Goal: Task Accomplishment & Management: Complete application form

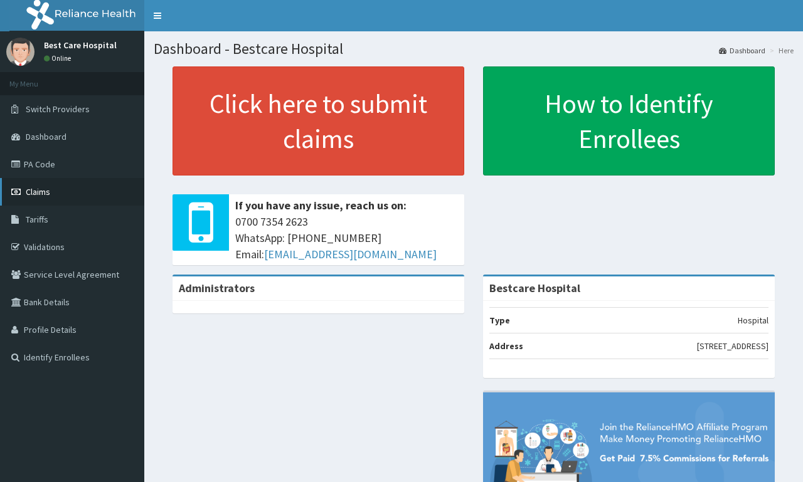
click at [44, 184] on link "Claims" at bounding box center [72, 192] width 144 height 28
click at [83, 197] on link "Claims" at bounding box center [72, 192] width 144 height 28
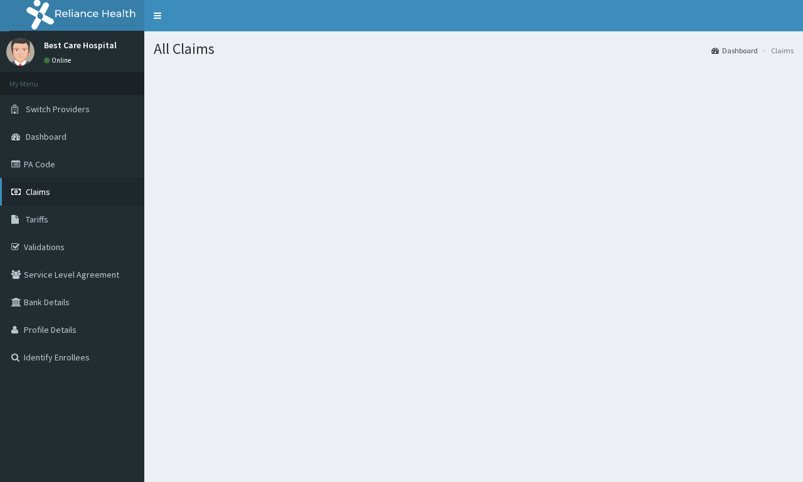
click at [62, 187] on link "Claims" at bounding box center [72, 192] width 144 height 28
click at [25, 182] on link "Claims" at bounding box center [72, 192] width 144 height 28
click at [65, 191] on link "Claims" at bounding box center [72, 192] width 144 height 28
click at [74, 187] on link "Claims" at bounding box center [72, 192] width 144 height 28
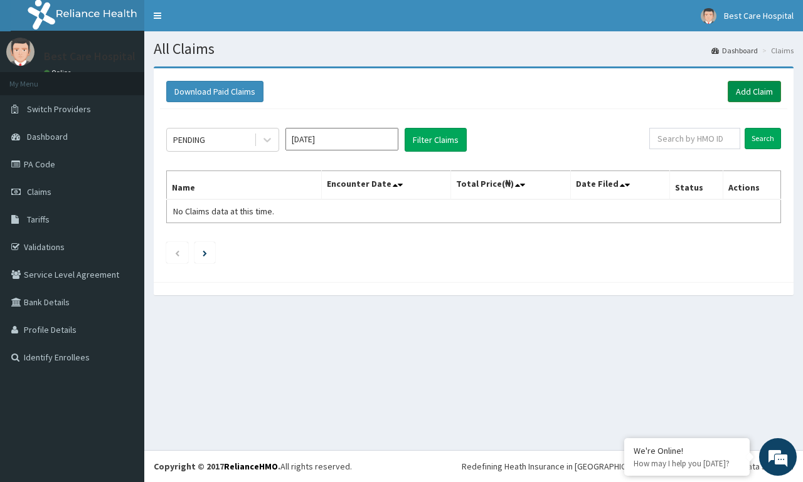
click at [751, 88] on link "Add Claim" at bounding box center [753, 91] width 53 height 21
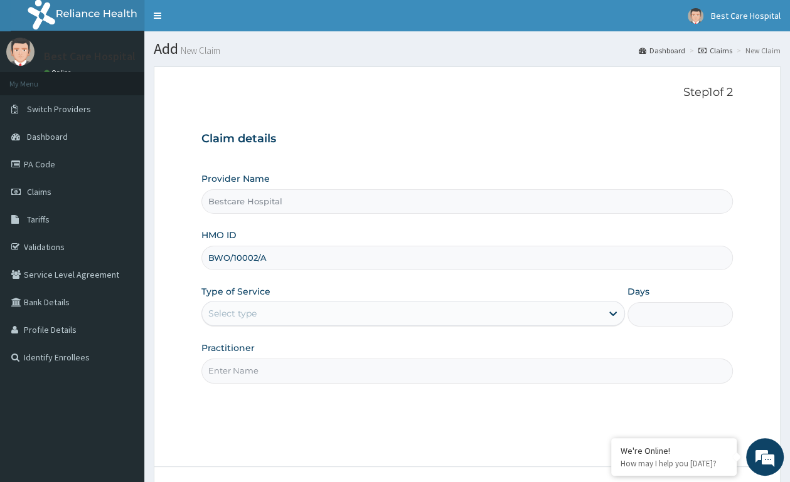
type input "BWO/10002/A"
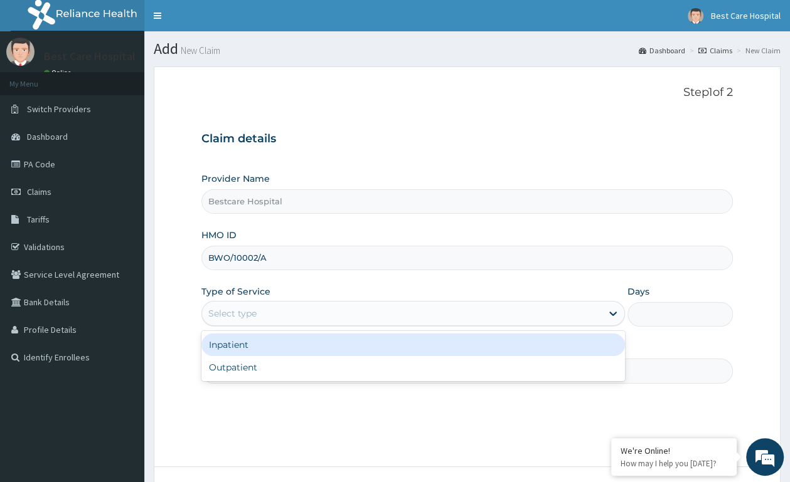
click at [353, 316] on div "Select type" at bounding box center [401, 314] width 399 height 20
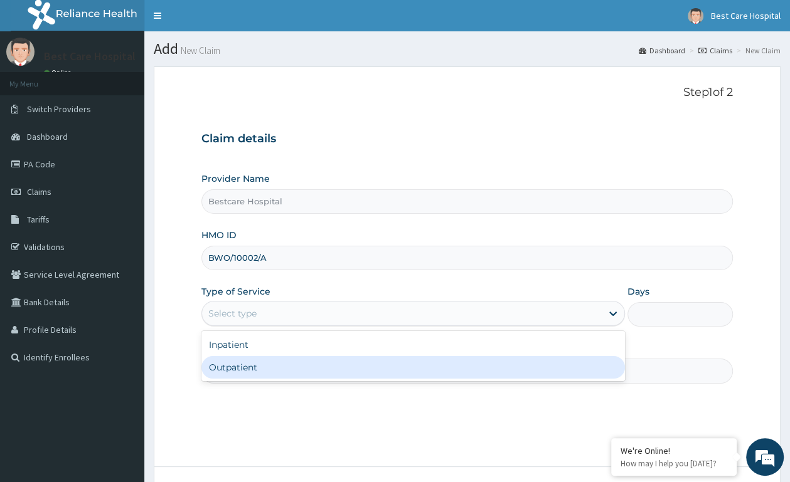
click at [297, 366] on div "Outpatient" at bounding box center [412, 367] width 423 height 23
type input "1"
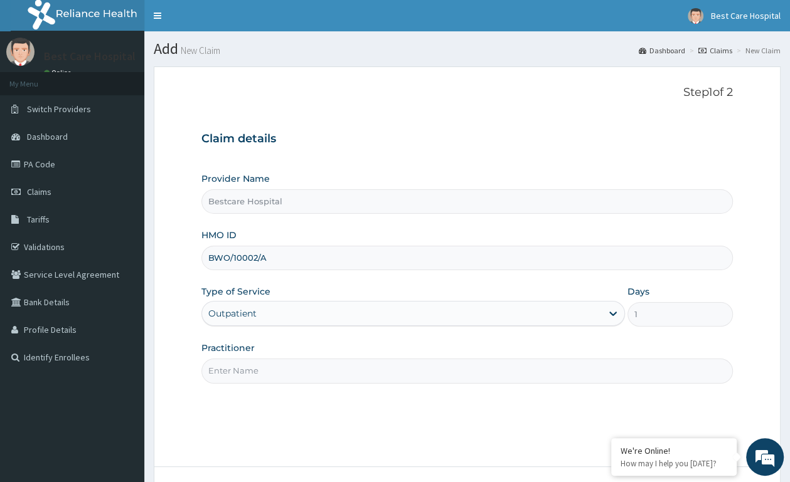
click at [288, 366] on input "Practitioner" at bounding box center [466, 371] width 531 height 24
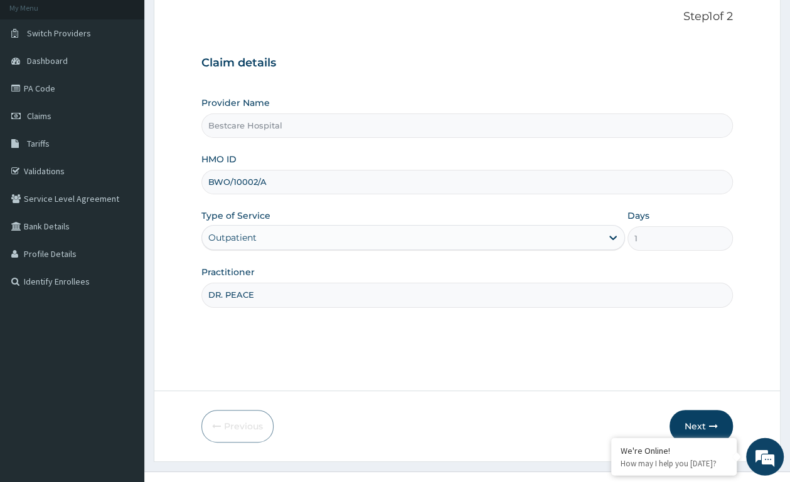
scroll to position [98, 0]
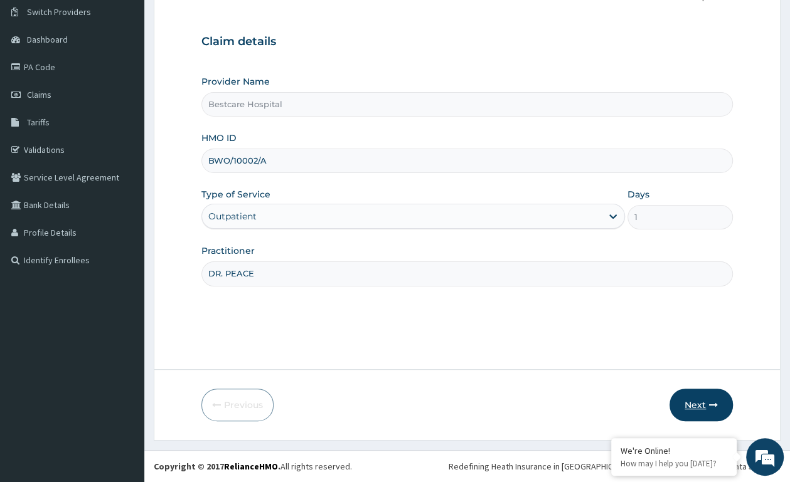
type input "DR. PEACE"
click at [687, 406] on button "Next" at bounding box center [700, 405] width 63 height 33
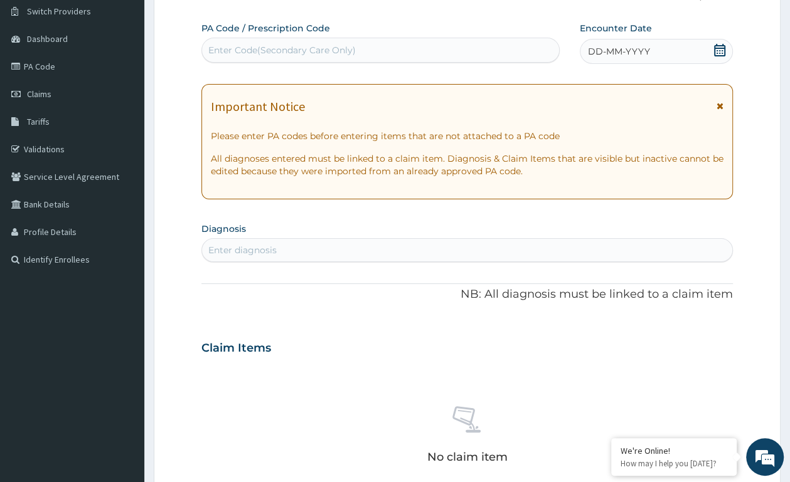
click at [718, 53] on icon at bounding box center [719, 50] width 13 height 13
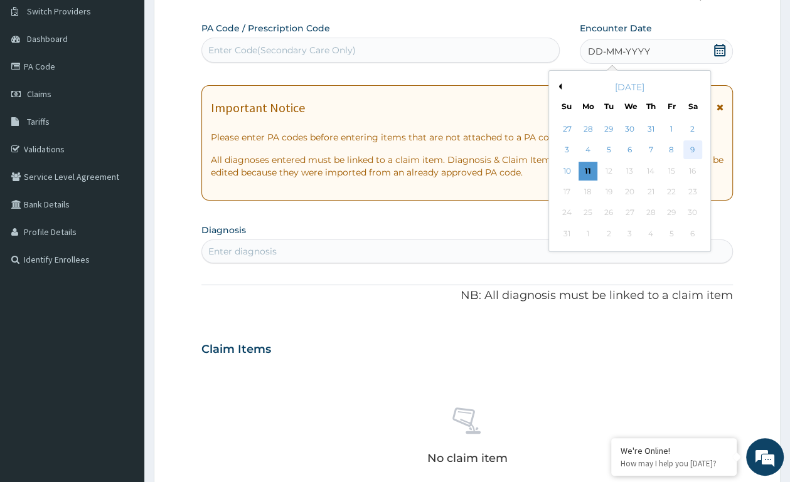
click at [694, 156] on div "9" at bounding box center [691, 150] width 19 height 19
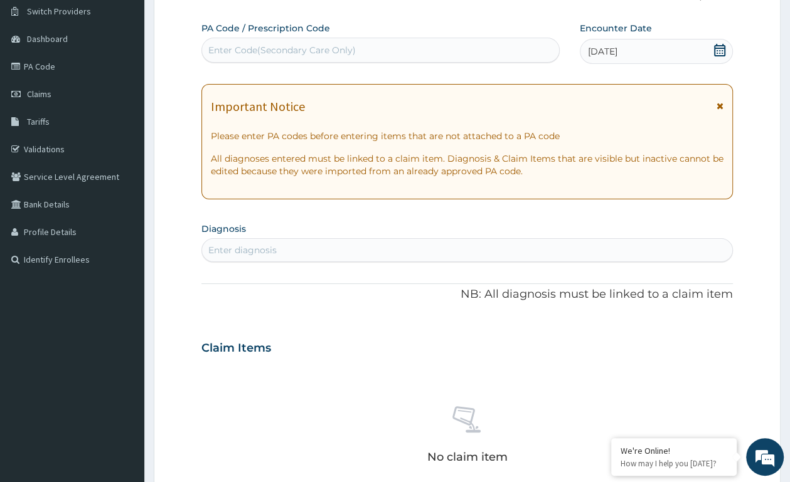
click at [342, 256] on div "Enter diagnosis" at bounding box center [467, 250] width 530 height 20
type input "GASTROE"
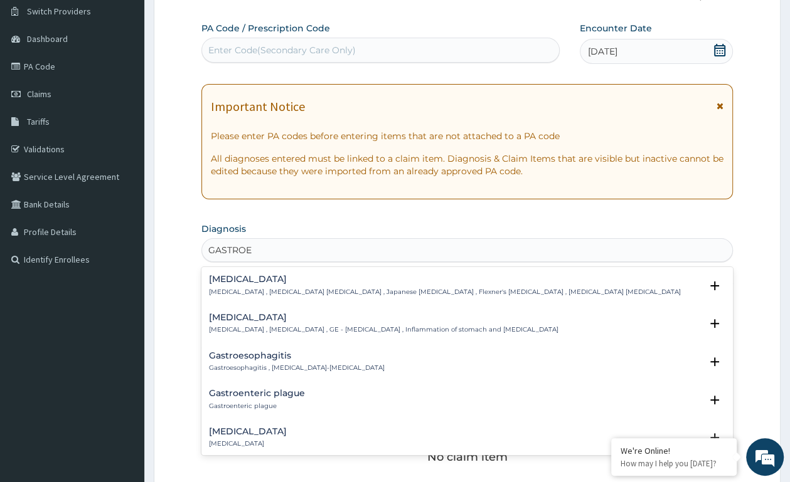
click at [361, 319] on h4 "[MEDICAL_DATA]" at bounding box center [383, 317] width 349 height 9
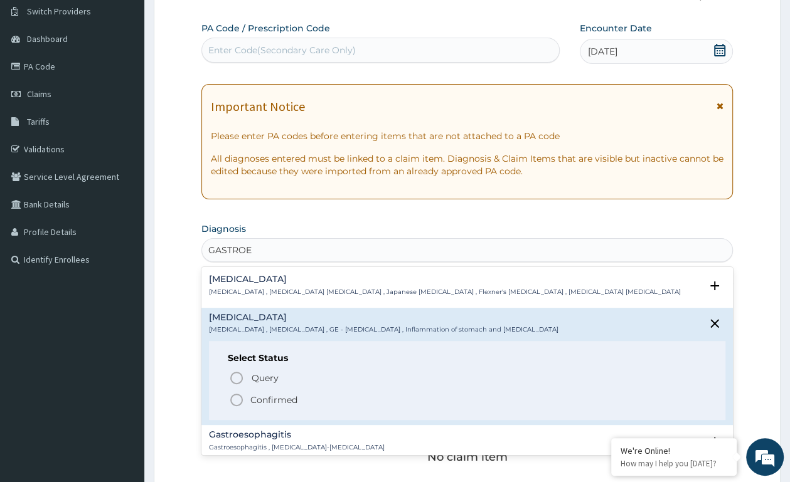
click at [239, 402] on icon "status option filled" at bounding box center [236, 400] width 15 height 15
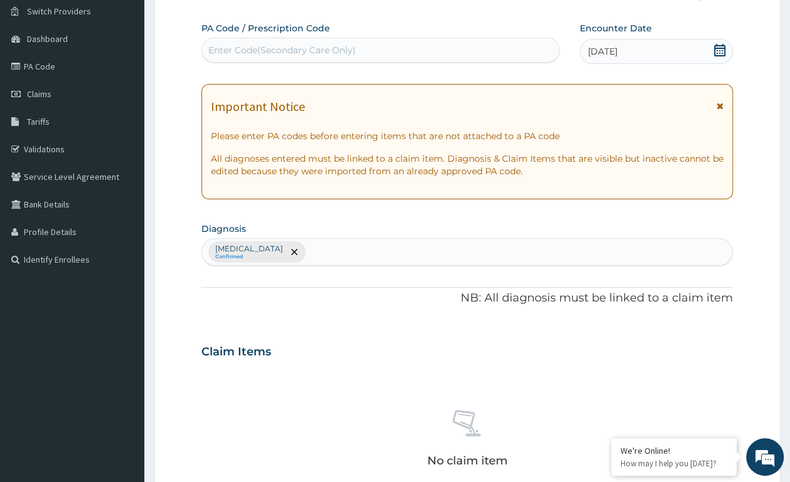
scroll to position [295, 0]
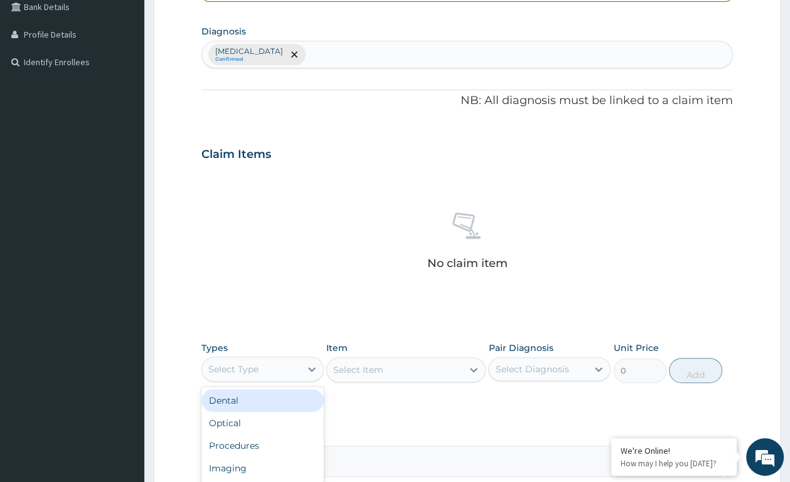
click at [266, 366] on div "Select Type" at bounding box center [251, 369] width 98 height 20
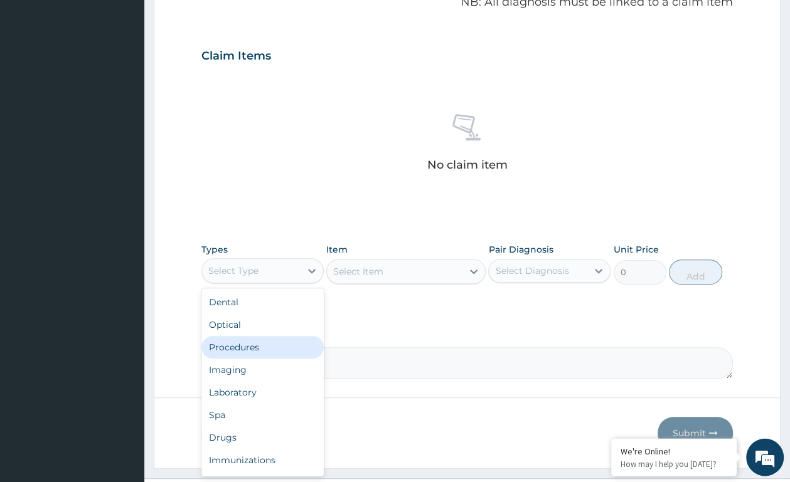
scroll to position [423, 0]
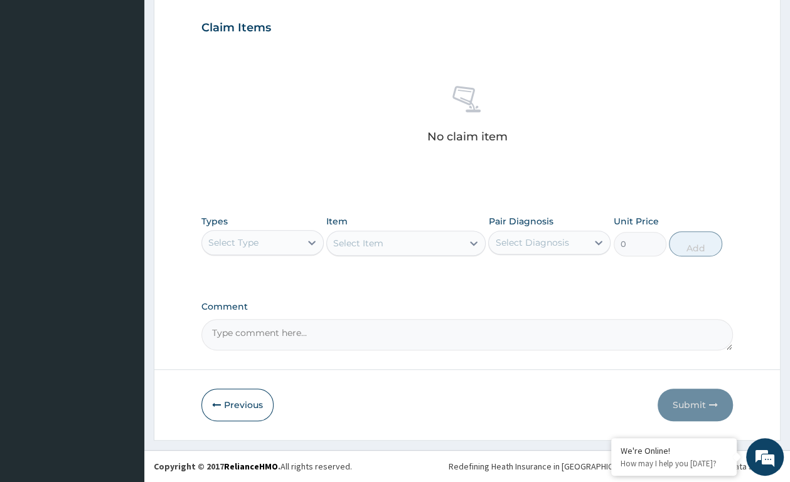
click at [367, 238] on div "Select Item" at bounding box center [405, 243] width 159 height 25
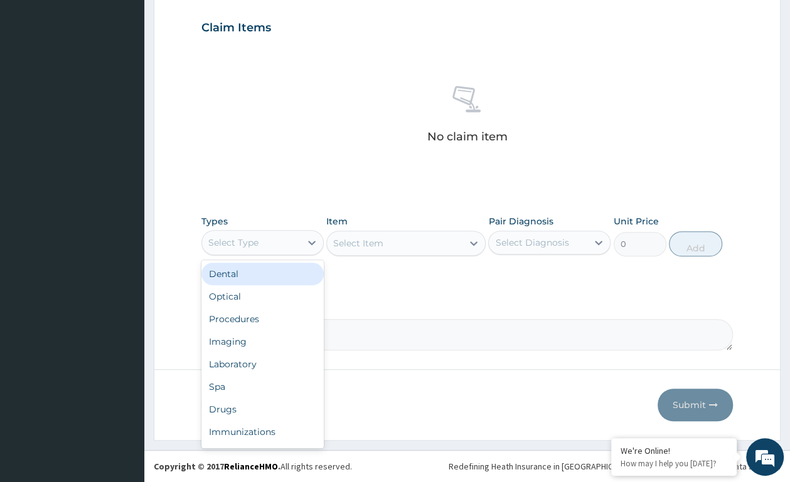
drag, startPoint x: 269, startPoint y: 234, endPoint x: 267, endPoint y: 269, distance: 35.2
click at [269, 237] on div "Select Type" at bounding box center [251, 243] width 98 height 20
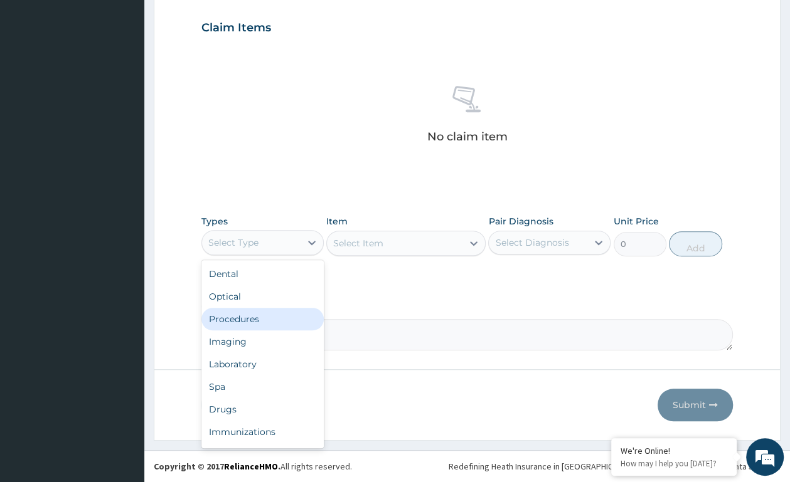
drag, startPoint x: 261, startPoint y: 317, endPoint x: 366, endPoint y: 241, distance: 129.7
click at [261, 317] on div "Procedures" at bounding box center [262, 319] width 122 height 23
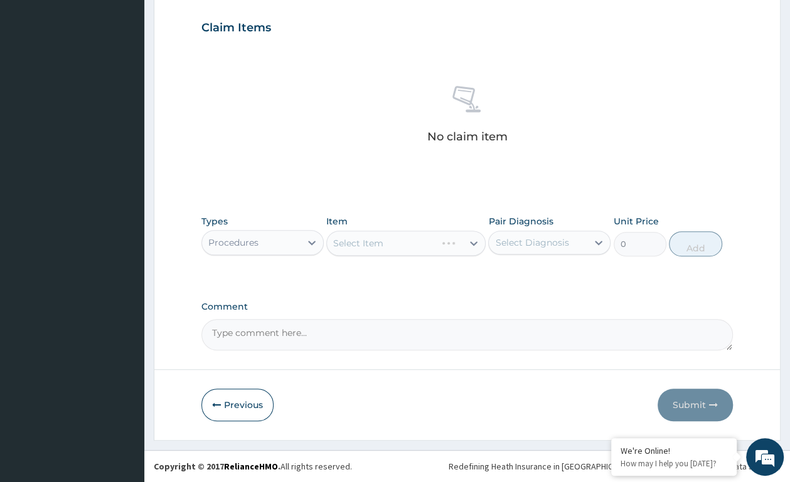
click at [382, 245] on div "Select Item" at bounding box center [405, 243] width 159 height 25
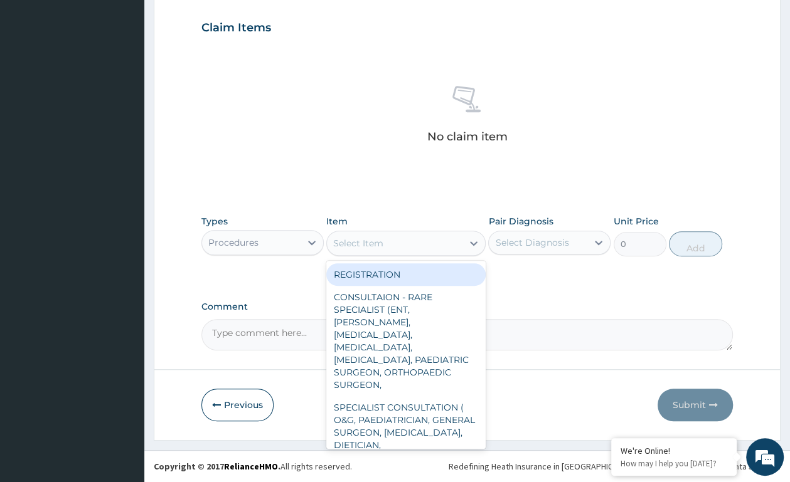
click at [460, 240] on div "Select Item" at bounding box center [394, 243] width 135 height 20
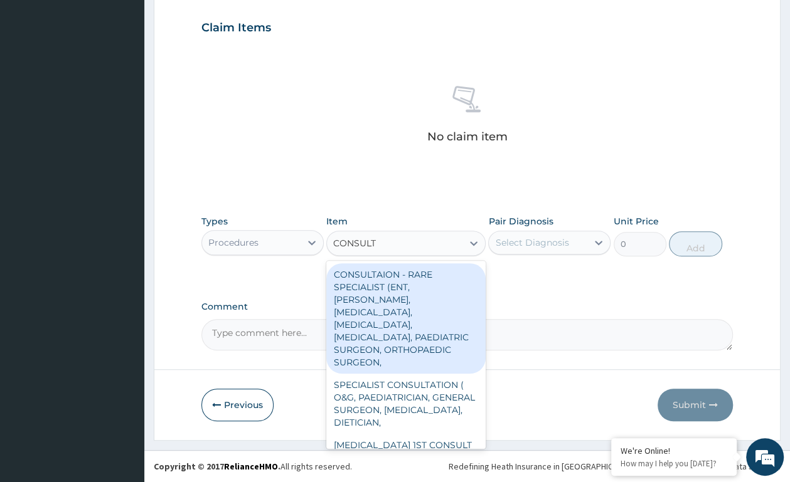
type input "CONSULTA"
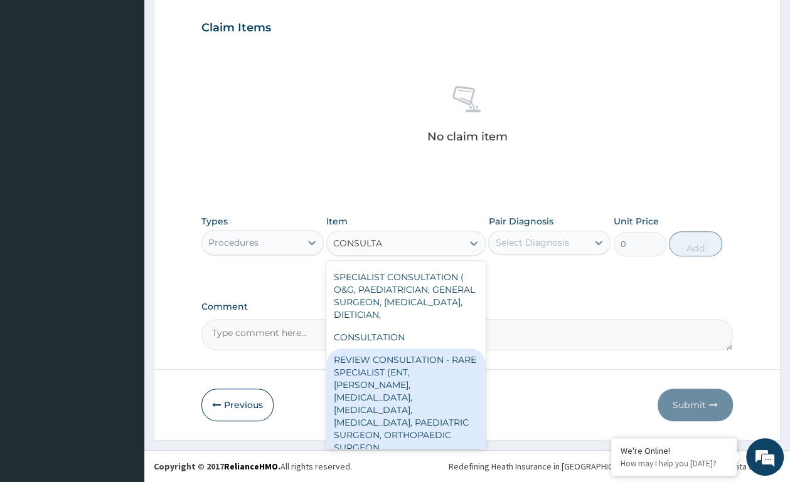
scroll to position [132, 0]
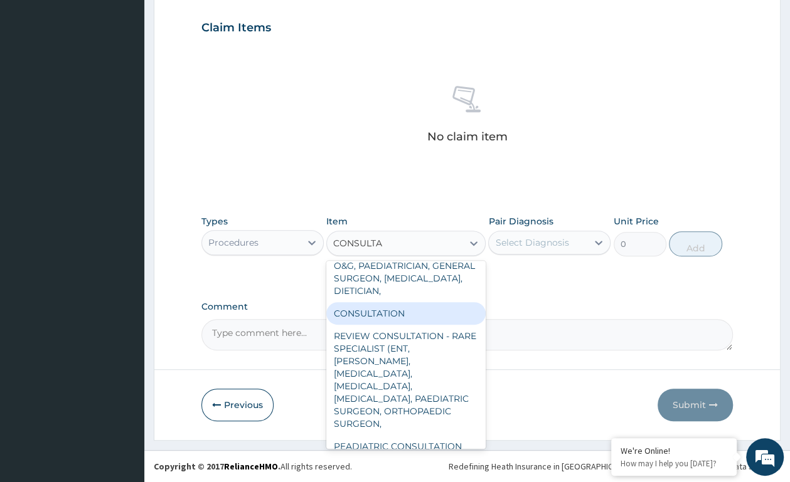
click at [394, 302] on div "CONSULTATION" at bounding box center [405, 313] width 159 height 23
type input "2500"
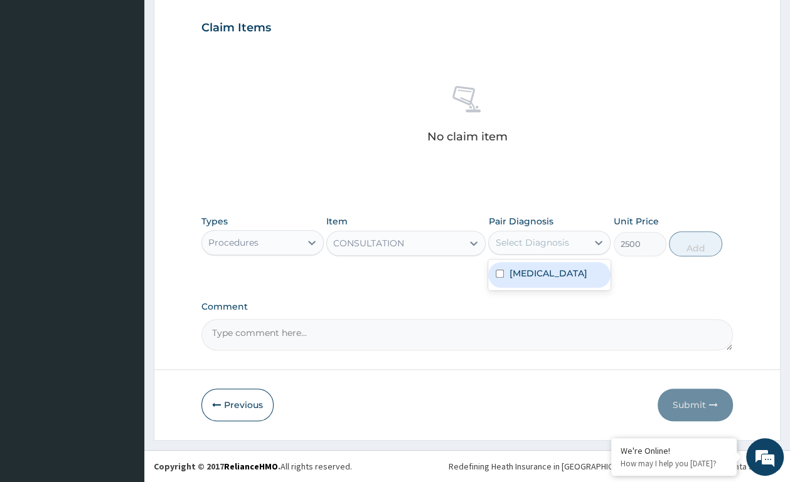
click at [549, 235] on div "Select Diagnosis" at bounding box center [538, 243] width 98 height 20
drag, startPoint x: 554, startPoint y: 273, endPoint x: 693, endPoint y: 303, distance: 142.4
click at [559, 275] on label "Gastroenteritis" at bounding box center [548, 273] width 78 height 13
checkbox input "true"
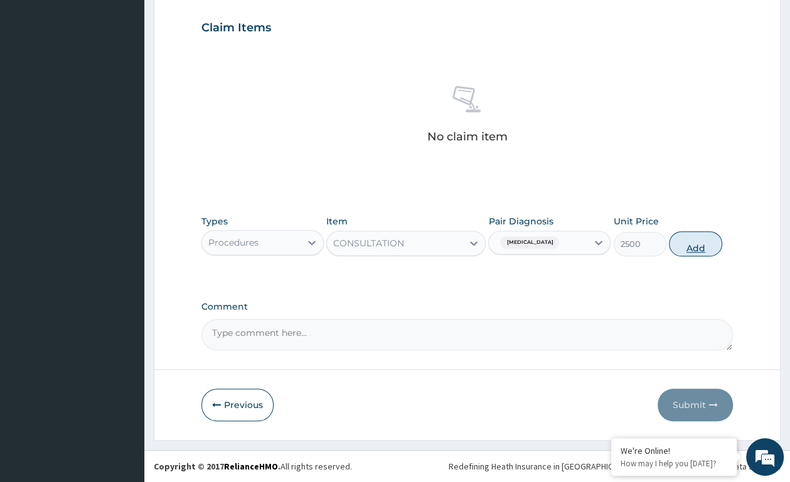
click at [702, 242] on button "Add" at bounding box center [694, 243] width 53 height 25
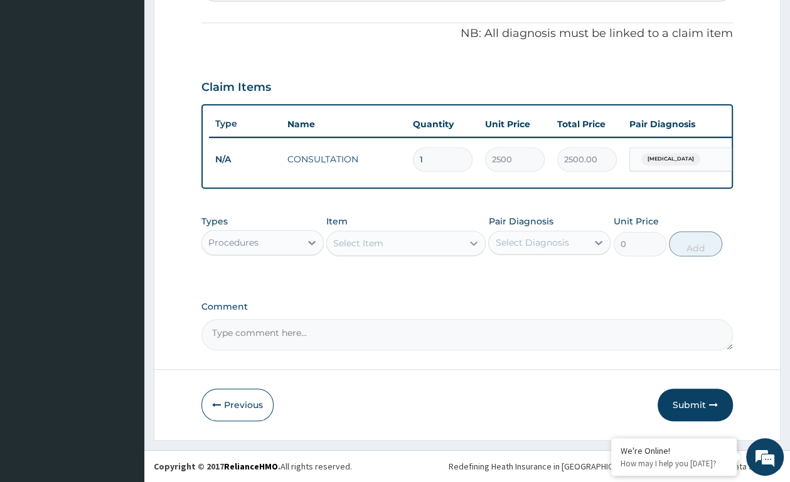
scroll to position [375, 0]
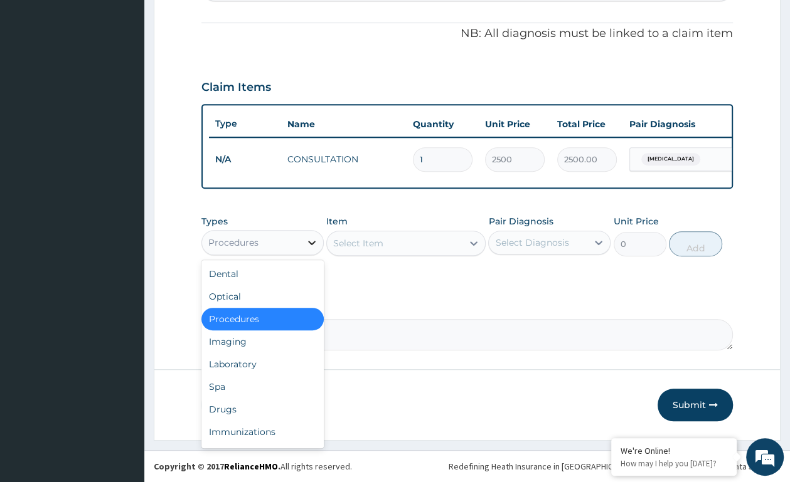
click at [309, 245] on icon at bounding box center [311, 242] width 13 height 13
click at [382, 248] on div "Select Item" at bounding box center [358, 243] width 50 height 13
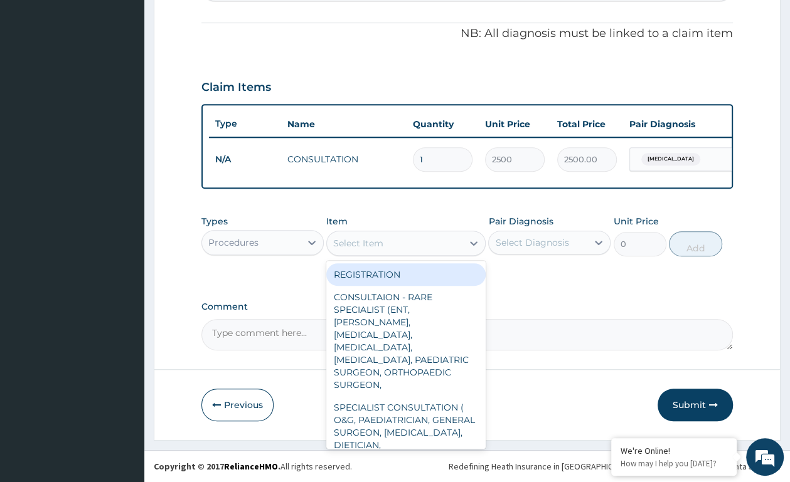
click at [370, 267] on div "REGISTRATION" at bounding box center [405, 274] width 159 height 23
type input "1000"
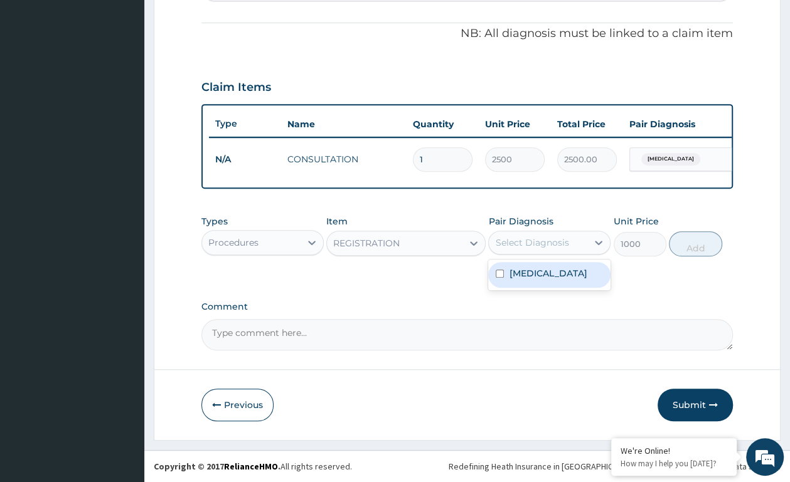
click at [499, 238] on div "Select Diagnosis" at bounding box center [531, 242] width 73 height 13
drag, startPoint x: 505, startPoint y: 276, endPoint x: 545, endPoint y: 270, distance: 40.6
click at [512, 276] on div "Gastroenteritis" at bounding box center [549, 275] width 122 height 26
checkbox input "true"
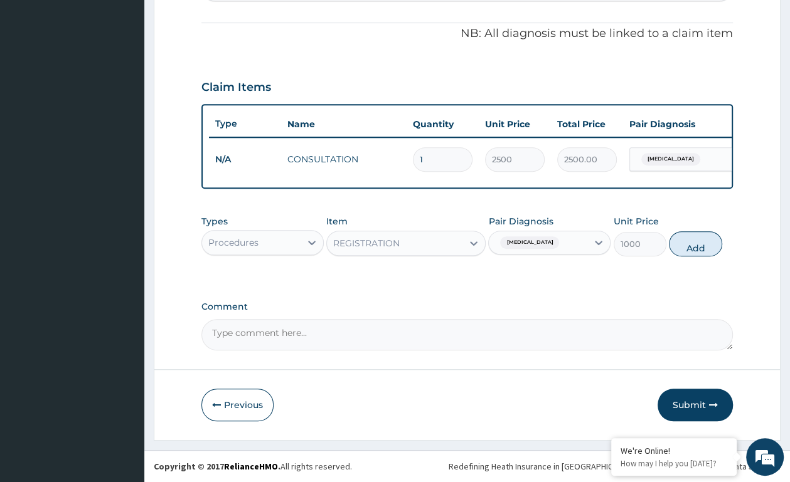
click at [683, 246] on button "Add" at bounding box center [694, 243] width 53 height 25
type input "0"
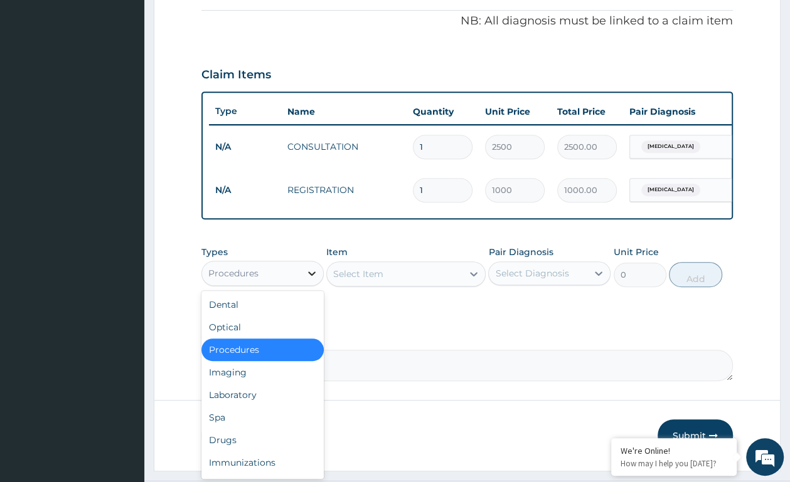
click at [306, 280] on icon at bounding box center [311, 273] width 13 height 13
click at [213, 406] on div "Laboratory" at bounding box center [262, 395] width 122 height 23
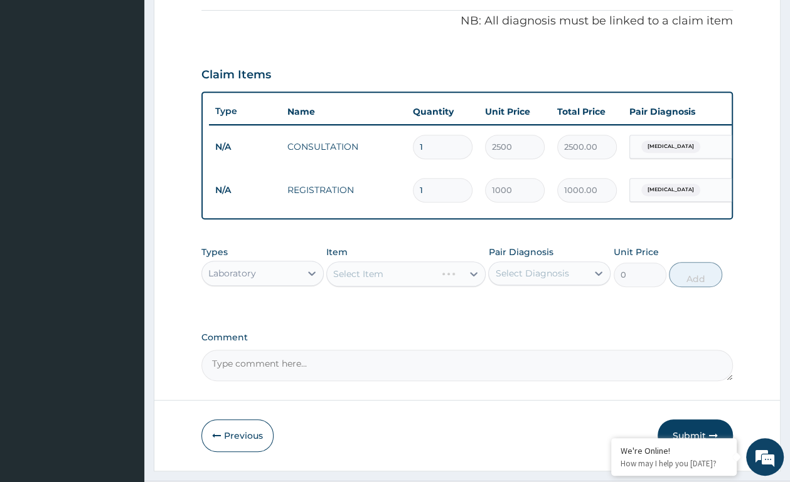
click at [377, 287] on div "Select Item" at bounding box center [405, 273] width 159 height 25
click at [477, 285] on div "Select Item" at bounding box center [405, 273] width 159 height 25
click at [473, 283] on div "Select Item" at bounding box center [405, 273] width 159 height 25
click at [473, 285] on div "Select Item" at bounding box center [405, 273] width 159 height 25
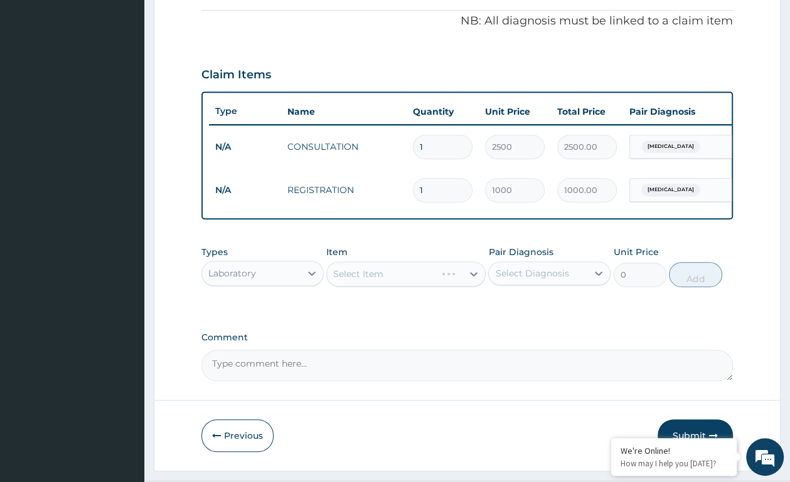
click at [473, 283] on div "Select Item" at bounding box center [405, 273] width 159 height 25
click at [566, 280] on div "Select Diagnosis" at bounding box center [531, 273] width 73 height 13
click at [547, 310] on label "Gastroenteritis" at bounding box center [548, 304] width 78 height 13
checkbox input "true"
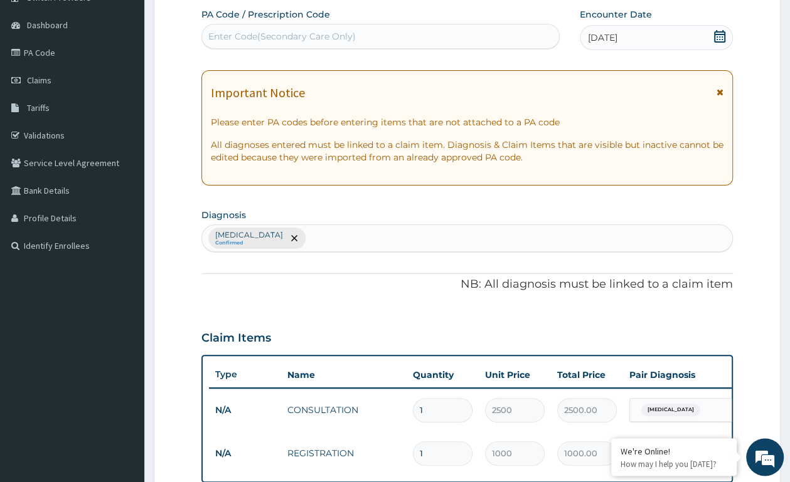
scroll to position [46, 0]
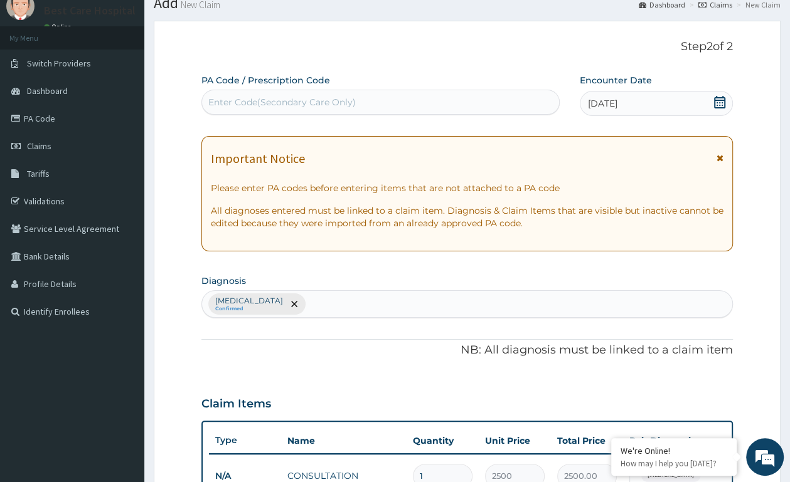
click at [305, 310] on div "Gastroenteritis Confirmed" at bounding box center [467, 304] width 530 height 26
type input "MALAR"
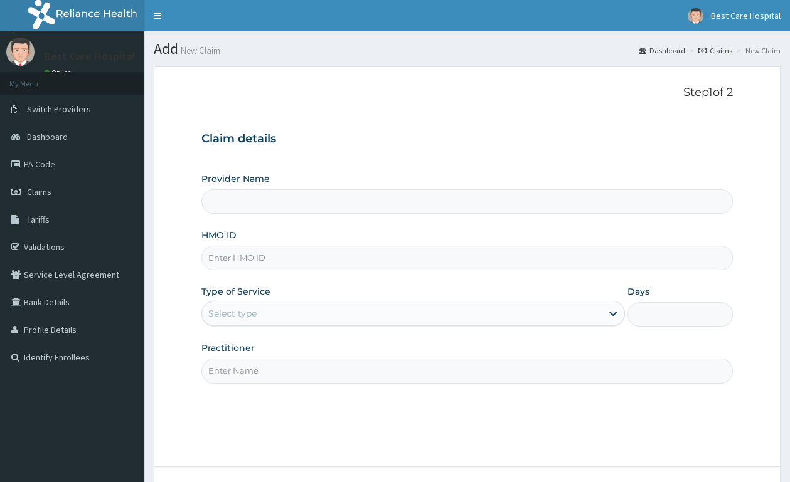
type input "Bestcare Hospital"
click at [219, 253] on input "HMO ID" at bounding box center [466, 258] width 531 height 24
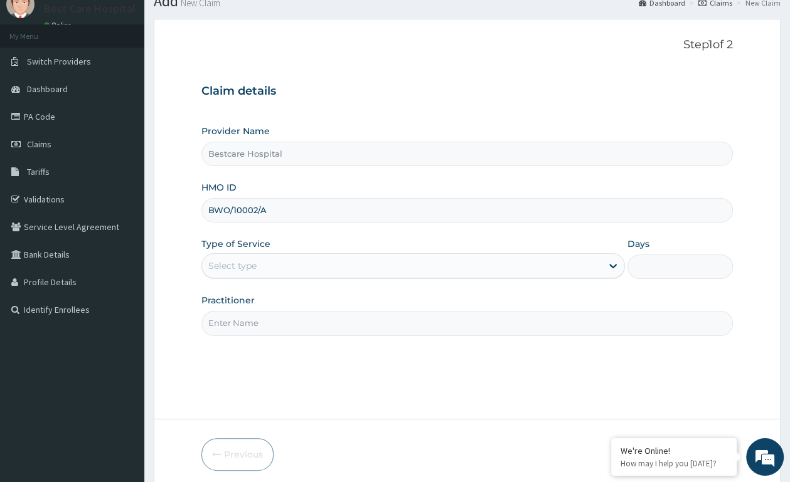
scroll to position [66, 0]
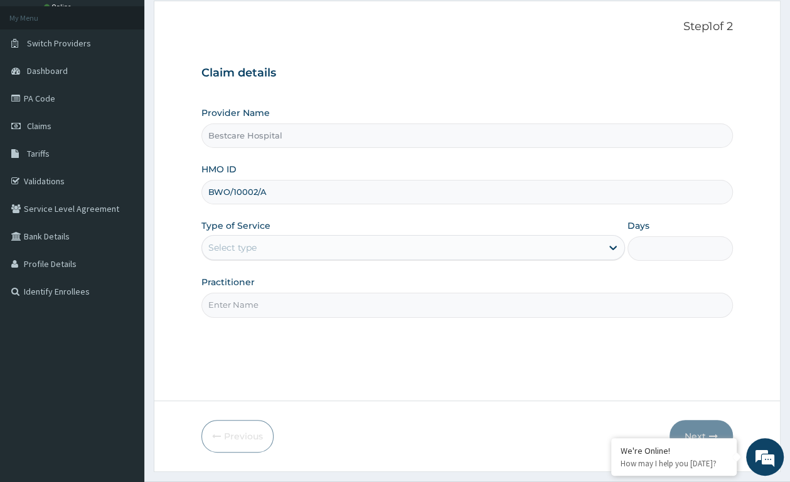
type input "BWO/10002/A"
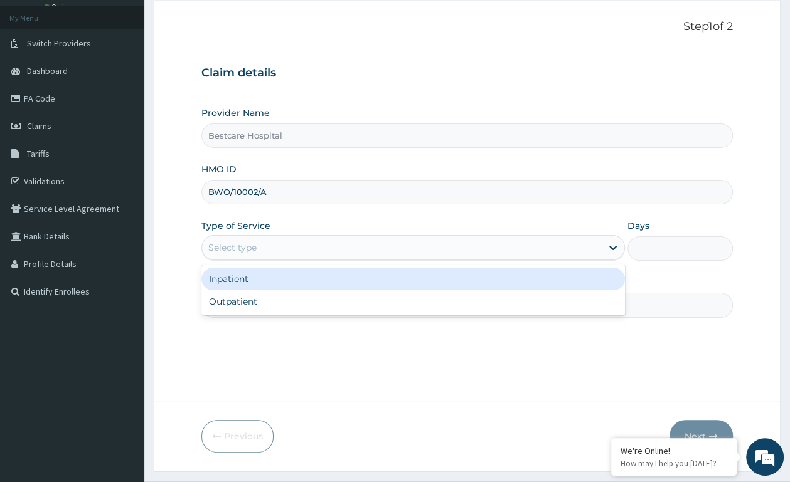
drag, startPoint x: 224, startPoint y: 245, endPoint x: 223, endPoint y: 259, distance: 13.9
click at [223, 248] on div "Select type" at bounding box center [232, 247] width 48 height 13
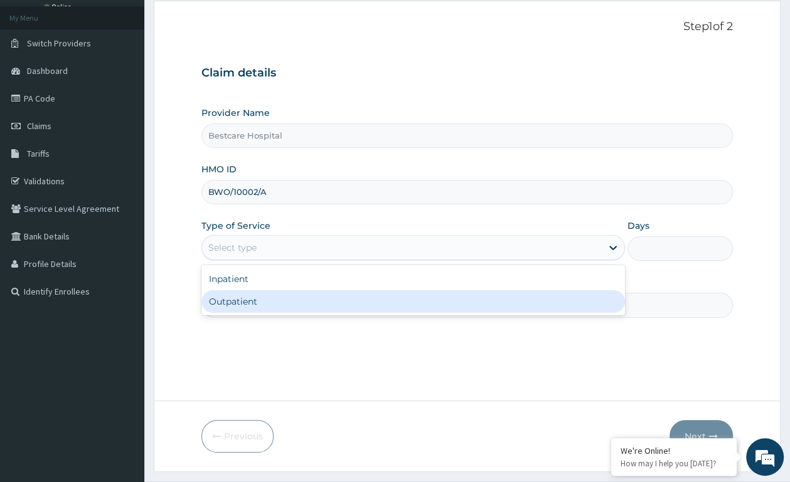
click at [222, 298] on div "Outpatient" at bounding box center [412, 301] width 423 height 23
type input "1"
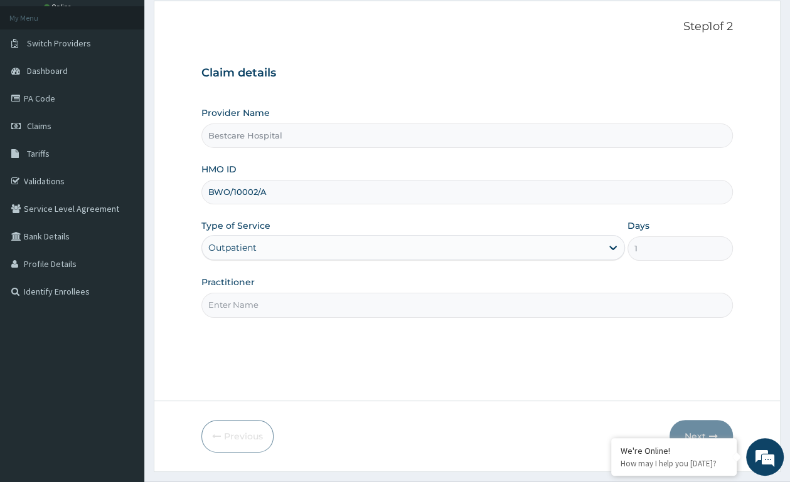
click at [228, 300] on input "Practitioner" at bounding box center [466, 305] width 531 height 24
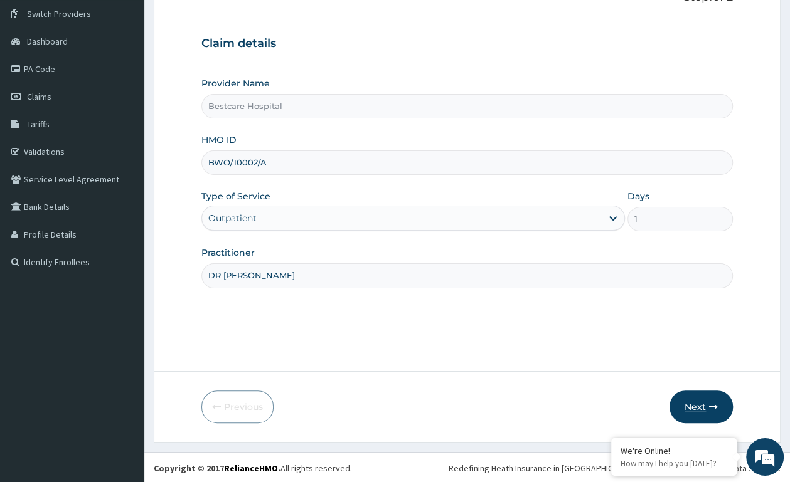
scroll to position [98, 0]
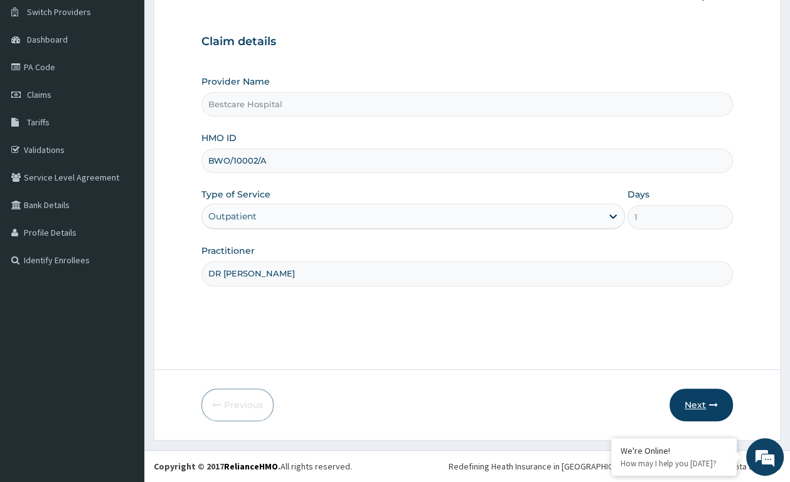
type input "DR PEACE"
click at [695, 408] on button "Next" at bounding box center [700, 405] width 63 height 33
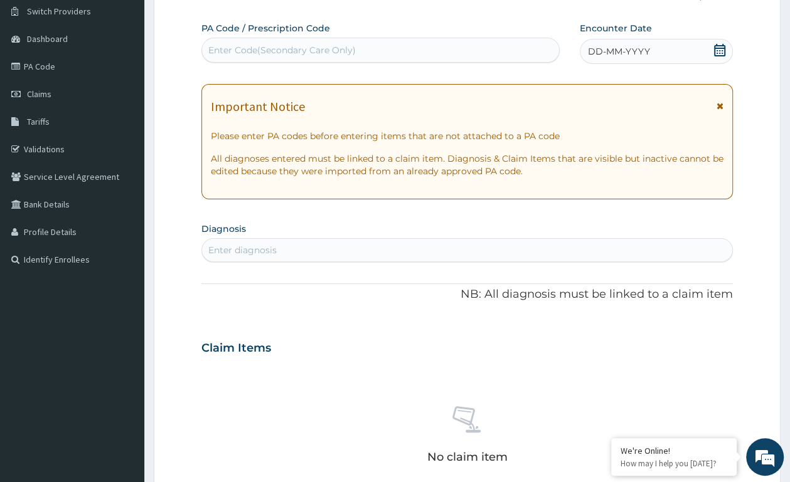
scroll to position [0, 0]
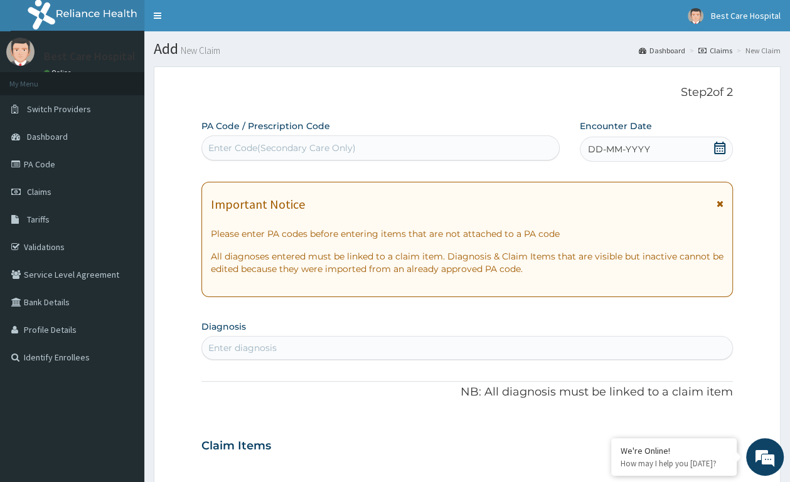
click at [720, 146] on icon at bounding box center [719, 148] width 11 height 13
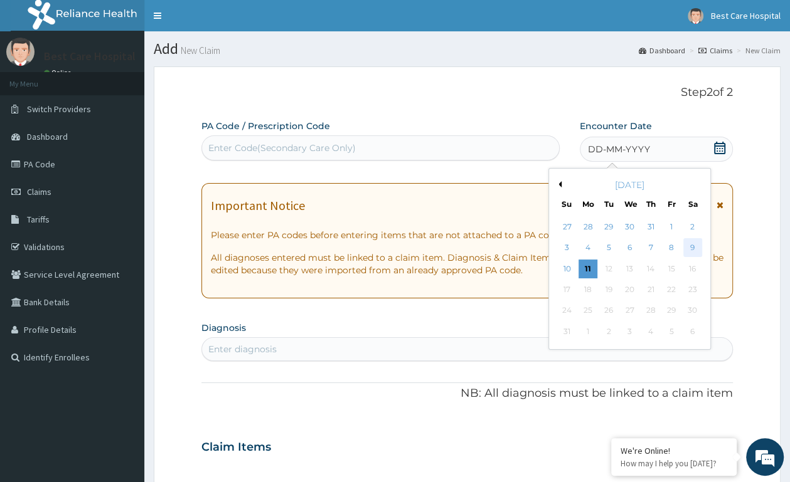
click at [694, 251] on div "9" at bounding box center [691, 248] width 19 height 19
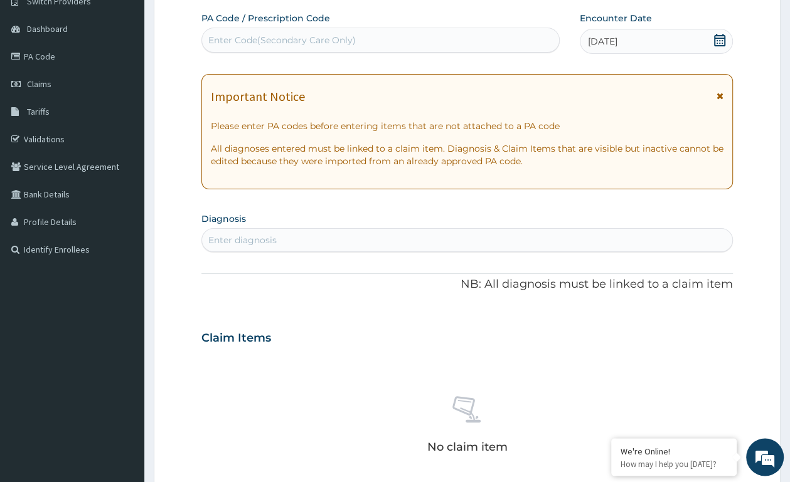
scroll to position [198, 0]
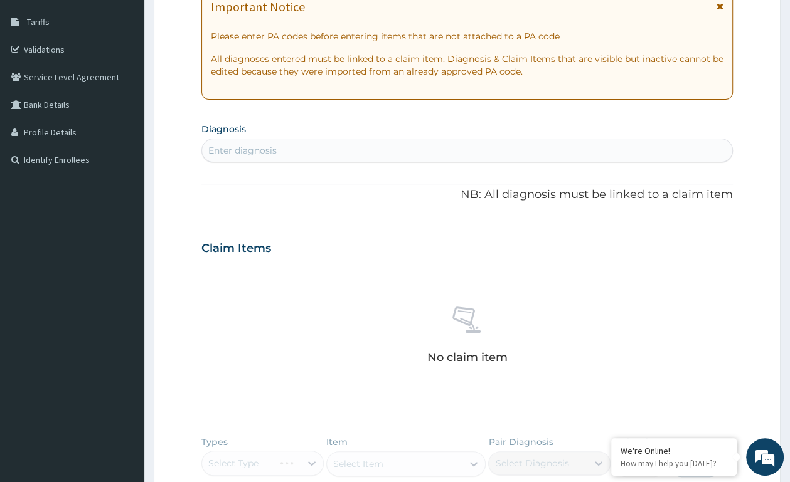
click at [404, 147] on div "Enter diagnosis" at bounding box center [467, 150] width 530 height 20
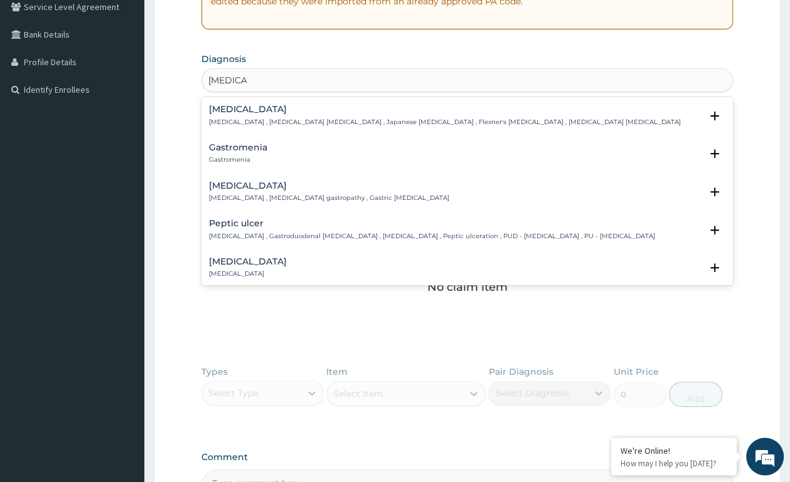
scroll to position [263, 0]
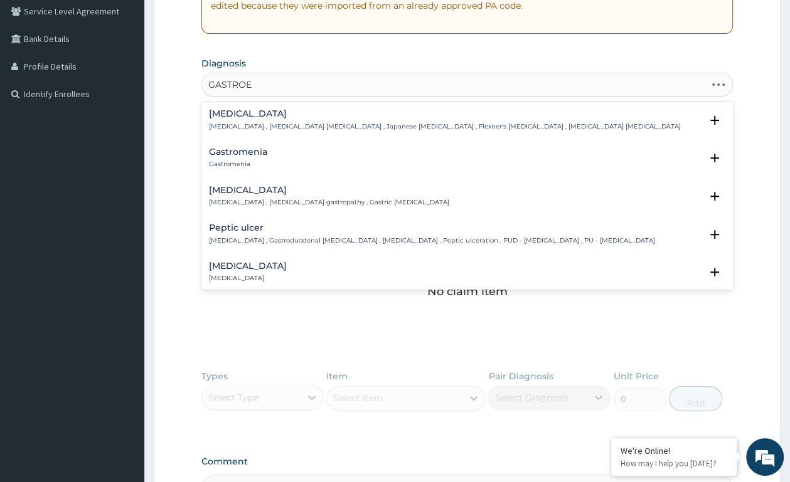
type input "GASTROEN"
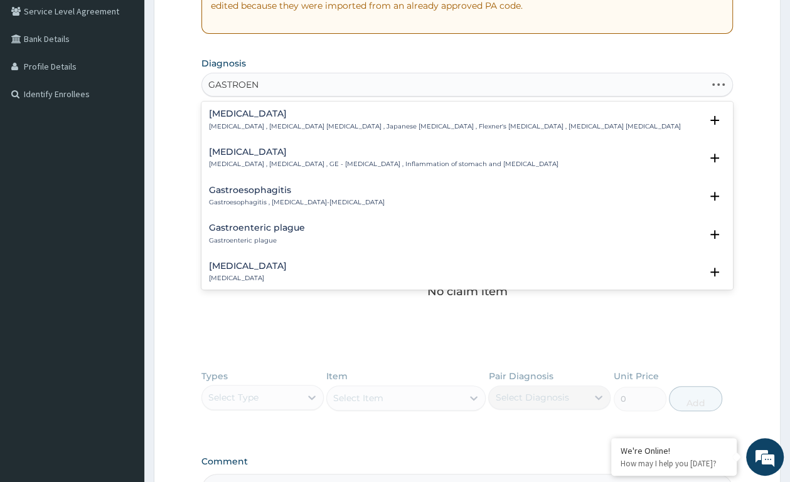
click at [300, 171] on div "Gastroenteritis Gastroenteritis , Gastroenteropathy , GE - Gastroenteritis , In…" at bounding box center [467, 161] width 516 height 28
click at [251, 147] on h4 "Gastroenteritis" at bounding box center [383, 151] width 349 height 9
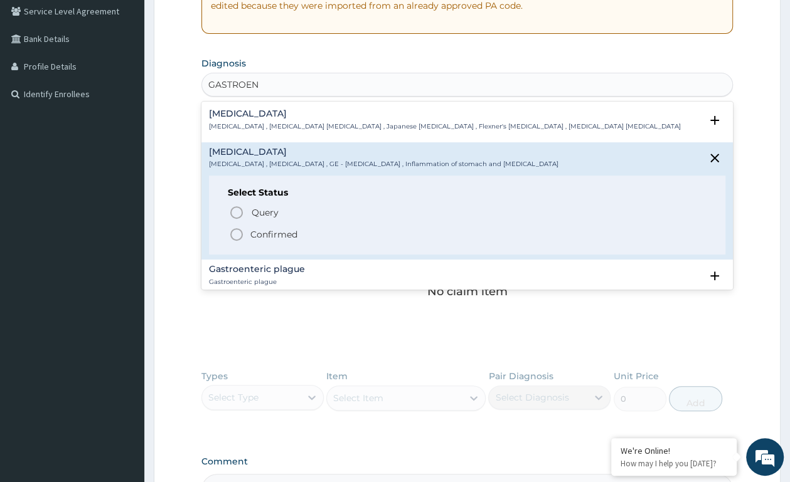
drag, startPoint x: 238, startPoint y: 236, endPoint x: 282, endPoint y: 129, distance: 115.9
click at [241, 235] on icon "status option filled" at bounding box center [236, 234] width 15 height 15
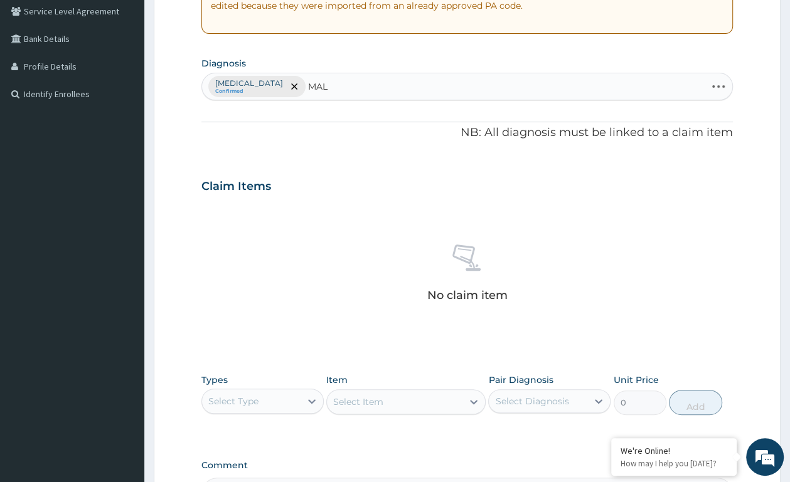
type input "MALA"
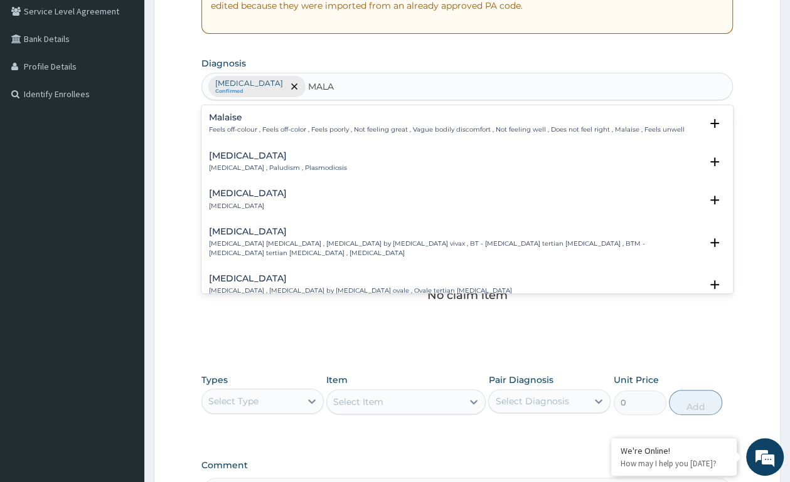
click at [276, 172] on p "Malaria , Paludism , Plasmodiosis" at bounding box center [278, 168] width 138 height 9
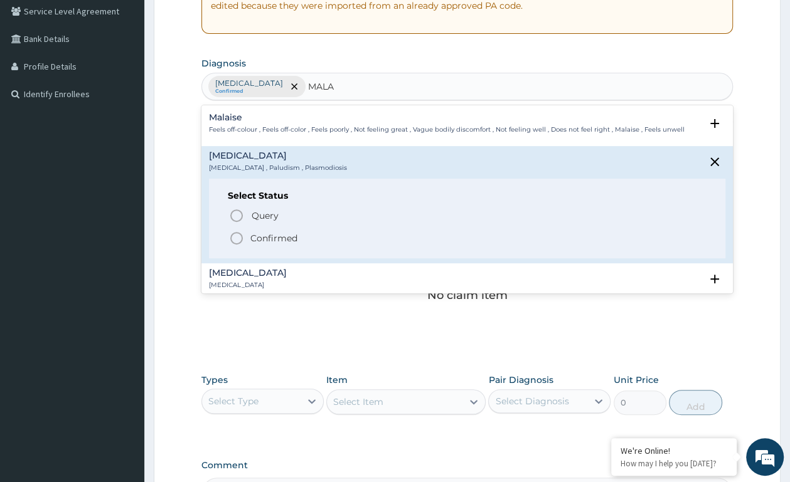
click at [237, 232] on icon "status option filled" at bounding box center [236, 238] width 15 height 15
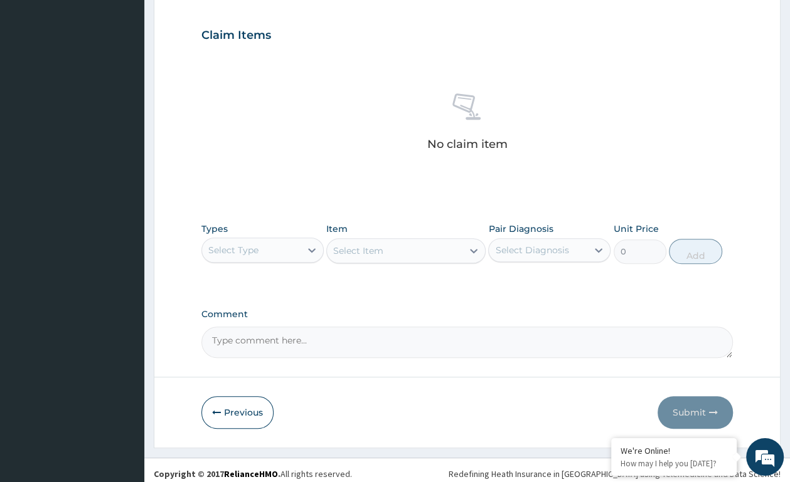
scroll to position [423, 0]
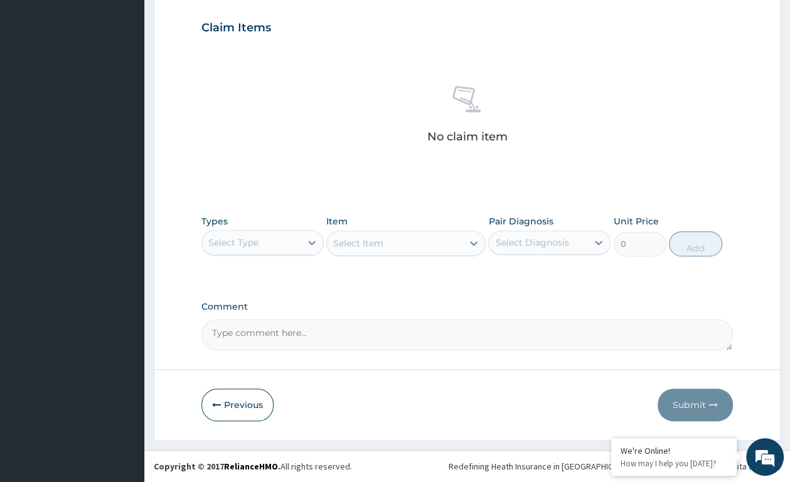
click at [270, 235] on div "Select Type" at bounding box center [251, 243] width 98 height 20
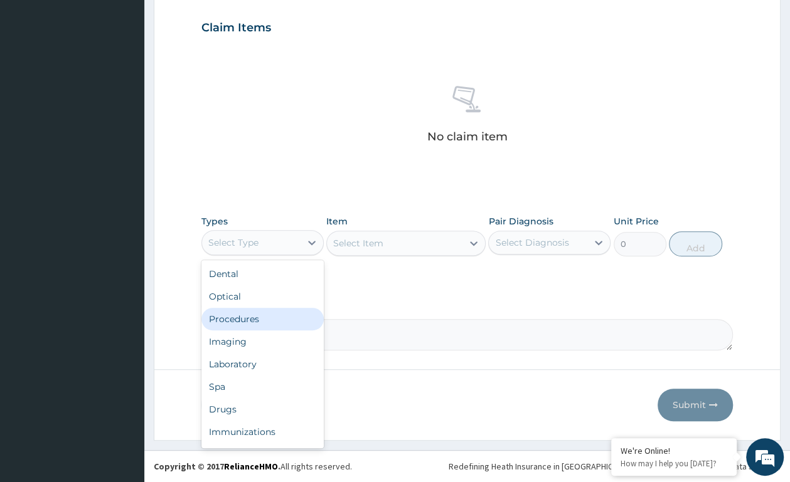
drag, startPoint x: 258, startPoint y: 311, endPoint x: 266, endPoint y: 304, distance: 10.7
click at [260, 312] on div "Procedures" at bounding box center [262, 319] width 122 height 23
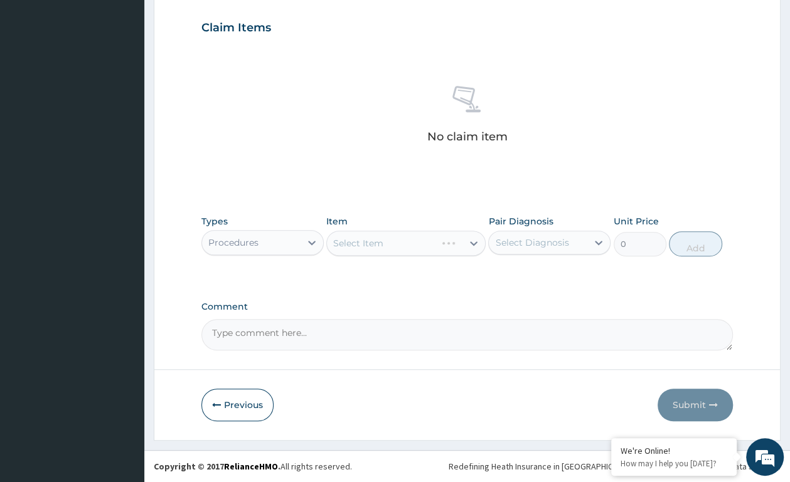
click at [384, 238] on div "Select Item" at bounding box center [405, 243] width 159 height 25
click at [471, 241] on div "Select Item" at bounding box center [405, 243] width 159 height 25
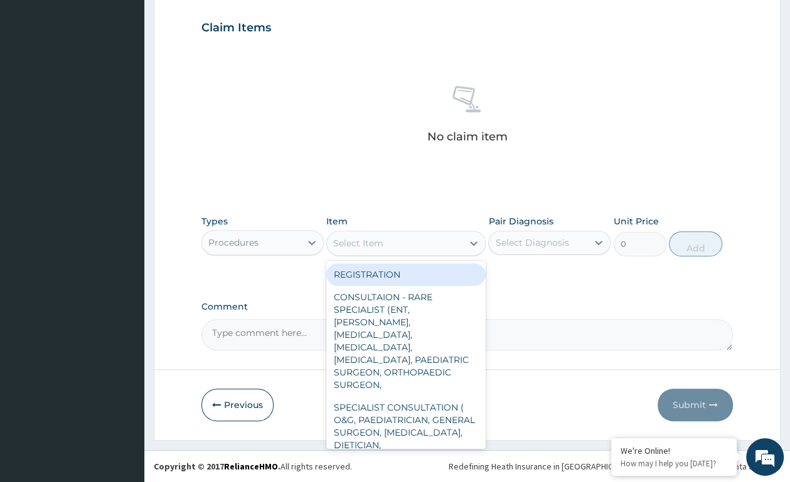
click at [471, 241] on icon at bounding box center [473, 243] width 13 height 13
drag, startPoint x: 388, startPoint y: 275, endPoint x: 442, endPoint y: 256, distance: 57.9
click at [398, 272] on div "REGISTRATION" at bounding box center [405, 274] width 159 height 23
type input "1000"
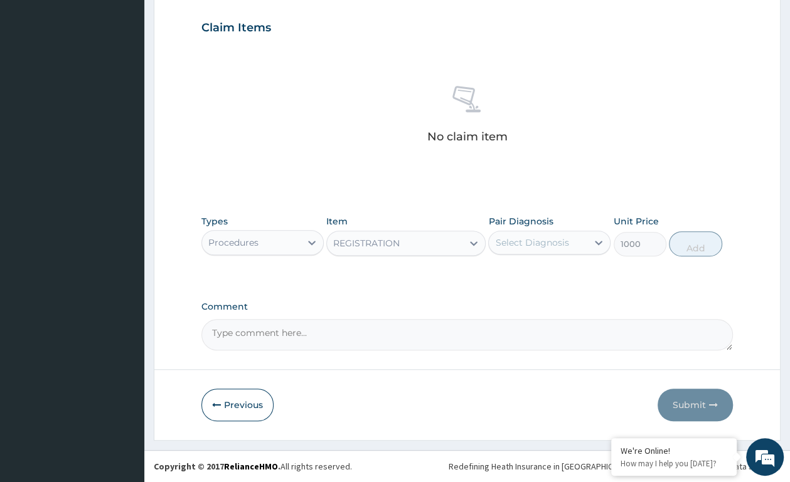
click at [507, 241] on div "Select Diagnosis" at bounding box center [531, 242] width 73 height 13
drag, startPoint x: 530, startPoint y: 275, endPoint x: 532, endPoint y: 298, distance: 23.3
click at [531, 280] on div "Gastroenteritis" at bounding box center [549, 275] width 122 height 26
checkbox input "true"
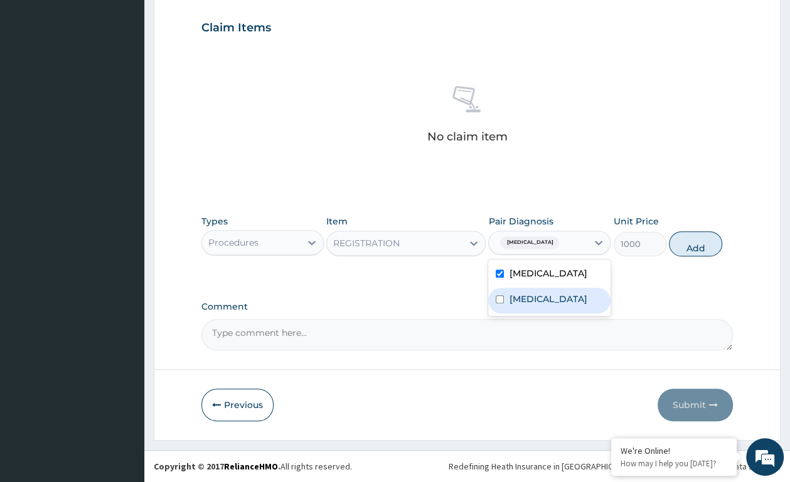
drag, startPoint x: 564, startPoint y: 300, endPoint x: 643, endPoint y: 261, distance: 87.8
click at [565, 301] on div "Malaria" at bounding box center [549, 301] width 122 height 26
checkbox input "true"
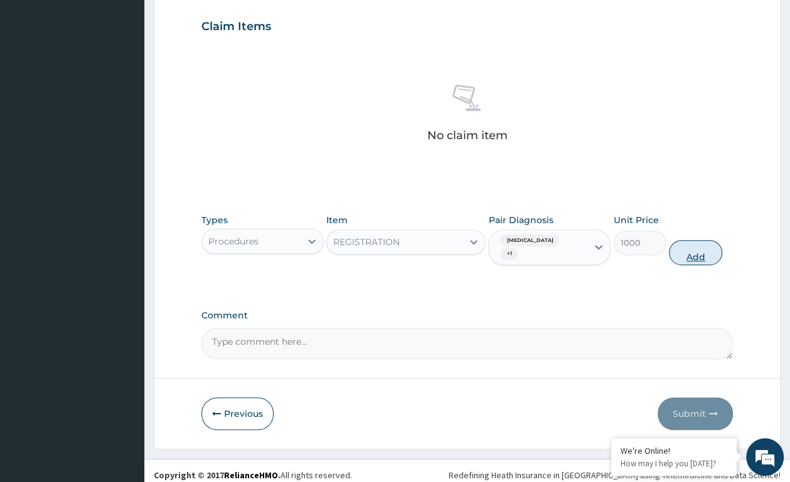
click at [680, 244] on button "Add" at bounding box center [694, 252] width 53 height 25
type input "0"
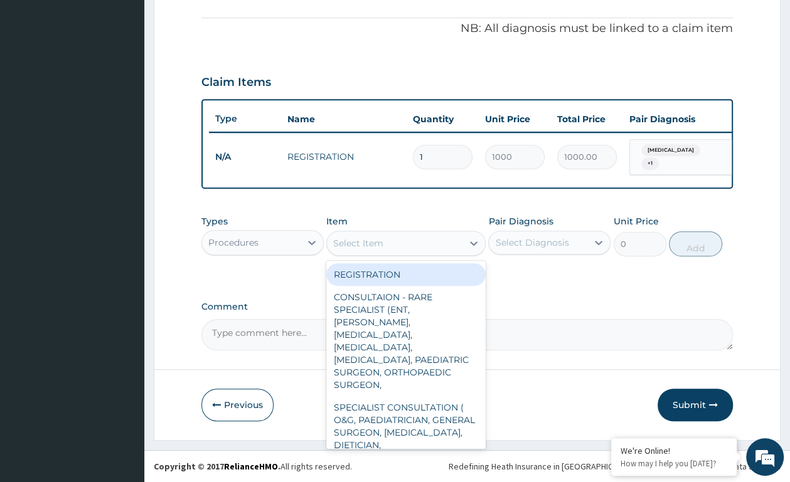
click at [420, 238] on div "Select Item" at bounding box center [394, 243] width 135 height 20
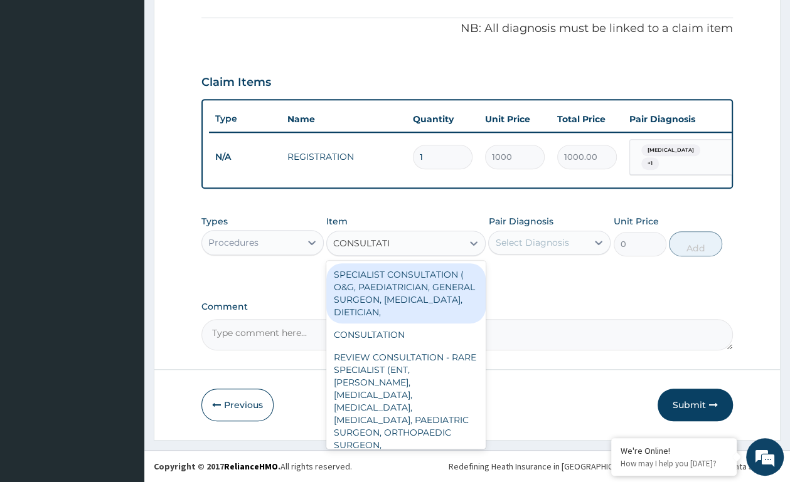
type input "CONSULTATIO"
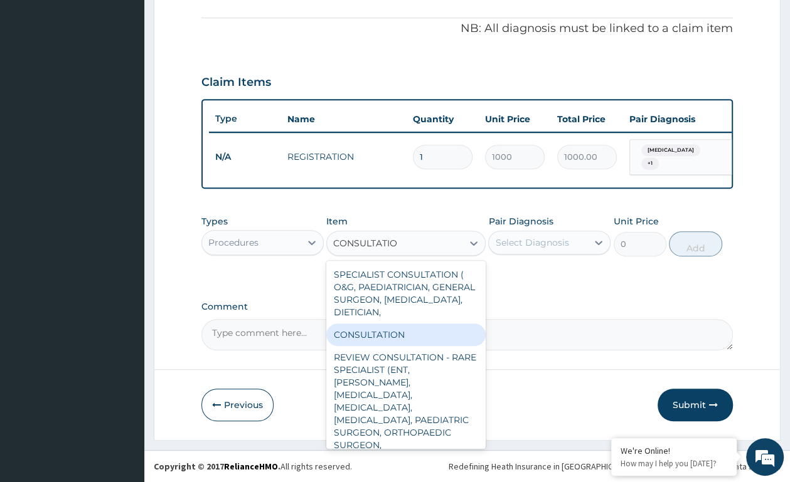
click at [381, 334] on div "CONSULTATION" at bounding box center [405, 335] width 159 height 23
type input "2500"
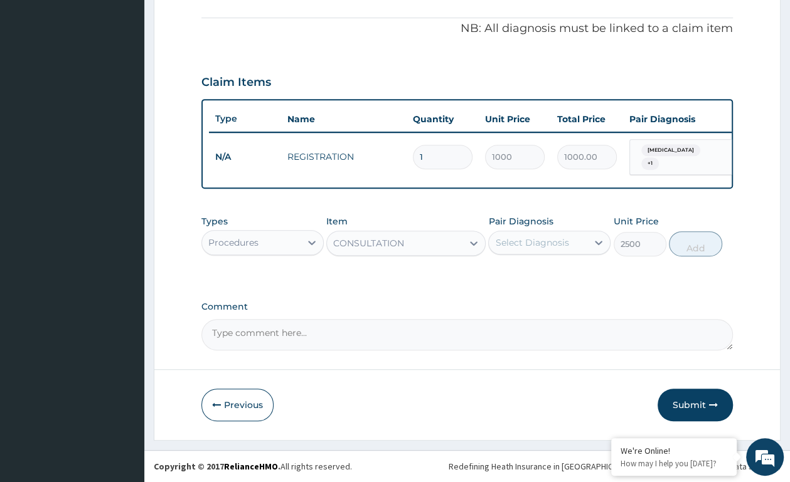
click at [538, 255] on div "Pair Diagnosis Select Diagnosis" at bounding box center [549, 235] width 122 height 41
click at [523, 244] on div "Select Diagnosis" at bounding box center [531, 242] width 73 height 13
drag, startPoint x: 519, startPoint y: 275, endPoint x: 521, endPoint y: 286, distance: 11.4
click at [519, 276] on label "Gastroenteritis" at bounding box center [548, 273] width 78 height 13
checkbox input "true"
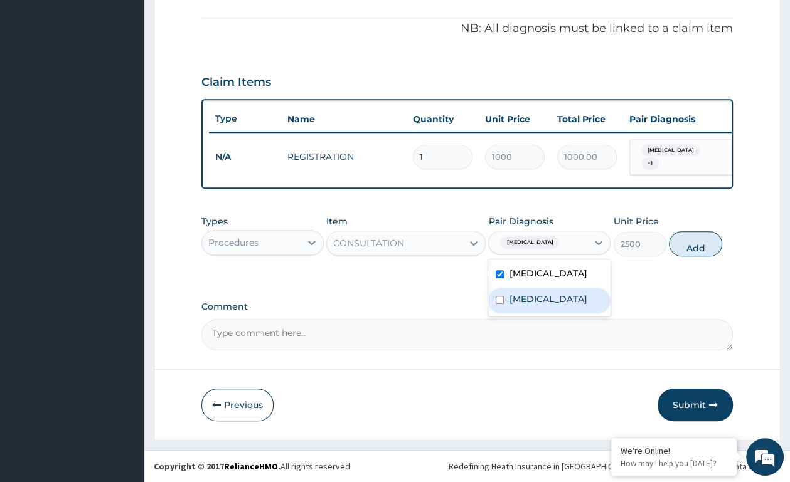
click at [522, 288] on div "Malaria" at bounding box center [549, 301] width 122 height 26
checkbox input "true"
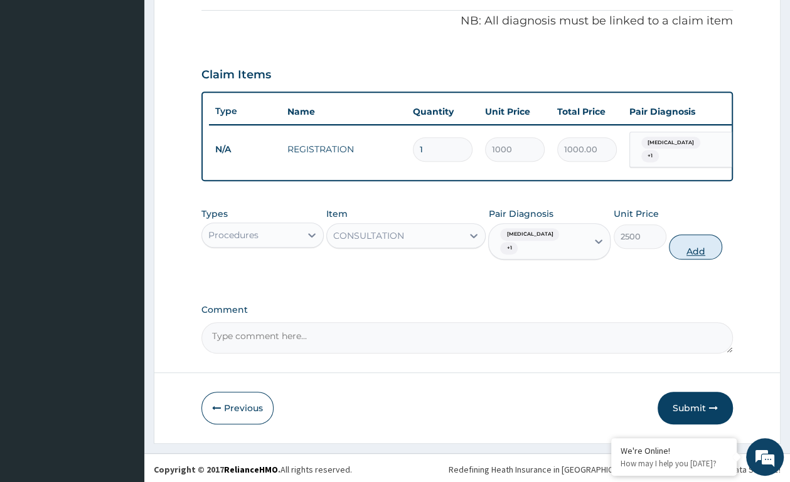
click at [689, 240] on button "Add" at bounding box center [694, 247] width 53 height 25
type input "0"
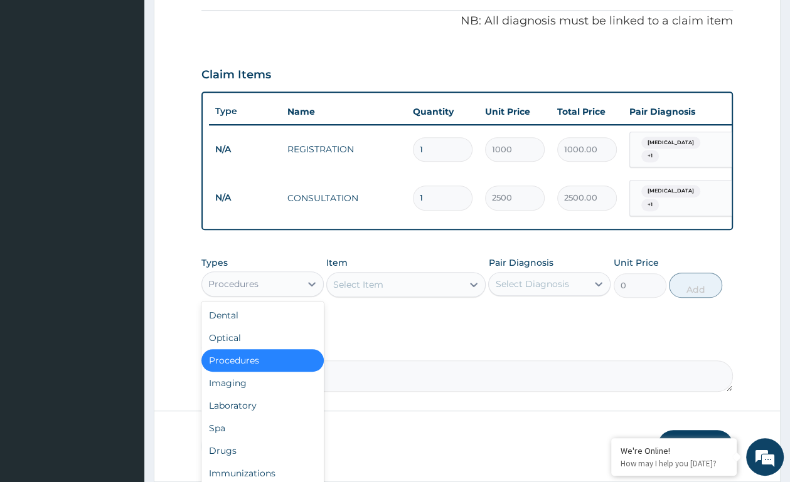
drag, startPoint x: 270, startPoint y: 280, endPoint x: 245, endPoint y: 347, distance: 71.6
click at [270, 290] on div "Procedures" at bounding box center [251, 284] width 98 height 20
click at [222, 401] on div "Laboratory" at bounding box center [262, 405] width 122 height 23
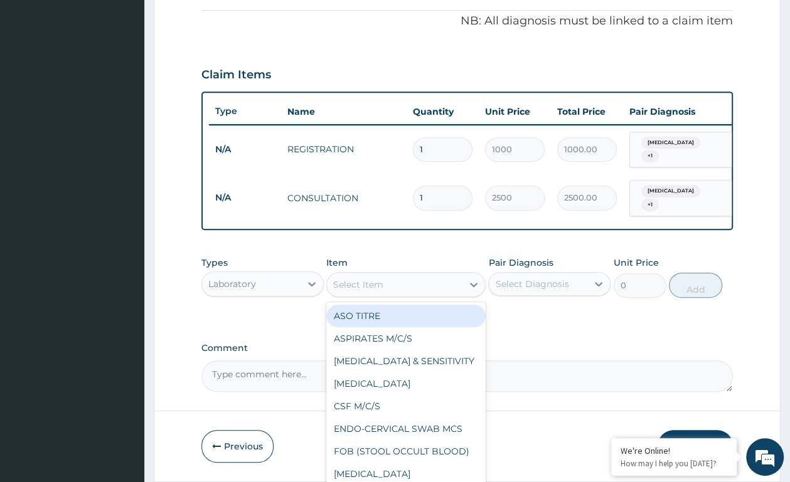
click at [417, 280] on div "Select Item" at bounding box center [394, 285] width 135 height 20
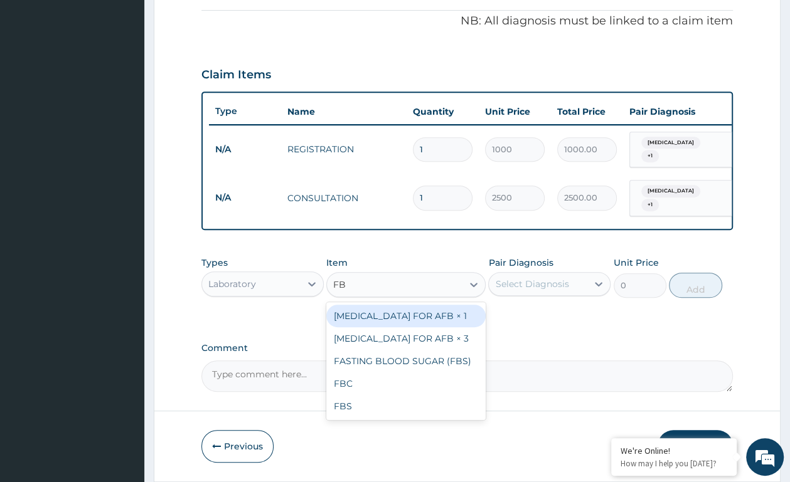
type input "FBC"
click at [432, 324] on div "FBC" at bounding box center [405, 316] width 159 height 23
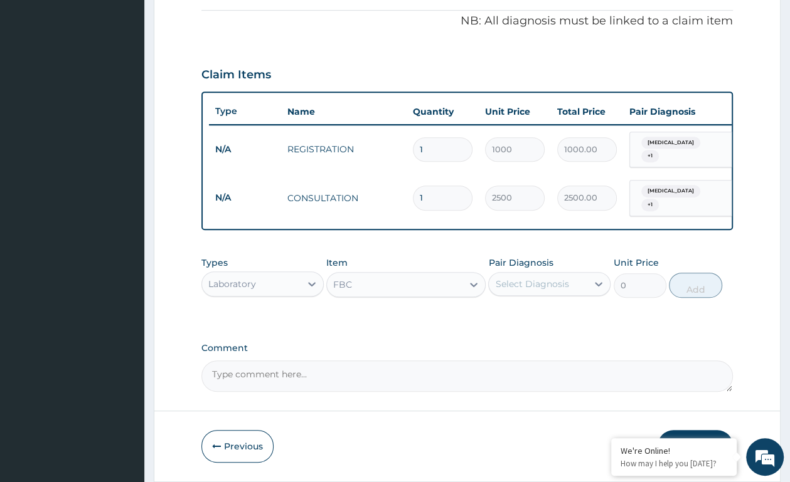
type input "4410"
click at [509, 285] on div "Select Diagnosis" at bounding box center [531, 284] width 73 height 13
click at [525, 338] on label "[MEDICAL_DATA]" at bounding box center [548, 340] width 78 height 13
checkbox input "true"
click at [686, 288] on button "Add" at bounding box center [694, 285] width 53 height 25
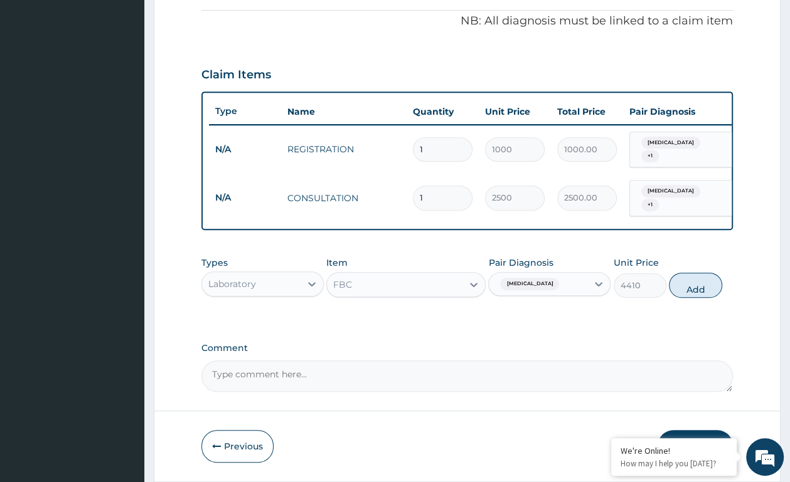
type input "0"
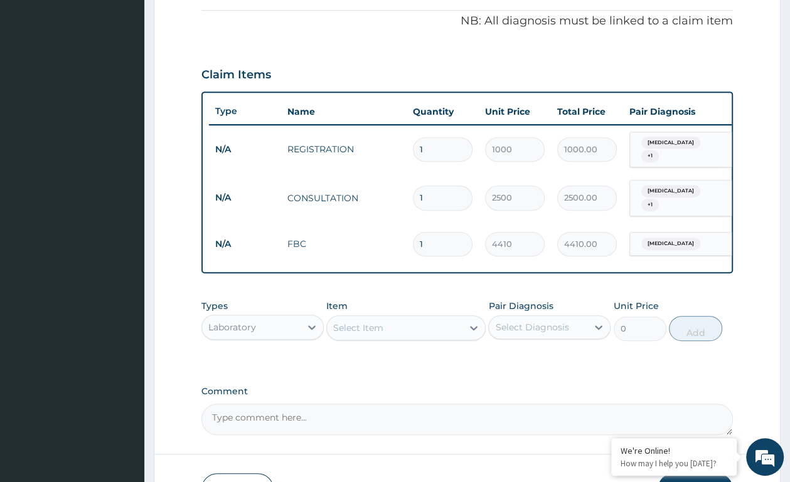
click at [353, 331] on div "Select Item" at bounding box center [358, 328] width 50 height 13
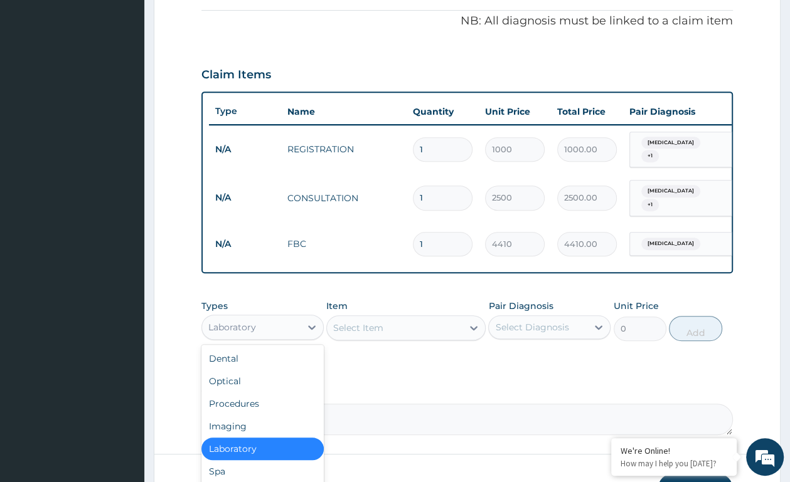
click at [260, 332] on div "Laboratory" at bounding box center [251, 327] width 98 height 20
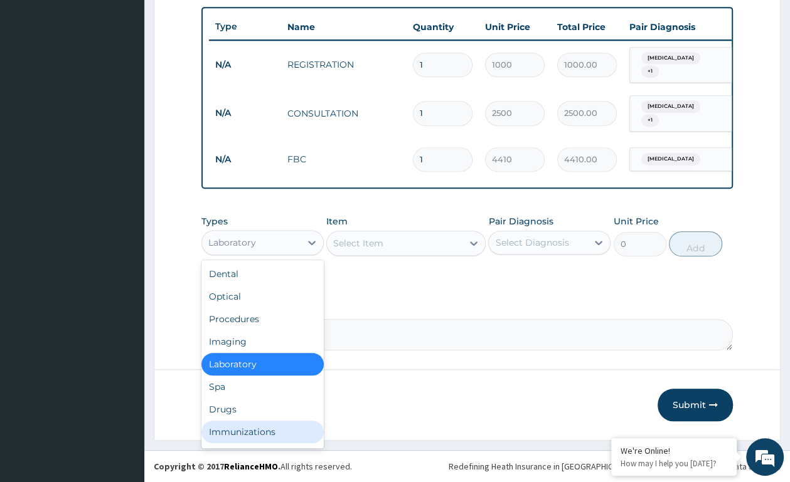
scroll to position [43, 0]
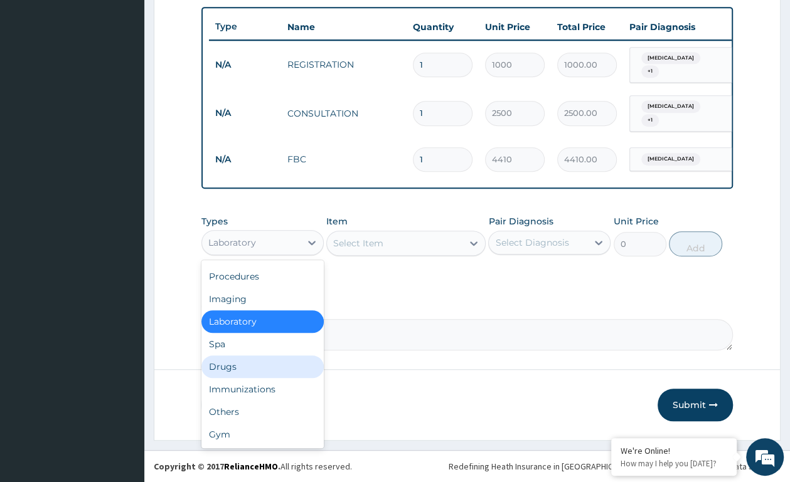
click at [223, 360] on div "Drugs" at bounding box center [262, 367] width 122 height 23
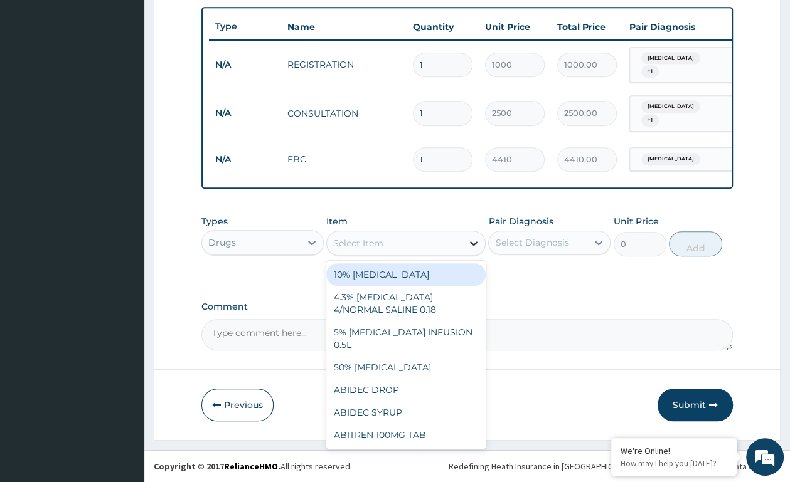
click at [463, 240] on div at bounding box center [473, 243] width 23 height 23
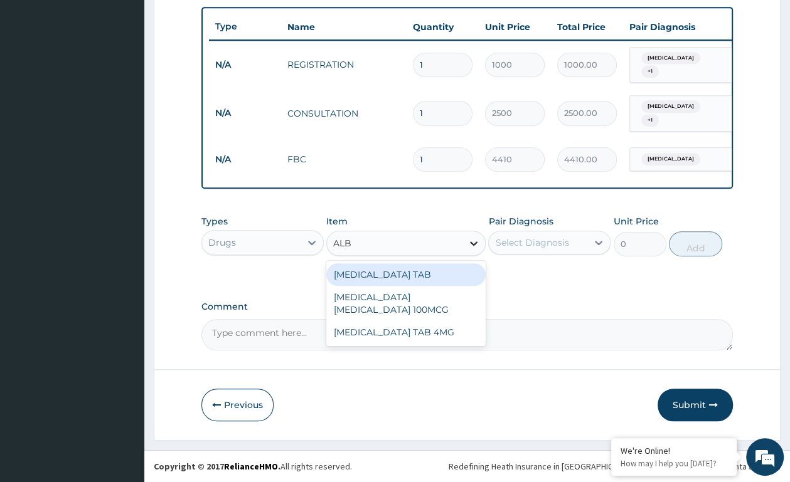
type input "ALBE"
click at [435, 268] on div "[MEDICAL_DATA] TAB" at bounding box center [405, 274] width 159 height 23
type input "240"
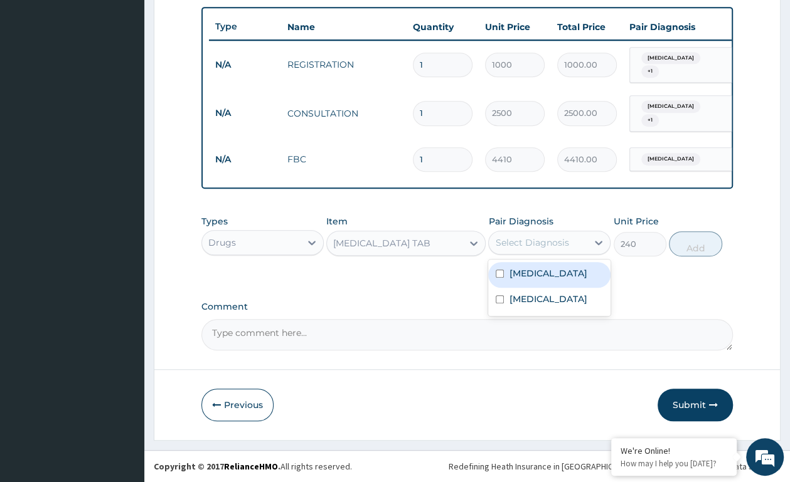
click at [495, 242] on div "Select Diagnosis" at bounding box center [538, 243] width 98 height 20
click at [536, 278] on label "Gastroenteritis" at bounding box center [548, 273] width 78 height 13
checkbox input "true"
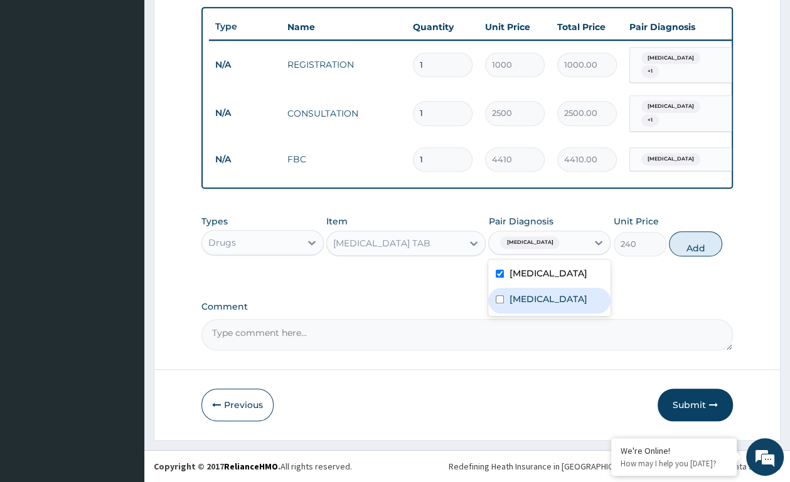
click at [533, 295] on label "[MEDICAL_DATA]" at bounding box center [548, 299] width 78 height 13
checkbox input "true"
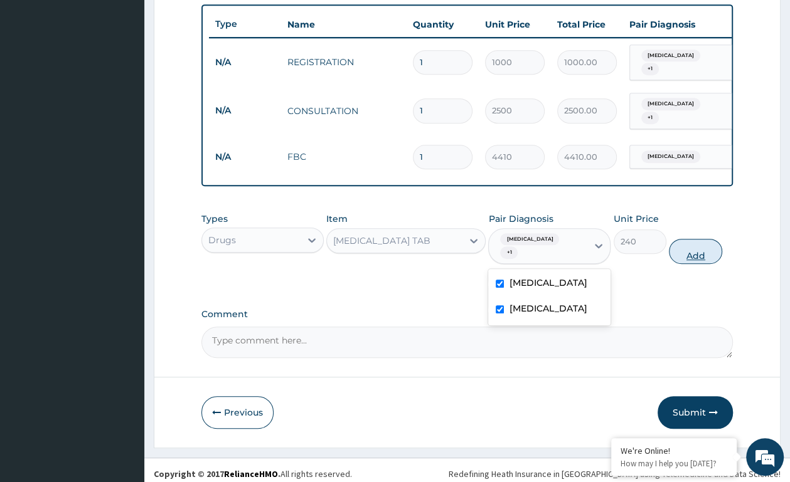
click at [687, 239] on button "Add" at bounding box center [694, 251] width 53 height 25
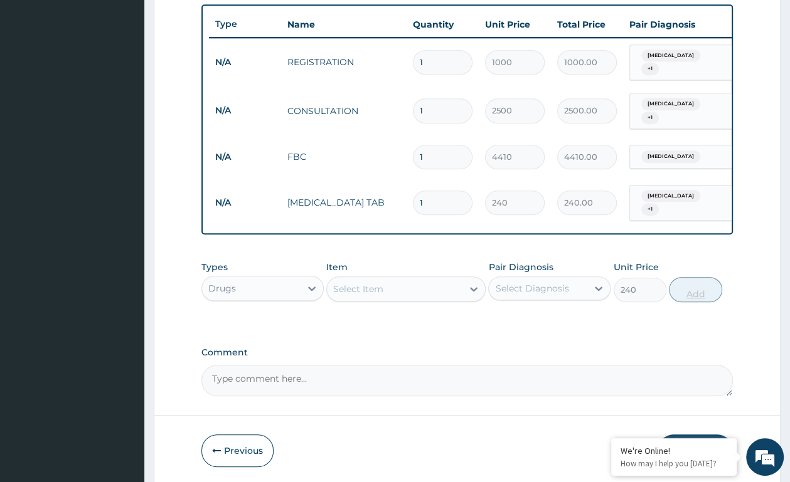
type input "0"
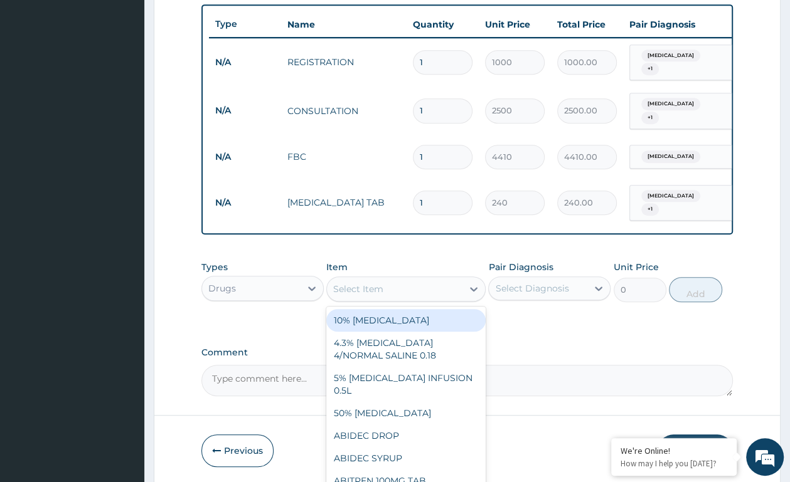
click at [406, 284] on div "Select Item" at bounding box center [394, 289] width 135 height 20
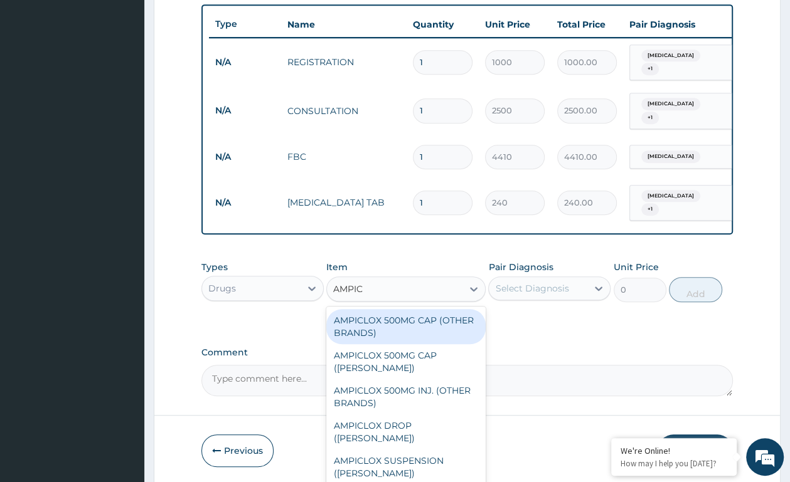
type input "AMPICL"
click at [403, 322] on div "AMPICLOX 500MG CAP (OTHER BRANDS)" at bounding box center [405, 326] width 159 height 35
type input "60"
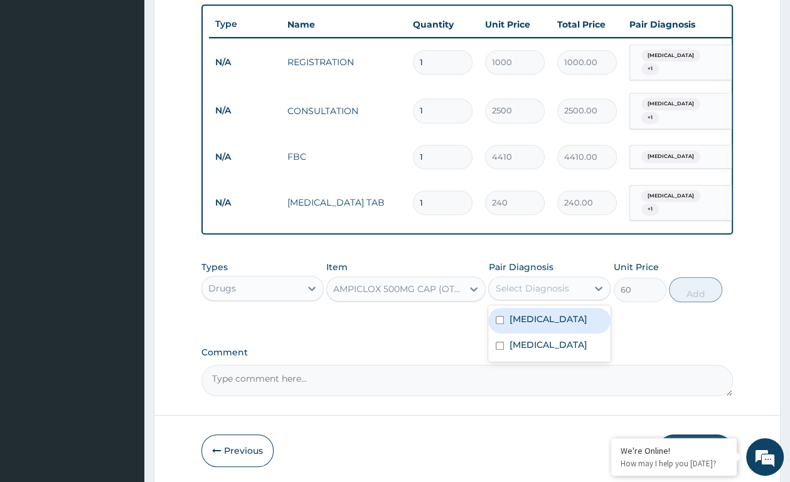
click at [520, 284] on div "Select Diagnosis" at bounding box center [531, 288] width 73 height 13
click at [532, 323] on div "Gastroenteritis" at bounding box center [549, 321] width 122 height 26
checkbox input "true"
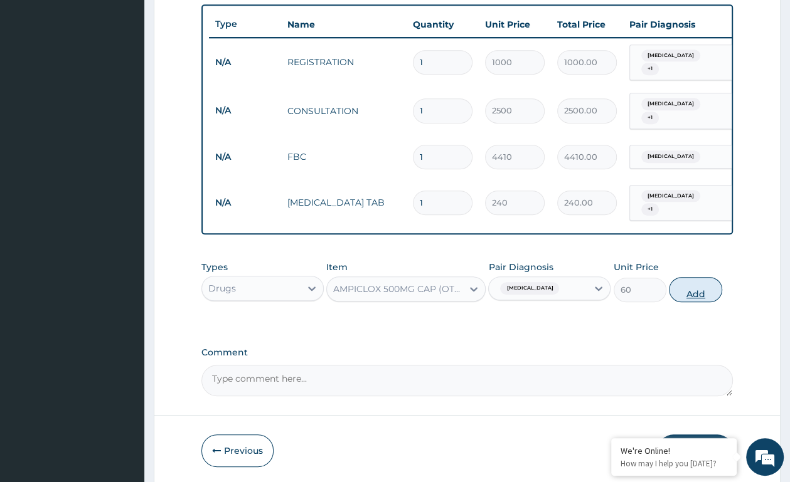
click at [680, 288] on button "Add" at bounding box center [694, 289] width 53 height 25
type input "0"
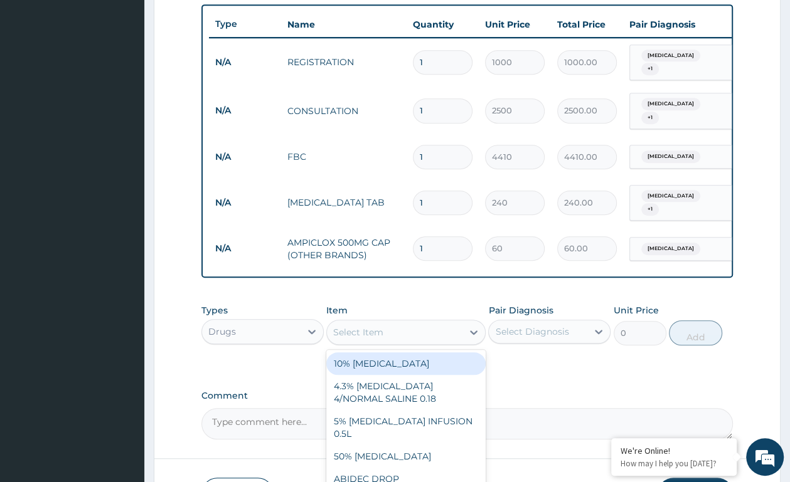
click at [396, 334] on div "Select Item" at bounding box center [394, 332] width 135 height 20
type input "AMPI"
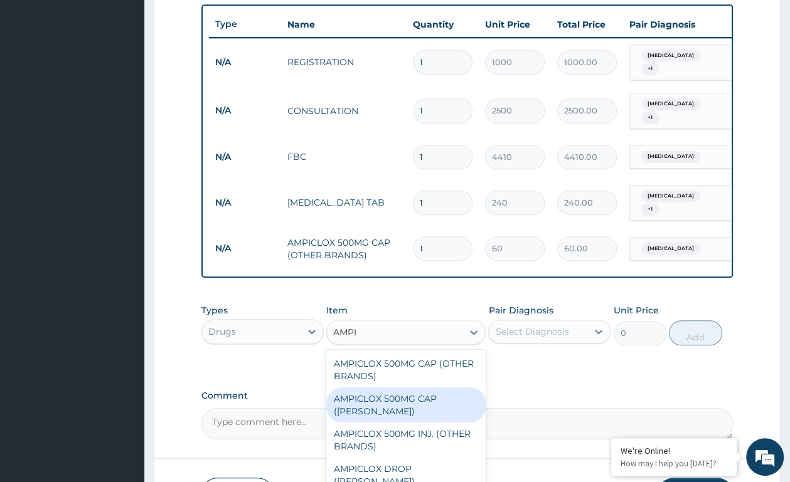
click at [378, 399] on div "AMPICLOX 500MG CAP ([PERSON_NAME])" at bounding box center [405, 405] width 159 height 35
type input "150"
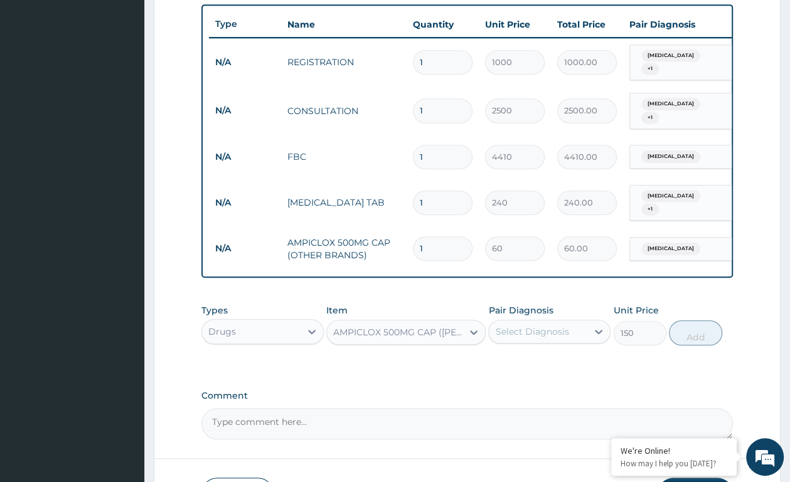
click at [579, 329] on div "Select Diagnosis" at bounding box center [538, 332] width 98 height 20
click at [562, 361] on label "Gastroenteritis" at bounding box center [548, 362] width 78 height 13
checkbox input "true"
click at [699, 325] on button "Add" at bounding box center [694, 332] width 53 height 25
type input "0"
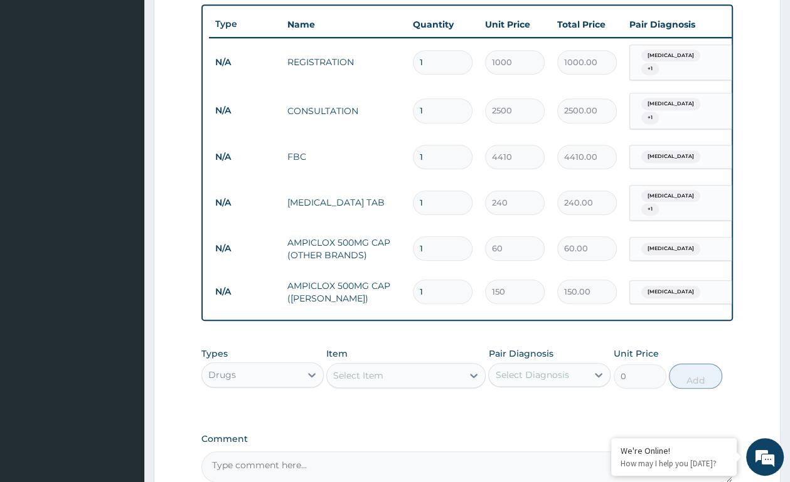
type input "15"
type input "2250.00"
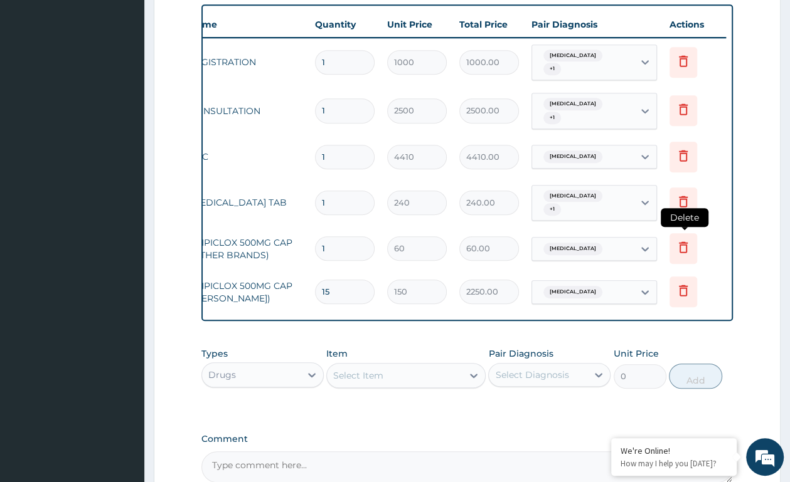
type input "15"
click at [682, 240] on icon at bounding box center [682, 247] width 15 height 15
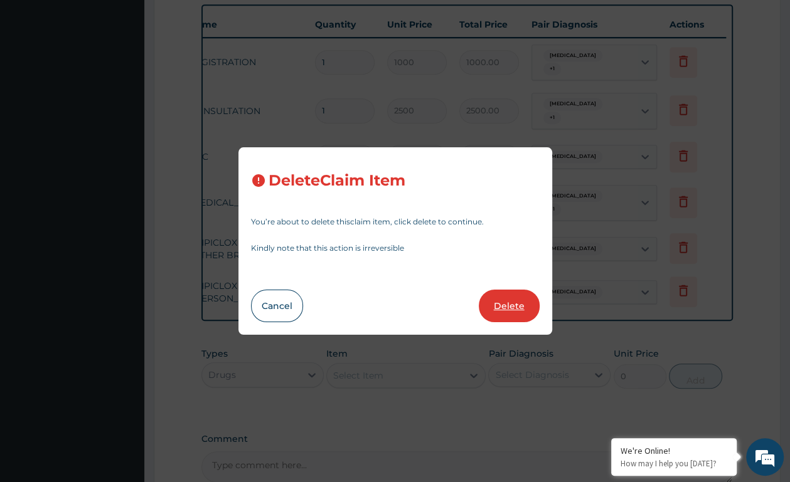
click at [512, 297] on button "Delete" at bounding box center [508, 306] width 61 height 33
type input "15"
type input "150"
type input "2250.00"
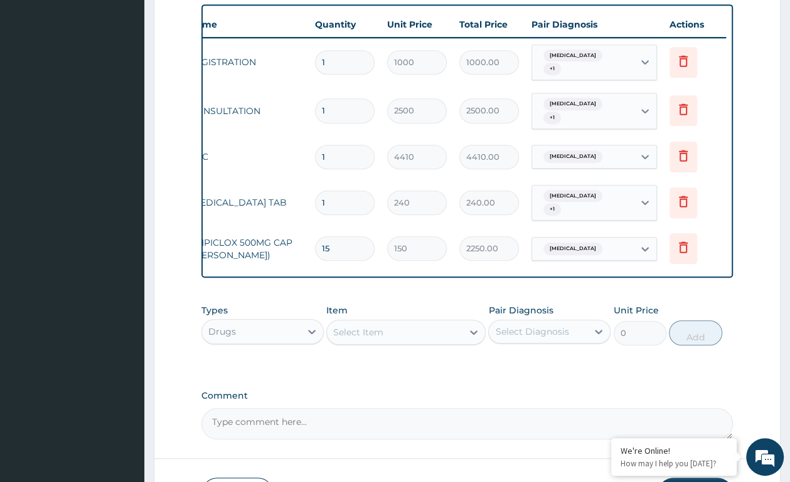
scroll to position [0, 0]
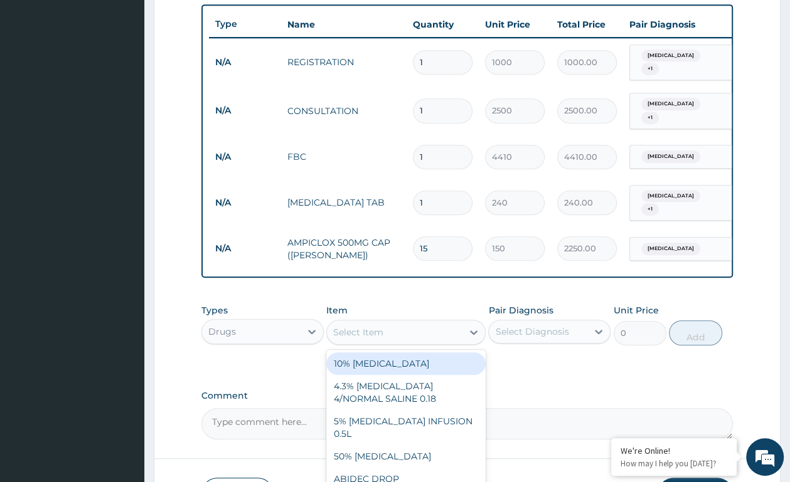
click at [392, 329] on div "Select Item" at bounding box center [394, 332] width 135 height 20
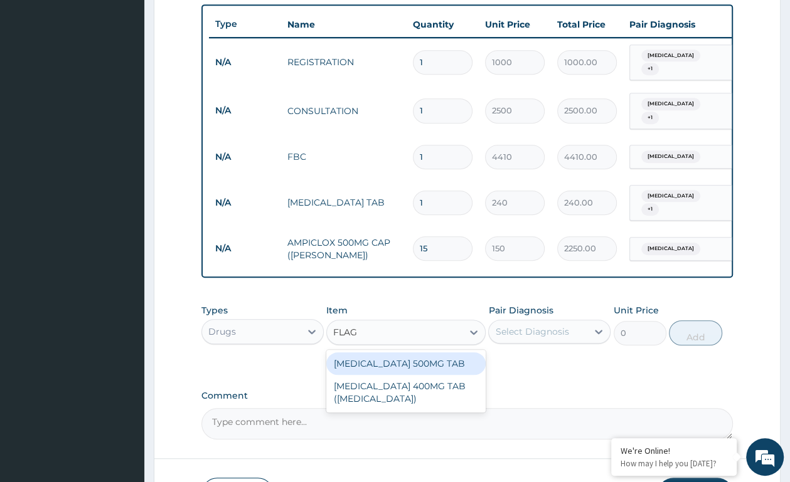
type input "FLAGY"
click at [371, 363] on div "[MEDICAL_DATA] 400MG TAB ([MEDICAL_DATA])" at bounding box center [405, 369] width 159 height 35
type input "48"
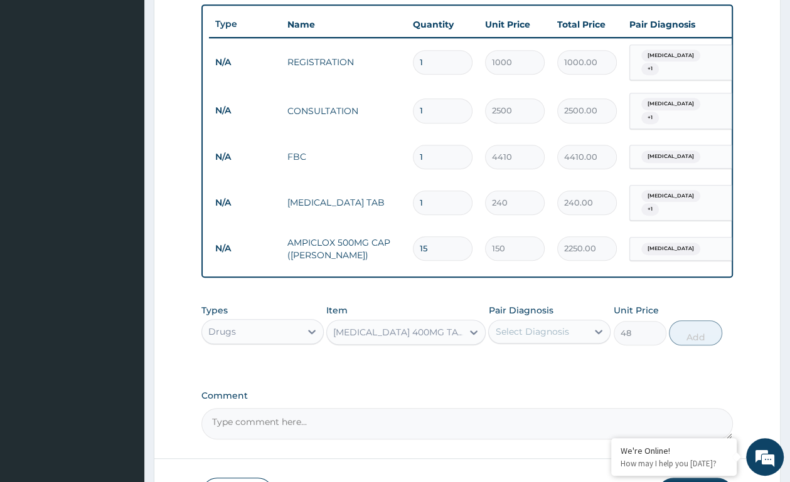
click at [495, 327] on div "Select Diagnosis" at bounding box center [531, 331] width 73 height 13
click at [514, 364] on label "Gastroenteritis" at bounding box center [548, 362] width 78 height 13
checkbox input "true"
click at [686, 325] on button "Add" at bounding box center [694, 332] width 53 height 25
type input "0"
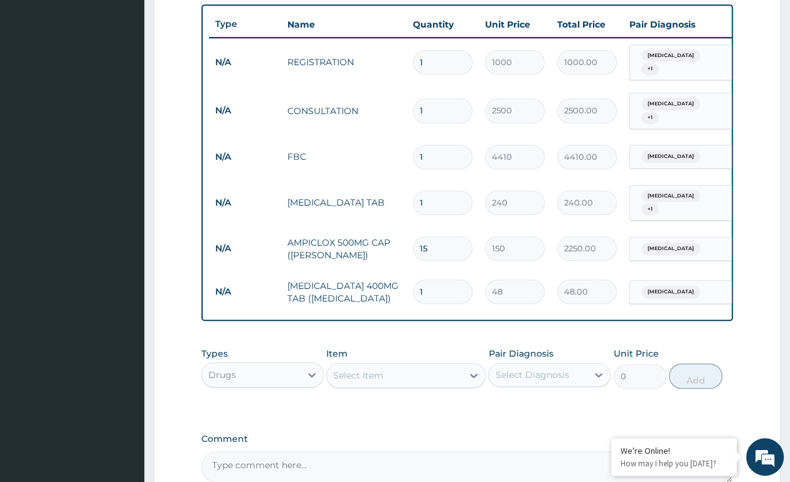
type input "15"
type input "720.00"
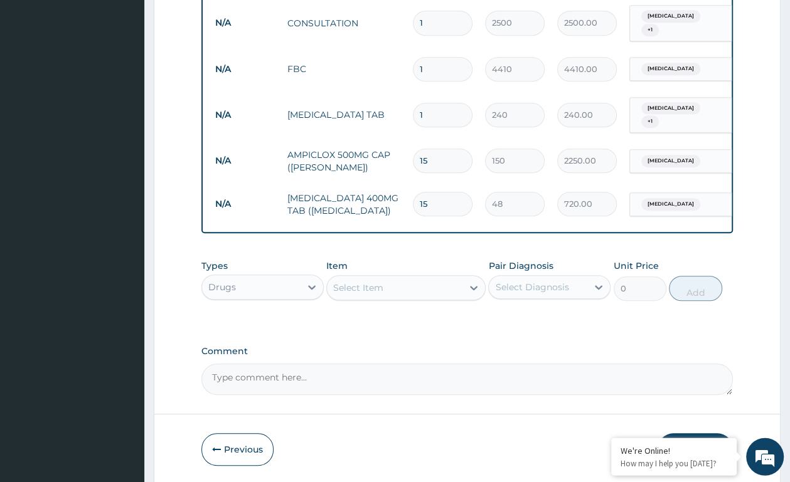
scroll to position [591, 0]
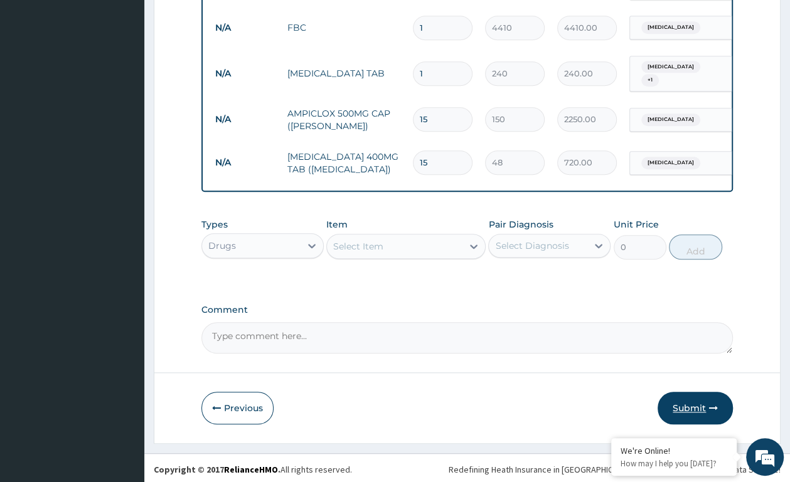
type input "15"
click at [705, 404] on button "Submit" at bounding box center [694, 408] width 75 height 33
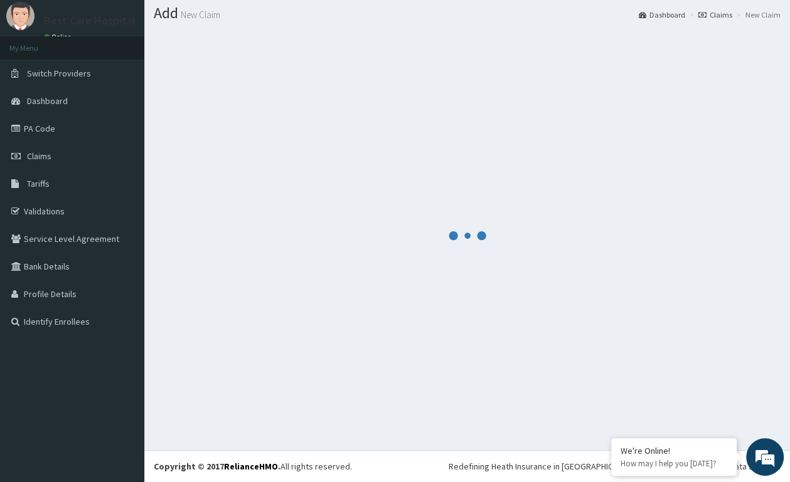
scroll to position [36, 0]
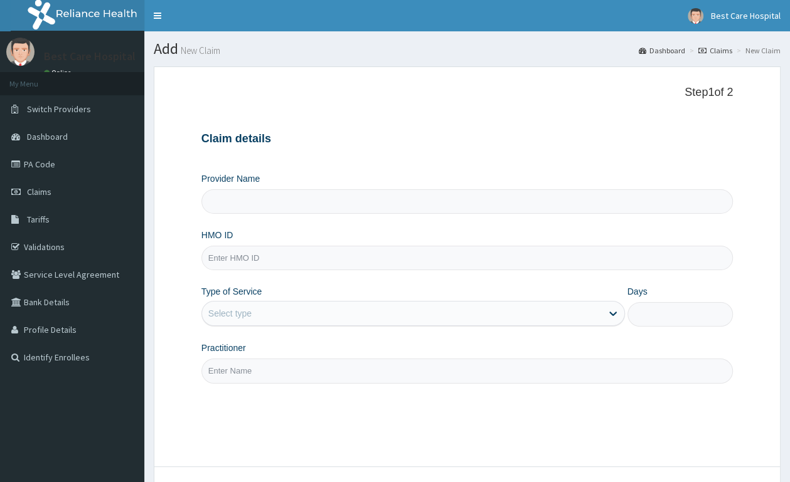
type input "Bestcare Hospital"
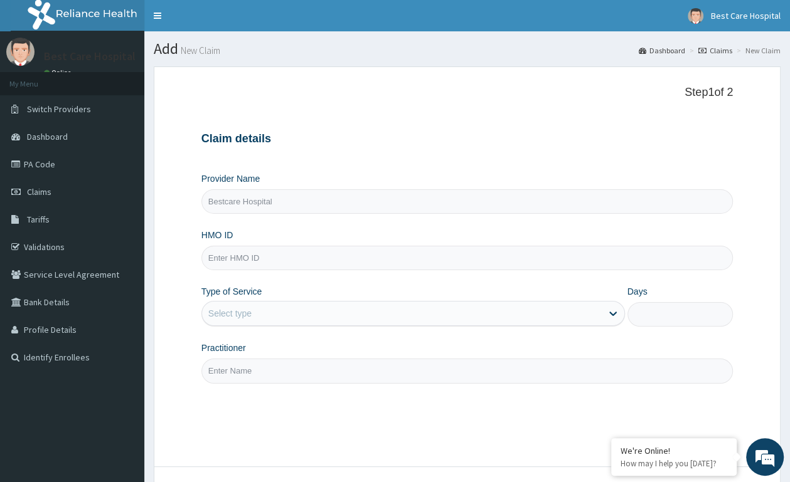
click at [239, 264] on input "HMO ID" at bounding box center [466, 258] width 531 height 24
type input "BWO/10080/A"
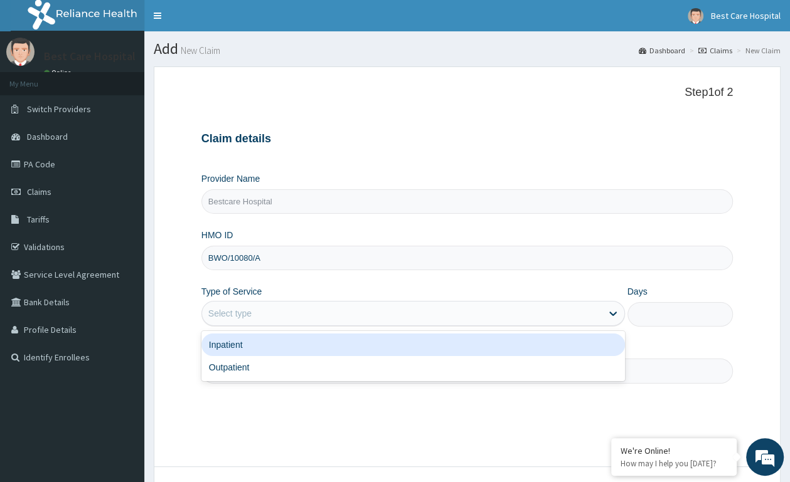
click at [320, 323] on div "Select type" at bounding box center [401, 314] width 399 height 20
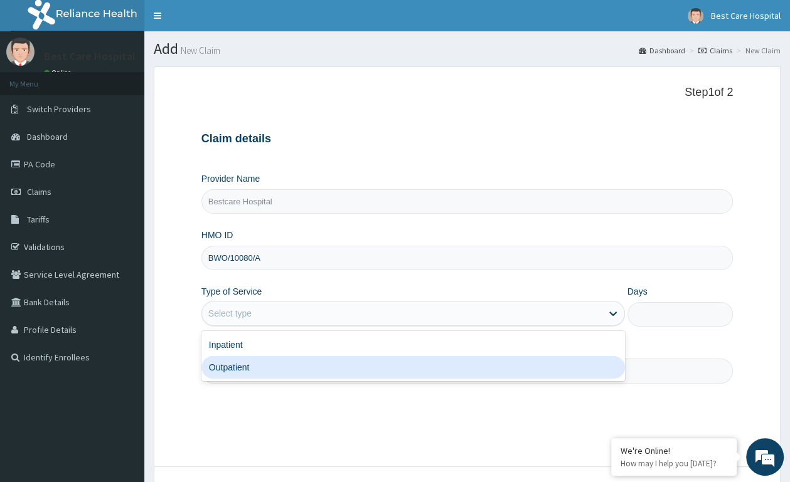
click at [268, 366] on div "Outpatient" at bounding box center [412, 367] width 423 height 23
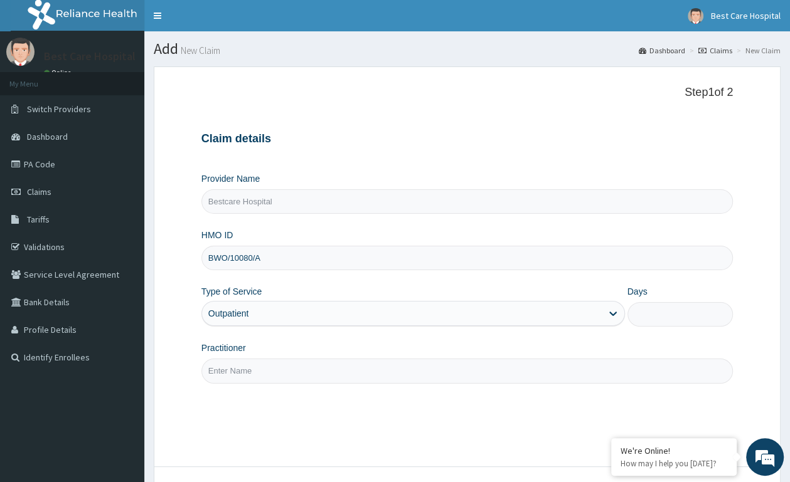
type input "1"
click at [270, 364] on input "Practitioner" at bounding box center [466, 371] width 531 height 24
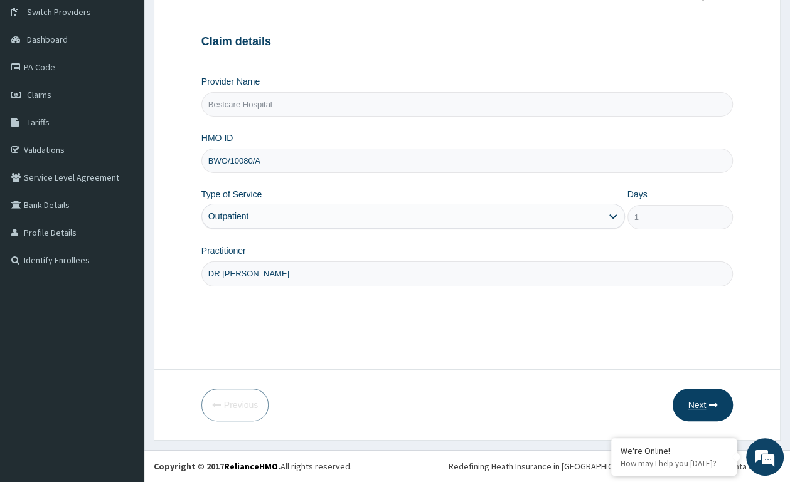
type input "DR PEACE"
click at [693, 408] on button "Next" at bounding box center [702, 405] width 60 height 33
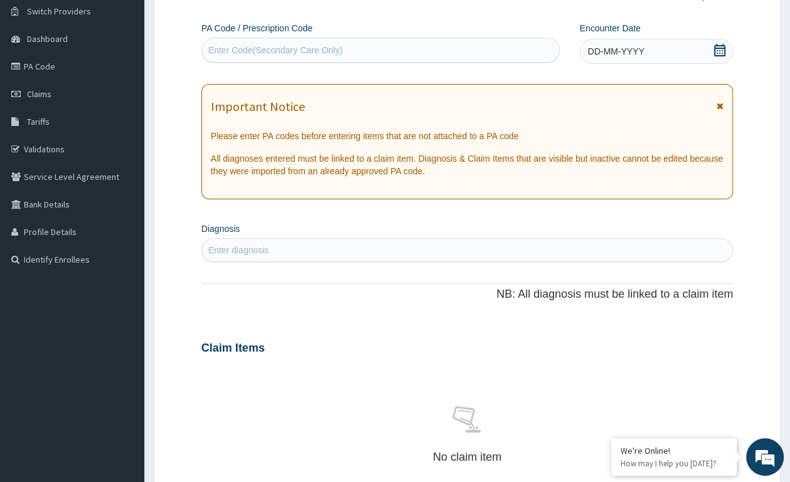
click at [722, 45] on icon at bounding box center [719, 50] width 11 height 13
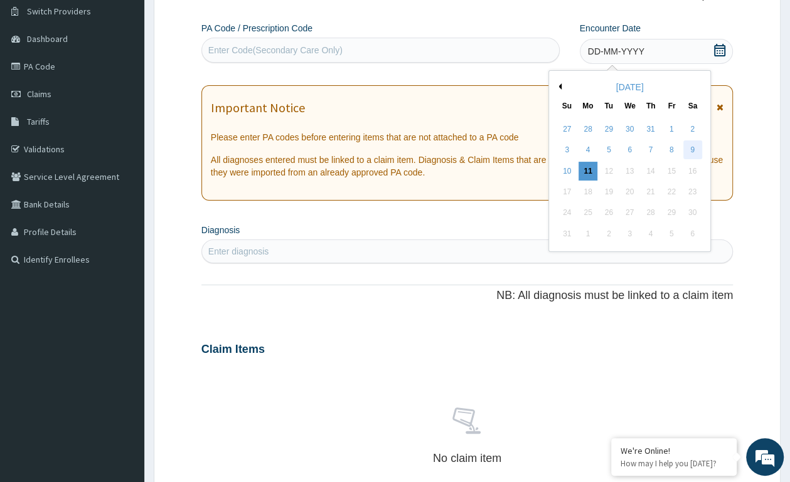
click at [699, 147] on div "9" at bounding box center [691, 150] width 19 height 19
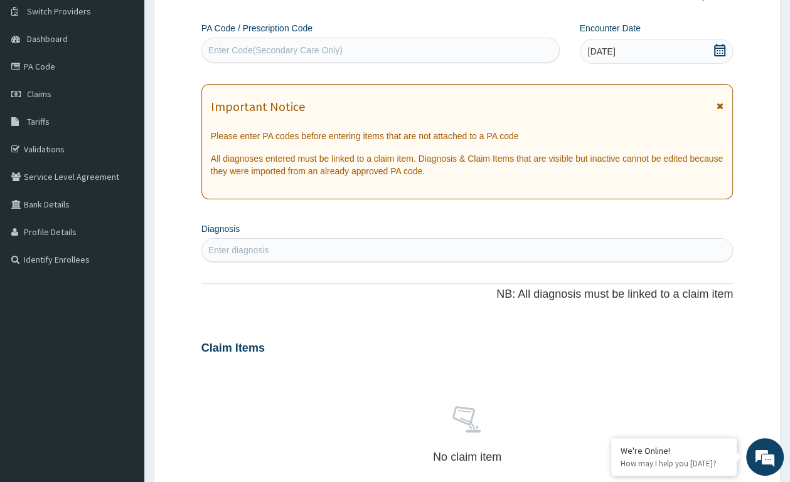
click at [372, 250] on div "Enter diagnosis" at bounding box center [467, 250] width 530 height 20
type input "MALARI"
click at [301, 236] on section "Diagnosis Enter diagnosis" at bounding box center [466, 240] width 531 height 43
click at [264, 250] on div "Enter diagnosis" at bounding box center [238, 250] width 61 height 13
type input "MALARI"
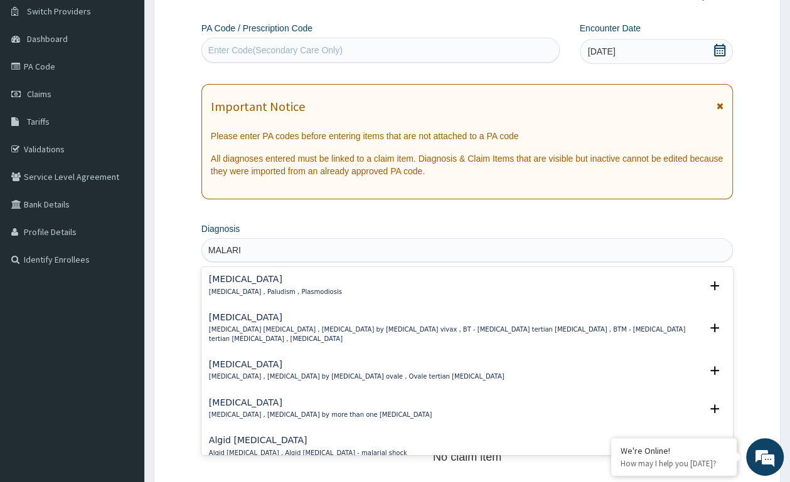
click at [310, 295] on p "Malaria , Paludism , Plasmodiosis" at bounding box center [275, 292] width 133 height 9
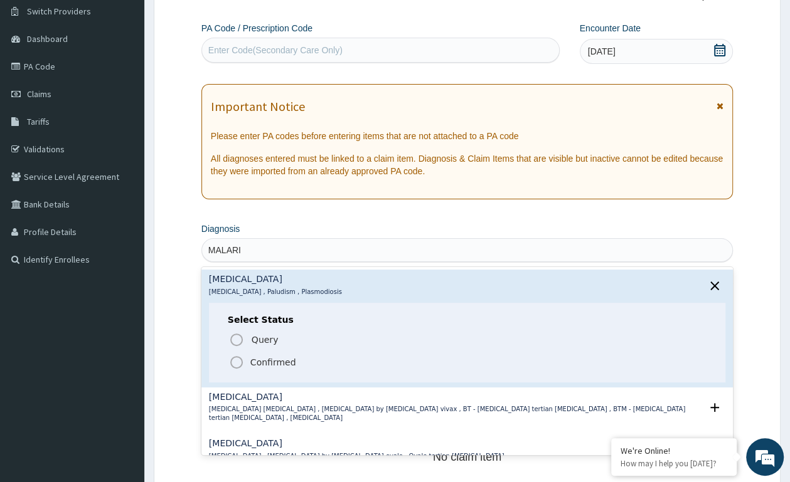
click at [232, 360] on circle "status option filled" at bounding box center [236, 362] width 11 height 11
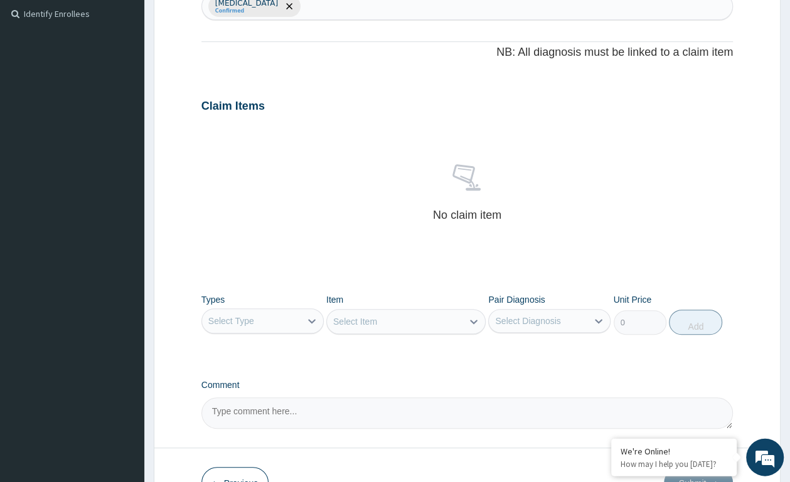
scroll to position [423, 0]
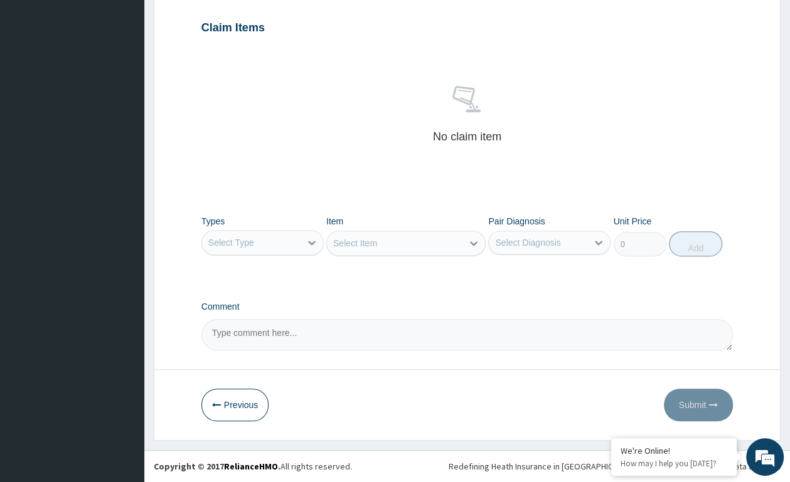
click at [282, 246] on div "Select Type" at bounding box center [251, 243] width 98 height 20
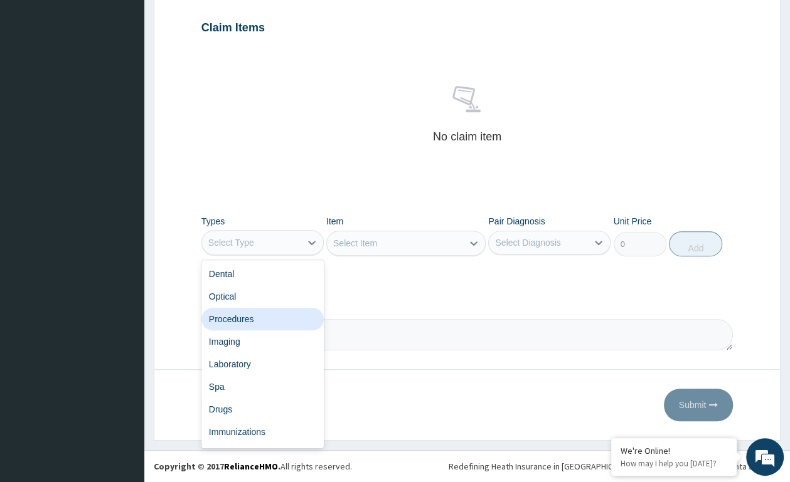
drag, startPoint x: 245, startPoint y: 313, endPoint x: 322, endPoint y: 283, distance: 82.8
click at [250, 313] on div "Procedures" at bounding box center [262, 319] width 122 height 23
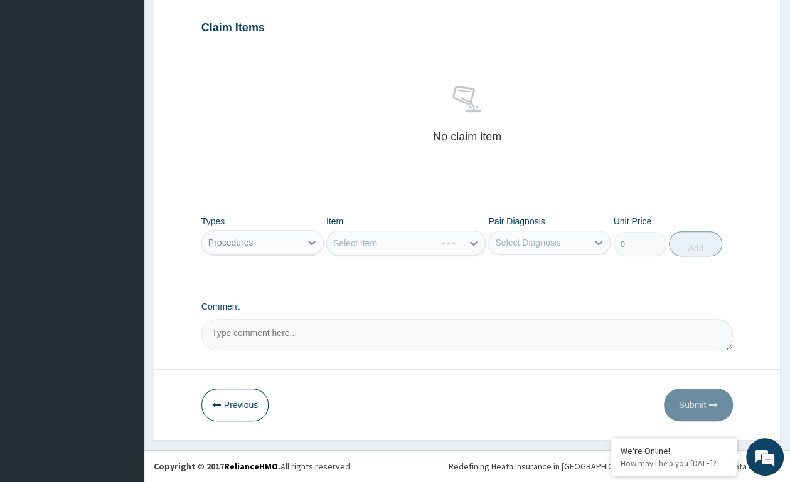
click at [388, 239] on div "Select Item" at bounding box center [405, 243] width 159 height 25
click at [413, 244] on div "Select Item" at bounding box center [405, 243] width 159 height 25
click at [477, 241] on div "Select Item" at bounding box center [405, 243] width 159 height 25
click at [471, 241] on div "Select Item" at bounding box center [405, 243] width 159 height 25
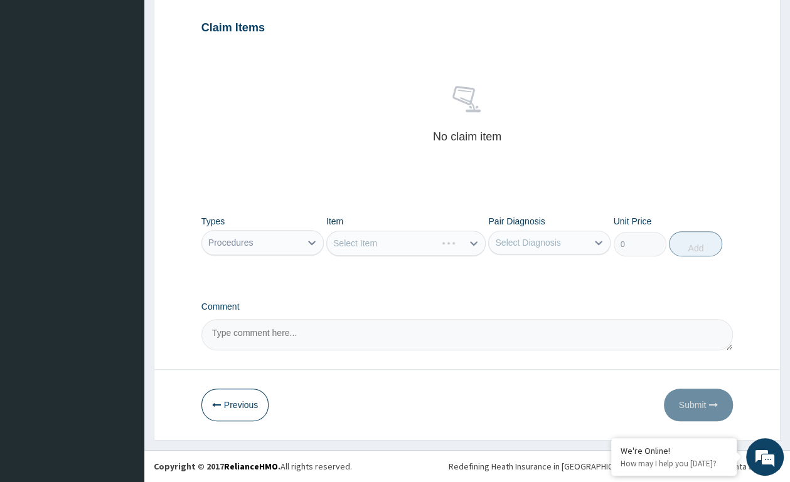
click at [473, 242] on div "Select Item" at bounding box center [405, 243] width 159 height 25
click at [476, 244] on div "Select Item" at bounding box center [405, 243] width 159 height 25
click at [474, 241] on div "Select Item" at bounding box center [405, 243] width 159 height 25
click at [473, 244] on div "Select Item" at bounding box center [405, 243] width 159 height 25
click at [448, 240] on div "Select Item" at bounding box center [405, 243] width 159 height 25
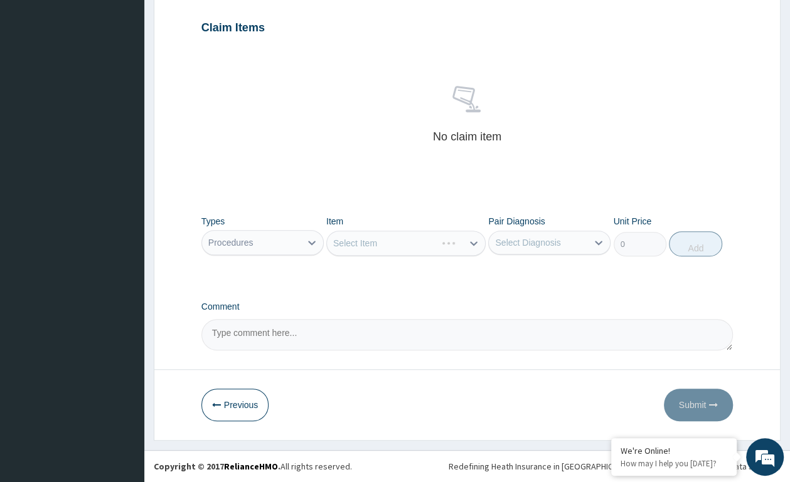
click at [473, 239] on div "Select Item" at bounding box center [405, 243] width 159 height 25
click at [473, 243] on div "Select Item" at bounding box center [405, 243] width 159 height 25
click at [474, 238] on div "Select Item" at bounding box center [405, 243] width 159 height 25
click at [473, 243] on div "Select Item" at bounding box center [405, 243] width 159 height 25
click at [472, 238] on div "Select Item" at bounding box center [405, 243] width 159 height 25
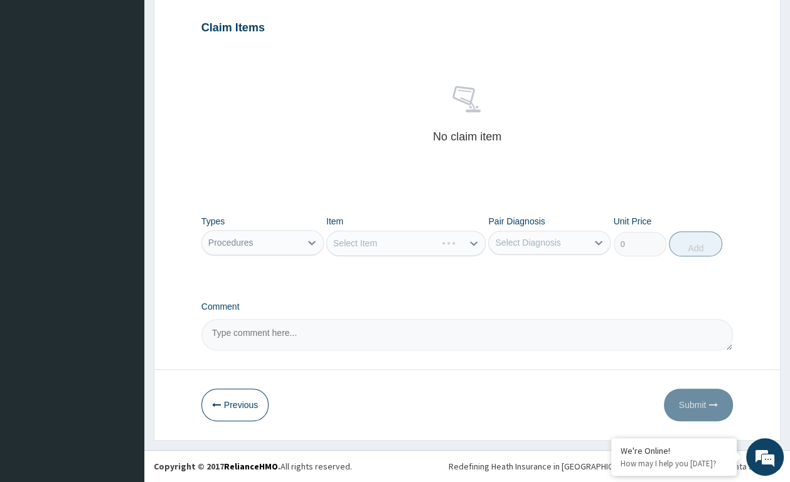
click at [475, 242] on div "Select Item" at bounding box center [405, 243] width 159 height 25
click at [473, 242] on div "Select Item" at bounding box center [405, 243] width 159 height 25
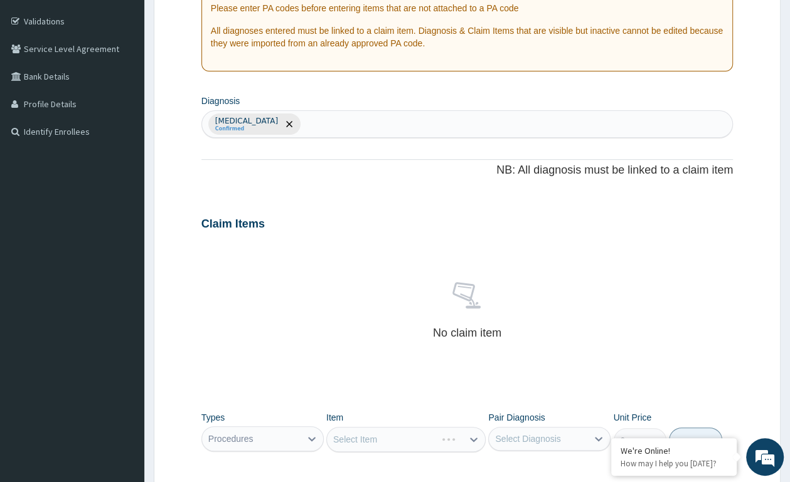
scroll to position [357, 0]
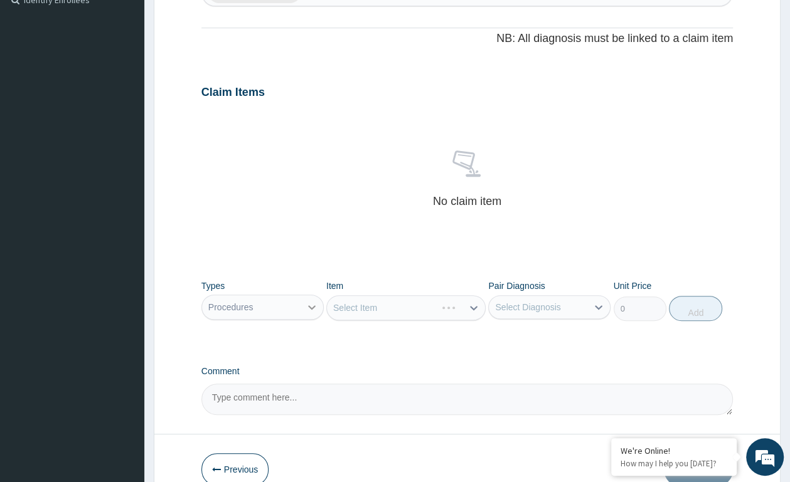
click at [306, 308] on icon at bounding box center [311, 307] width 13 height 13
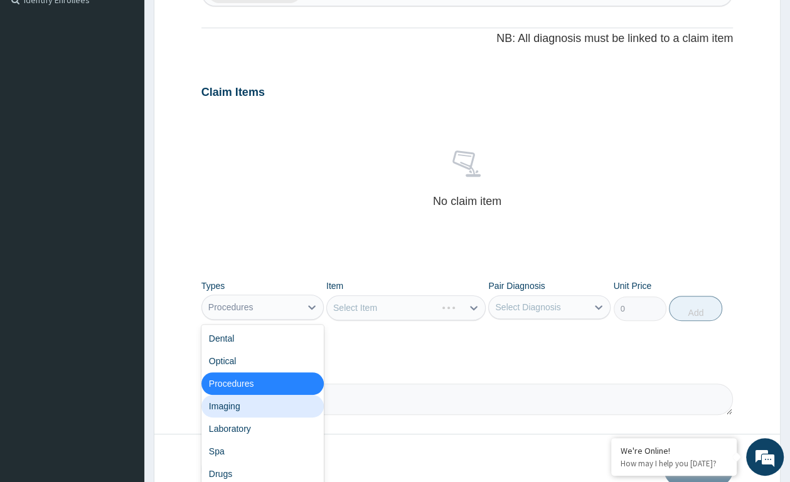
scroll to position [42, 0]
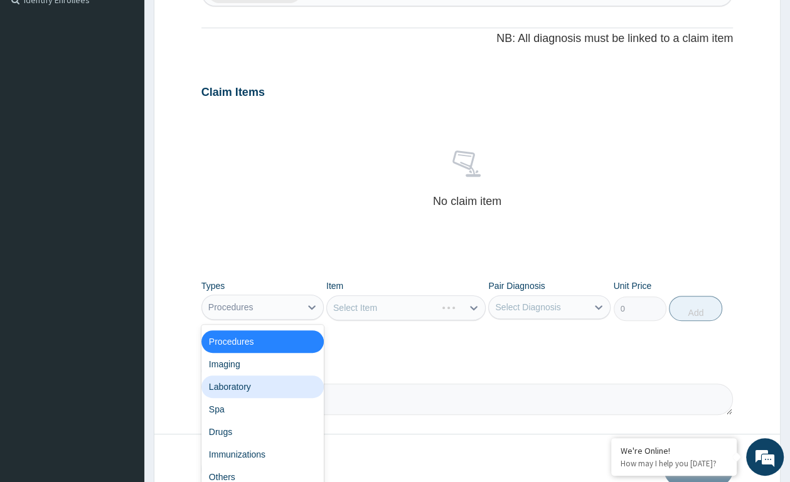
click at [245, 384] on div "Laboratory" at bounding box center [262, 387] width 122 height 23
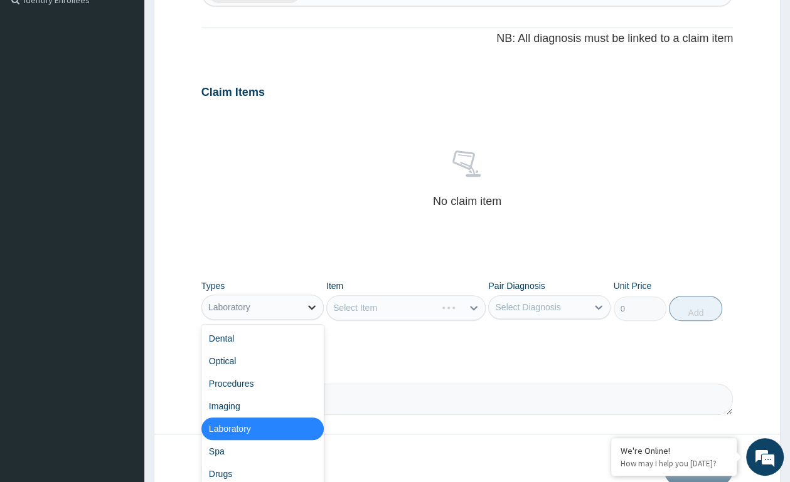
click at [309, 309] on icon at bounding box center [311, 307] width 13 height 13
drag, startPoint x: 270, startPoint y: 381, endPoint x: 278, endPoint y: 374, distance: 11.1
click at [269, 383] on div "Procedures" at bounding box center [262, 383] width 122 height 23
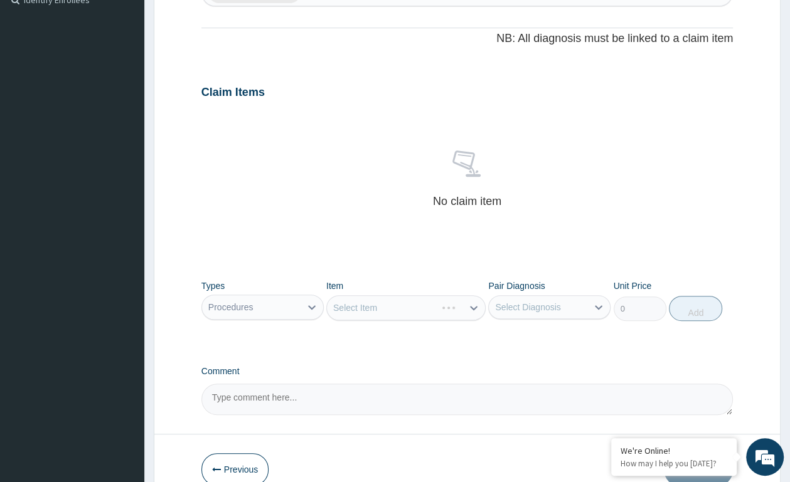
click at [463, 308] on div "Select Item" at bounding box center [405, 307] width 159 height 25
click at [474, 308] on div "Select Item" at bounding box center [405, 307] width 159 height 25
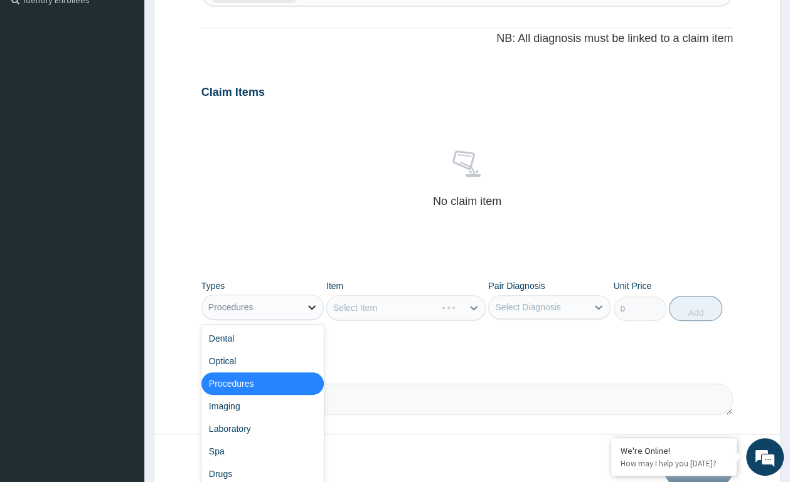
click at [309, 304] on icon at bounding box center [311, 307] width 13 height 13
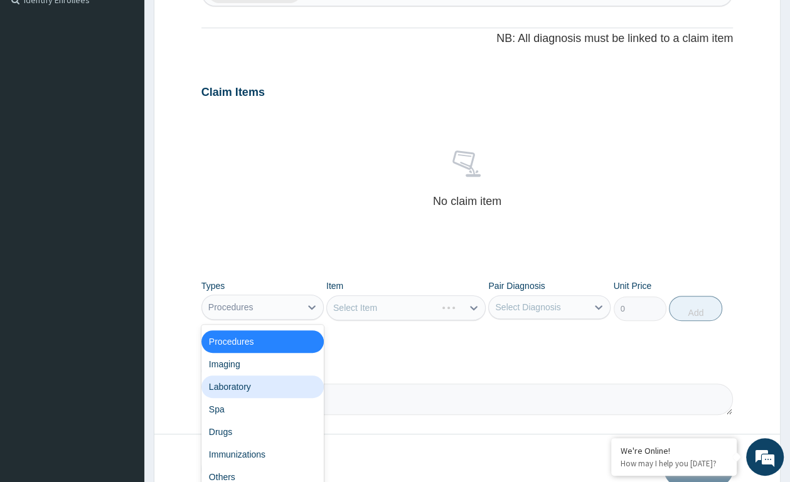
click at [250, 386] on div "Laboratory" at bounding box center [262, 387] width 122 height 23
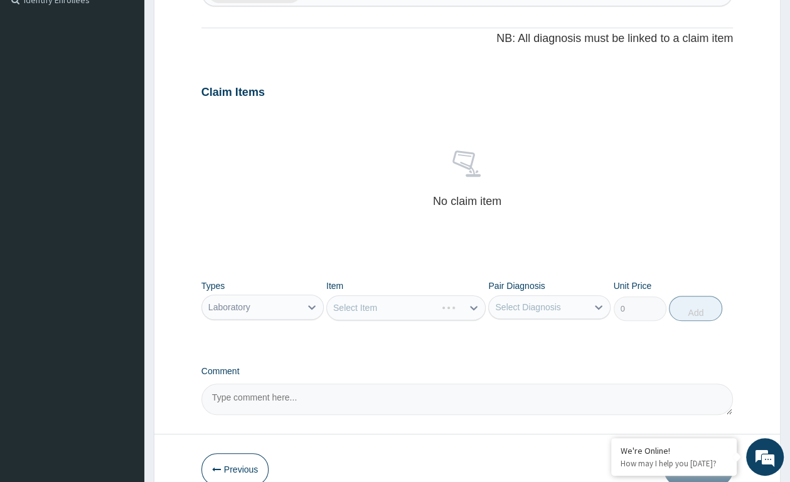
click at [473, 307] on div "Select Item" at bounding box center [405, 307] width 159 height 25
click at [475, 309] on div "Select Item" at bounding box center [405, 307] width 159 height 25
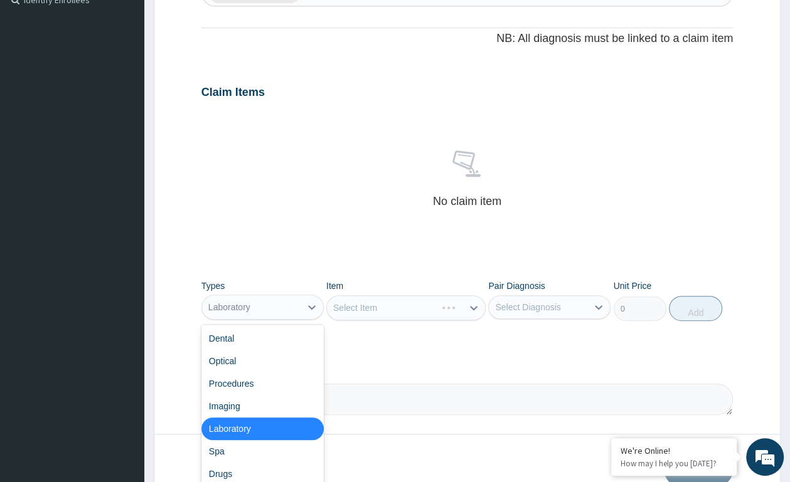
click at [300, 306] on div "Laboratory" at bounding box center [251, 307] width 98 height 20
drag, startPoint x: 266, startPoint y: 383, endPoint x: 371, endPoint y: 335, distance: 114.8
click at [280, 369] on div "Dental Optical Procedures Imaging Laboratory Spa Drugs Immunizations Others Gym" at bounding box center [262, 419] width 122 height 188
click at [231, 386] on div "Procedures" at bounding box center [262, 383] width 122 height 23
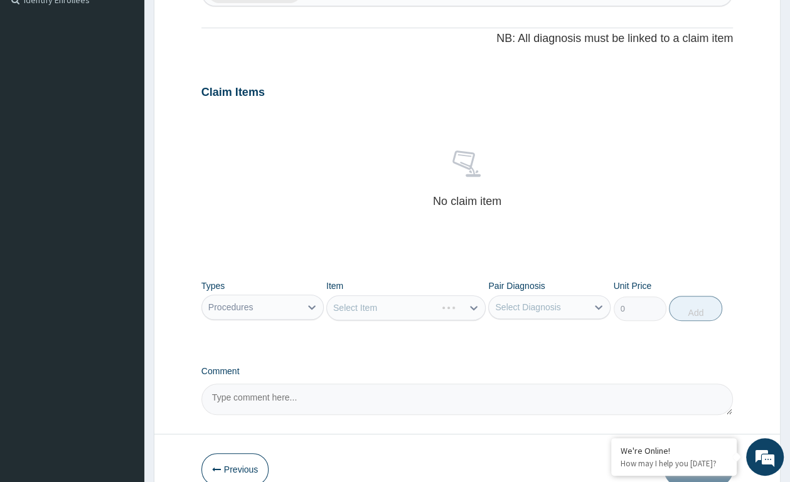
click at [469, 308] on div "Select Item" at bounding box center [405, 307] width 159 height 25
click at [470, 307] on div "Select Item" at bounding box center [405, 307] width 159 height 25
click at [470, 307] on icon at bounding box center [473, 308] width 13 height 13
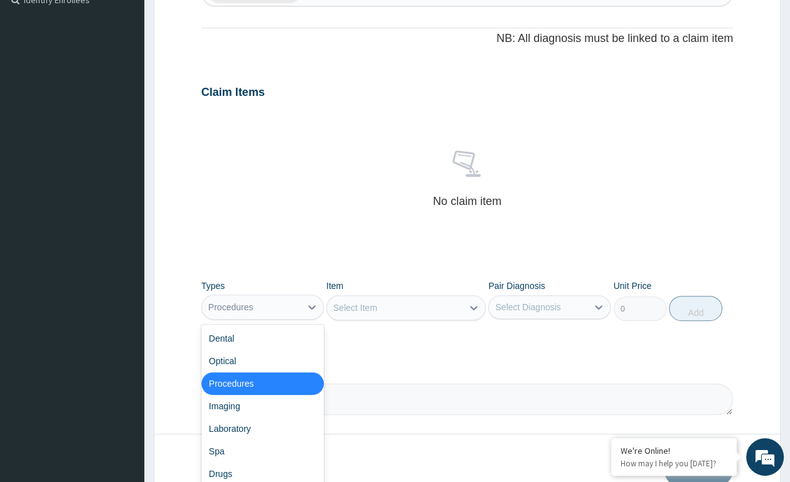
drag, startPoint x: 307, startPoint y: 309, endPoint x: 335, endPoint y: 301, distance: 30.0
click at [310, 307] on icon at bounding box center [311, 307] width 13 height 13
click at [377, 311] on div "Select Item" at bounding box center [355, 308] width 44 height 13
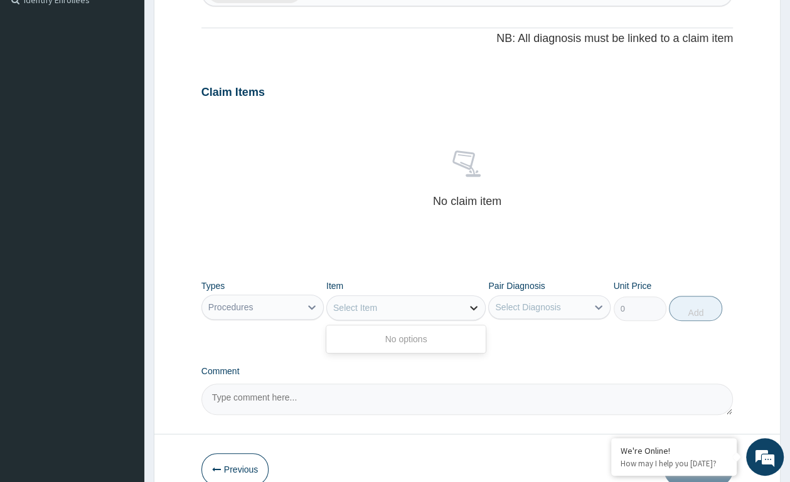
click at [479, 315] on div "Select Item" at bounding box center [405, 307] width 159 height 25
click at [467, 309] on div at bounding box center [473, 308] width 23 height 23
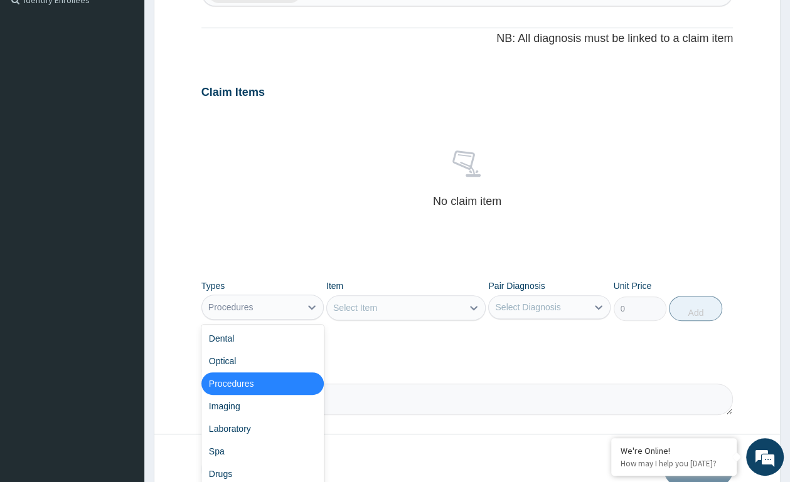
click at [286, 305] on div "Procedures" at bounding box center [251, 307] width 98 height 20
click at [267, 386] on div "Procedures" at bounding box center [262, 383] width 122 height 23
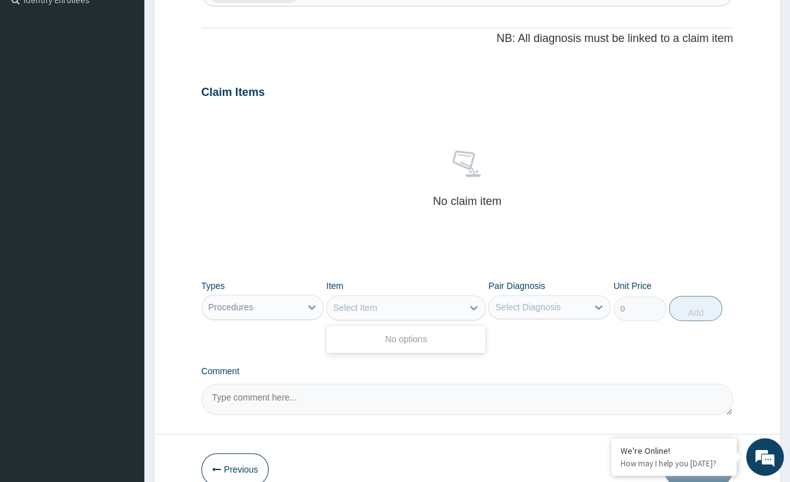
click at [377, 311] on div "Select Item" at bounding box center [355, 308] width 44 height 13
click at [383, 307] on div "Select Item" at bounding box center [394, 308] width 135 height 20
click at [474, 307] on icon at bounding box center [473, 308] width 13 height 13
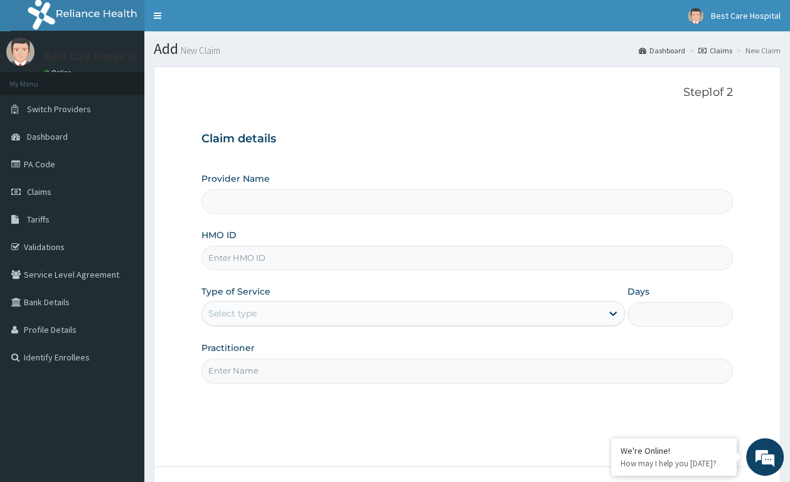
type input "Bestcare Hospital"
click at [251, 255] on input "HMO ID" at bounding box center [466, 258] width 531 height 24
type input "BWO/10080/A"
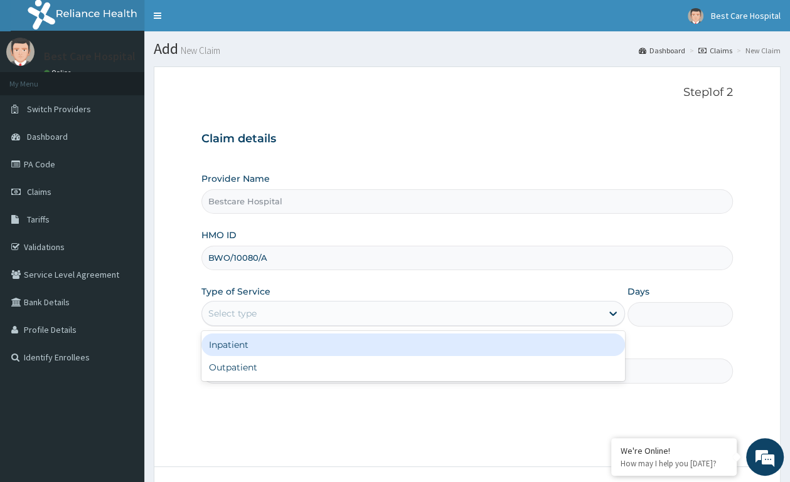
click at [269, 319] on div "Select type" at bounding box center [401, 314] width 399 height 20
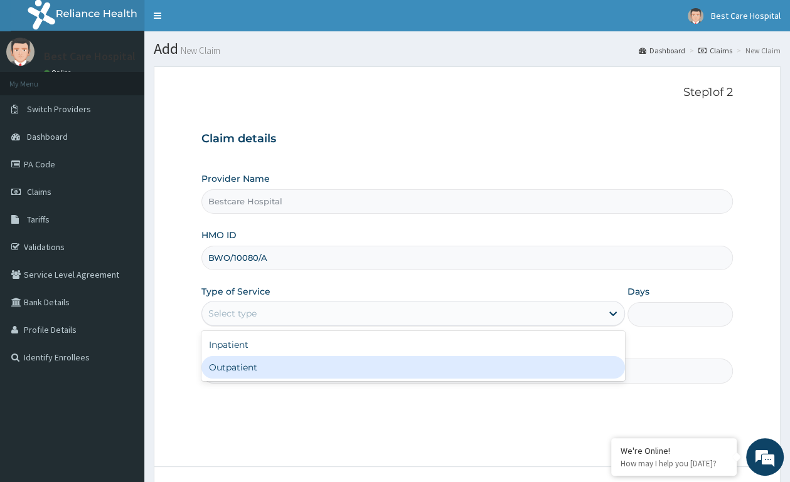
click at [247, 357] on div "Outpatient" at bounding box center [412, 367] width 423 height 23
type input "1"
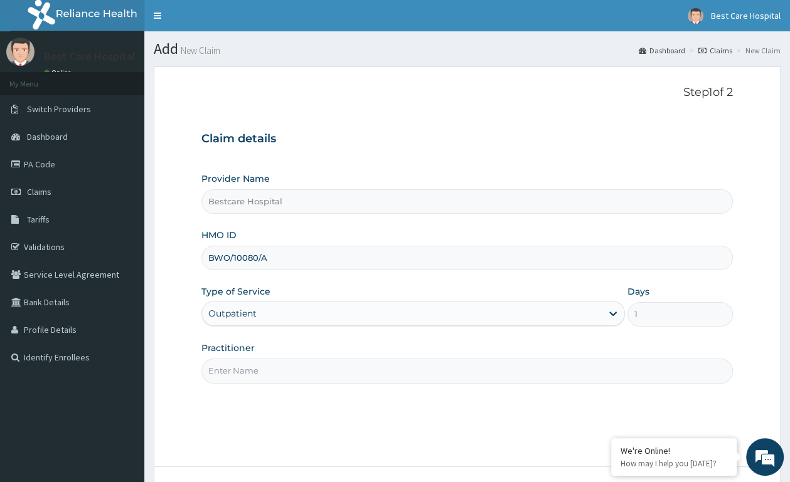
click at [240, 370] on input "Practitioner" at bounding box center [466, 371] width 531 height 24
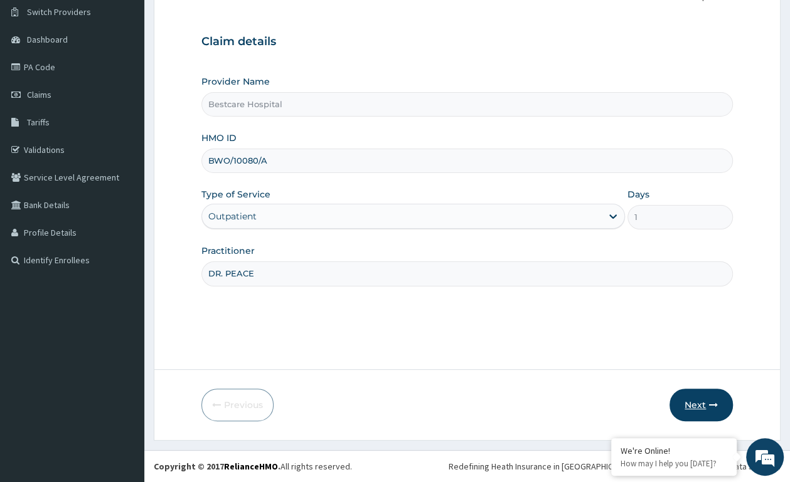
type input "DR. PEACE"
click at [699, 404] on button "Next" at bounding box center [700, 405] width 63 height 33
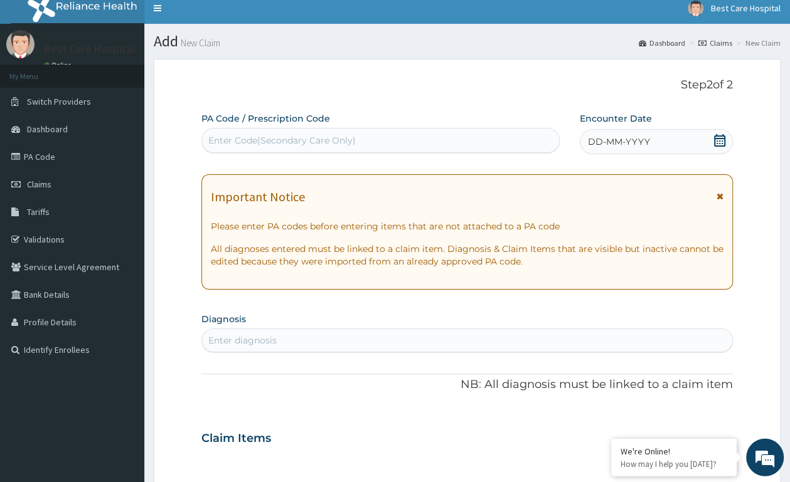
scroll to position [0, 0]
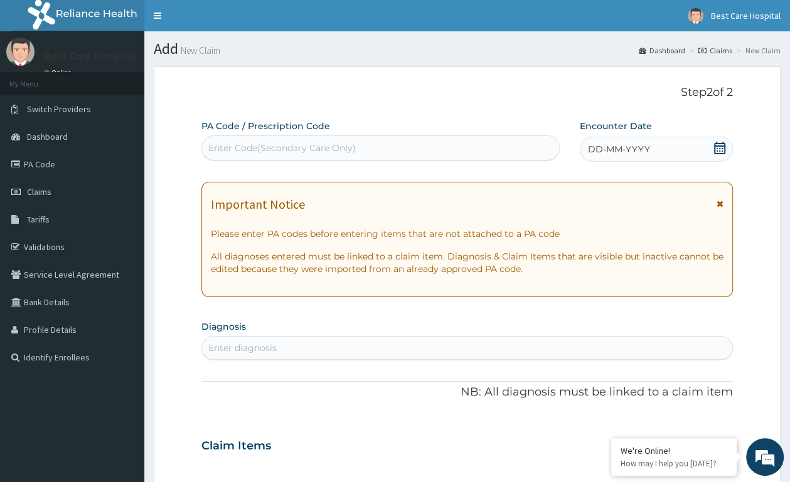
click at [722, 144] on icon at bounding box center [719, 148] width 11 height 13
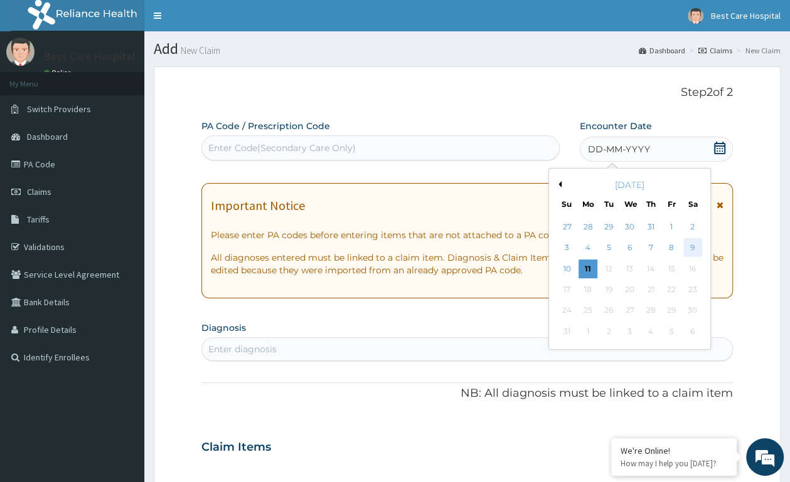
click at [695, 248] on div "9" at bounding box center [691, 248] width 19 height 19
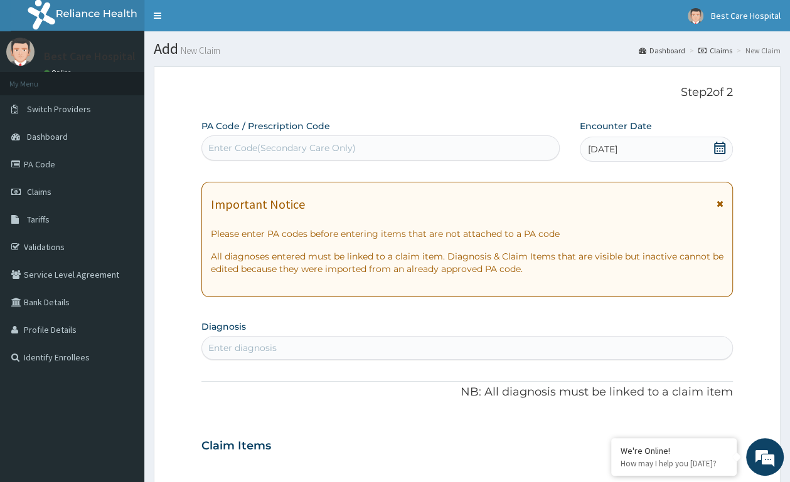
click at [317, 347] on div "Enter diagnosis" at bounding box center [467, 348] width 530 height 20
type input "PLASMODI"
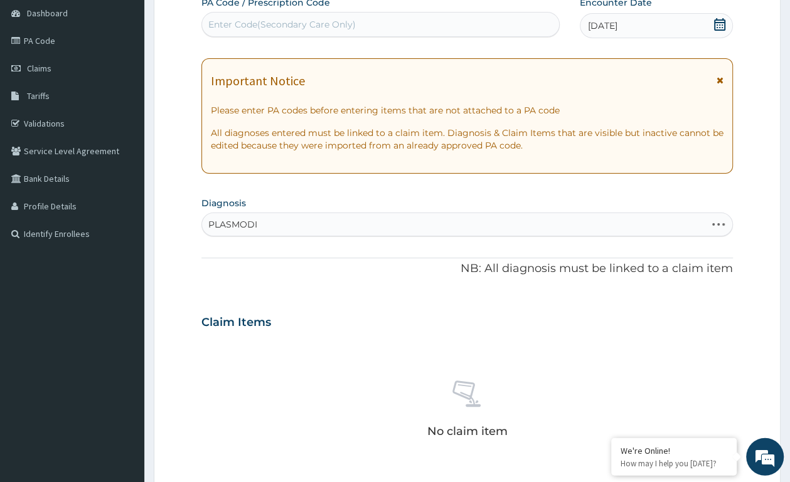
scroll to position [132, 0]
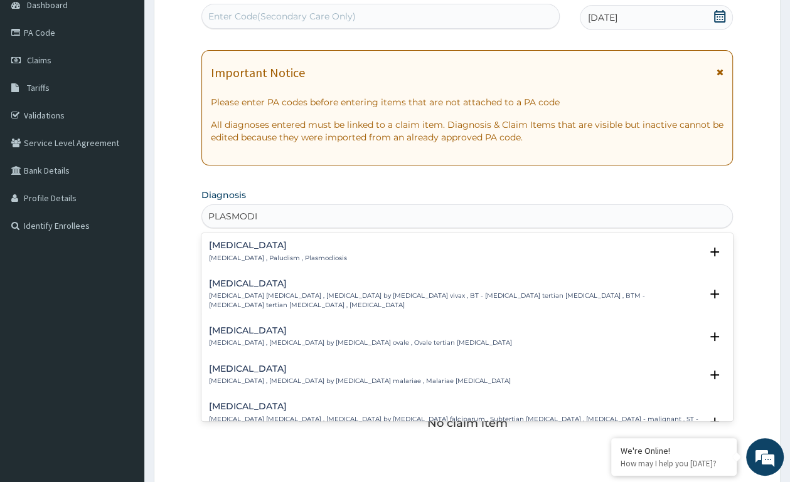
click at [259, 257] on p "[MEDICAL_DATA] , Paludism , Plasmodiosis" at bounding box center [278, 258] width 138 height 9
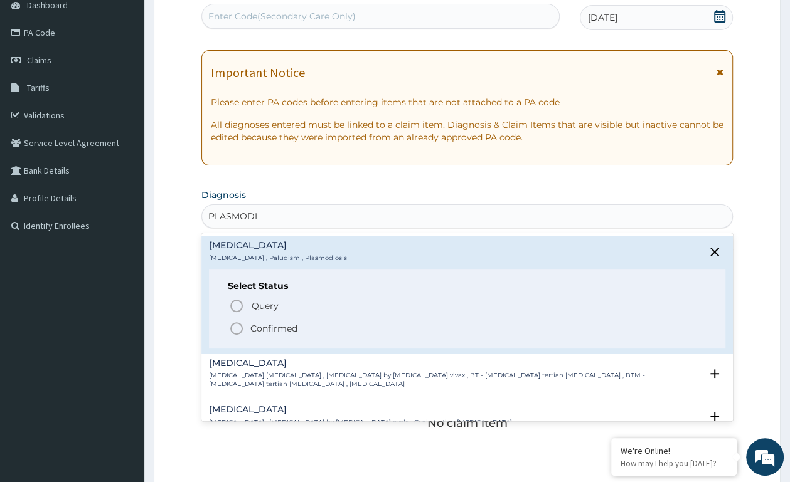
click at [235, 326] on icon "status option filled" at bounding box center [236, 328] width 15 height 15
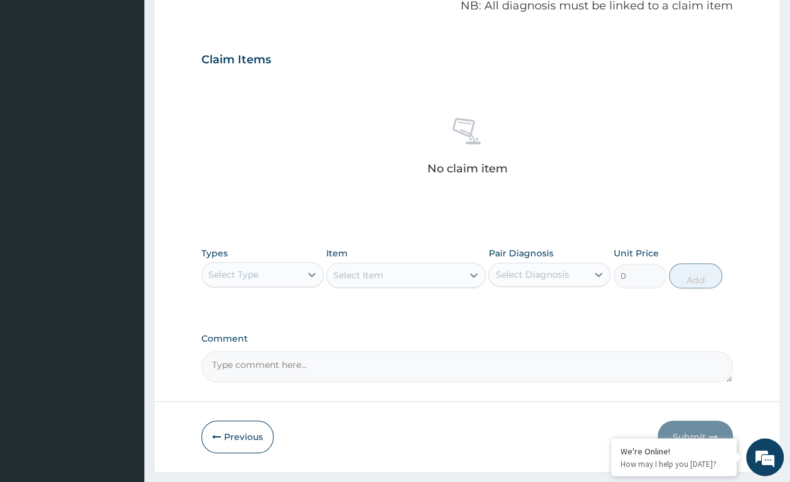
scroll to position [423, 0]
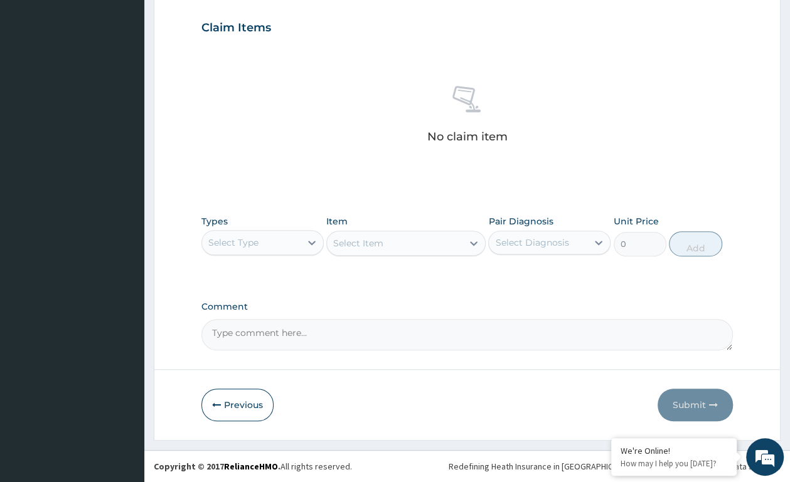
click at [292, 241] on div "Select Type" at bounding box center [251, 243] width 98 height 20
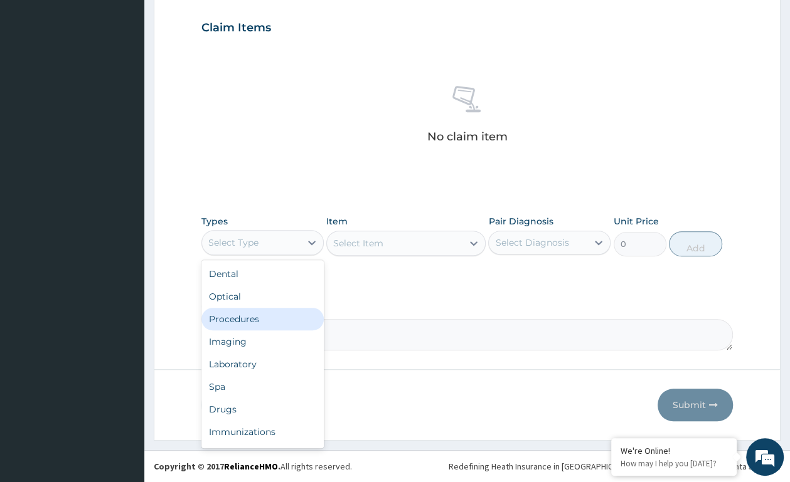
click at [250, 323] on div "Procedures" at bounding box center [262, 319] width 122 height 23
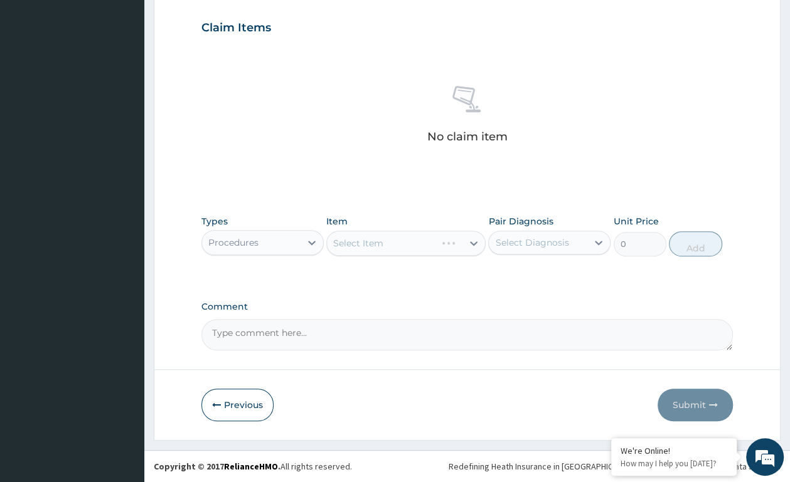
click at [472, 240] on div "Select Item" at bounding box center [405, 243] width 159 height 25
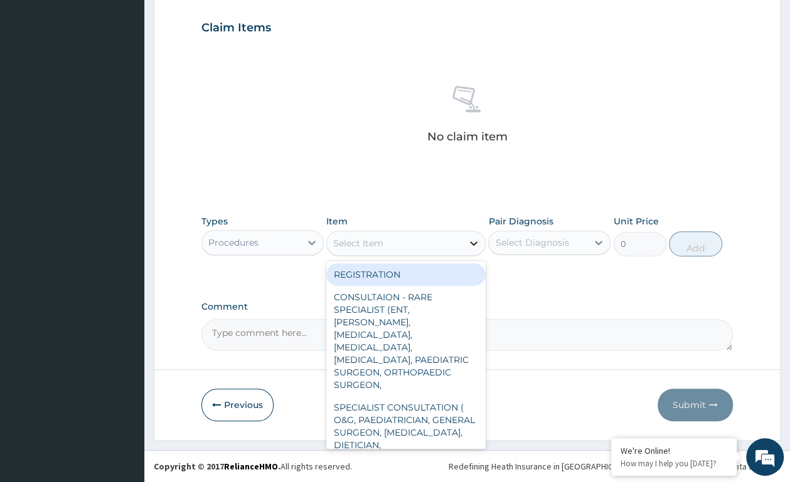
click at [467, 235] on div at bounding box center [473, 243] width 23 height 23
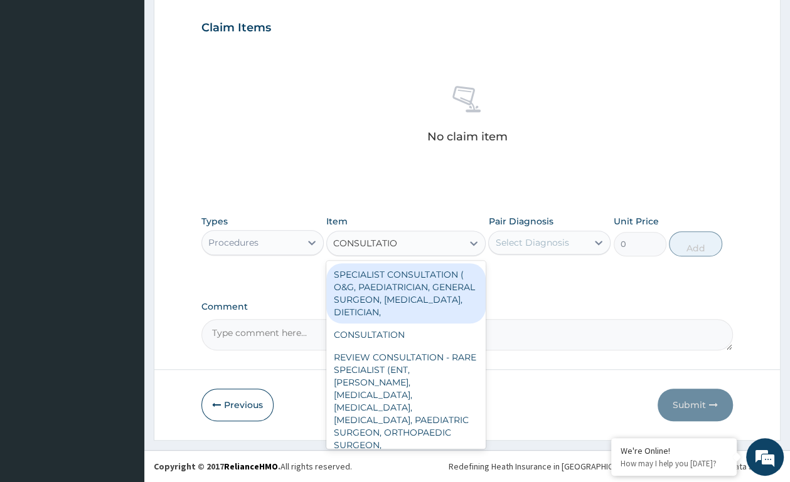
type input "CONSULTATION"
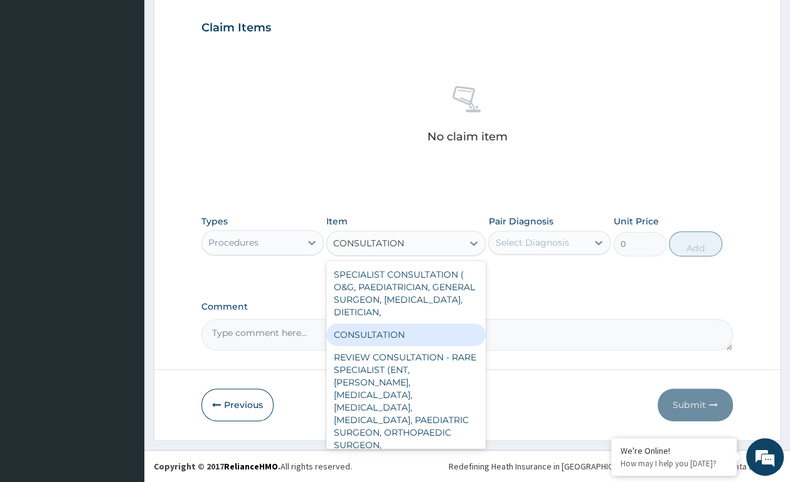
click at [372, 331] on div "CONSULTATION" at bounding box center [405, 335] width 159 height 23
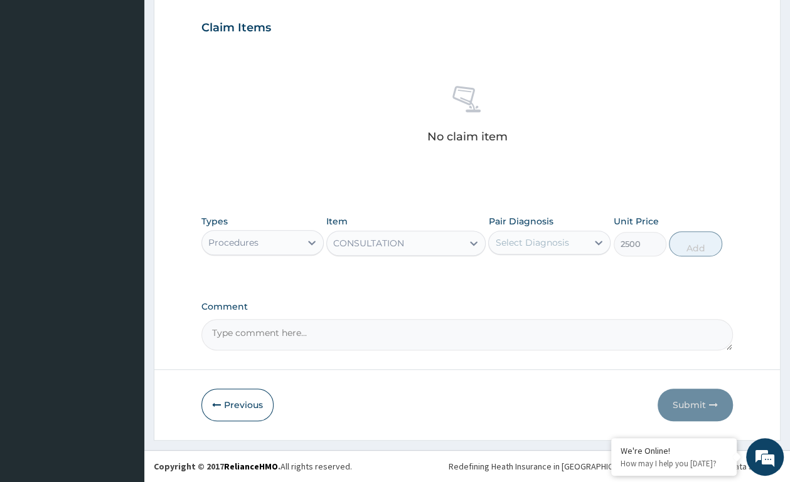
type input "2500"
click at [599, 248] on icon at bounding box center [598, 242] width 13 height 13
drag, startPoint x: 582, startPoint y: 273, endPoint x: 677, endPoint y: 243, distance: 99.4
click at [589, 270] on div "[MEDICAL_DATA]" at bounding box center [549, 275] width 122 height 26
checkbox input "true"
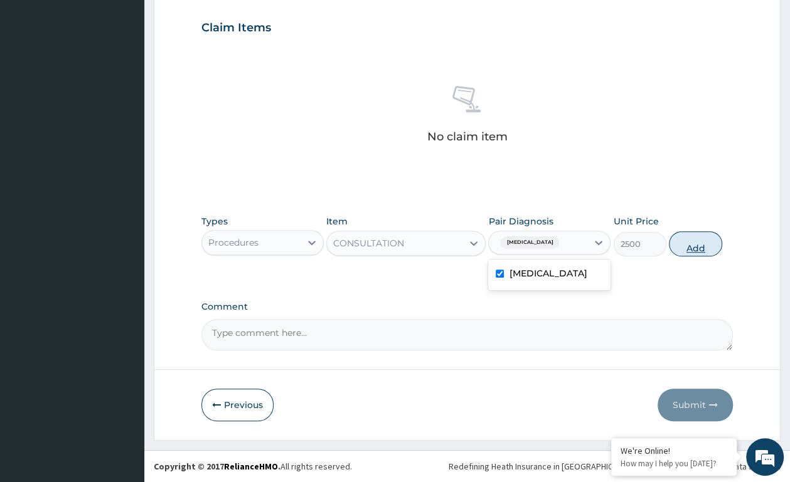
drag, startPoint x: 693, startPoint y: 243, endPoint x: 687, endPoint y: 248, distance: 7.1
click at [693, 245] on button "Add" at bounding box center [694, 243] width 53 height 25
type input "0"
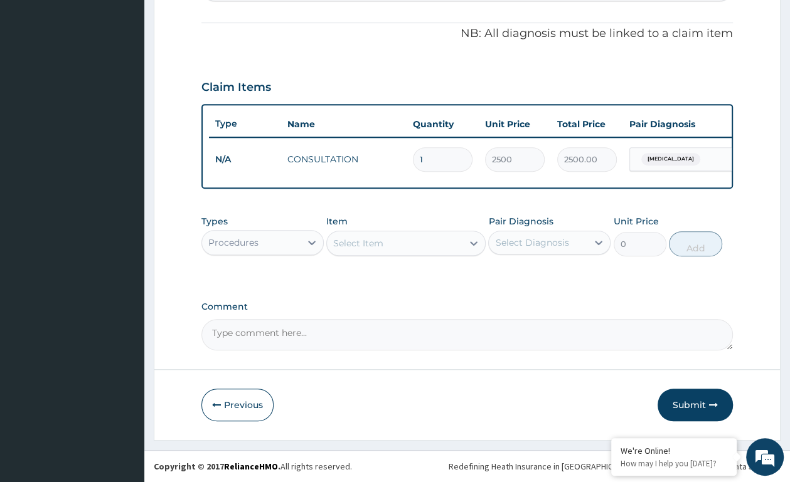
scroll to position [375, 0]
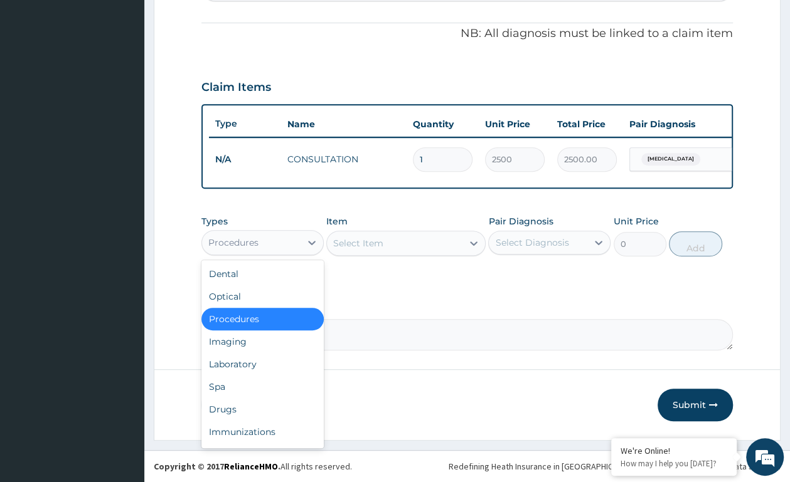
drag, startPoint x: 306, startPoint y: 244, endPoint x: 272, endPoint y: 284, distance: 52.9
click at [305, 244] on div at bounding box center [311, 242] width 23 height 23
click at [240, 363] on div "Laboratory" at bounding box center [262, 364] width 122 height 23
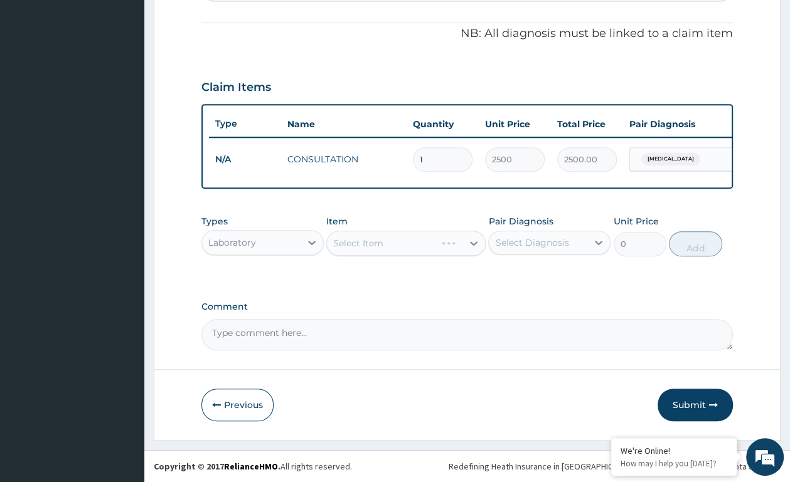
click at [426, 248] on div "Select Item" at bounding box center [405, 243] width 159 height 25
click at [473, 241] on div "Select Item" at bounding box center [405, 243] width 159 height 25
click at [469, 239] on icon at bounding box center [473, 243] width 13 height 13
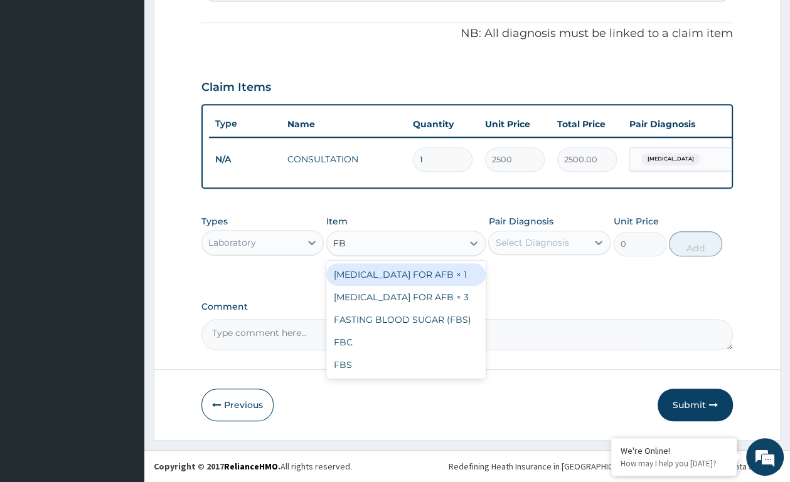
type input "FBC"
click at [420, 272] on div "FBC" at bounding box center [405, 274] width 159 height 23
type input "4410"
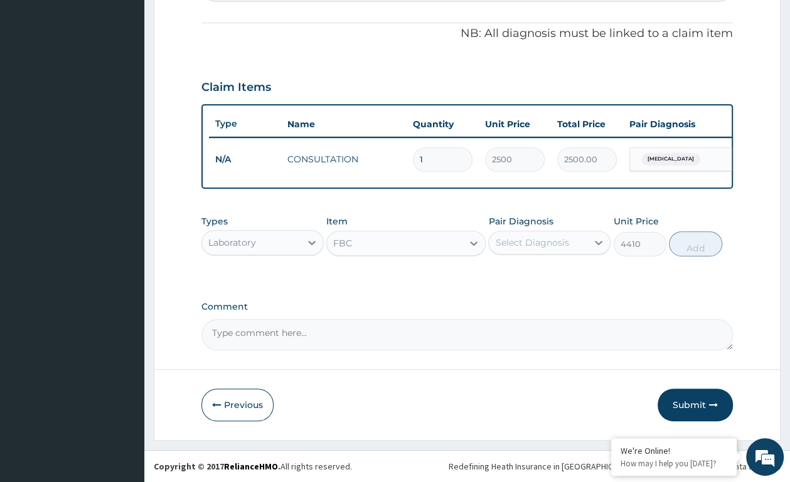
drag, startPoint x: 514, startPoint y: 233, endPoint x: 510, endPoint y: 243, distance: 11.5
click at [514, 235] on div "Select Diagnosis" at bounding box center [538, 243] width 98 height 20
click at [523, 267] on label "[MEDICAL_DATA]" at bounding box center [548, 273] width 78 height 13
checkbox input "true"
click at [685, 250] on button "Add" at bounding box center [694, 243] width 53 height 25
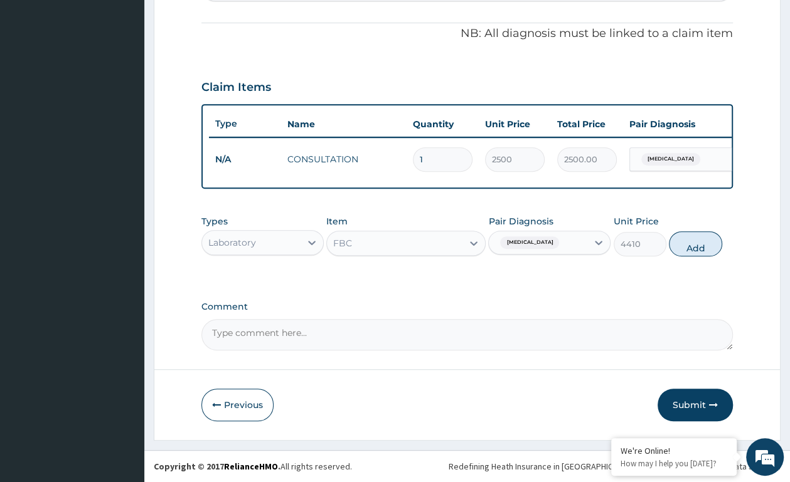
type input "0"
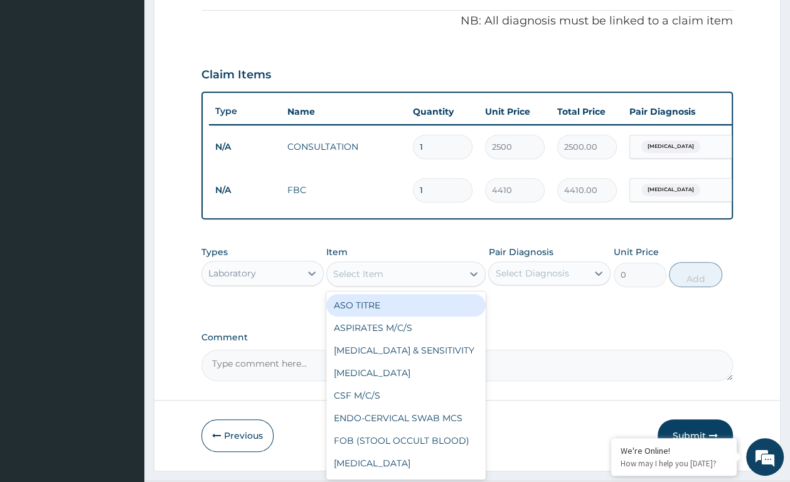
click at [362, 280] on div "Select Item" at bounding box center [358, 274] width 50 height 13
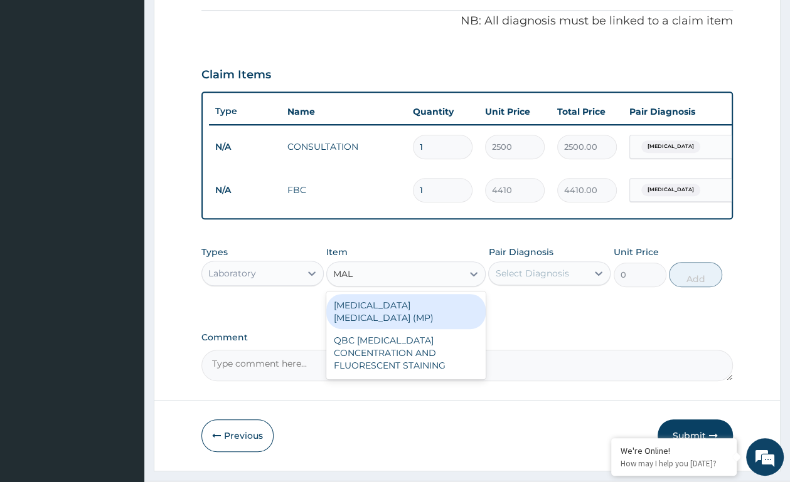
type input "MALA"
click at [445, 314] on div "MALARIA PARASITE (MP)" at bounding box center [405, 311] width 159 height 35
type input "2450"
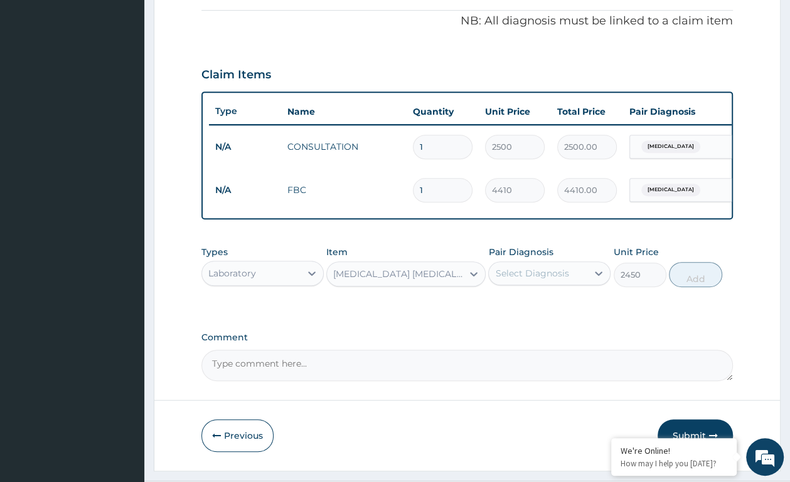
click at [513, 280] on div "Select Diagnosis" at bounding box center [531, 273] width 73 height 13
click at [511, 310] on label "Malaria" at bounding box center [548, 304] width 78 height 13
checkbox input "true"
click at [692, 285] on button "Add" at bounding box center [694, 274] width 53 height 25
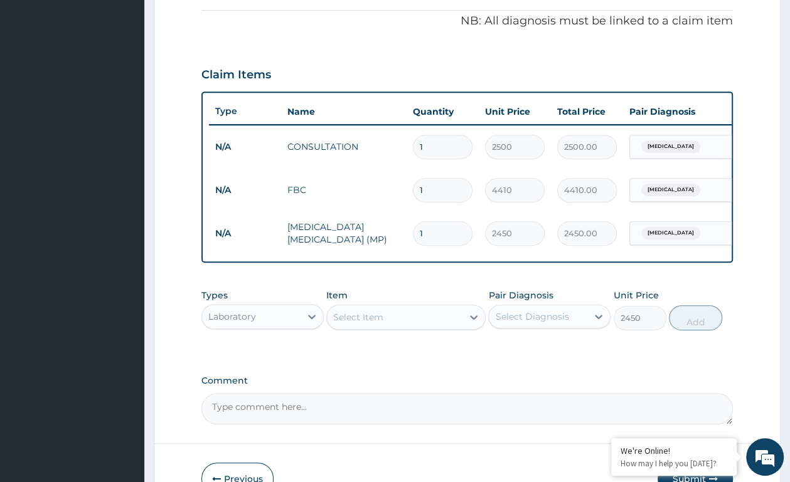
type input "0"
click at [316, 315] on div "Types Laboratory" at bounding box center [262, 309] width 122 height 41
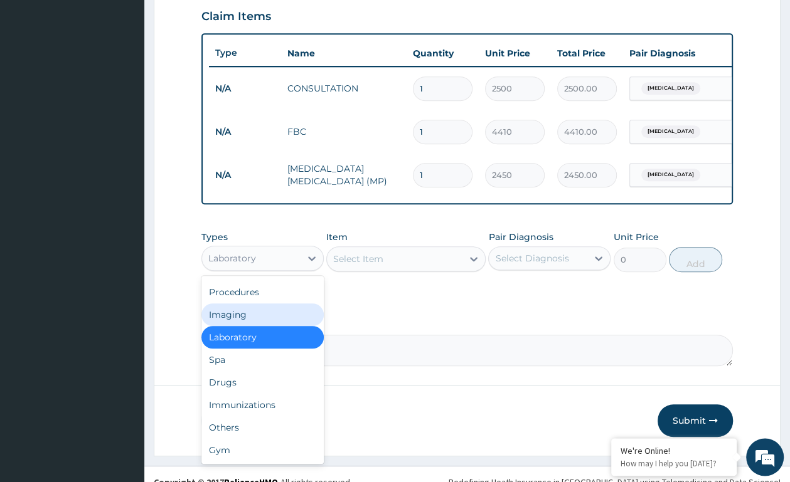
scroll to position [462, 0]
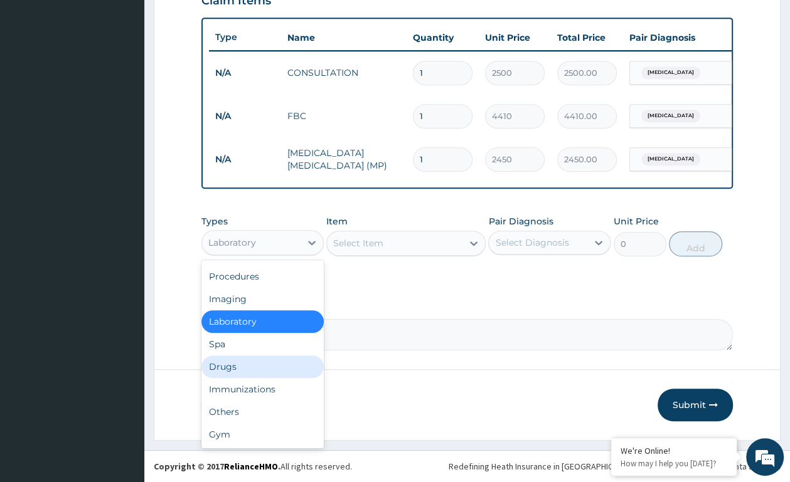
click at [269, 361] on div "Drugs" at bounding box center [262, 367] width 122 height 23
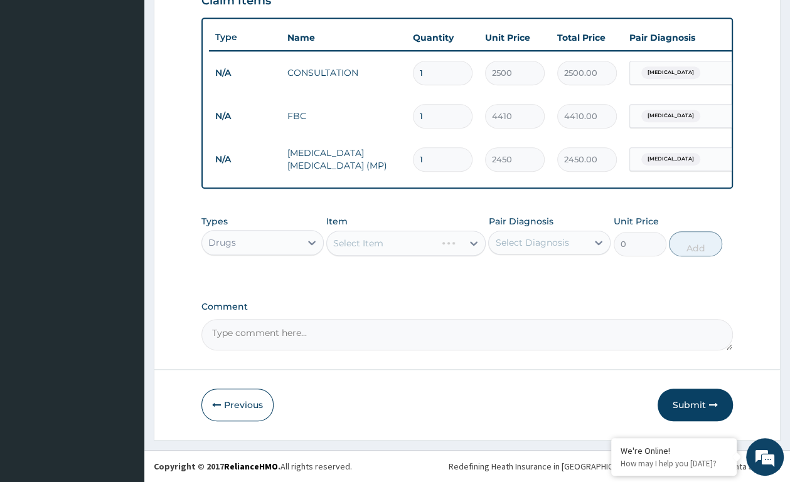
click at [474, 239] on div "Select Item" at bounding box center [405, 243] width 159 height 25
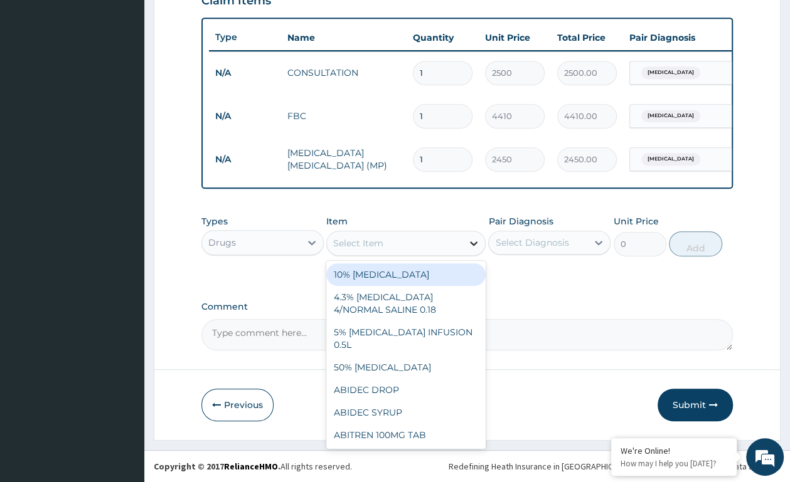
click at [471, 239] on icon at bounding box center [473, 243] width 13 height 13
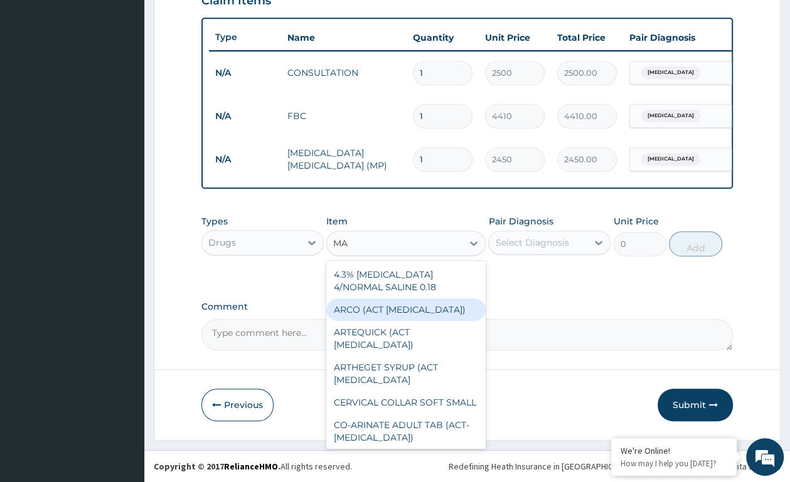
type input "M"
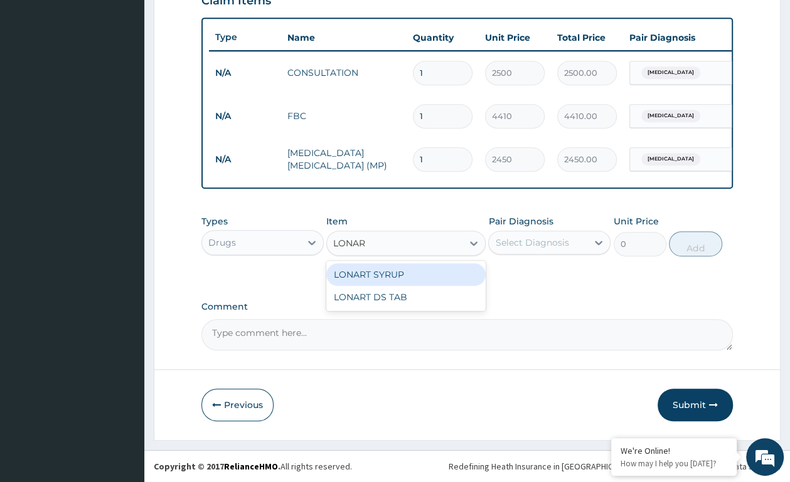
type input "LONART"
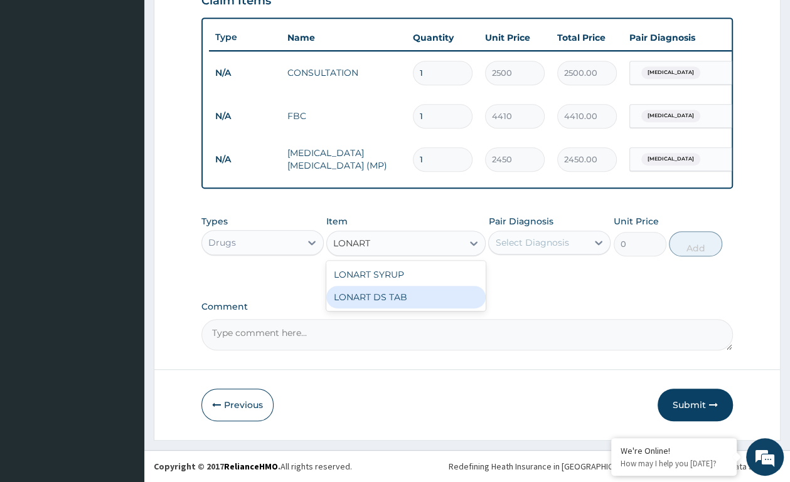
drag, startPoint x: 449, startPoint y: 304, endPoint x: 447, endPoint y: 297, distance: 7.1
click at [448, 301] on div "LONART DS TAB" at bounding box center [405, 297] width 159 height 23
type input "390"
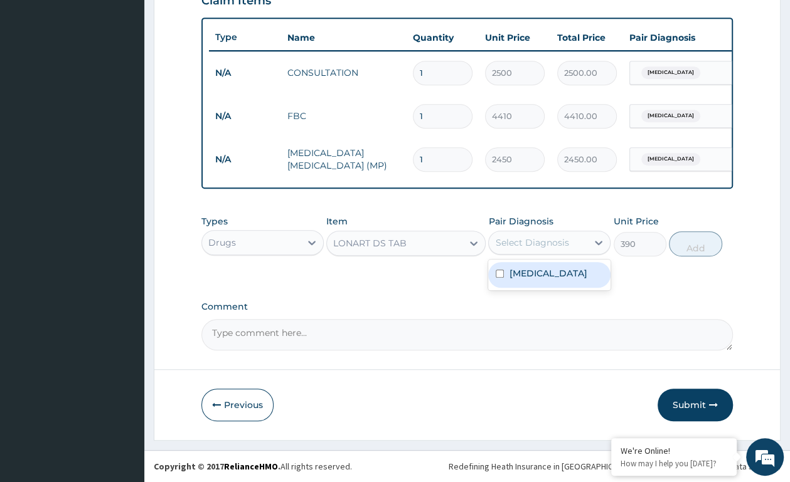
click at [571, 238] on div "Select Diagnosis" at bounding box center [538, 243] width 98 height 20
drag, startPoint x: 561, startPoint y: 273, endPoint x: 617, endPoint y: 244, distance: 63.7
click at [564, 270] on div "[MEDICAL_DATA]" at bounding box center [549, 275] width 122 height 26
checkbox input "true"
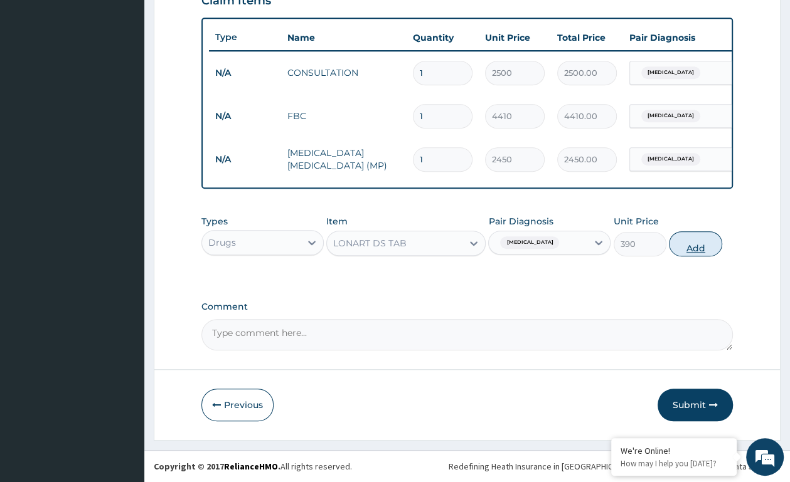
click at [680, 242] on button "Add" at bounding box center [694, 243] width 53 height 25
type input "0"
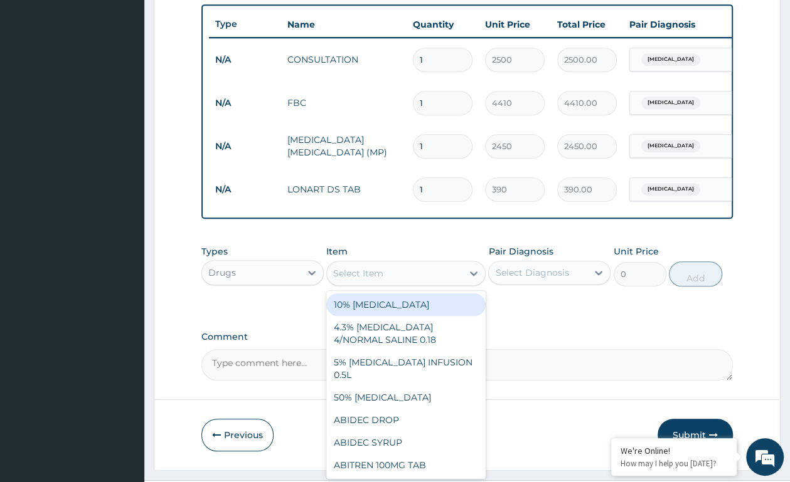
drag, startPoint x: 342, startPoint y: 278, endPoint x: 330, endPoint y: 292, distance: 18.6
click at [335, 283] on div "Select Item" at bounding box center [394, 273] width 135 height 20
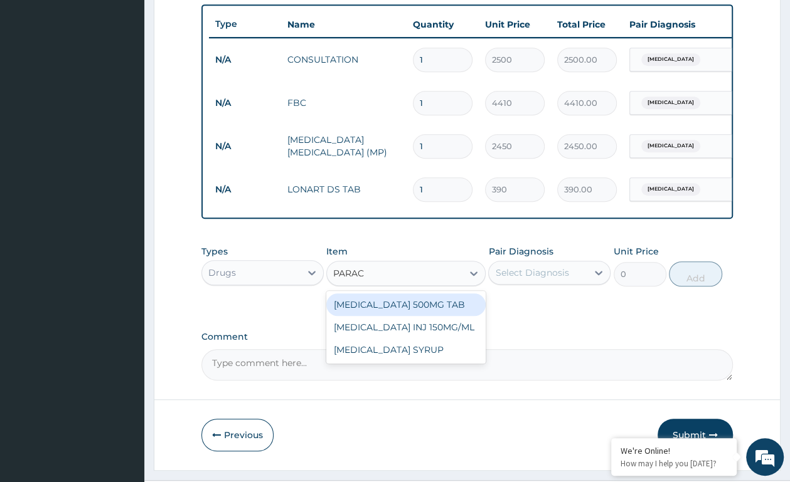
type input "PARACE"
click at [404, 316] on div "PARACETAMOL 500MG TAB" at bounding box center [405, 304] width 159 height 23
type input "12"
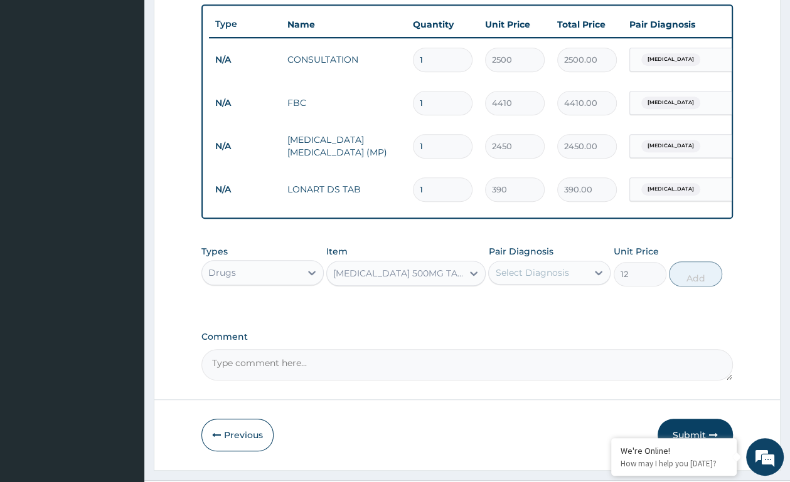
click at [527, 279] on div "Select Diagnosis" at bounding box center [531, 273] width 73 height 13
click at [518, 310] on label "Malaria" at bounding box center [548, 303] width 78 height 13
checkbox input "true"
click at [715, 287] on button "Add" at bounding box center [694, 273] width 53 height 25
type input "0"
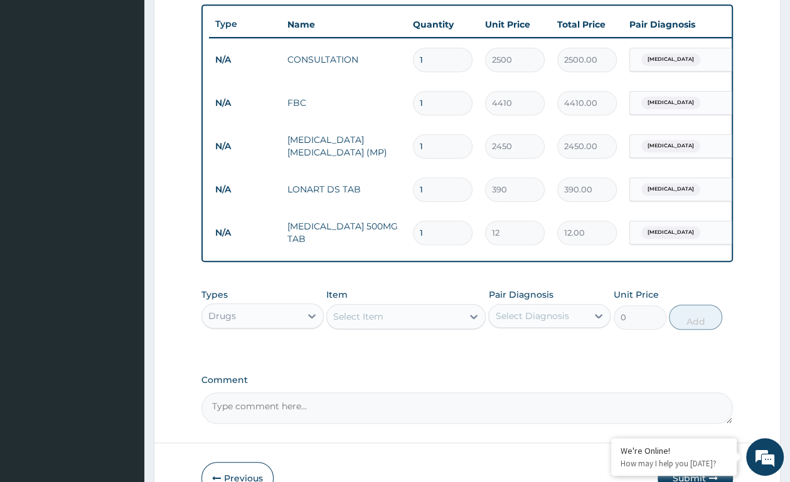
click at [435, 182] on input "1" at bounding box center [443, 189] width 60 height 24
type input "0.00"
type input "6"
type input "2340.00"
type input "6"
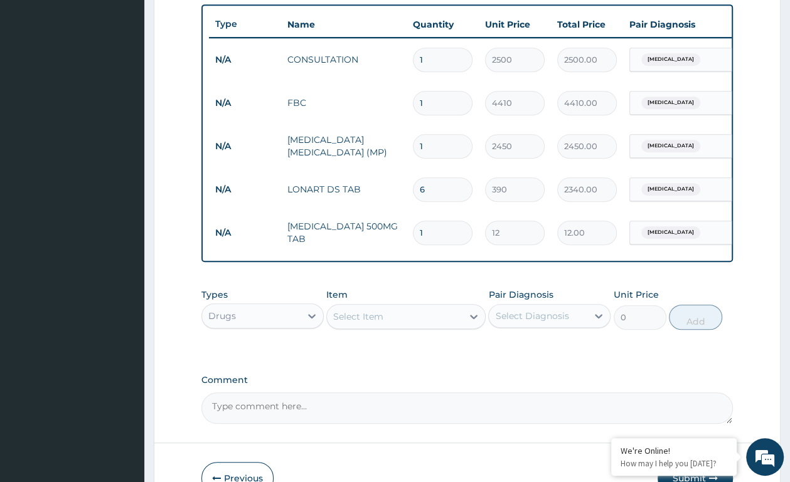
click at [424, 221] on input "1" at bounding box center [443, 233] width 60 height 24
type input "0.00"
type input "23"
type input "276.00"
type input "2"
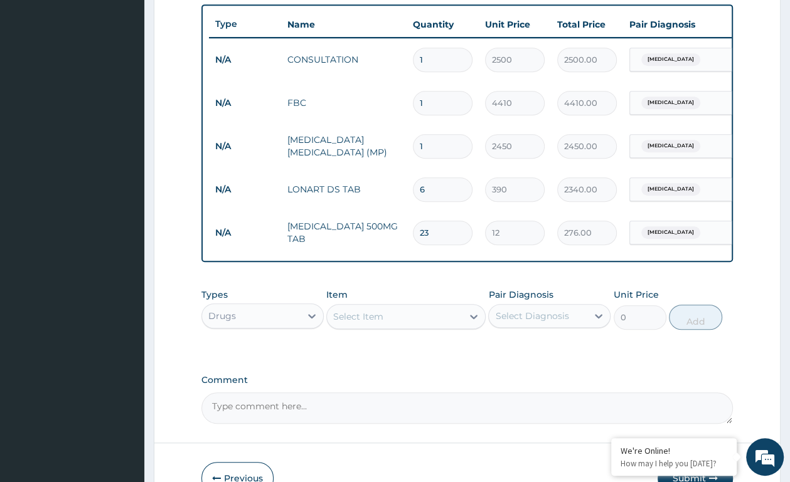
type input "24.00"
type input "0.00"
type input "3"
type input "36.00"
type input "30"
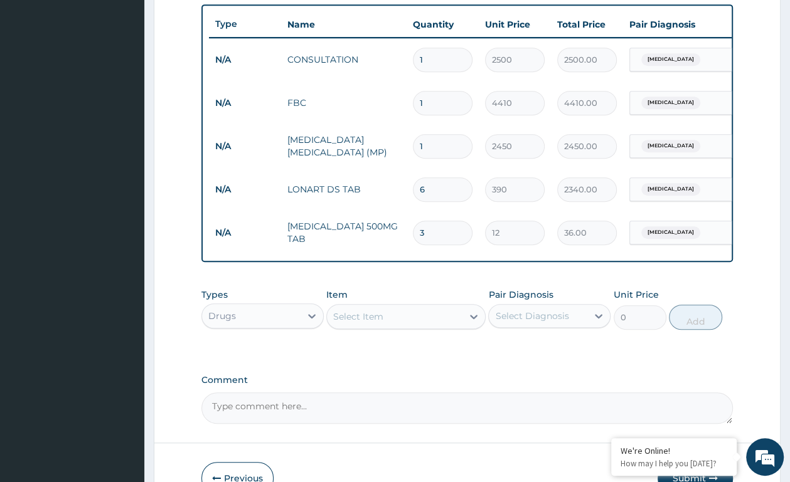
type input "360.00"
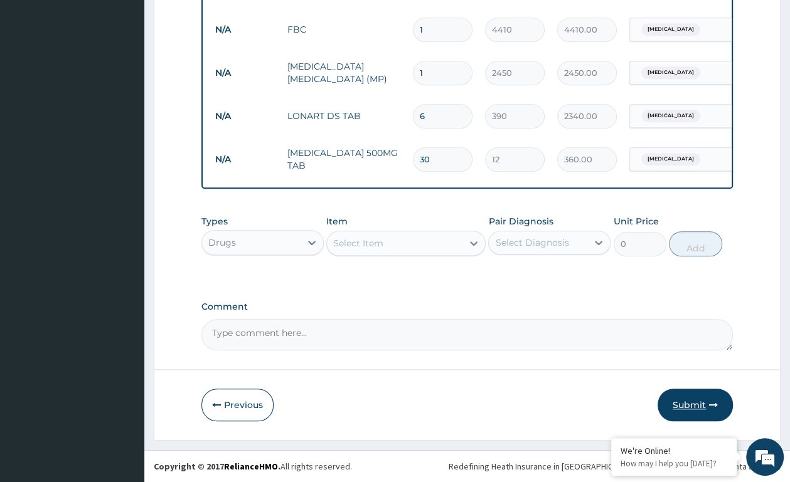
type input "30"
click at [690, 401] on button "Submit" at bounding box center [694, 405] width 75 height 33
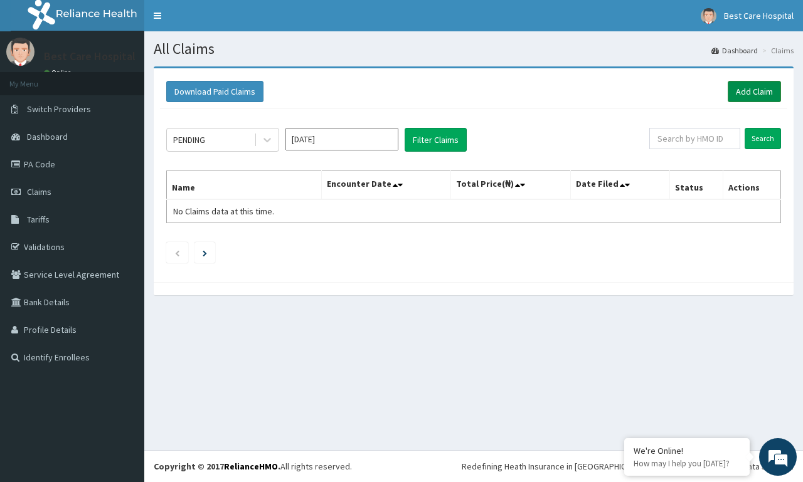
click at [756, 88] on link "Add Claim" at bounding box center [753, 91] width 53 height 21
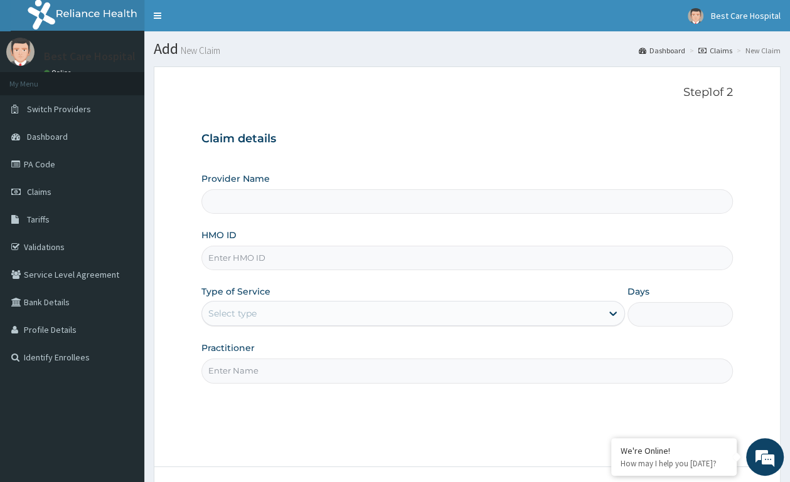
type input "Bestcare Hospital"
click at [229, 257] on input "HMO ID" at bounding box center [466, 258] width 531 height 24
type input "CDA/10042/A"
click at [239, 312] on div "Select type" at bounding box center [232, 313] width 48 height 13
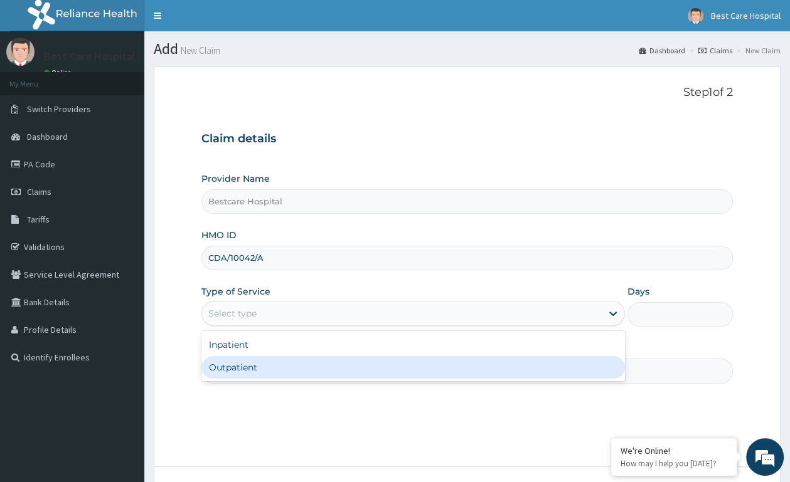
drag, startPoint x: 209, startPoint y: 369, endPoint x: 250, endPoint y: 357, distance: 42.3
click at [216, 367] on div "Outpatient" at bounding box center [412, 367] width 423 height 23
type input "1"
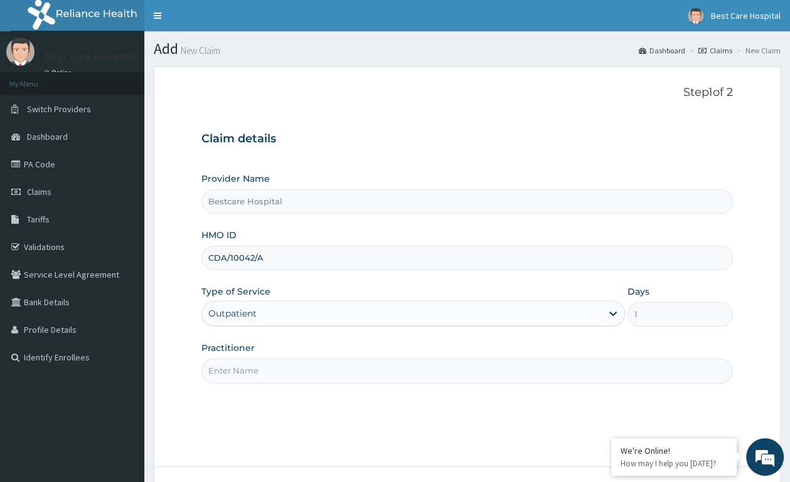
click at [245, 369] on input "Practitioner" at bounding box center [466, 371] width 531 height 24
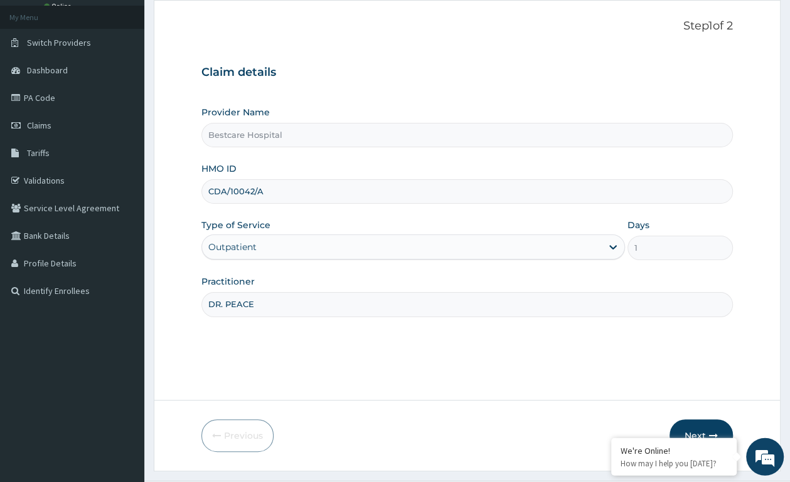
scroll to position [98, 0]
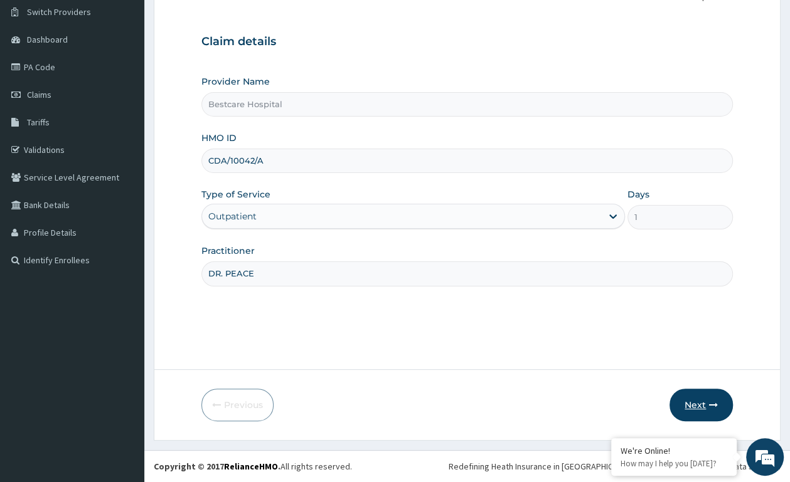
type input "DR. PEACE"
click at [695, 407] on button "Next" at bounding box center [700, 405] width 63 height 33
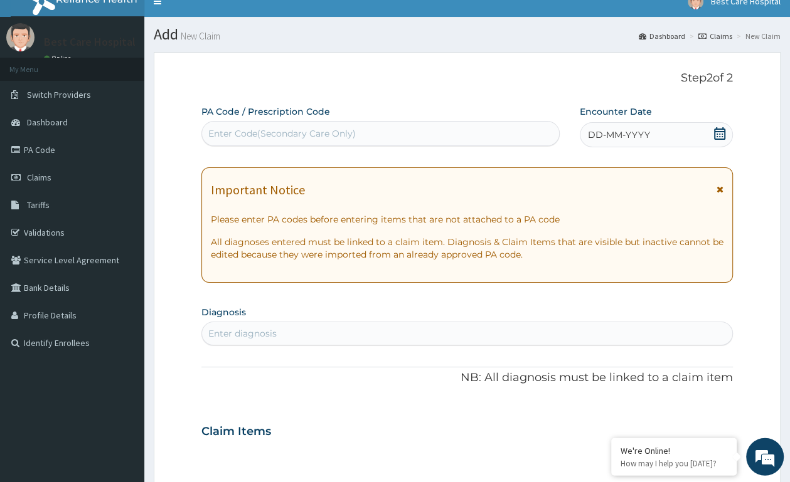
scroll to position [0, 0]
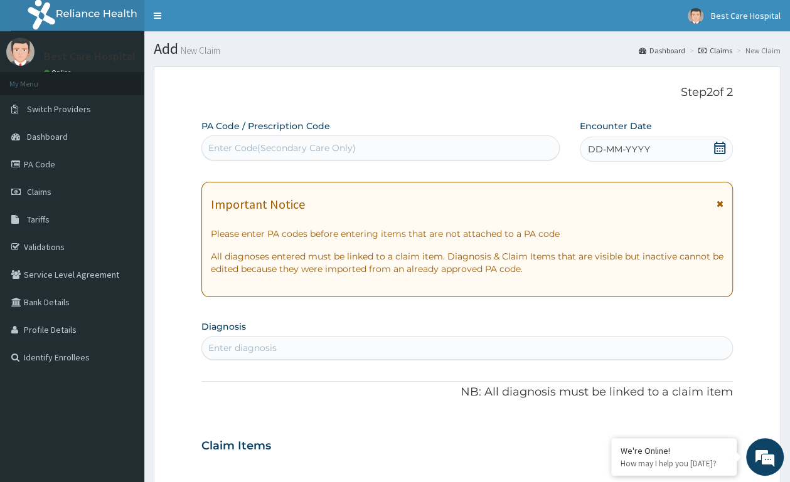
click at [717, 148] on icon at bounding box center [719, 148] width 13 height 13
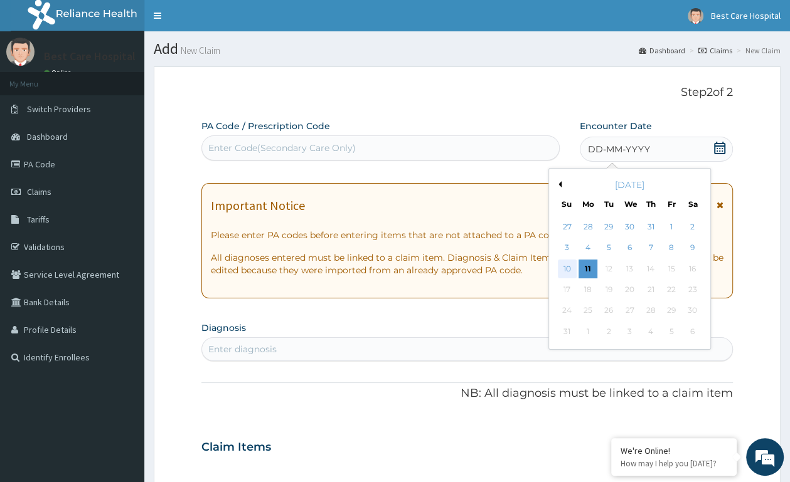
click at [569, 272] on div "10" at bounding box center [566, 269] width 19 height 19
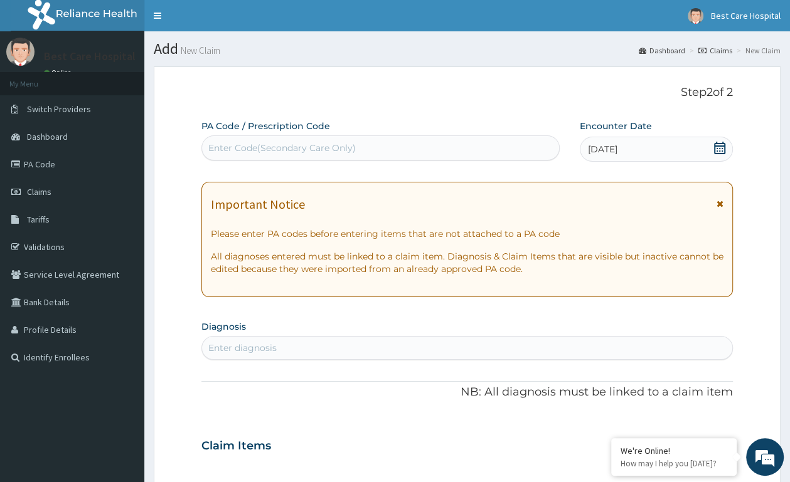
scroll to position [66, 0]
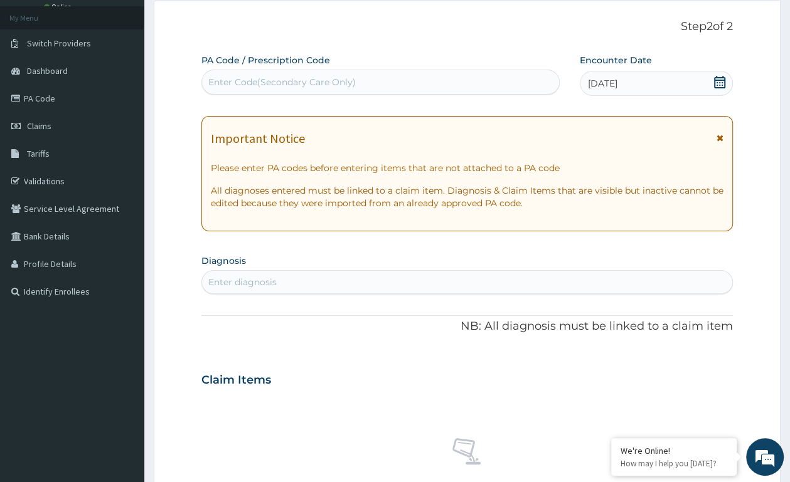
click at [308, 281] on div "Enter diagnosis" at bounding box center [467, 282] width 530 height 20
click at [719, 87] on icon at bounding box center [719, 82] width 13 height 13
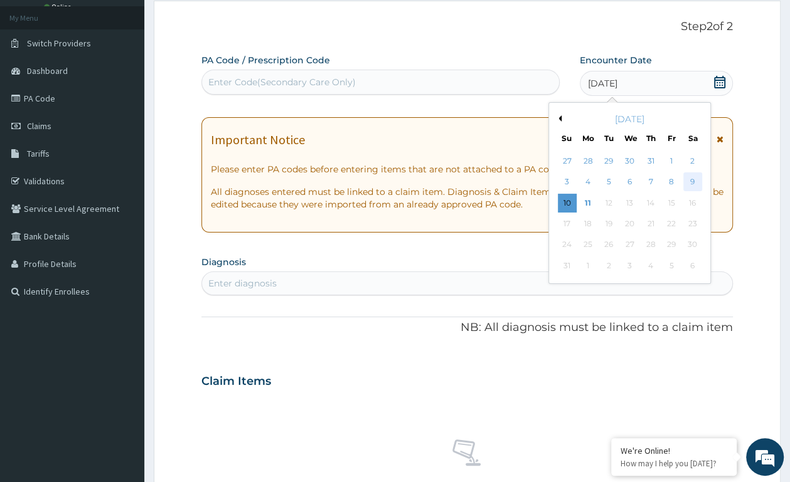
click at [690, 186] on div "9" at bounding box center [691, 182] width 19 height 19
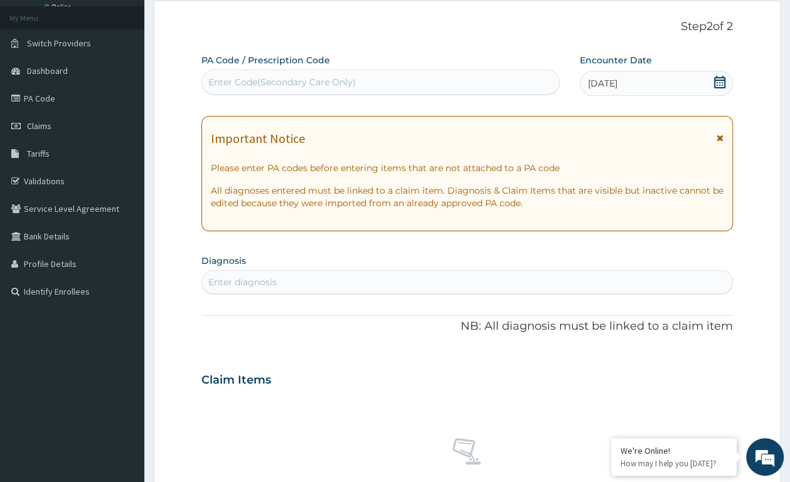
click at [317, 278] on div "Enter diagnosis" at bounding box center [467, 282] width 530 height 20
type input "I"
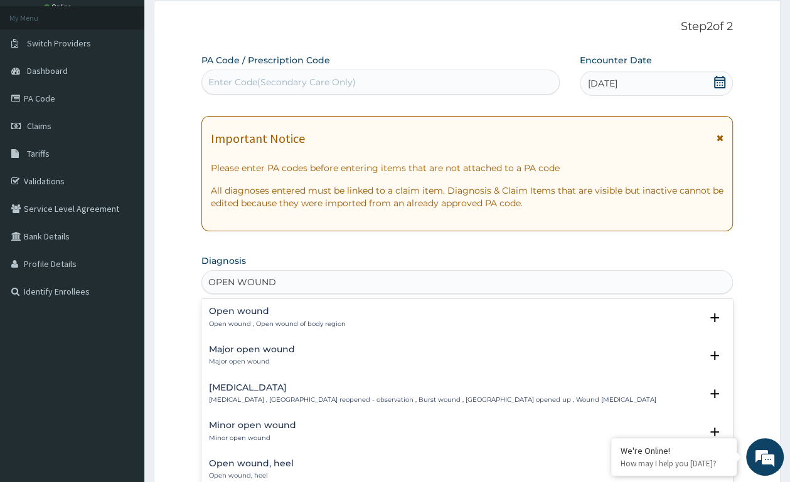
click at [232, 332] on div "Open wound Open wound , Open wound of body region Select Status Query Query cov…" at bounding box center [467, 321] width 516 height 28
click at [251, 359] on p "Major open wound" at bounding box center [252, 361] width 86 height 9
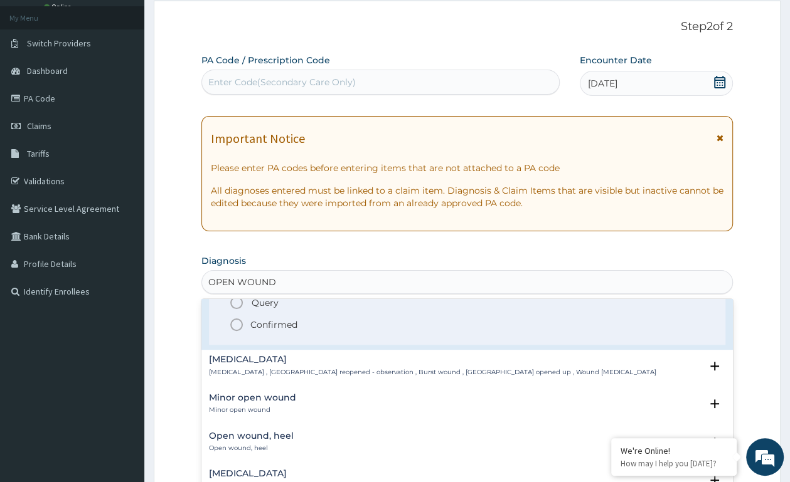
scroll to position [132, 0]
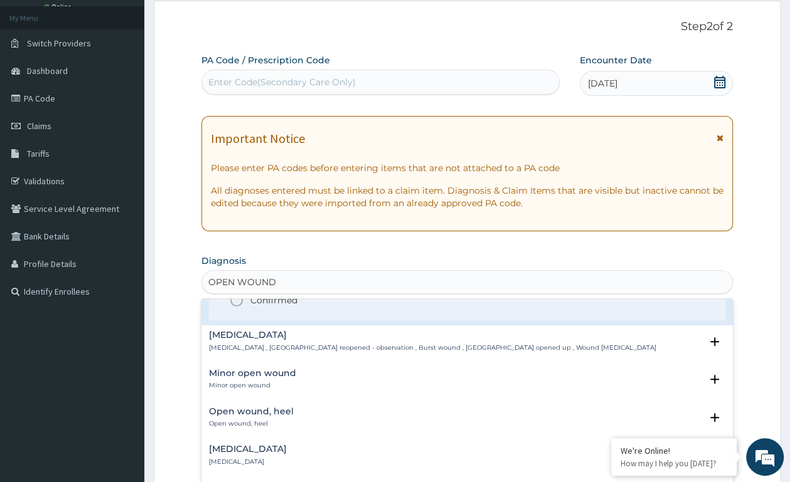
type input "OPEN WOUND"
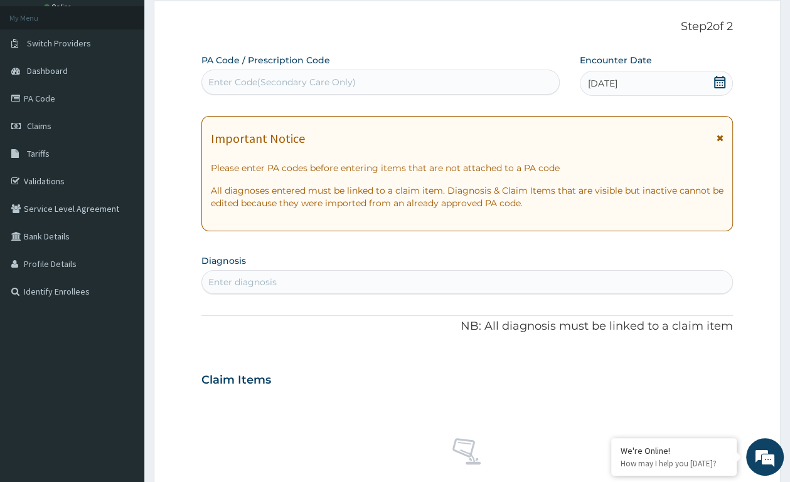
click at [235, 298] on div "PA Code / Prescription Code Enter Code(Secondary Care Only) Encounter Date 09-0…" at bounding box center [466, 378] width 531 height 649
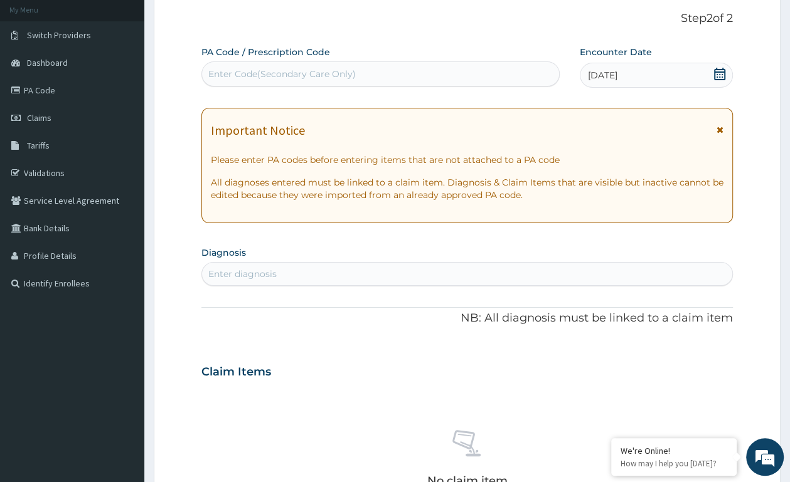
scroll to position [66, 0]
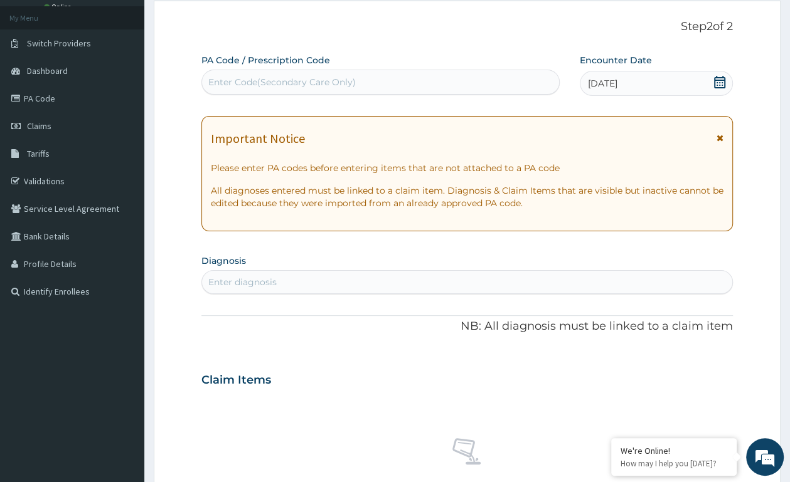
click at [242, 285] on div "Enter diagnosis" at bounding box center [242, 282] width 68 height 13
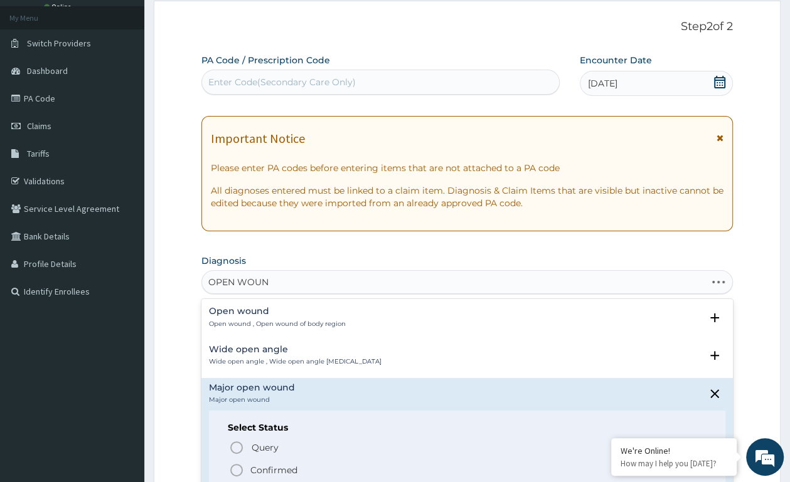
type input "OPEN WOUND"
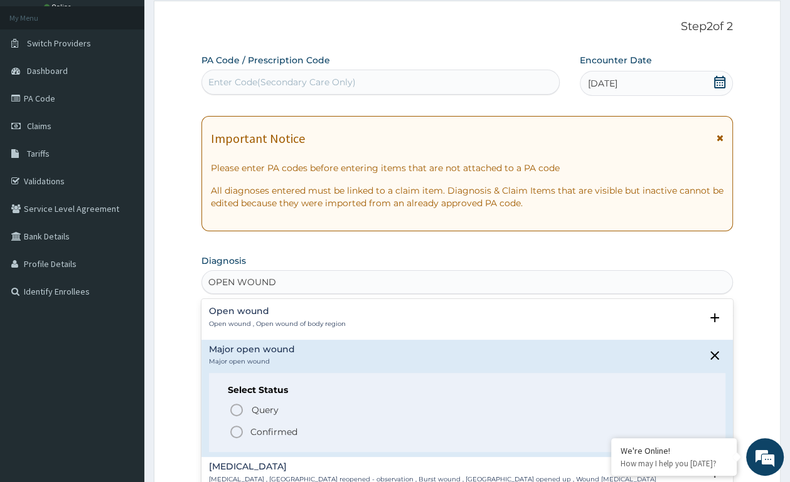
scroll to position [132, 0]
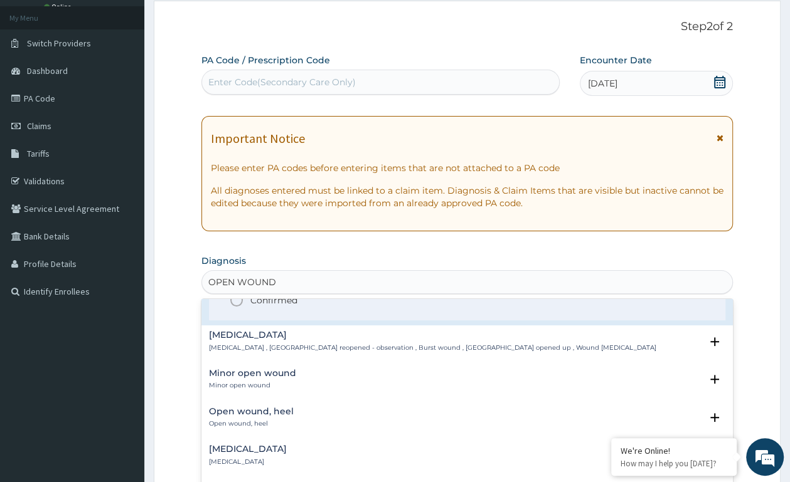
click at [233, 301] on icon "status option filled" at bounding box center [236, 300] width 15 height 15
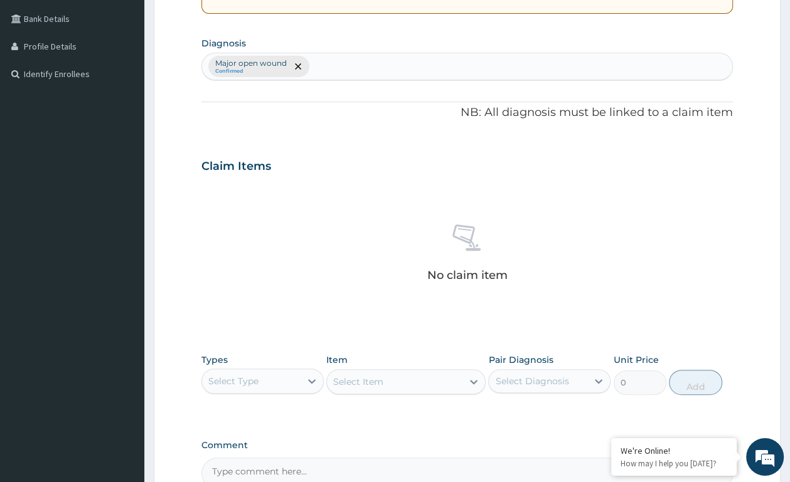
scroll to position [329, 0]
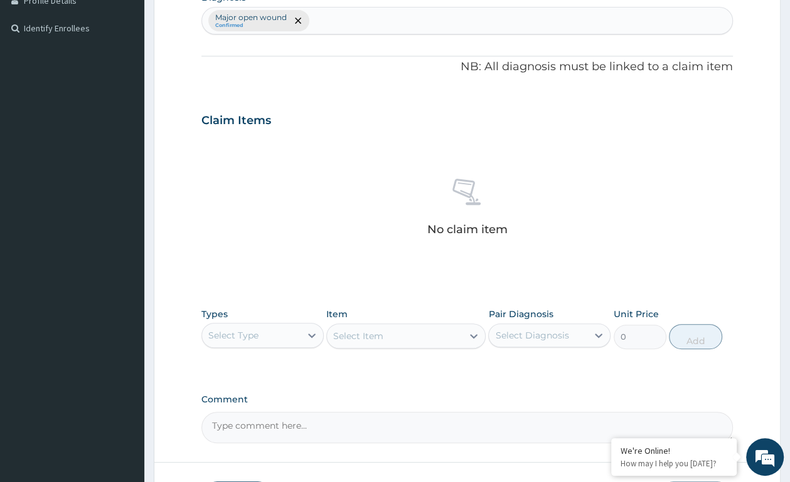
click at [285, 333] on div "Select Type" at bounding box center [251, 335] width 98 height 20
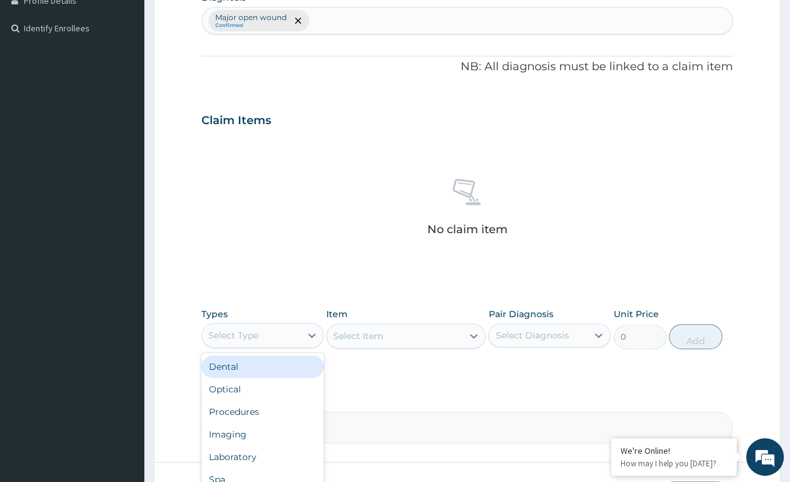
scroll to position [423, 0]
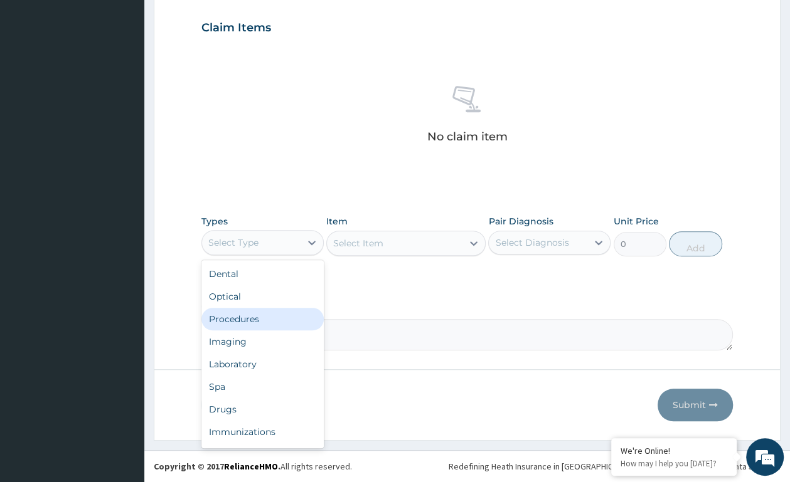
click at [273, 322] on div "Procedures" at bounding box center [262, 319] width 122 height 23
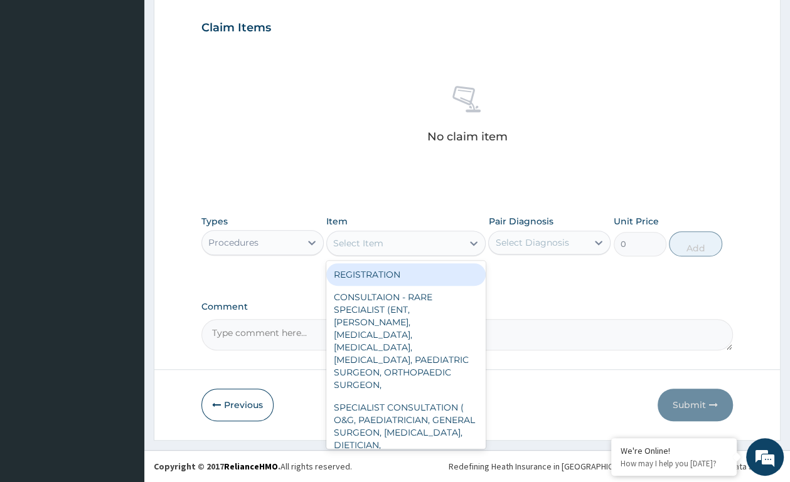
click at [473, 238] on icon at bounding box center [473, 243] width 13 height 13
click at [428, 270] on div "REGISTRATION" at bounding box center [405, 274] width 159 height 23
type input "1000"
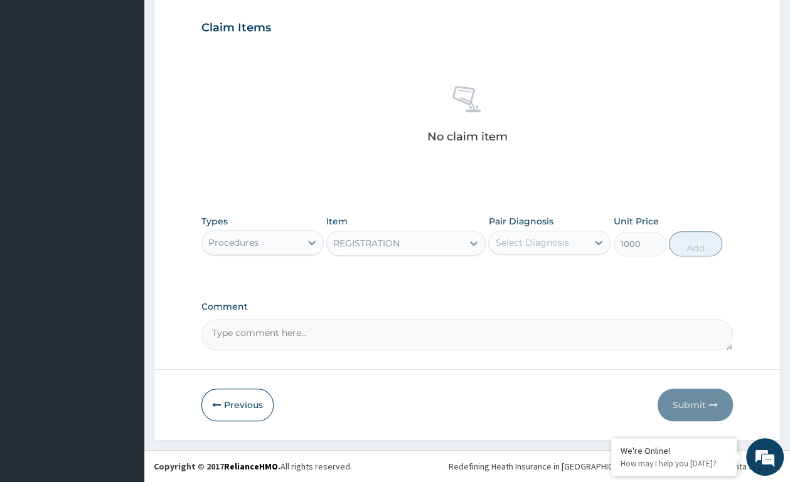
drag, startPoint x: 557, startPoint y: 241, endPoint x: 557, endPoint y: 250, distance: 9.4
click at [557, 241] on div "Select Diagnosis" at bounding box center [531, 242] width 73 height 13
drag, startPoint x: 558, startPoint y: 273, endPoint x: 603, endPoint y: 267, distance: 45.1
click at [578, 270] on label "Major open wound" at bounding box center [552, 273] width 86 height 13
checkbox input "true"
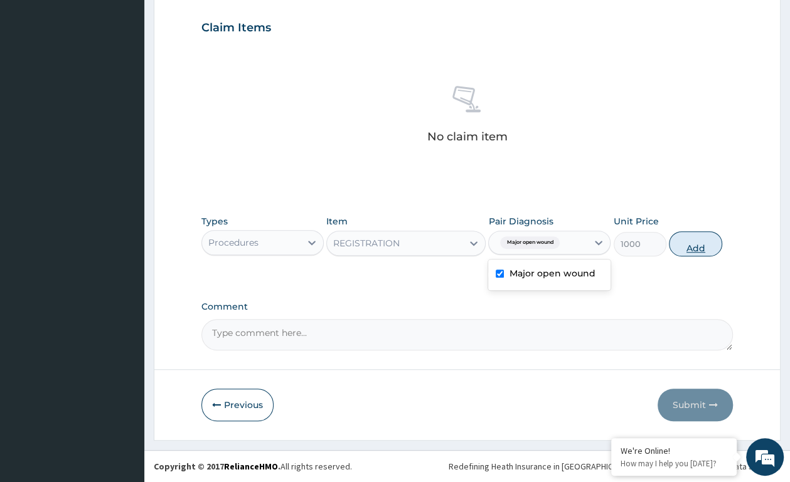
click at [678, 244] on button "Add" at bounding box center [694, 243] width 53 height 25
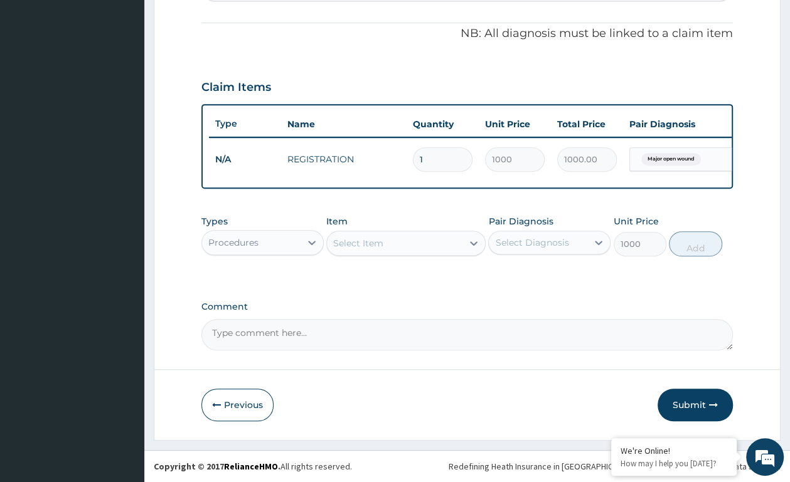
type input "0"
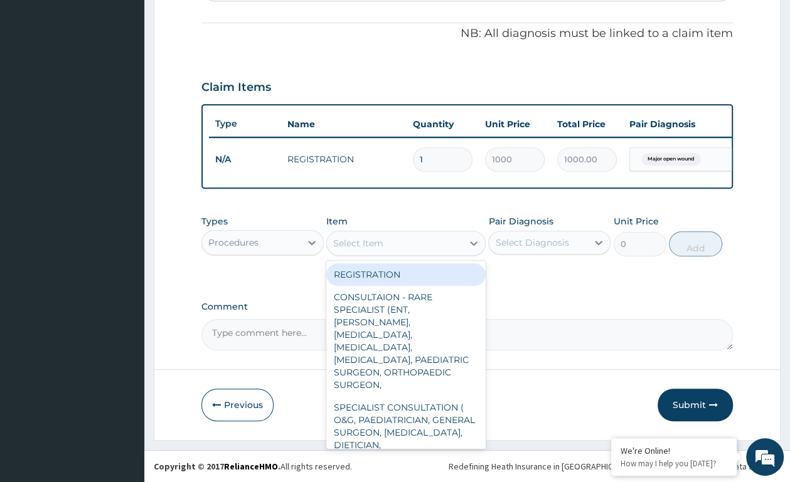
click at [346, 238] on div "Select Item" at bounding box center [358, 243] width 50 height 13
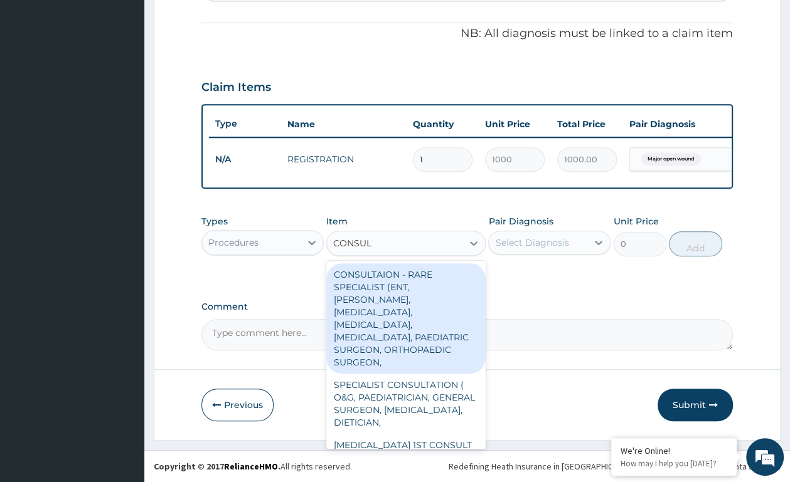
type input "CONSULT"
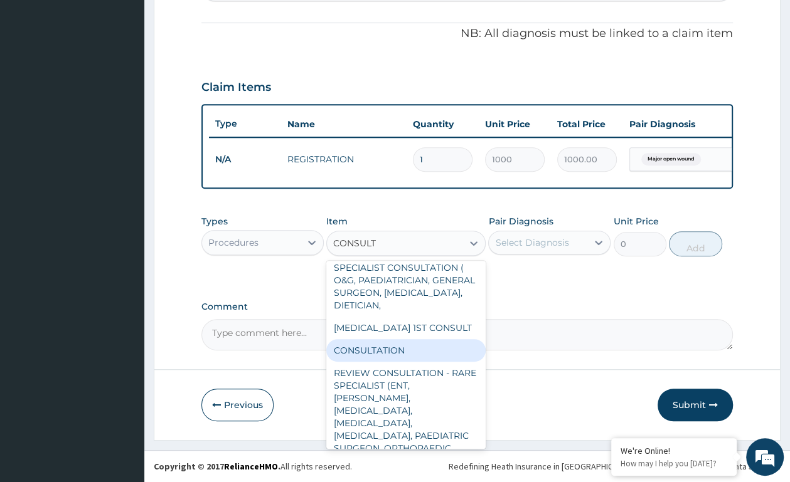
scroll to position [132, 0]
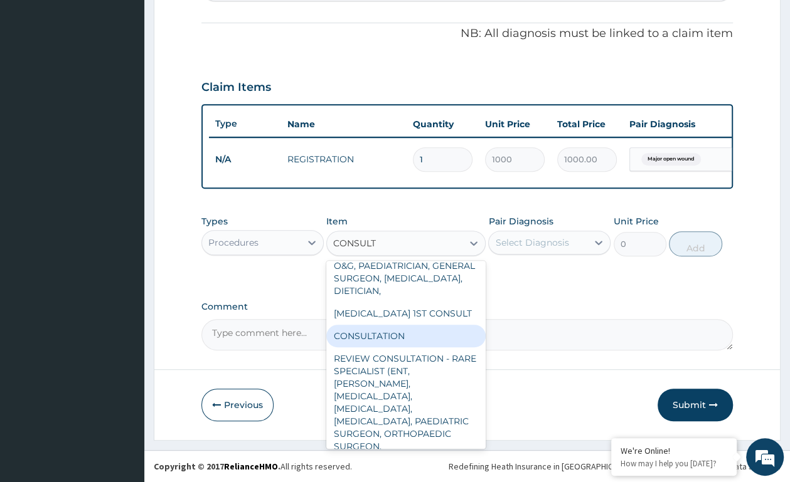
click at [398, 333] on div "CONSULTATION" at bounding box center [405, 336] width 159 height 23
type input "2500"
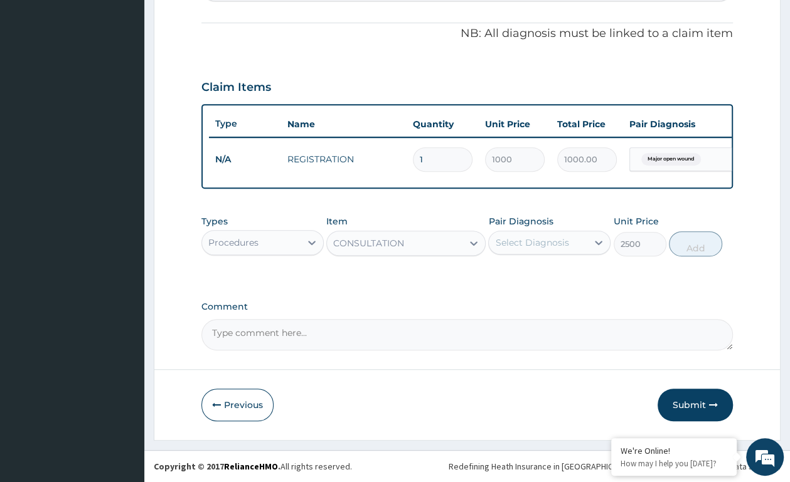
click at [571, 240] on div "Select Diagnosis" at bounding box center [538, 243] width 98 height 20
drag, startPoint x: 554, startPoint y: 272, endPoint x: 677, endPoint y: 256, distance: 123.8
click at [556, 272] on label "Major open wound" at bounding box center [552, 273] width 86 height 13
checkbox input "true"
drag, startPoint x: 689, startPoint y: 247, endPoint x: 501, endPoint y: 251, distance: 187.6
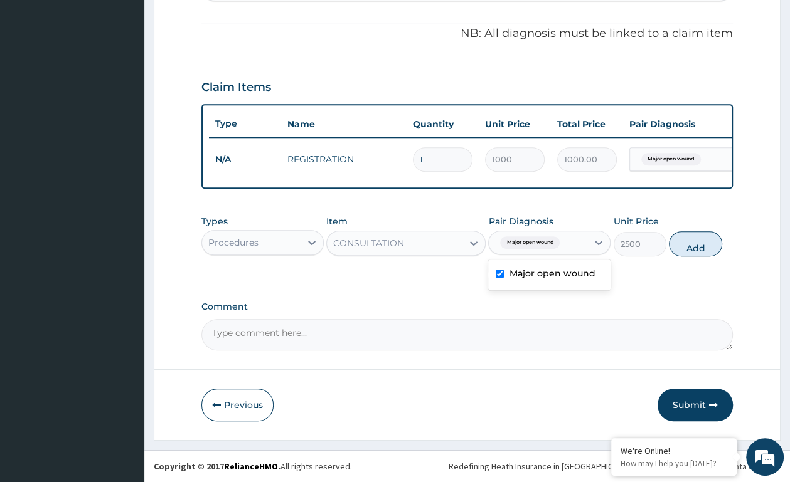
click at [667, 248] on div "Types Procedures Item CONSULTATION Pair Diagnosis option Major open wound, sele…" at bounding box center [466, 236] width 531 height 54
click at [689, 236] on button "Add" at bounding box center [694, 243] width 53 height 25
type input "0"
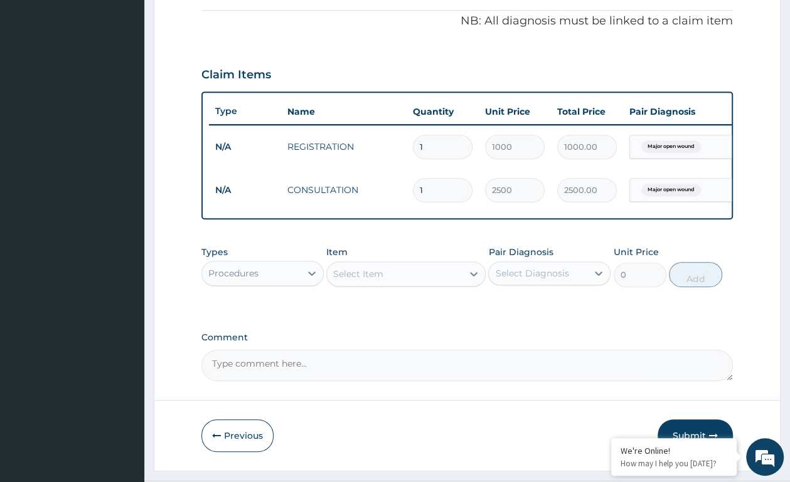
click at [266, 283] on div "Procedures" at bounding box center [251, 273] width 98 height 20
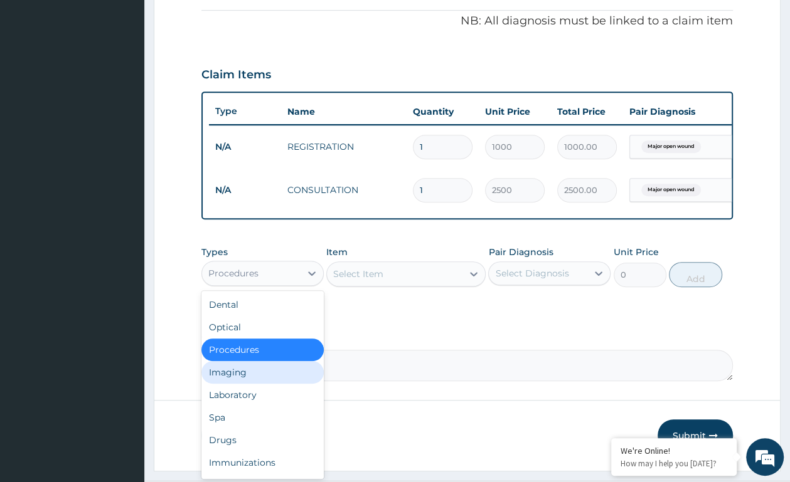
scroll to position [43, 0]
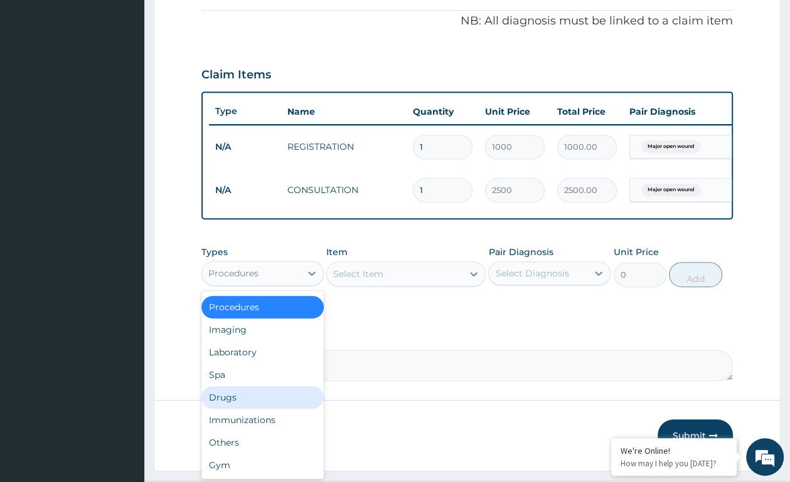
click at [223, 408] on div "Drugs" at bounding box center [262, 397] width 122 height 23
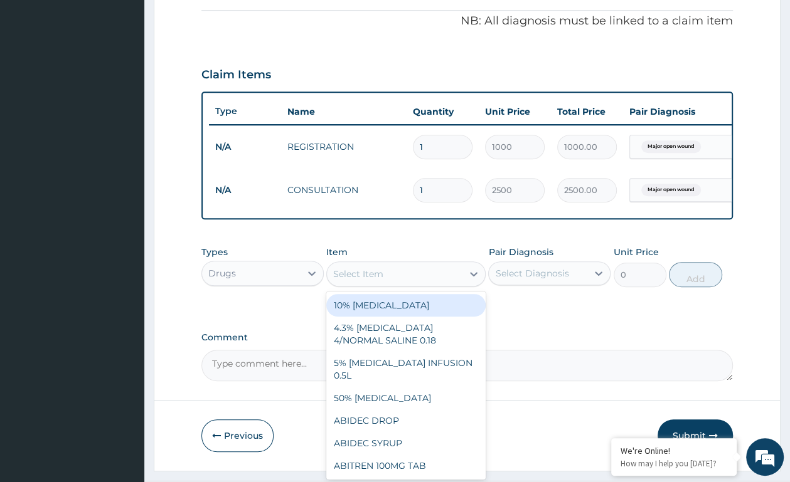
click at [414, 283] on div "Select Item" at bounding box center [394, 274] width 135 height 20
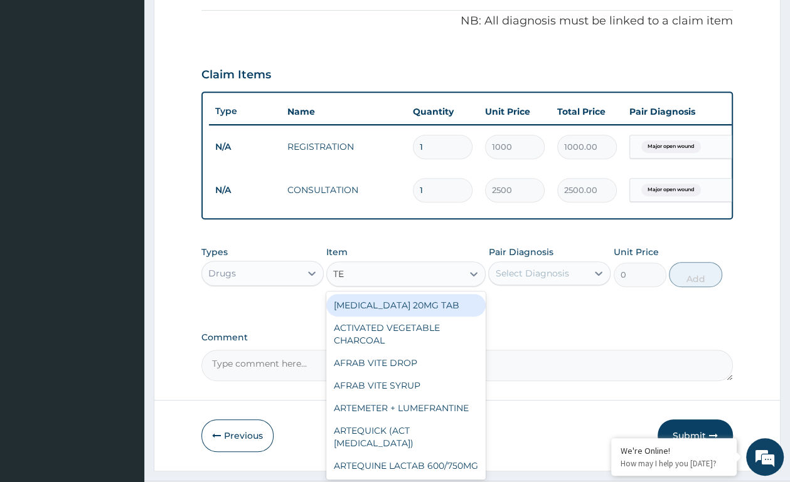
type input "TET"
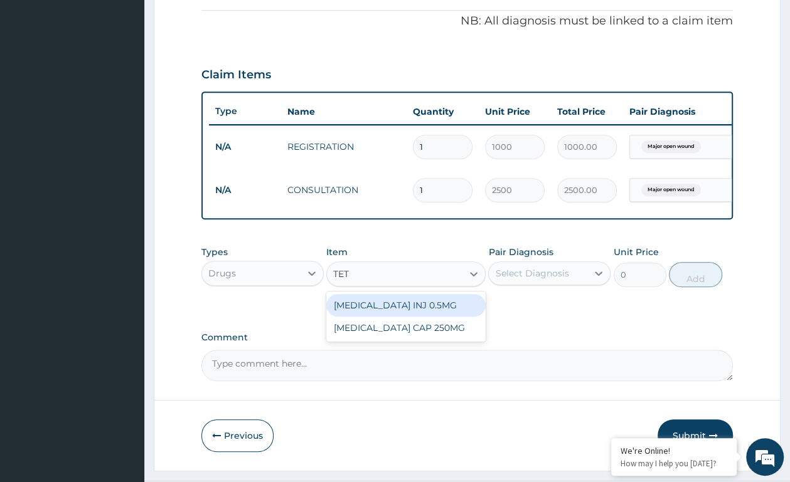
click at [424, 308] on div "[MEDICAL_DATA] INJ 0.5MG" at bounding box center [405, 305] width 159 height 23
type input "600"
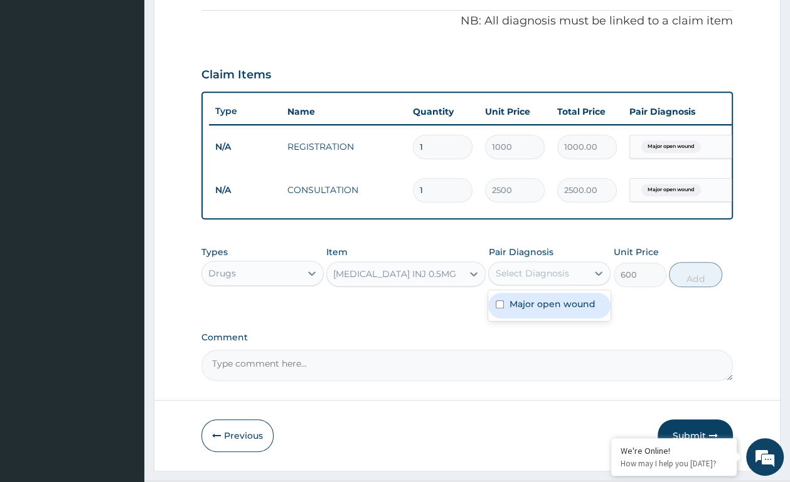
click at [515, 280] on div "Select Diagnosis" at bounding box center [531, 273] width 73 height 13
click at [526, 310] on label "Major open wound" at bounding box center [552, 304] width 86 height 13
checkbox input "true"
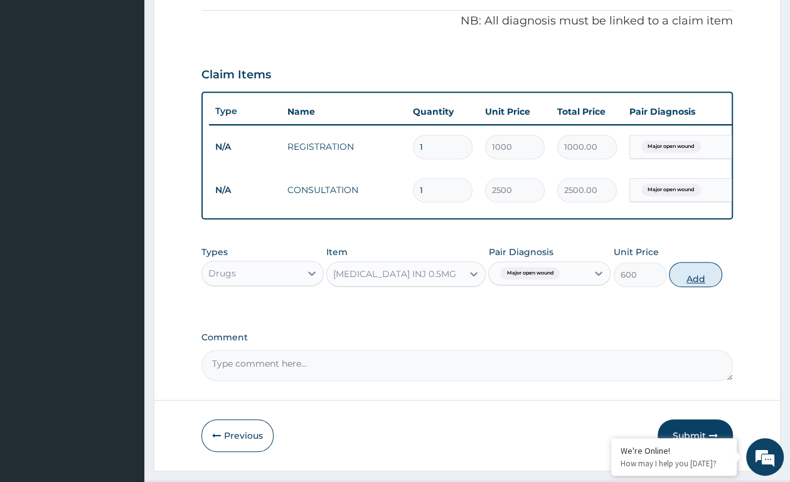
drag, startPoint x: 684, startPoint y: 285, endPoint x: 538, endPoint y: 308, distance: 147.9
click at [677, 285] on button "Add" at bounding box center [694, 274] width 53 height 25
type input "0"
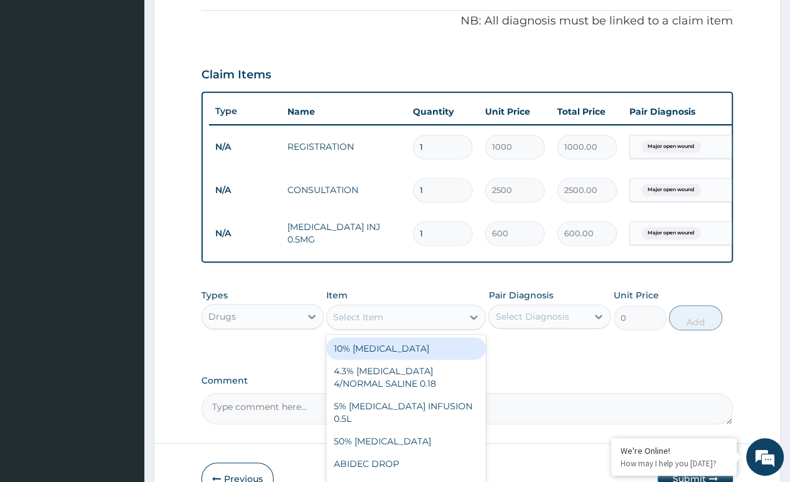
click at [361, 324] on div "Select Item" at bounding box center [358, 317] width 50 height 13
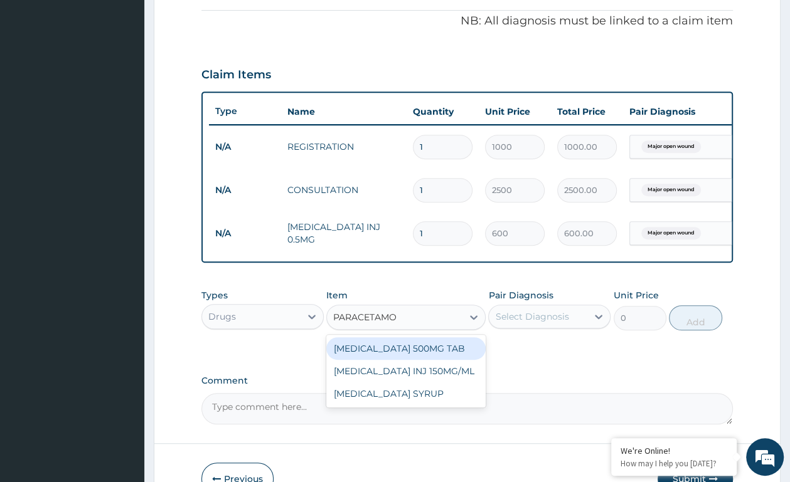
type input "PARACETAMOL"
click at [388, 360] on div "PARACETAMOL 500MG TAB" at bounding box center [405, 348] width 159 height 23
type input "12"
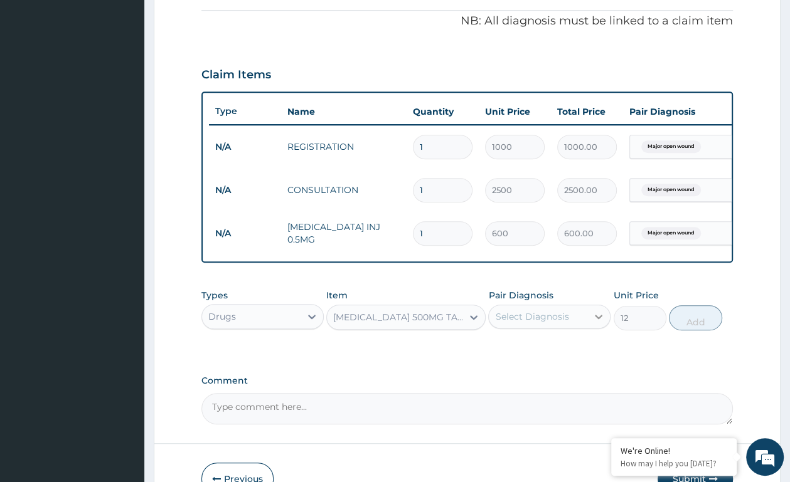
click at [589, 328] on div at bounding box center [598, 316] width 23 height 23
click at [581, 349] on div "Major open wound" at bounding box center [549, 349] width 122 height 26
checkbox input "true"
click at [692, 330] on button "Add" at bounding box center [694, 317] width 53 height 25
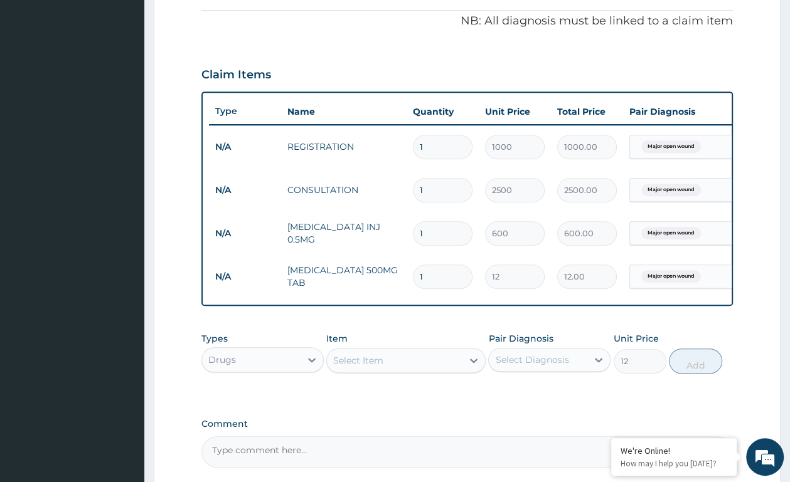
type input "0"
type input "10"
type input "120.00"
type input "10"
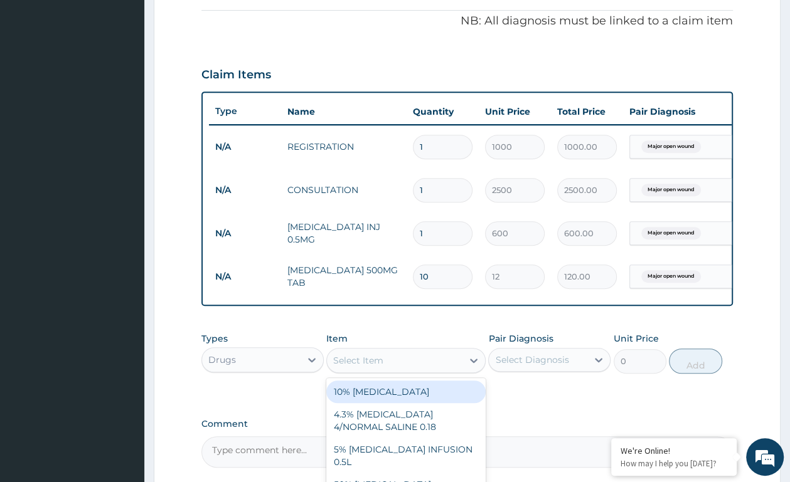
click at [364, 364] on div "Select Item" at bounding box center [394, 361] width 135 height 20
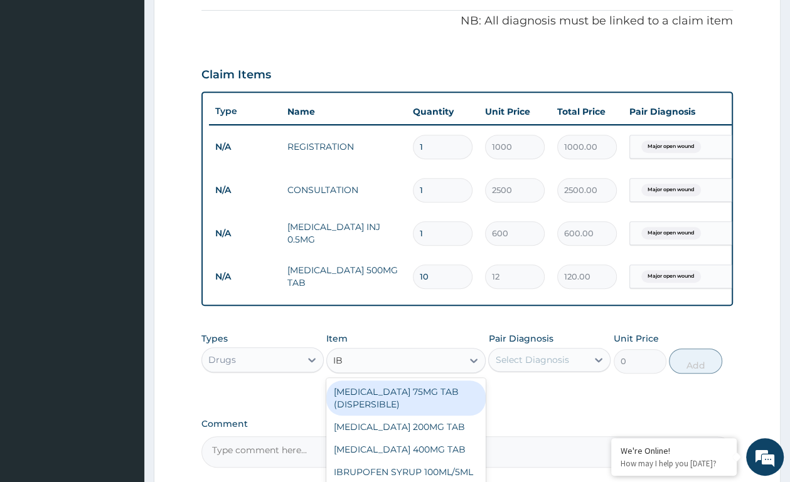
type input "I"
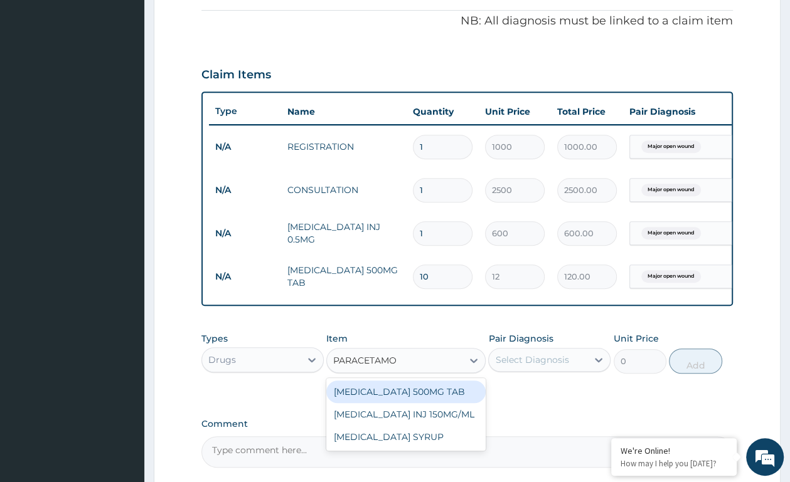
type input "PARACETAMOL"
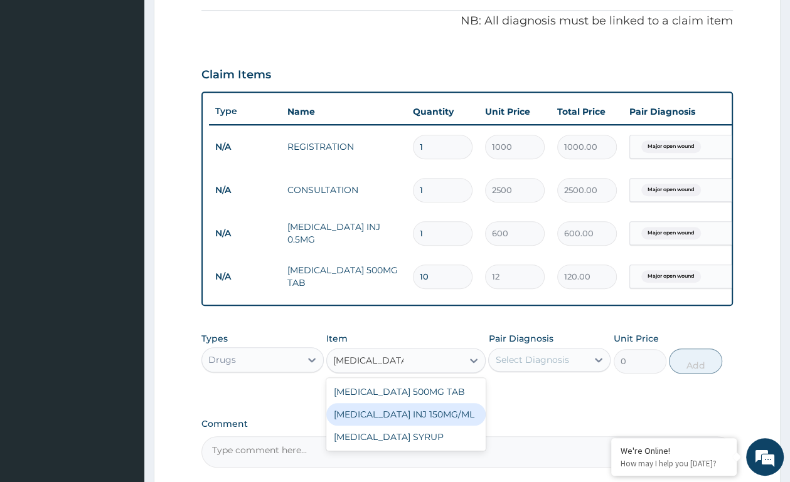
drag, startPoint x: 438, startPoint y: 431, endPoint x: 441, endPoint y: 424, distance: 8.2
click at [438, 426] on div "PARACETAMOL INJ 150MG/ML" at bounding box center [405, 414] width 159 height 23
type input "300"
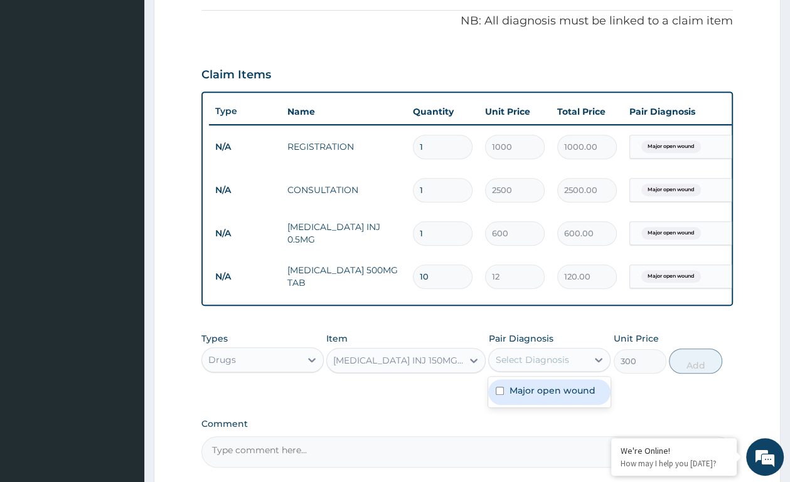
click at [570, 366] on div "Select Diagnosis" at bounding box center [538, 360] width 98 height 20
click at [579, 394] on div "Major open wound" at bounding box center [549, 392] width 122 height 26
checkbox input "true"
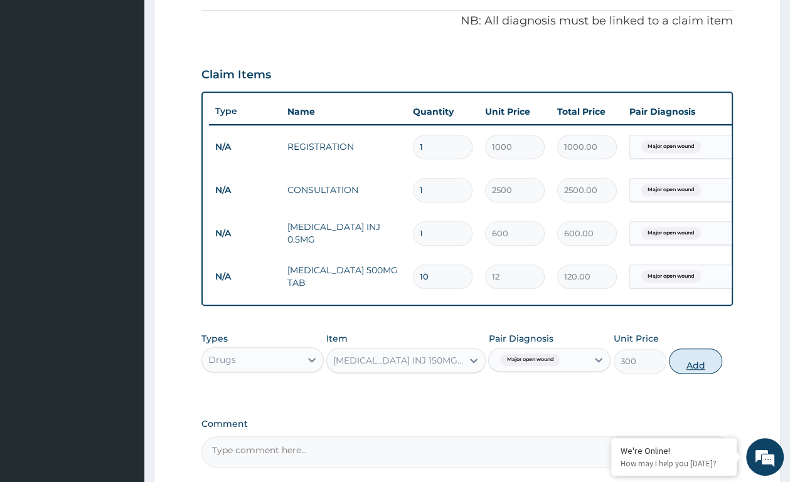
click at [684, 374] on button "Add" at bounding box center [694, 361] width 53 height 25
type input "0"
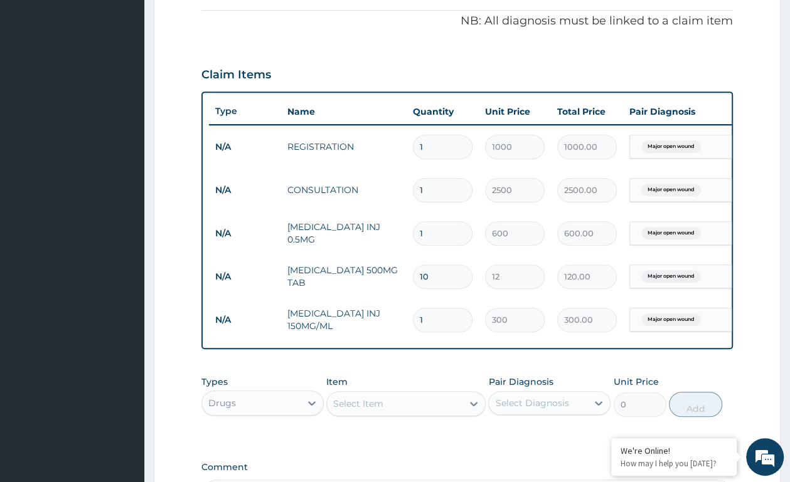
type input "0.00"
type input "4"
type input "1200.00"
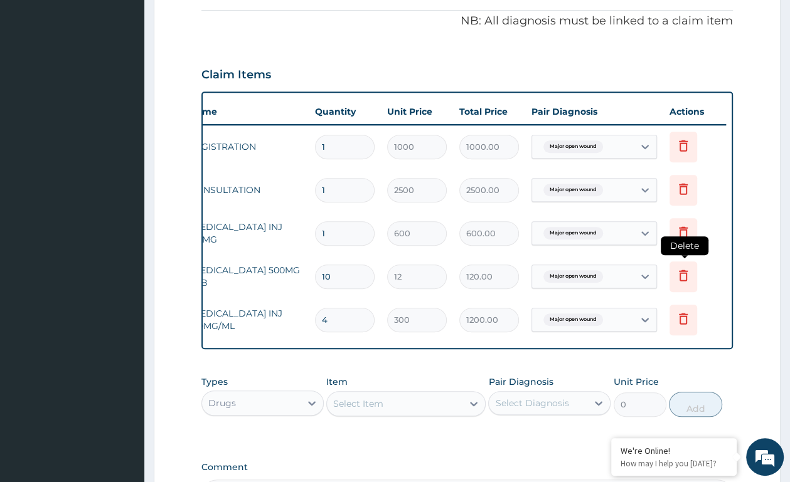
type input "4"
click at [680, 278] on icon at bounding box center [683, 275] width 9 height 11
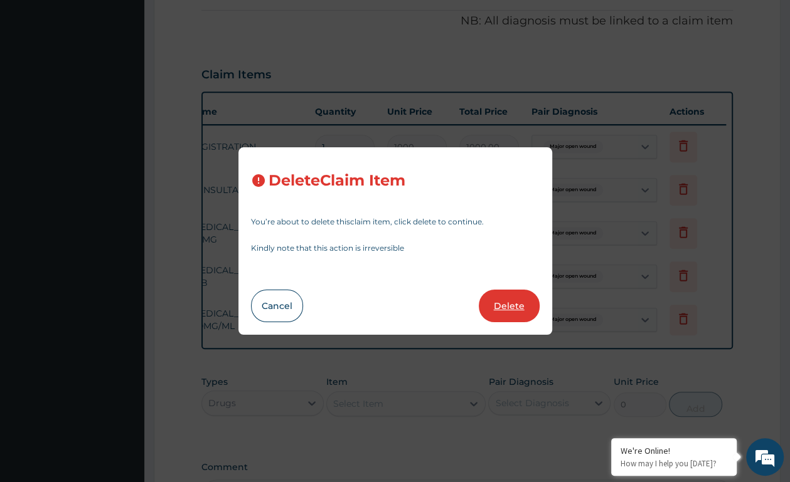
click at [497, 306] on button "Delete" at bounding box center [508, 306] width 61 height 33
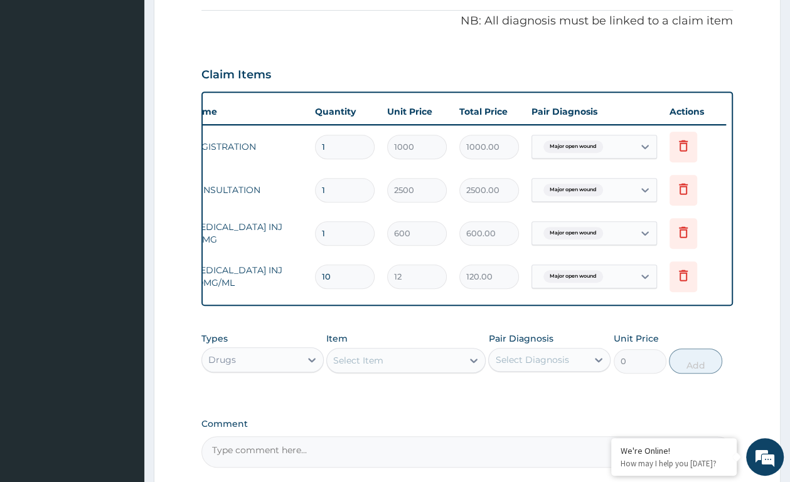
type input "4"
type input "300"
type input "1200.00"
click at [364, 367] on div "Select Item" at bounding box center [358, 360] width 50 height 13
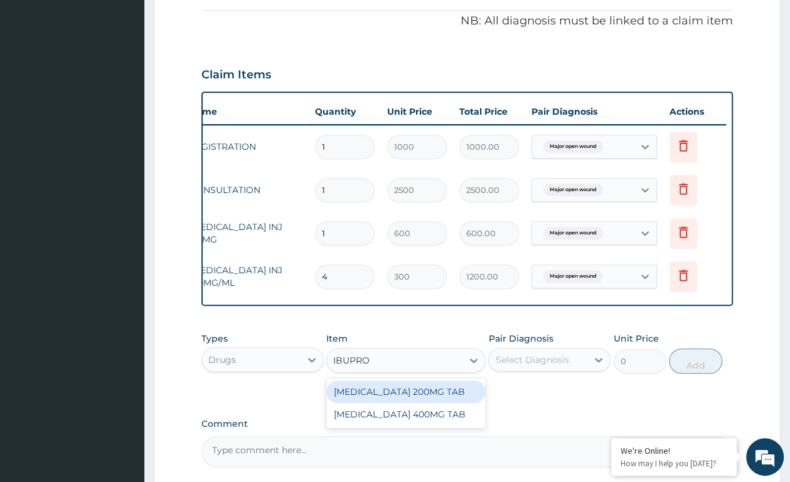
type input "IBUPROF"
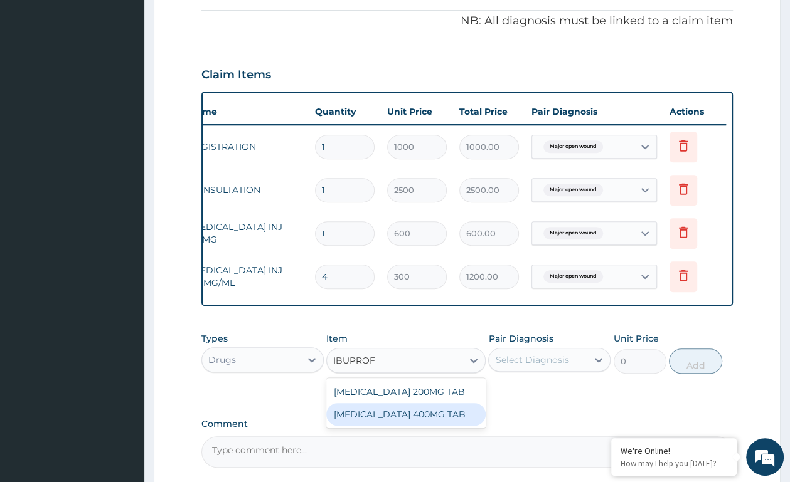
click at [363, 423] on div "IBUPROFEN 400MG TAB" at bounding box center [405, 414] width 159 height 23
type input "48"
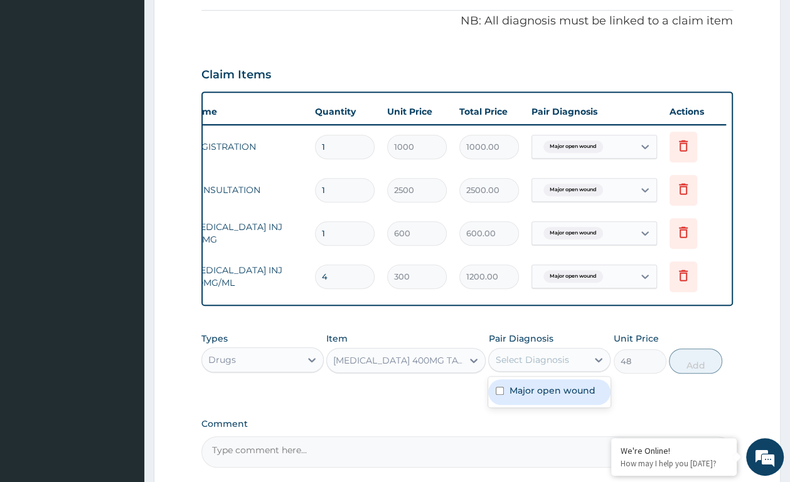
click at [571, 367] on div "Select Diagnosis" at bounding box center [538, 360] width 98 height 20
click at [559, 397] on div "Major open wound" at bounding box center [549, 392] width 122 height 26
checkbox input "true"
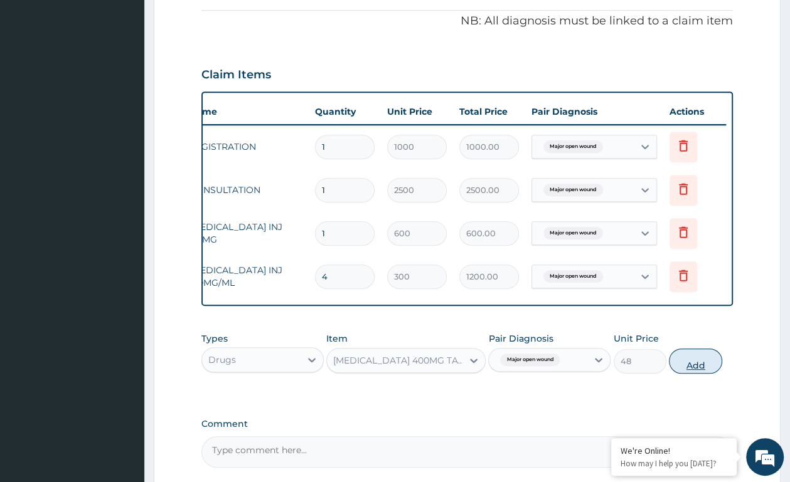
click at [701, 374] on button "Add" at bounding box center [694, 361] width 53 height 25
type input "0"
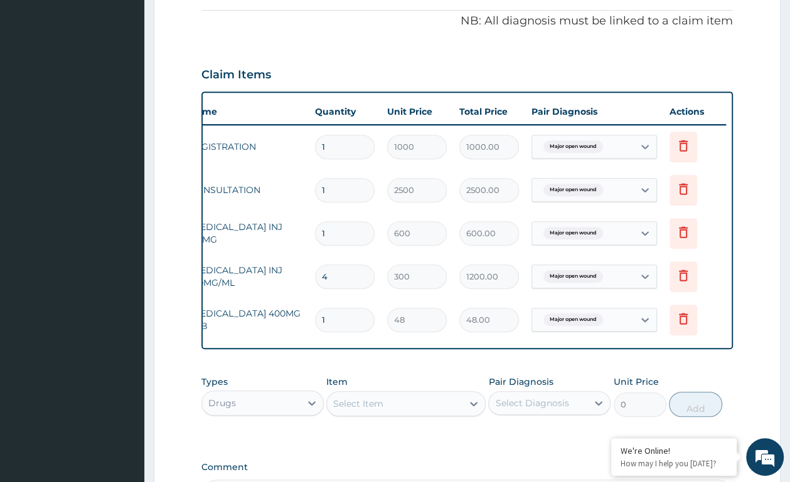
type input "10"
type input "480.00"
type input "10"
click at [448, 414] on div "Select Item" at bounding box center [394, 404] width 135 height 20
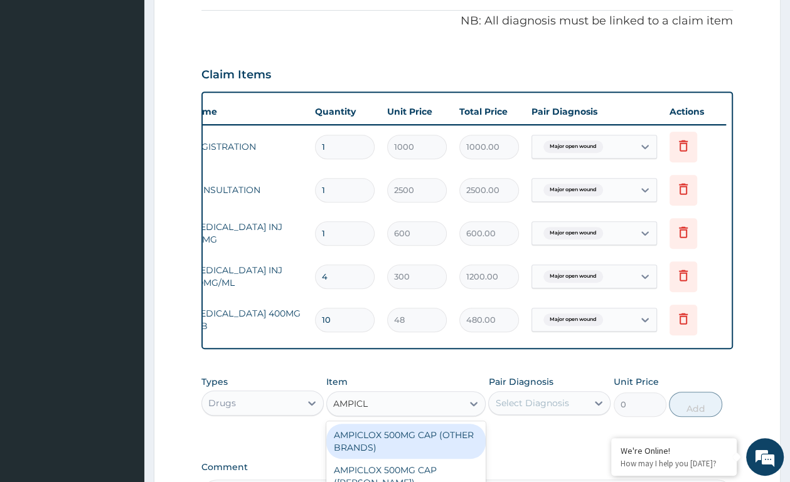
type input "AMPICLO"
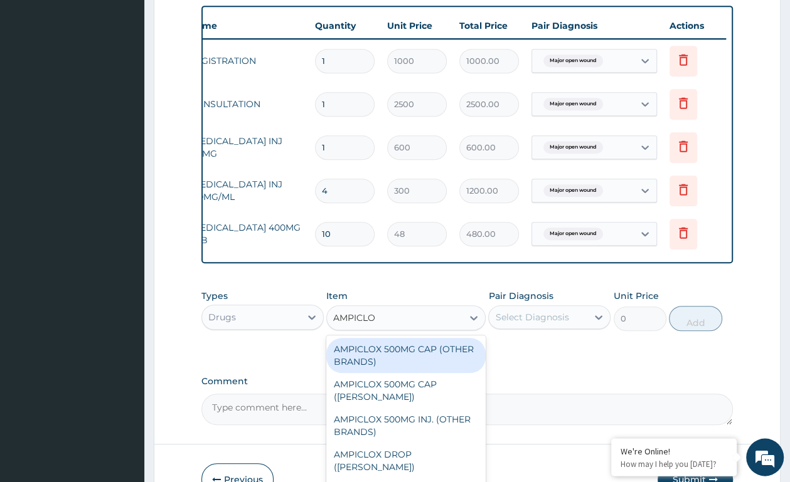
scroll to position [507, 0]
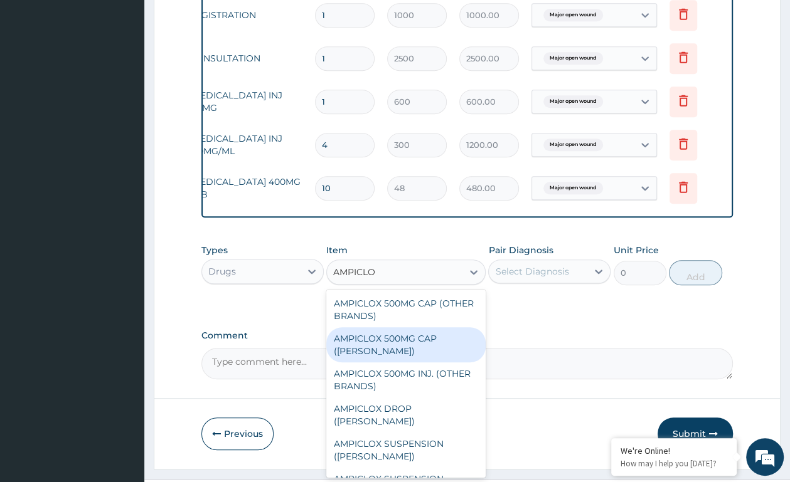
click at [398, 362] on div "AMPICLOX 500MG CAP (BEECHAM)" at bounding box center [405, 344] width 159 height 35
type input "150"
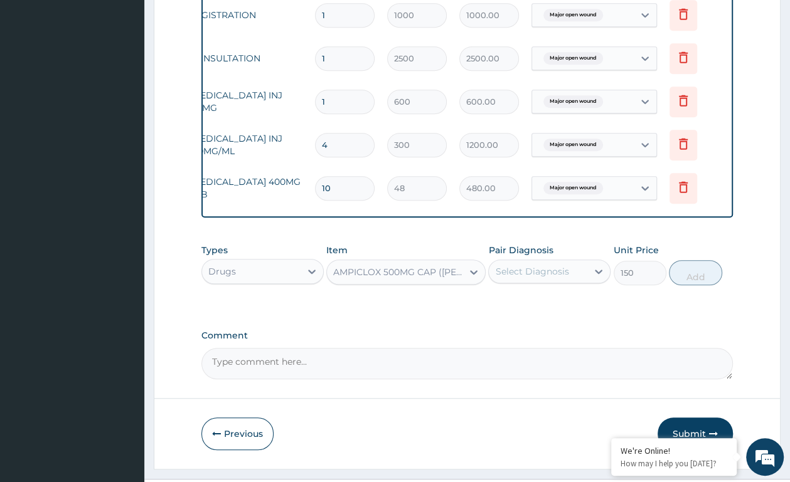
click at [574, 282] on div "Select Diagnosis" at bounding box center [538, 271] width 98 height 20
drag, startPoint x: 568, startPoint y: 314, endPoint x: 673, endPoint y: 297, distance: 106.6
click at [569, 309] on label "Major open wound" at bounding box center [552, 302] width 86 height 13
checkbox input "true"
click at [687, 283] on button "Add" at bounding box center [694, 272] width 53 height 25
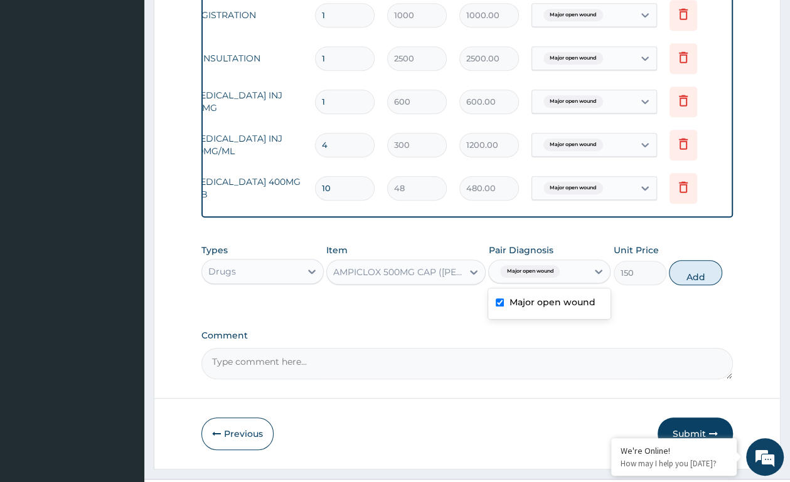
type input "0"
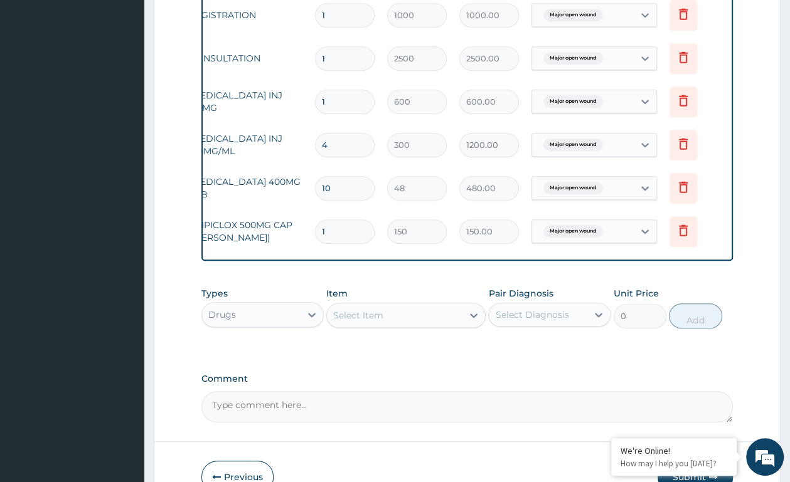
type input "15"
type input "2250.00"
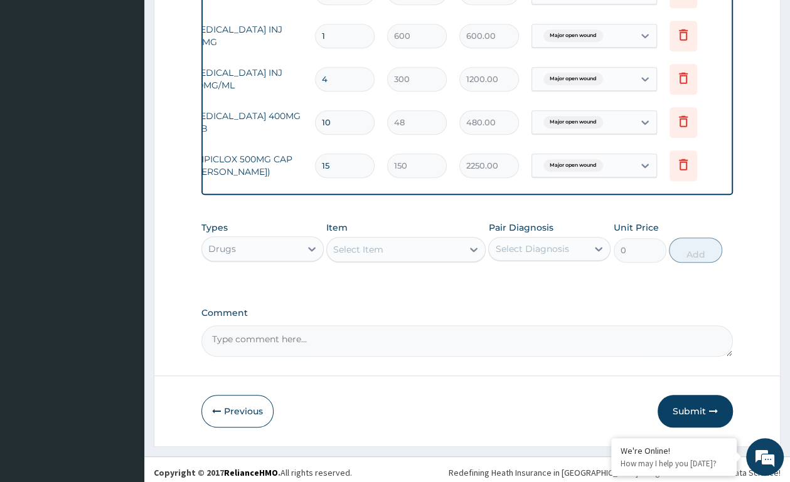
scroll to position [591, 0]
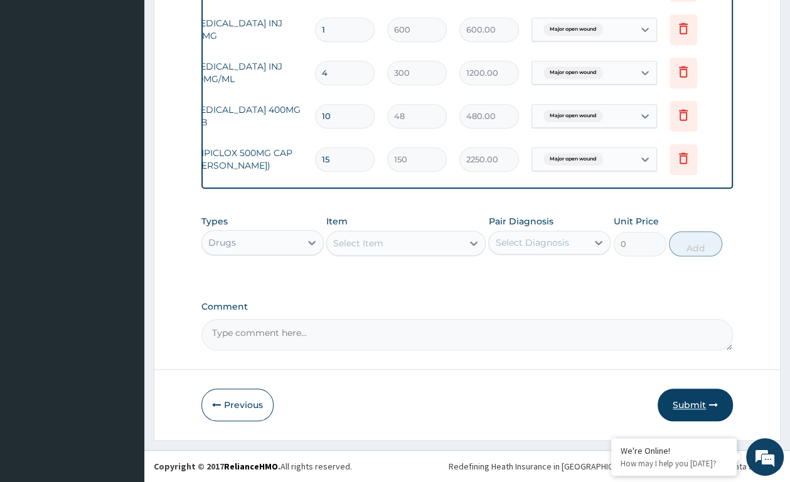
type input "15"
click at [696, 400] on button "Submit" at bounding box center [694, 405] width 75 height 33
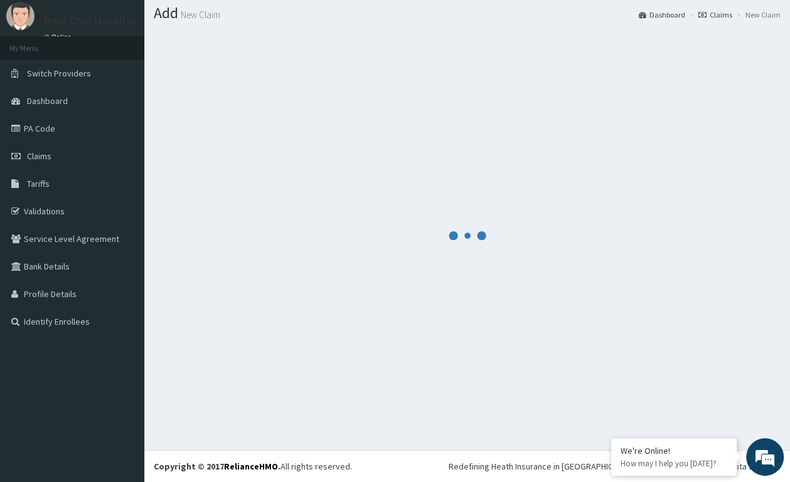
scroll to position [36, 0]
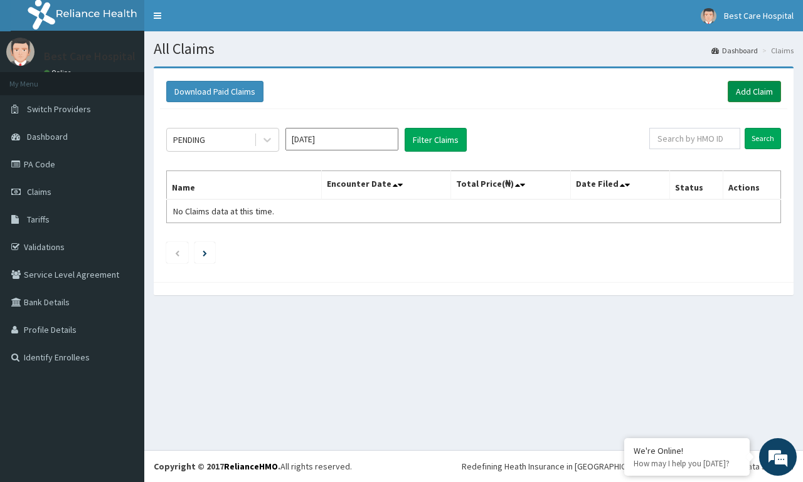
click at [763, 88] on link "Add Claim" at bounding box center [753, 91] width 53 height 21
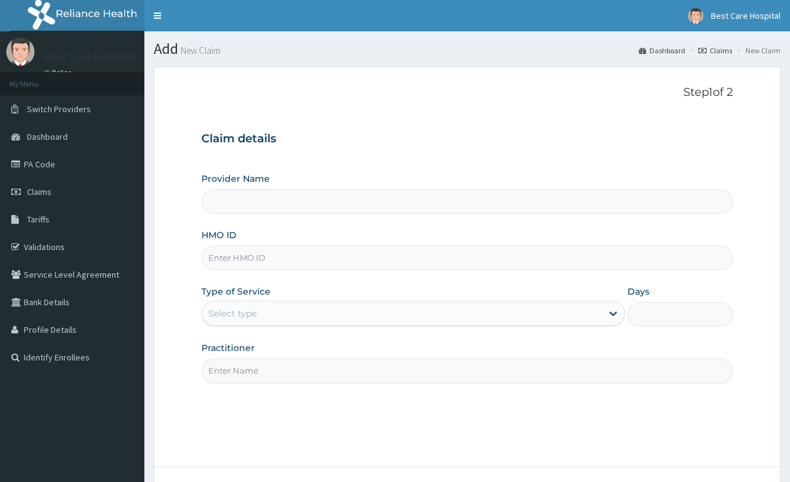
click at [282, 260] on input "HMO ID" at bounding box center [466, 258] width 531 height 24
type input "Bestcare Hospital"
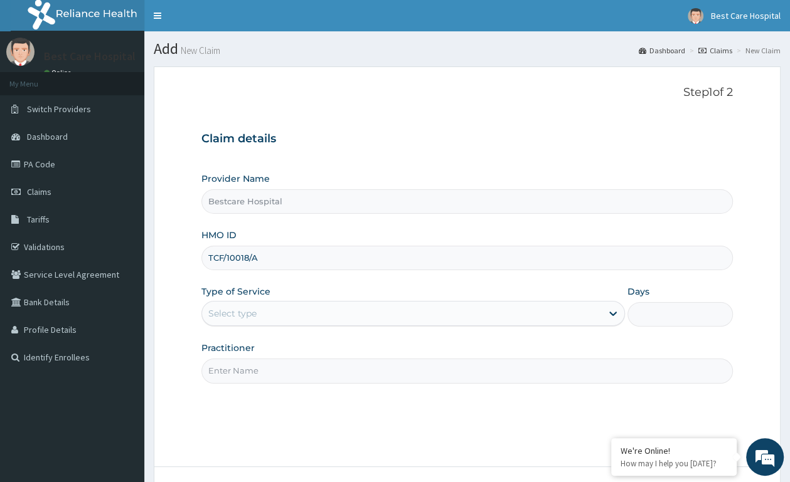
type input "TCF/10018/A"
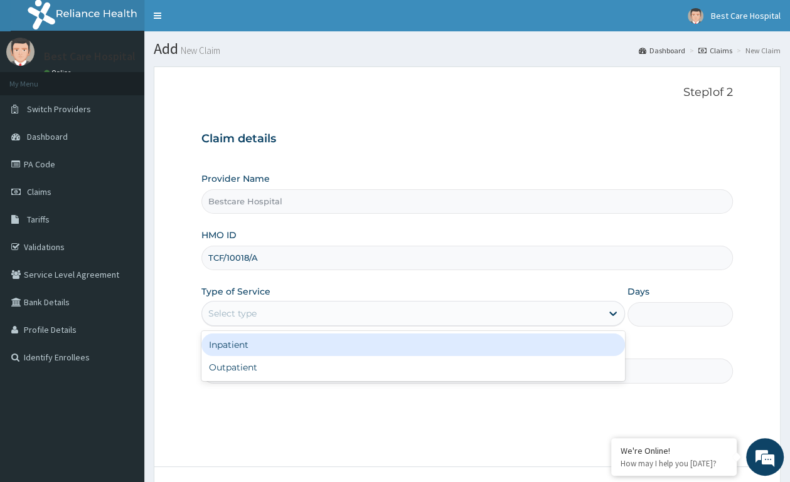
drag, startPoint x: 253, startPoint y: 308, endPoint x: 233, endPoint y: 348, distance: 44.9
click at [253, 309] on div "Select type" at bounding box center [401, 314] width 399 height 20
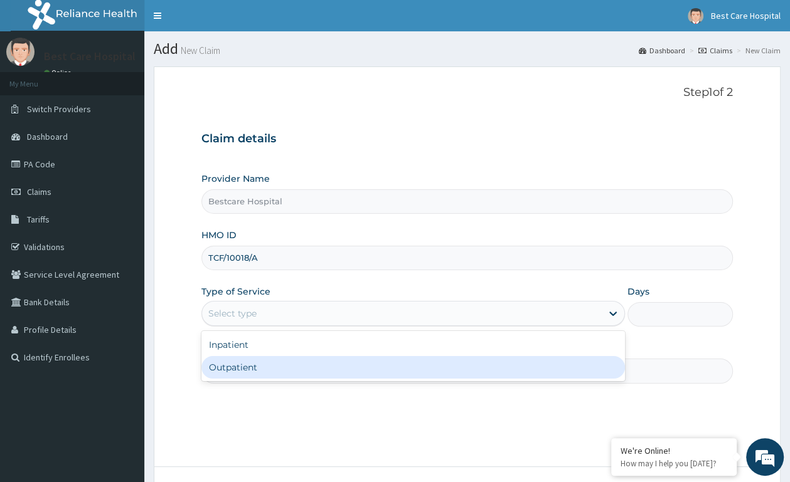
click at [228, 373] on div "Outpatient" at bounding box center [412, 367] width 423 height 23
type input "1"
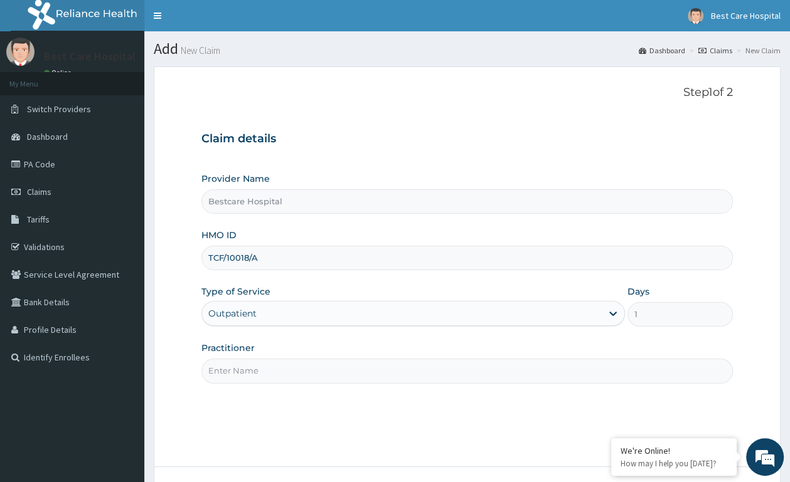
click at [233, 374] on input "Practitioner" at bounding box center [466, 371] width 531 height 24
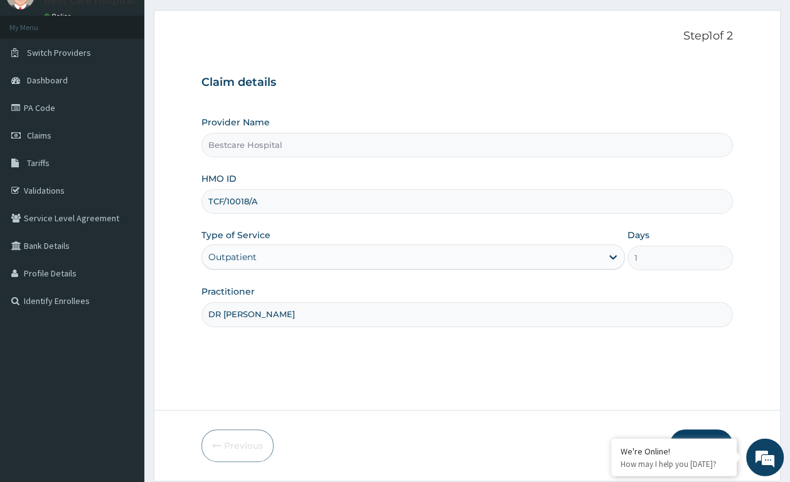
scroll to position [98, 0]
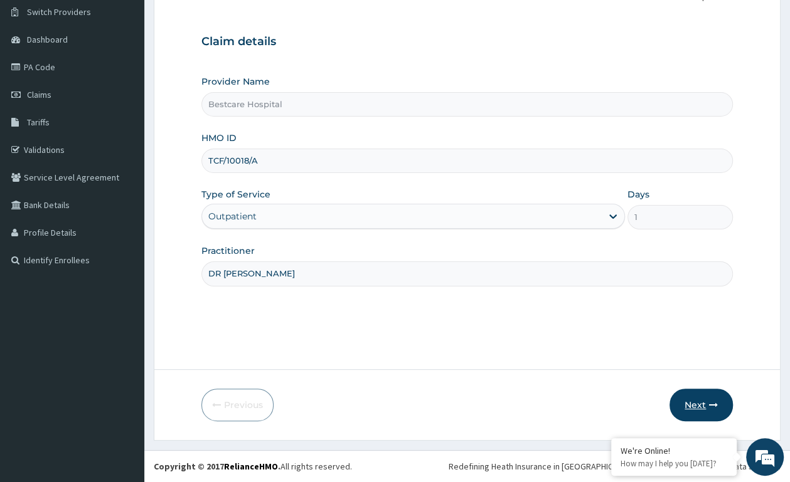
type input "DR PEACE"
click at [696, 408] on button "Next" at bounding box center [700, 405] width 63 height 33
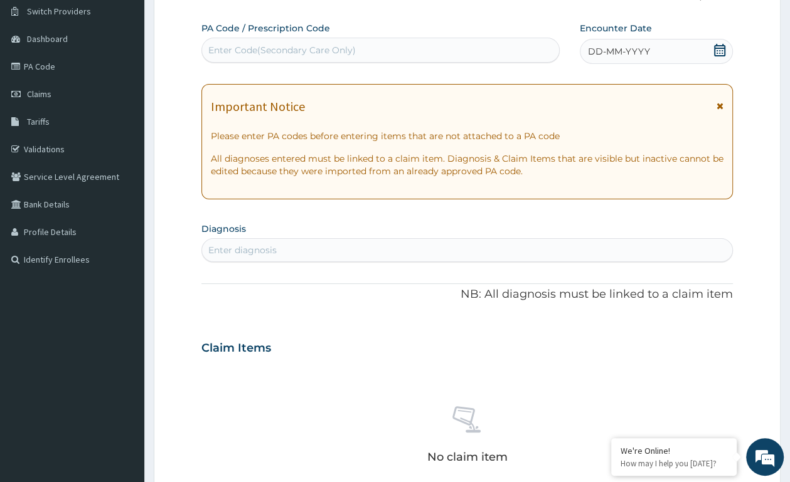
click at [718, 45] on icon at bounding box center [719, 50] width 13 height 13
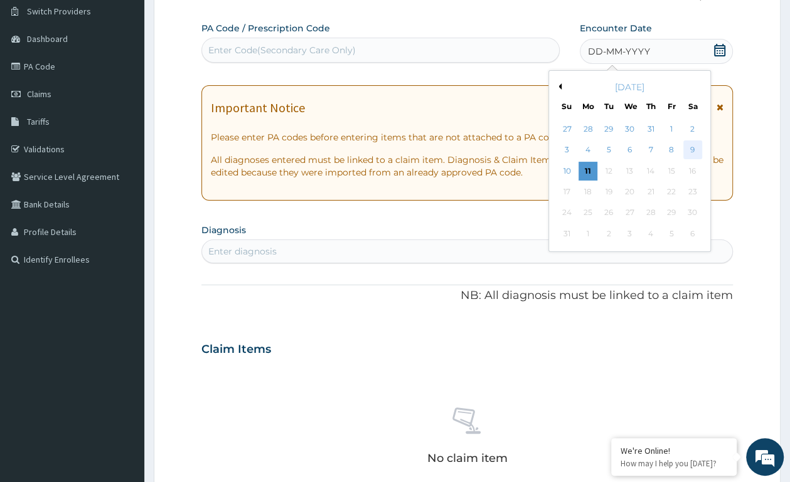
click at [696, 154] on div "9" at bounding box center [691, 150] width 19 height 19
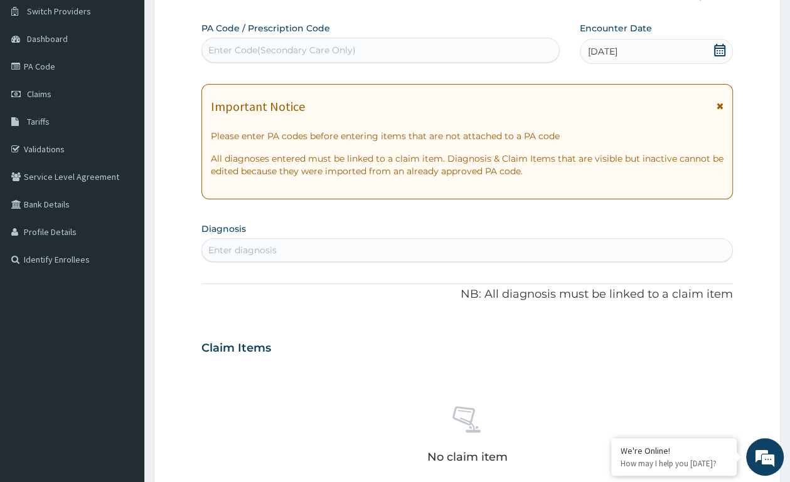
click at [355, 242] on div "Enter diagnosis" at bounding box center [467, 250] width 530 height 20
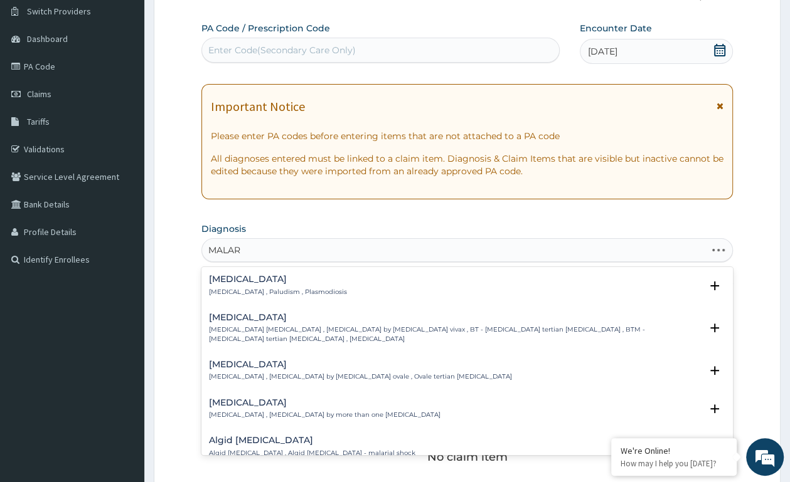
type input "MALARI"
click at [254, 293] on p "Malaria , Paludism , Plasmodiosis" at bounding box center [278, 292] width 138 height 9
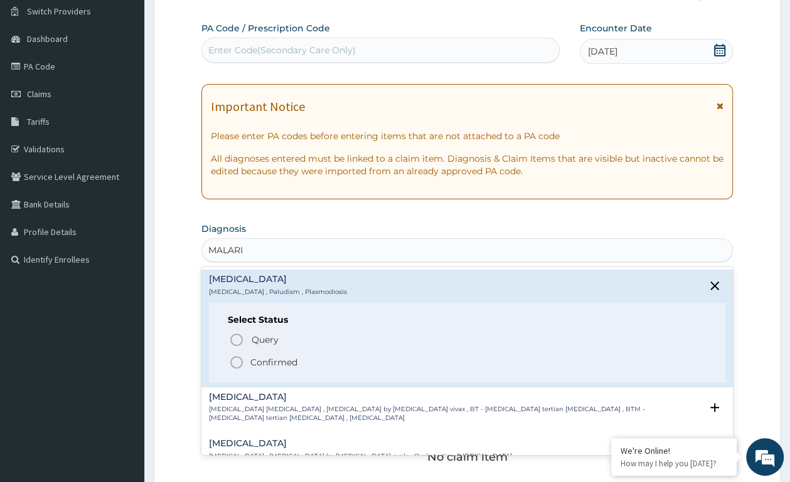
click at [233, 358] on circle "status option filled" at bounding box center [236, 362] width 11 height 11
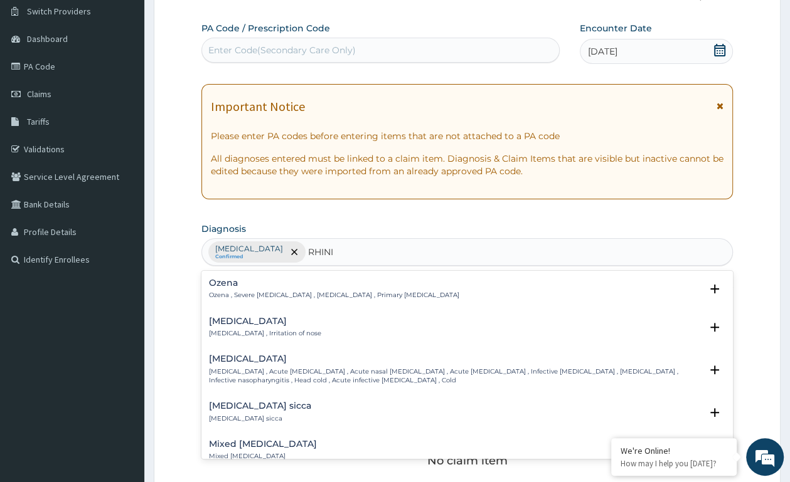
type input "RHINIT"
click at [250, 329] on div "Rhinitis Rhinitis , Irritation of nose" at bounding box center [265, 328] width 112 height 22
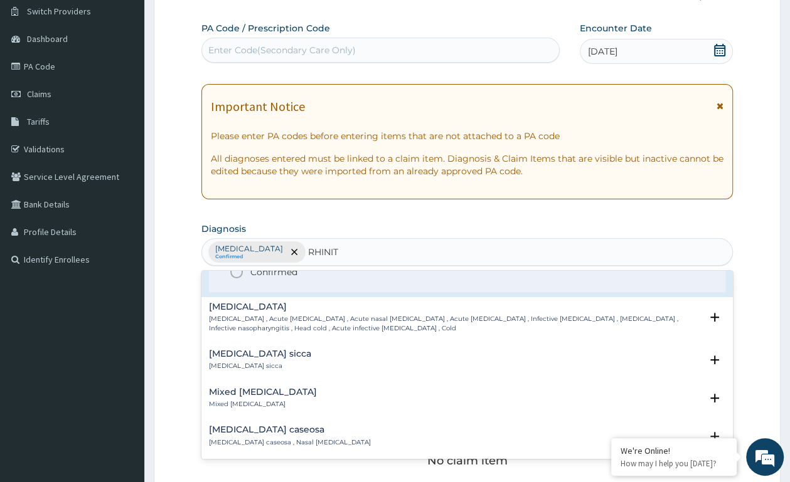
scroll to position [66, 0]
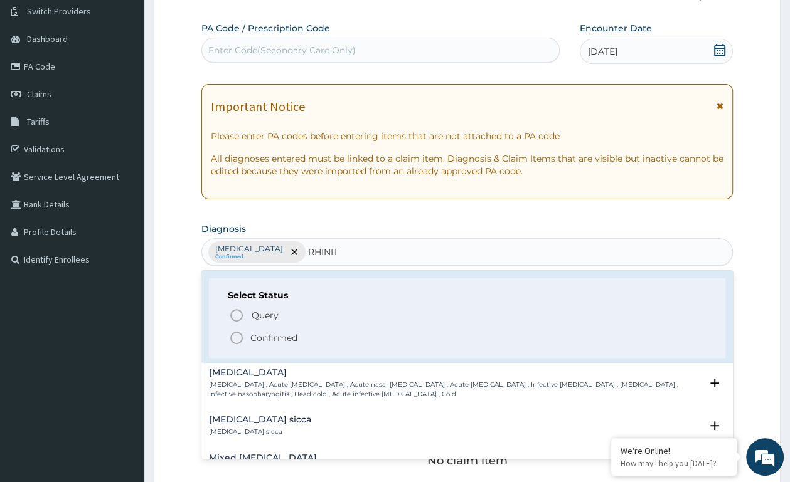
click at [237, 339] on icon "status option filled" at bounding box center [236, 337] width 15 height 15
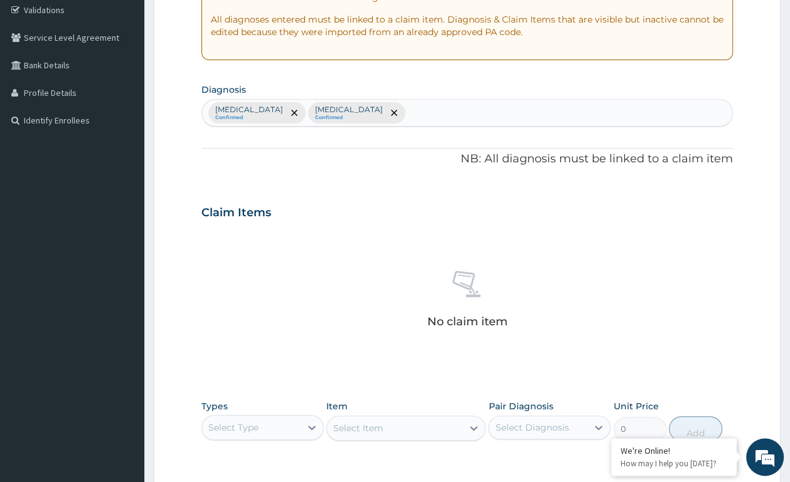
scroll to position [295, 0]
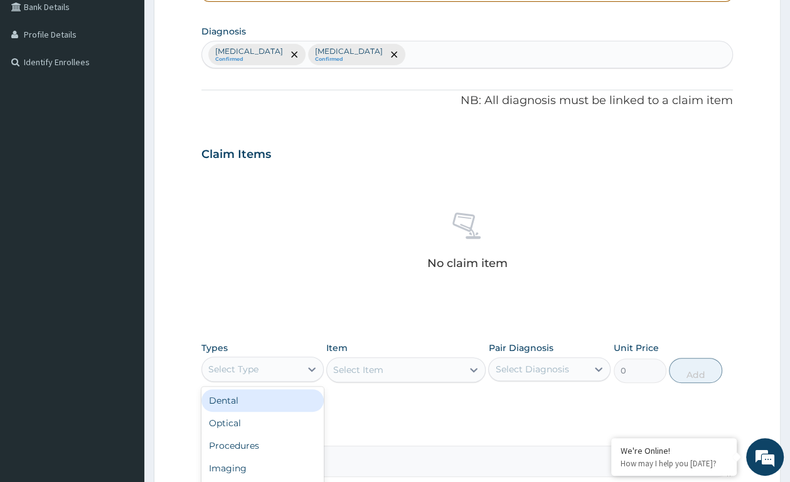
click at [289, 366] on div "Select Type" at bounding box center [251, 369] width 98 height 20
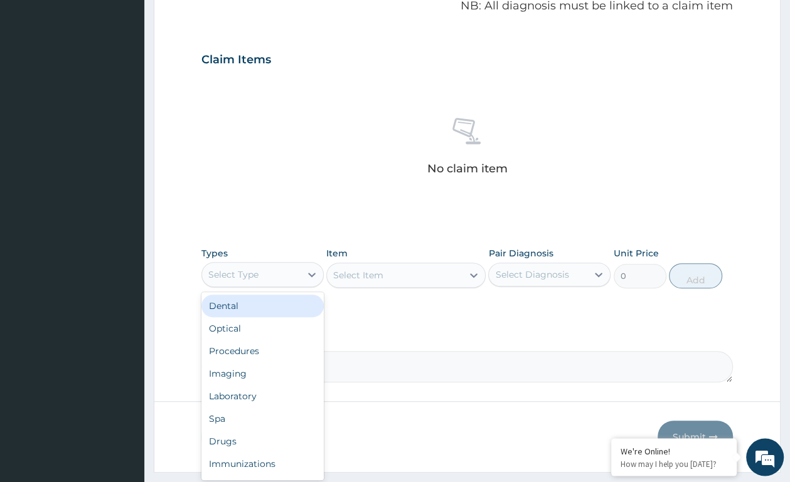
scroll to position [423, 0]
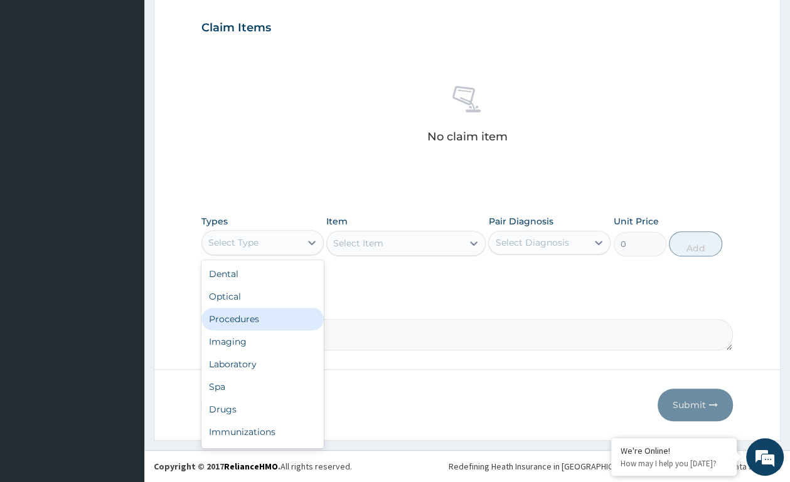
click at [251, 326] on div "Procedures" at bounding box center [262, 319] width 122 height 23
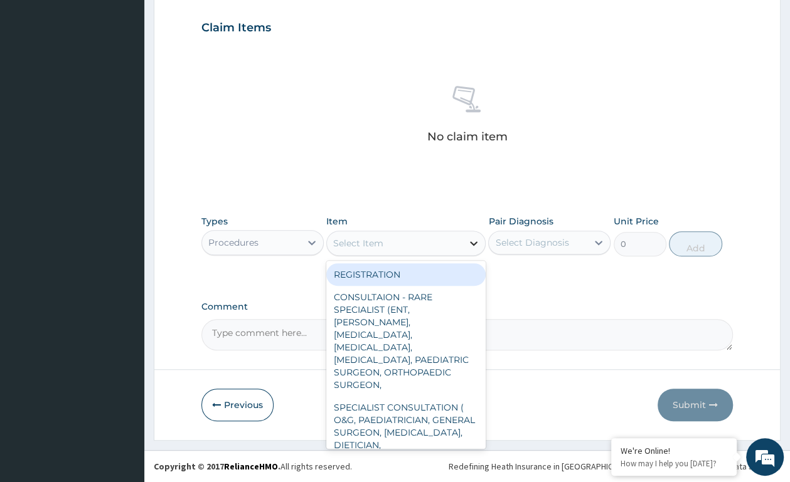
click at [473, 241] on icon at bounding box center [473, 243] width 13 height 13
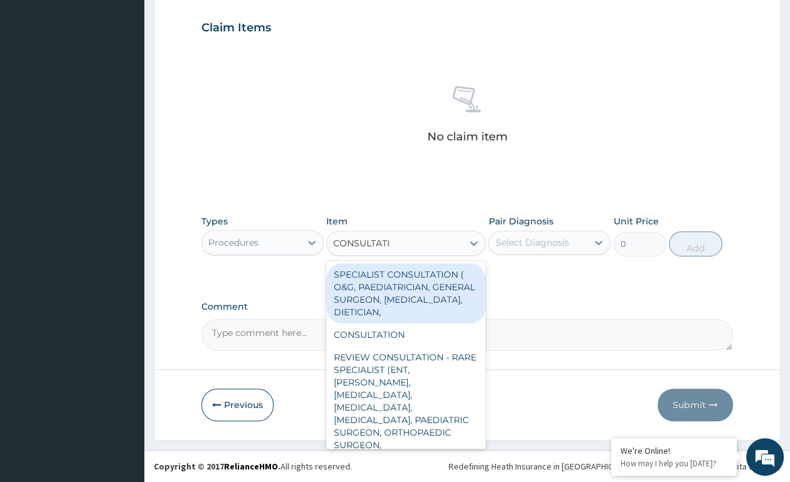
type input "CONSULTATIO"
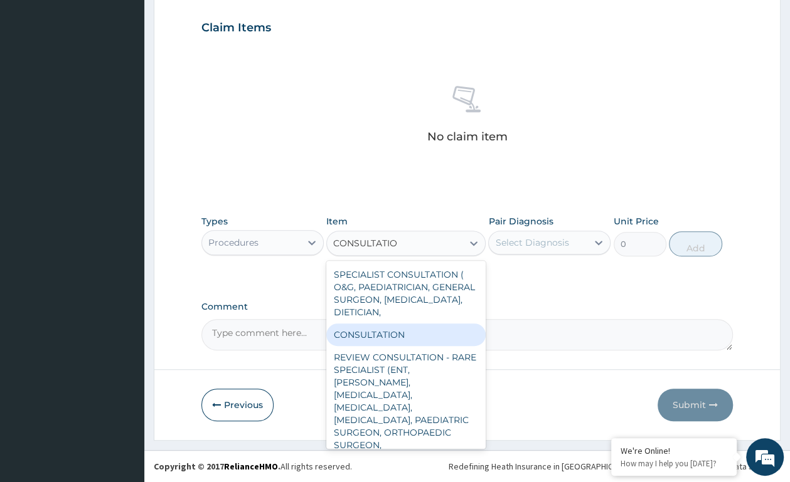
click at [386, 325] on div "CONSULTATION" at bounding box center [405, 335] width 159 height 23
type input "2500"
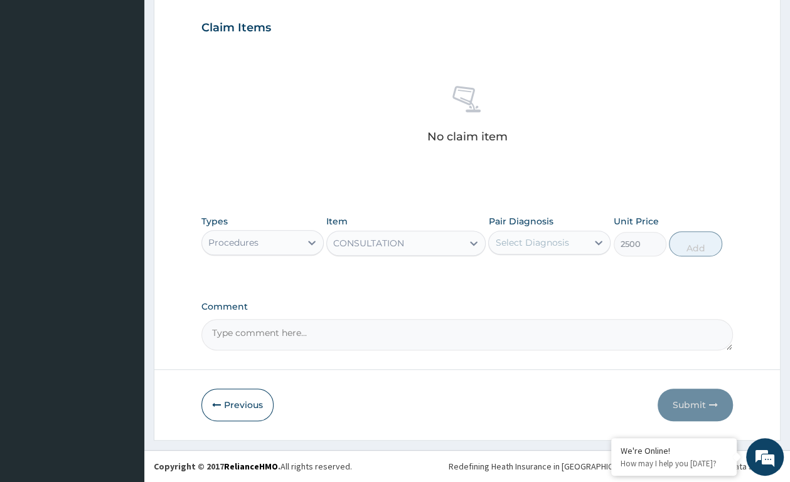
click at [529, 231] on div "Select Diagnosis" at bounding box center [549, 243] width 122 height 24
click at [531, 279] on label "[MEDICAL_DATA]" at bounding box center [548, 273] width 78 height 13
checkbox input "true"
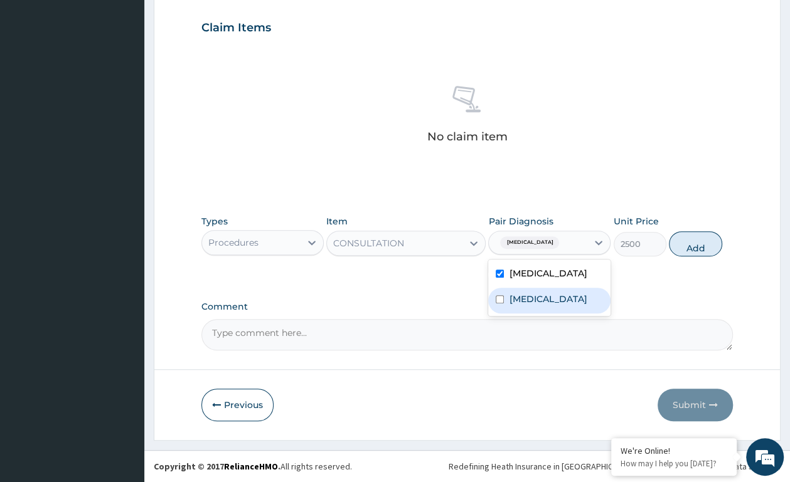
drag, startPoint x: 532, startPoint y: 295, endPoint x: 615, endPoint y: 254, distance: 92.5
click at [534, 295] on label "Rhinitis" at bounding box center [548, 299] width 78 height 13
checkbox input "true"
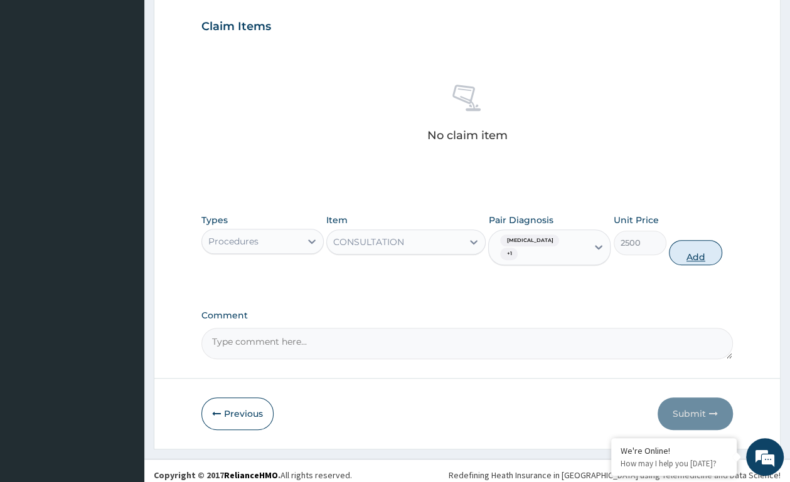
click at [684, 247] on button "Add" at bounding box center [694, 252] width 53 height 25
type input "0"
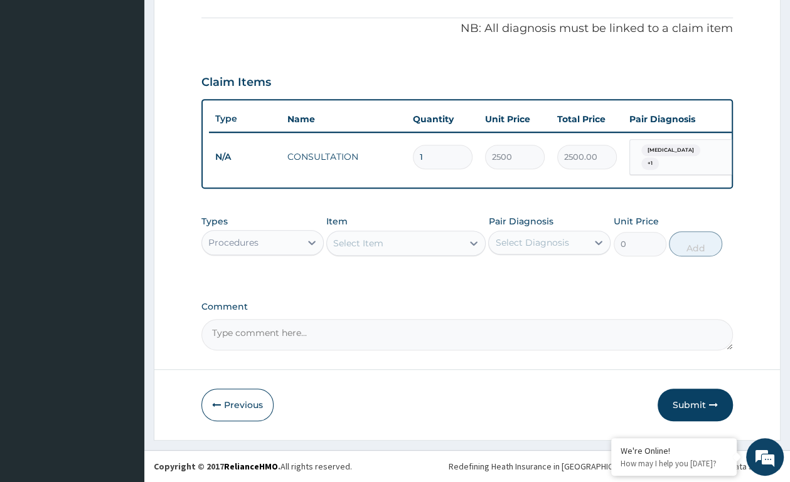
click at [285, 233] on div "Procedures" at bounding box center [251, 243] width 98 height 20
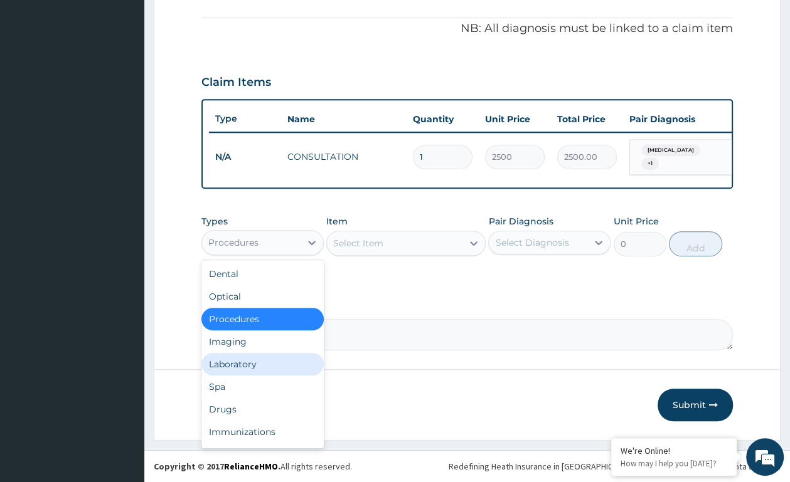
click at [256, 361] on div "Laboratory" at bounding box center [262, 364] width 122 height 23
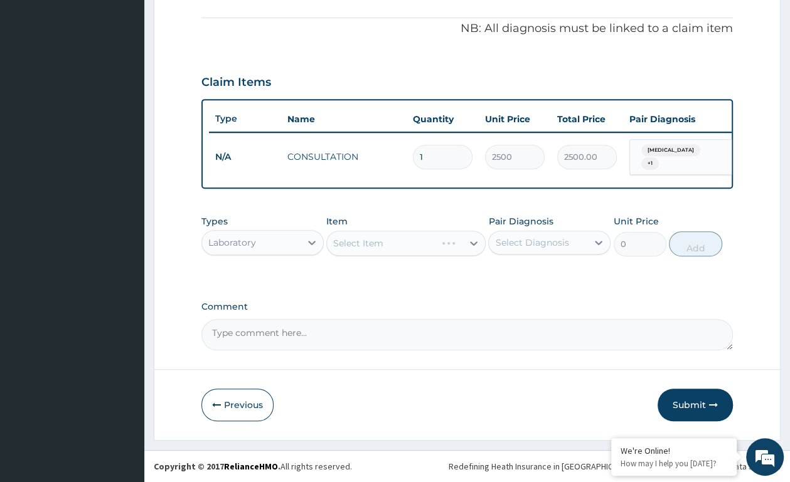
click at [416, 235] on div "Select Item" at bounding box center [405, 243] width 159 height 25
click at [477, 240] on div "Select Item" at bounding box center [405, 243] width 159 height 25
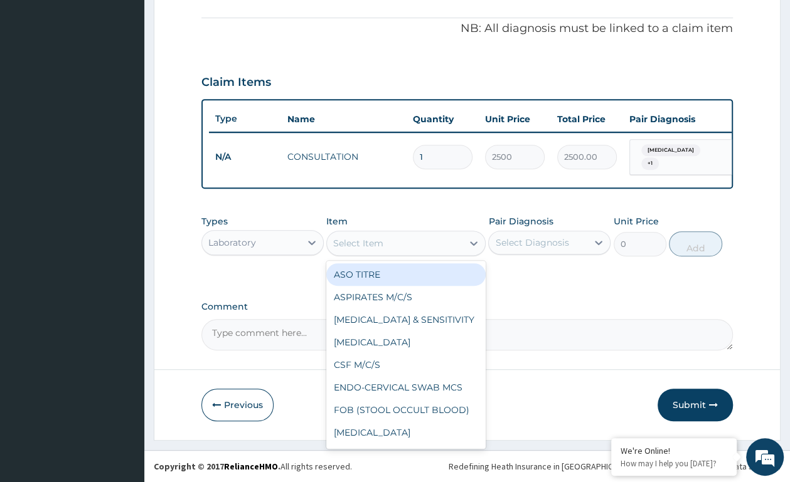
click at [443, 238] on div "Select Item" at bounding box center [394, 243] width 135 height 20
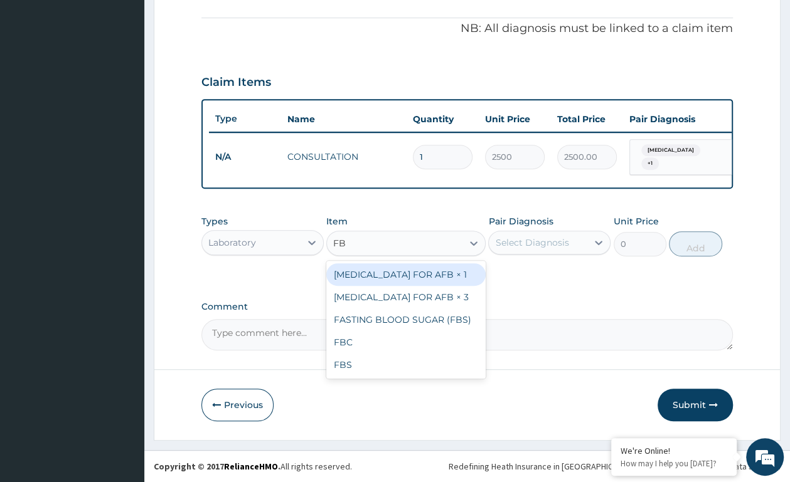
type input "FBC"
click at [394, 273] on div "FBC" at bounding box center [405, 274] width 159 height 23
type input "4410"
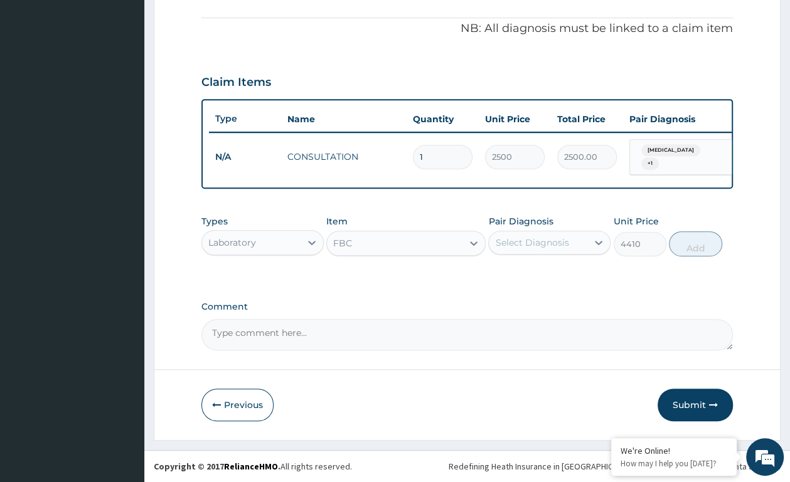
click at [540, 255] on div "Pair Diagnosis Select Diagnosis" at bounding box center [549, 235] width 122 height 41
click at [538, 277] on label "[MEDICAL_DATA]" at bounding box center [548, 273] width 78 height 13
checkbox input "true"
click at [689, 254] on button "Add" at bounding box center [694, 243] width 53 height 25
type input "0"
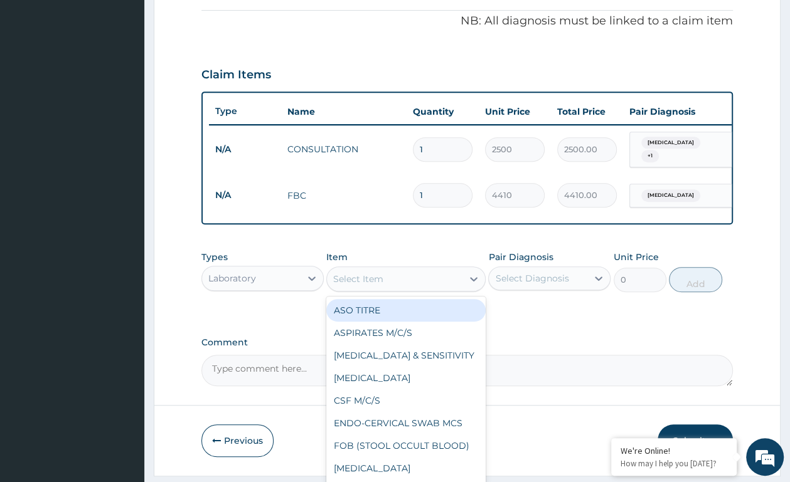
click at [402, 277] on div "Select Item" at bounding box center [394, 279] width 135 height 20
type input "MP"
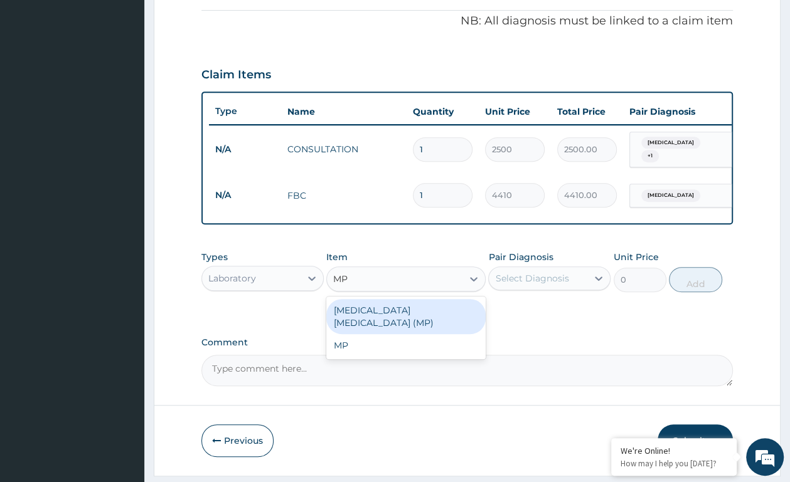
drag, startPoint x: 423, startPoint y: 310, endPoint x: 449, endPoint y: 245, distance: 70.1
click at [427, 298] on div "Types Laboratory Item option FBC, selected. option MALARIA PARASITE (MP) focuse…" at bounding box center [466, 272] width 531 height 54
click at [406, 315] on div "[MEDICAL_DATA] [MEDICAL_DATA] (MP)" at bounding box center [405, 316] width 159 height 35
type input "2450"
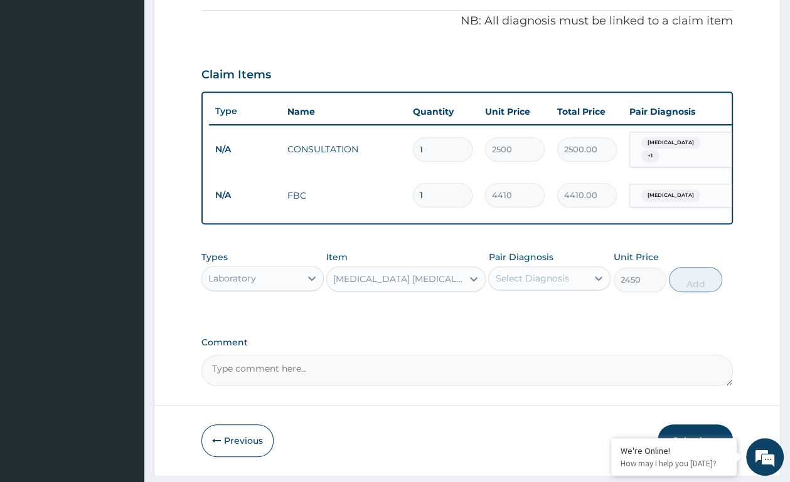
click at [512, 279] on div "Select Diagnosis" at bounding box center [538, 278] width 98 height 20
click at [527, 315] on label "Malaria" at bounding box center [548, 309] width 78 height 13
checkbox input "true"
click at [689, 287] on button "Add" at bounding box center [694, 279] width 53 height 25
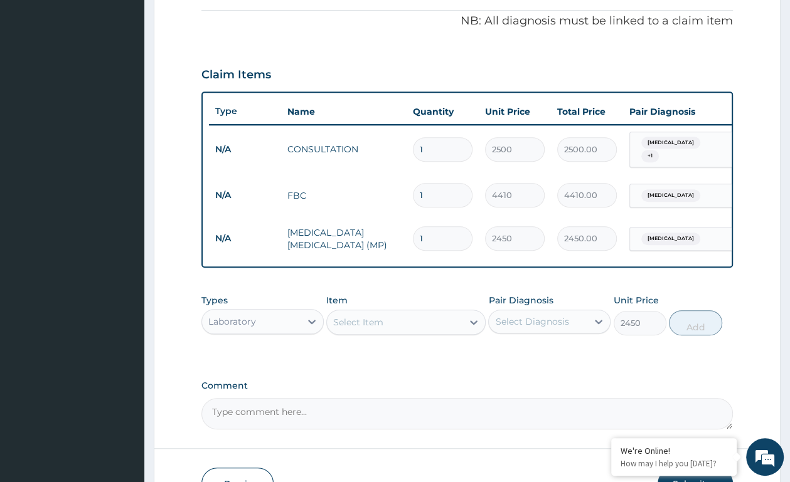
type input "0"
click at [272, 332] on div "Laboratory" at bounding box center [251, 322] width 98 height 20
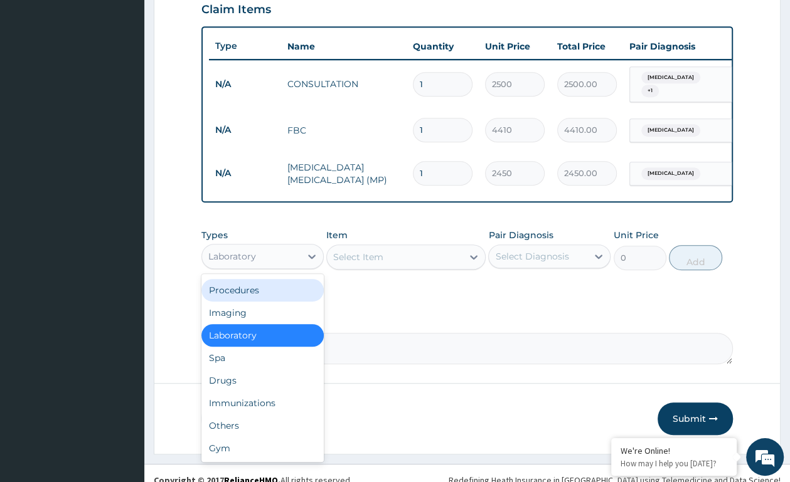
scroll to position [462, 0]
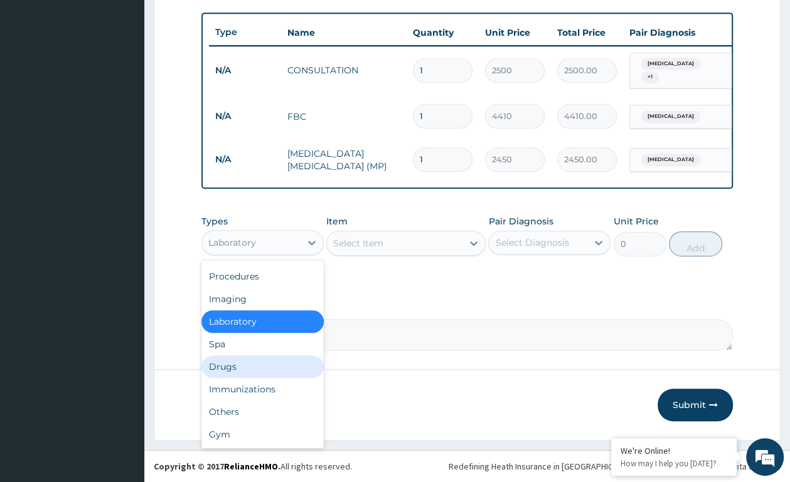
click at [241, 363] on div "Drugs" at bounding box center [262, 367] width 122 height 23
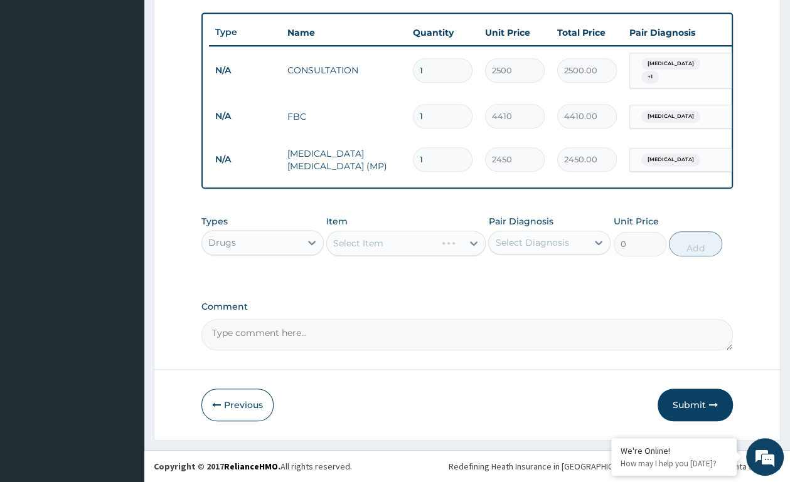
click at [469, 241] on div "Select Item" at bounding box center [405, 243] width 159 height 25
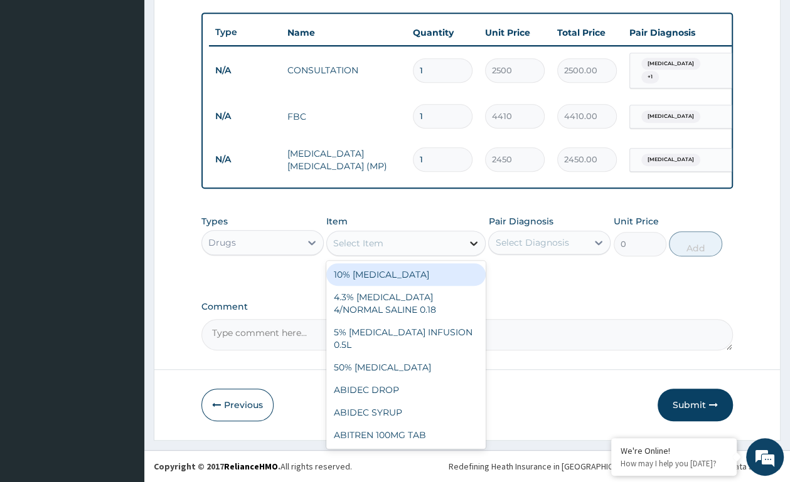
click at [473, 241] on icon at bounding box center [473, 243] width 13 height 13
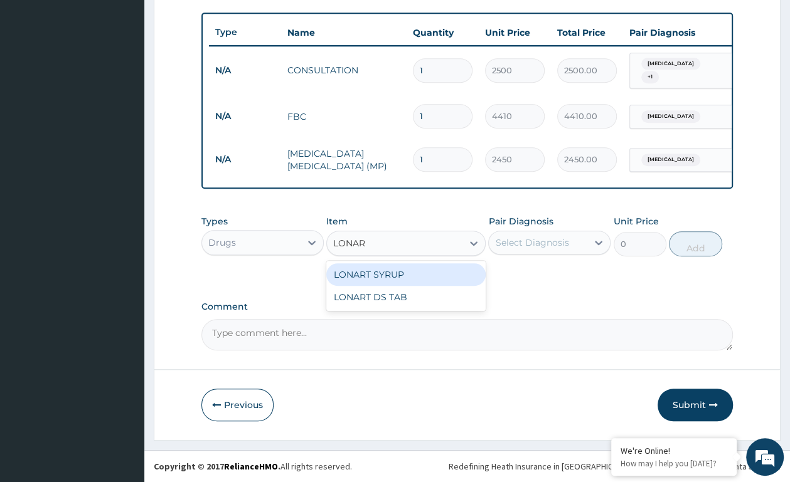
type input "LONART"
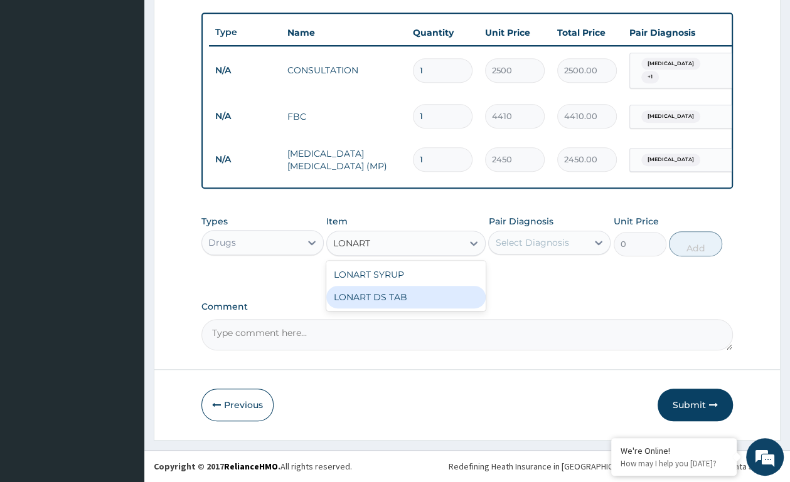
click at [352, 297] on div "LONART DS TAB" at bounding box center [405, 297] width 159 height 23
type input "390"
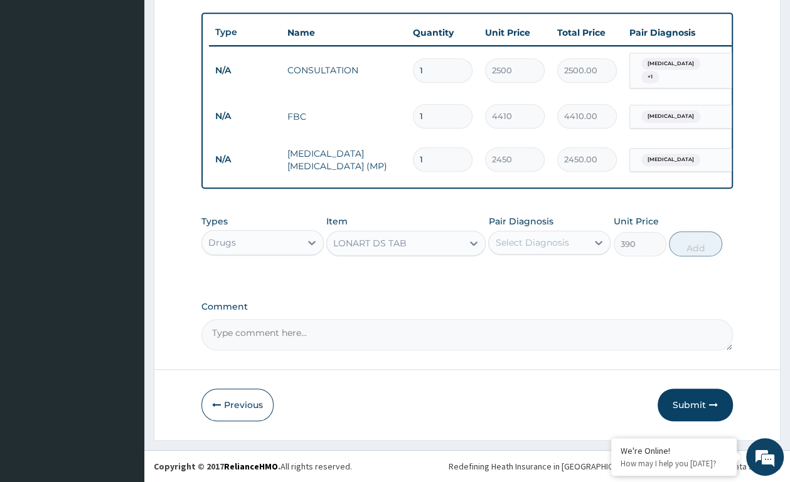
click at [513, 248] on div "Select Diagnosis" at bounding box center [538, 243] width 98 height 20
click at [511, 282] on div "Malaria" at bounding box center [549, 275] width 122 height 26
checkbox input "true"
click at [683, 250] on button "Add" at bounding box center [694, 243] width 53 height 25
type input "0"
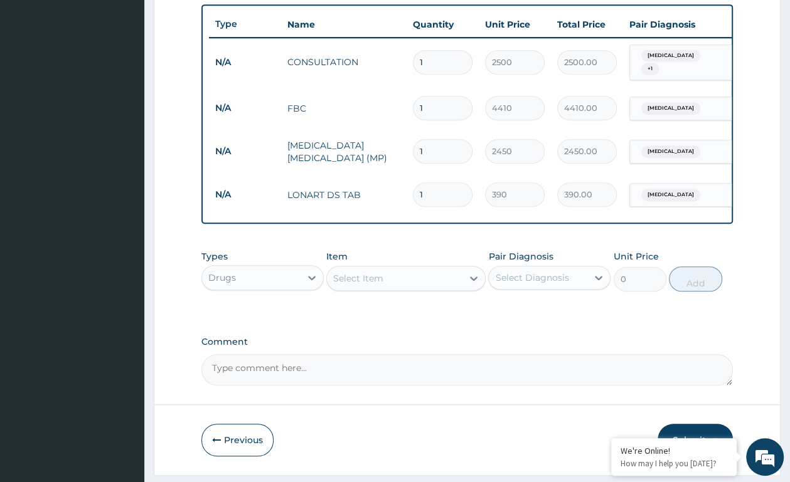
type input "0.00"
type input "6"
type input "2340.00"
type input "6"
click at [366, 285] on div "Select Item" at bounding box center [358, 278] width 50 height 13
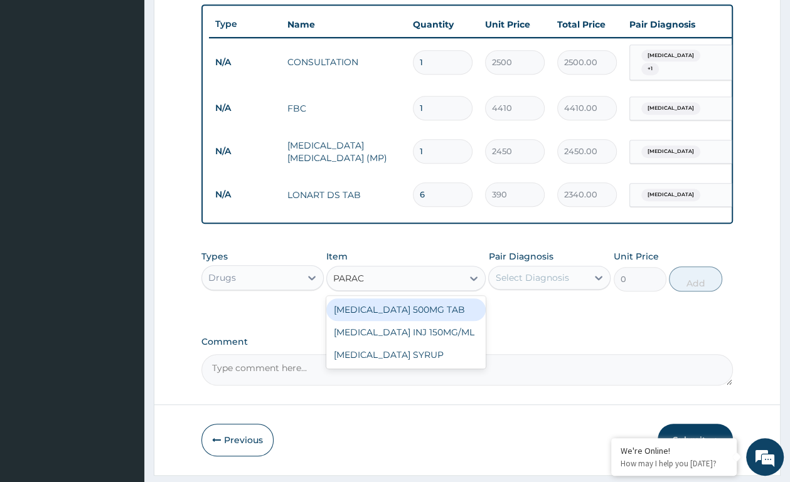
type input "PARACE"
click at [381, 312] on div "PARACETAMOL 500MG TAB" at bounding box center [405, 309] width 159 height 23
type input "12"
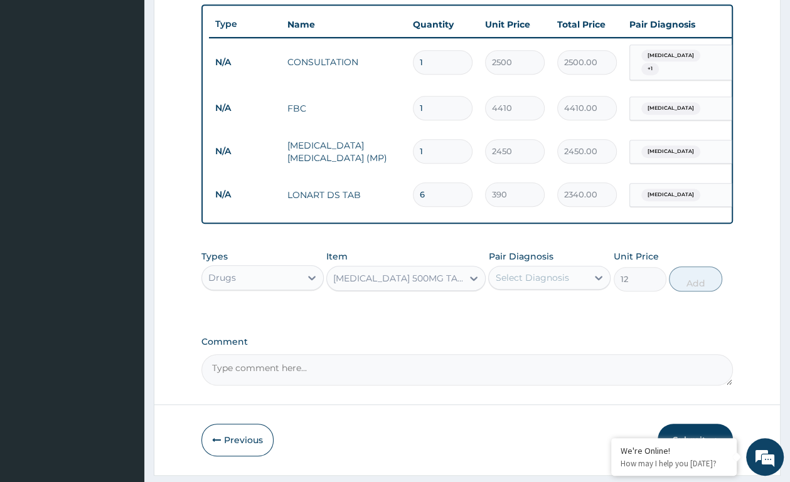
click at [524, 284] on div "Select Diagnosis" at bounding box center [531, 278] width 73 height 13
drag, startPoint x: 519, startPoint y: 315, endPoint x: 583, endPoint y: 293, distance: 67.6
click at [520, 315] on label "Malaria" at bounding box center [548, 308] width 78 height 13
checkbox input "true"
click at [680, 281] on button "Add" at bounding box center [694, 279] width 53 height 25
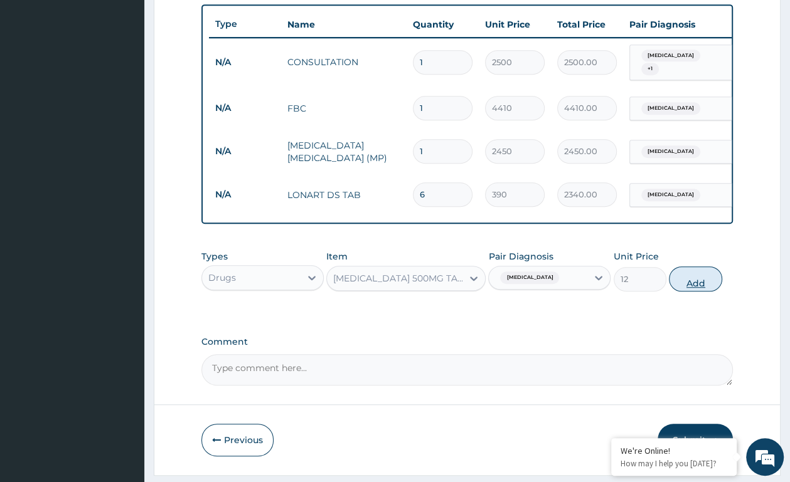
type input "0"
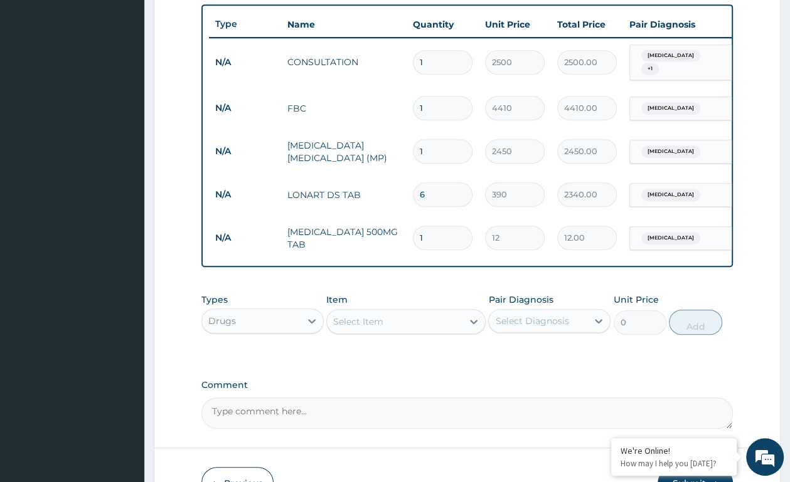
type input "0.00"
type input "3"
type input "36.00"
type input "30"
type input "360.00"
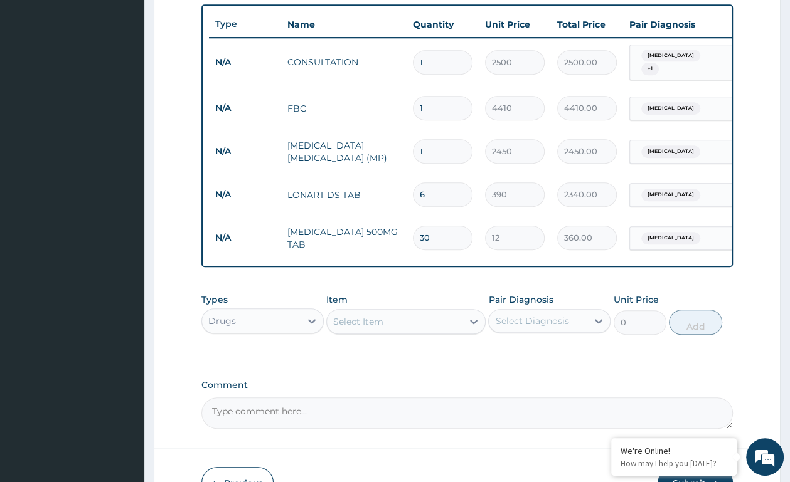
type input "30"
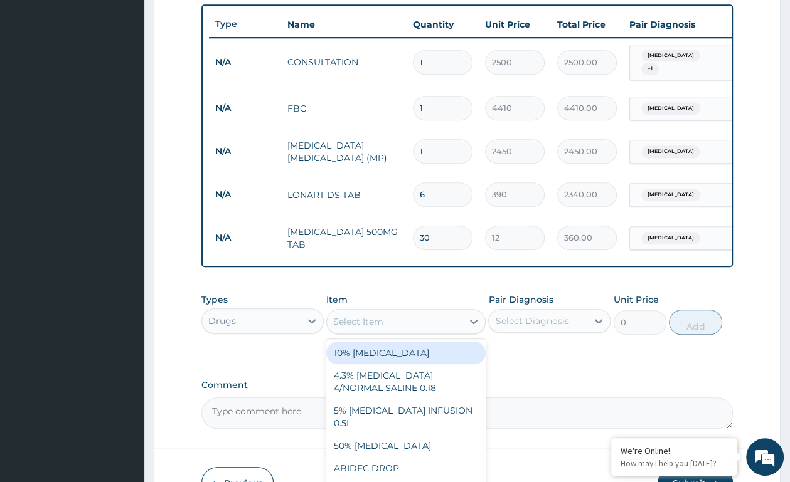
click at [376, 328] on div "Select Item" at bounding box center [358, 321] width 50 height 13
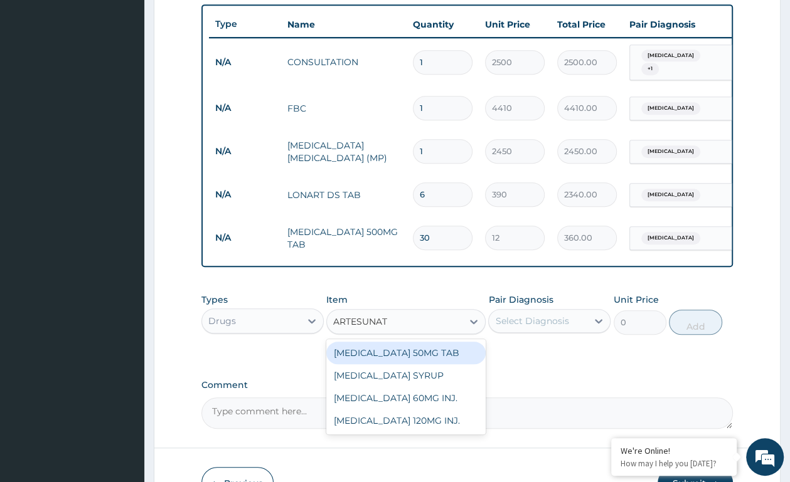
type input "ARTESUNATE"
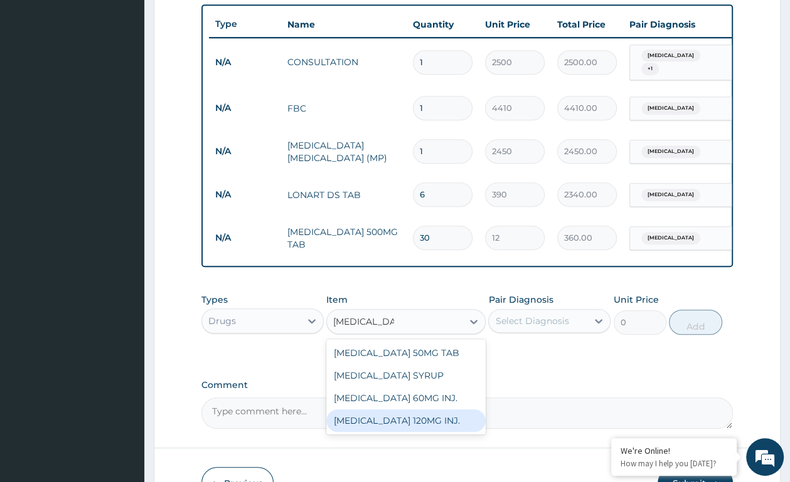
click at [370, 432] on div "ARTESUNATE 120MG INJ." at bounding box center [405, 420] width 159 height 23
type input "1680"
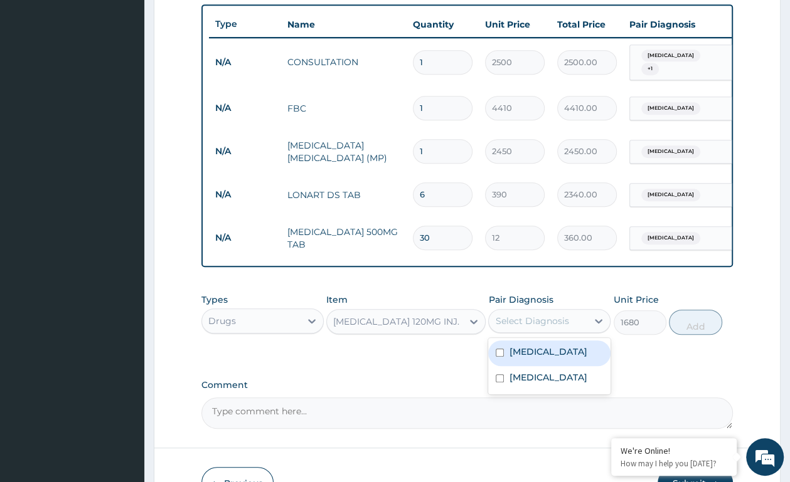
click at [567, 331] on div "Select Diagnosis" at bounding box center [538, 321] width 98 height 20
click at [527, 358] on label "Malaria" at bounding box center [548, 352] width 78 height 13
checkbox input "true"
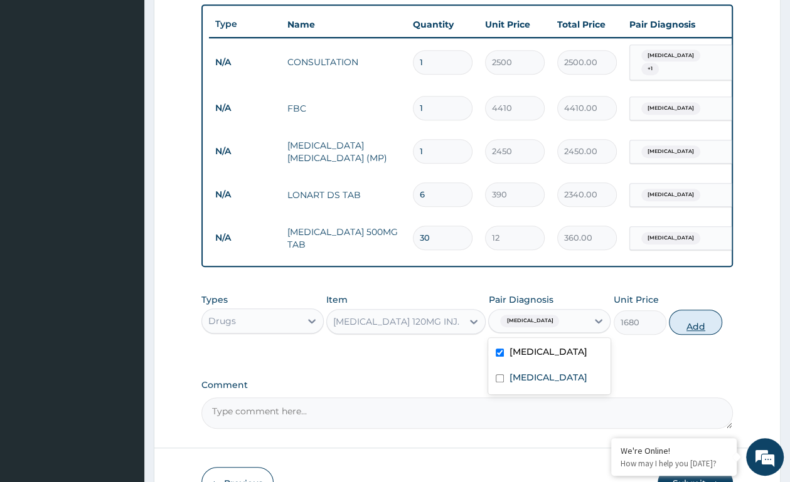
click at [680, 335] on button "Add" at bounding box center [694, 322] width 53 height 25
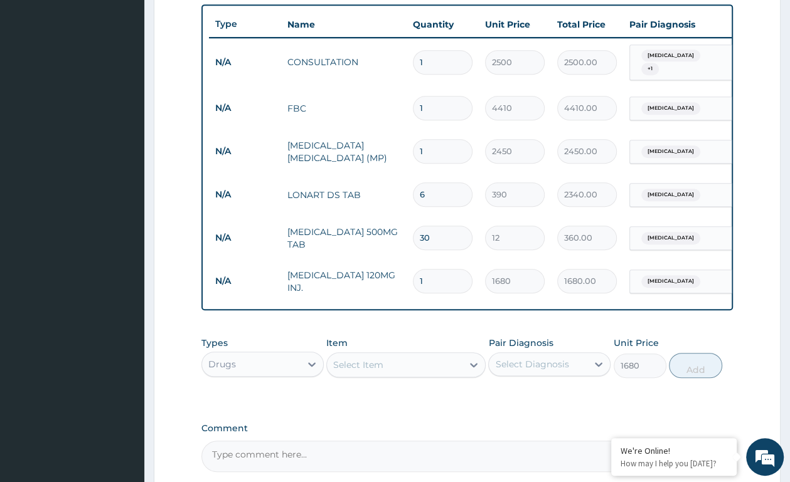
type input "0"
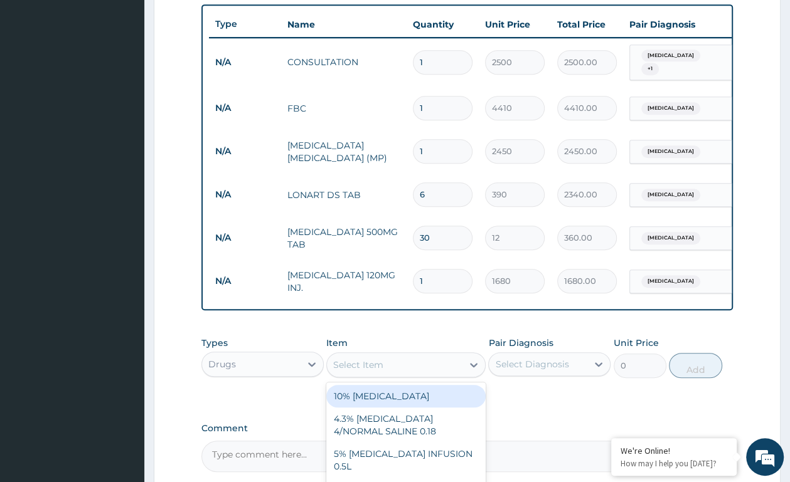
click at [369, 371] on div "Select Item" at bounding box center [358, 365] width 50 height 13
type input "PARACE"
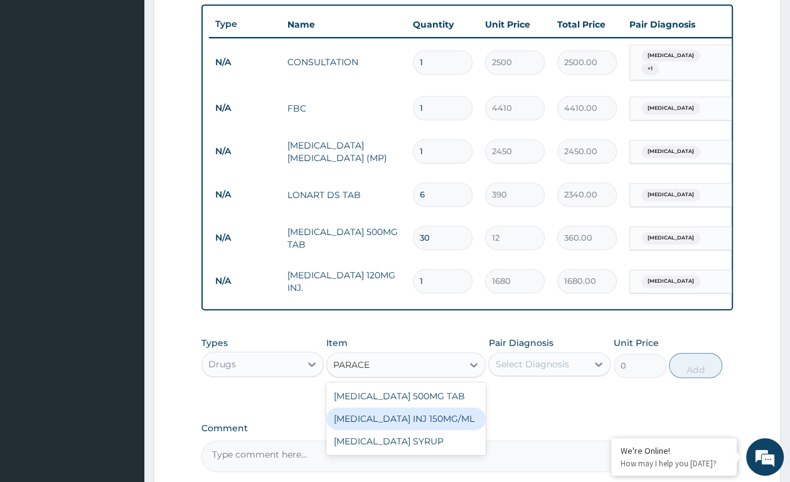
click at [398, 428] on div "PARACETAMOL INJ 150MG/ML" at bounding box center [405, 419] width 159 height 23
type input "300"
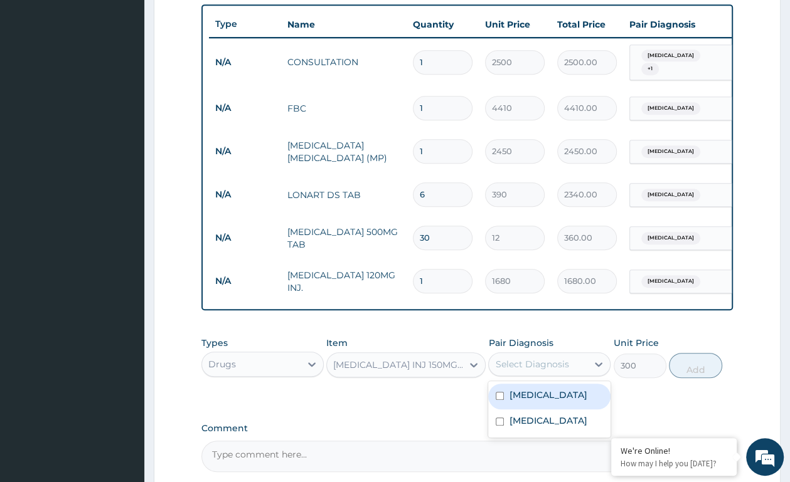
click at [533, 371] on div "Select Diagnosis" at bounding box center [531, 364] width 73 height 13
drag, startPoint x: 533, startPoint y: 409, endPoint x: 593, endPoint y: 403, distance: 59.9
click at [558, 403] on div "Malaria" at bounding box center [549, 397] width 122 height 26
checkbox input "true"
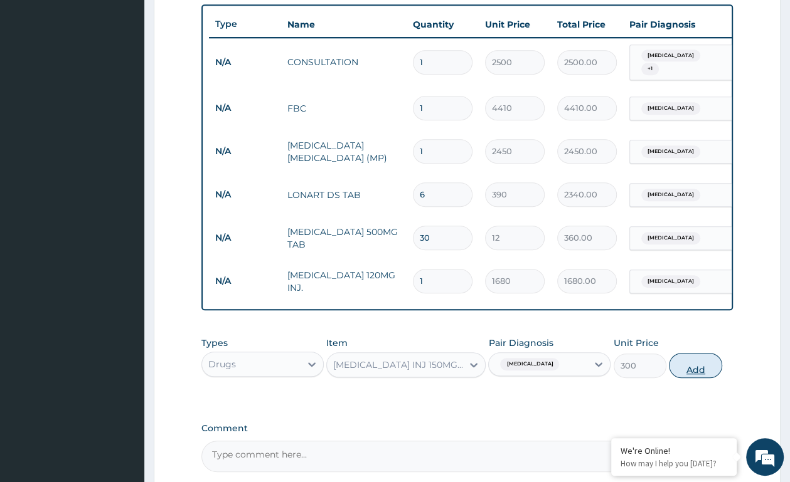
click at [686, 378] on button "Add" at bounding box center [694, 365] width 53 height 25
type input "0"
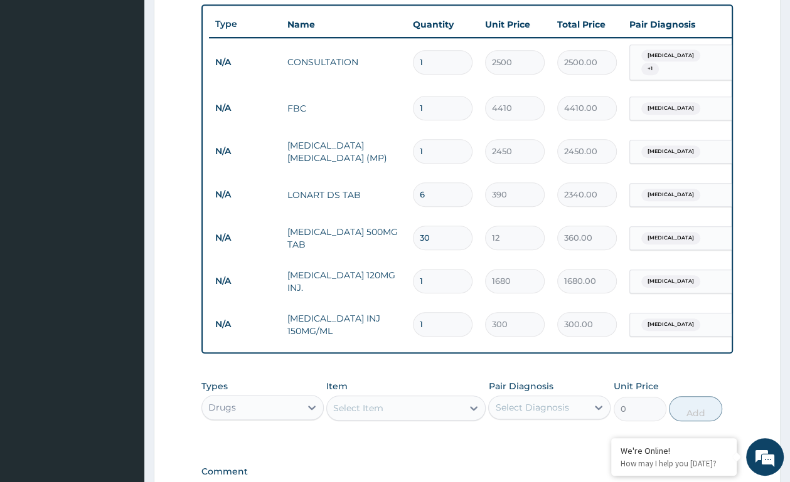
type input "0.00"
type input "4"
type input "1200.00"
type input "4"
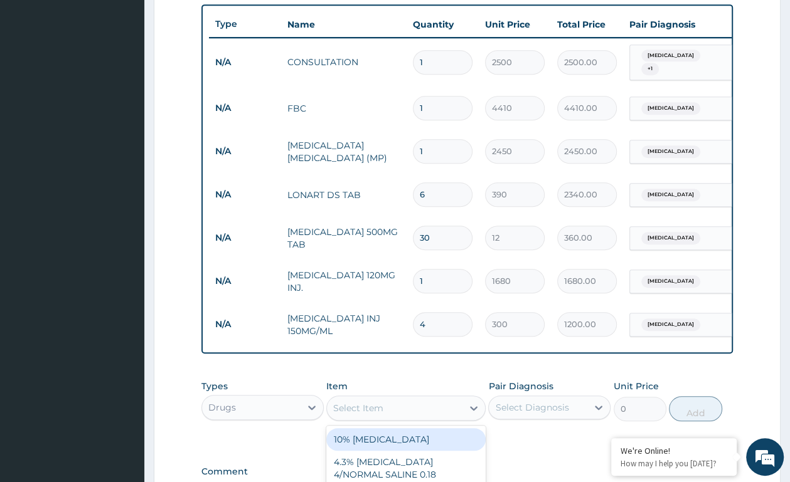
click at [414, 410] on div "Select Item" at bounding box center [394, 408] width 135 height 20
type input "LORATIDINE"
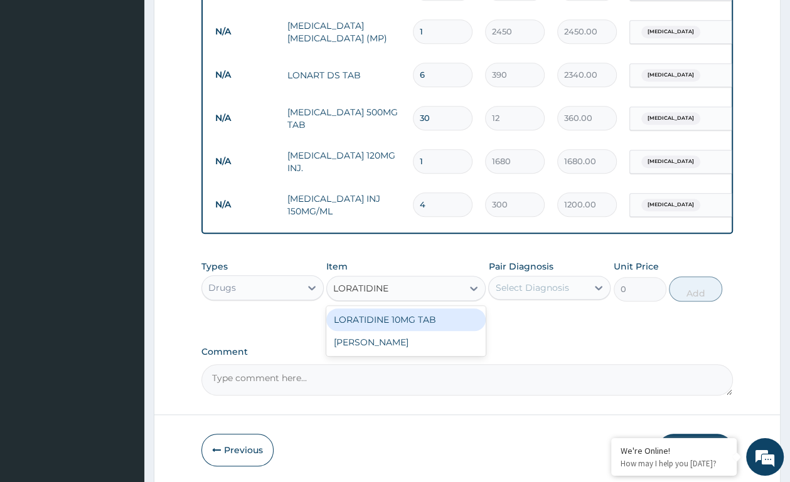
scroll to position [635, 0]
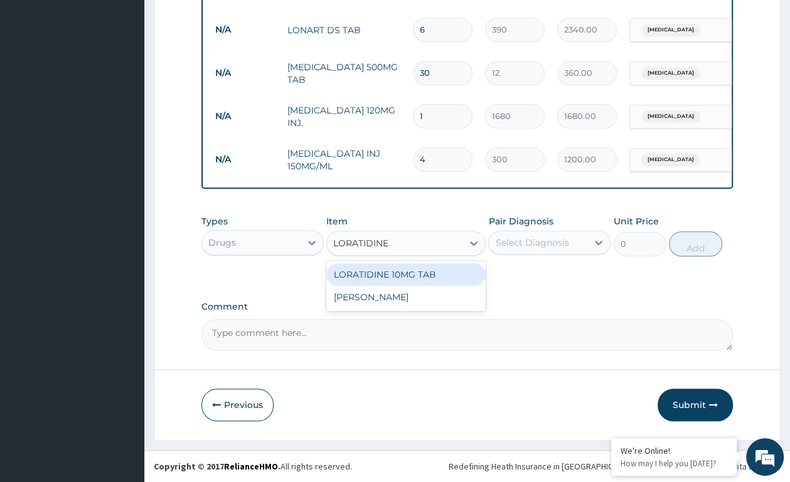
click at [382, 272] on div "LORATIDINE 10MG TAB" at bounding box center [405, 274] width 159 height 23
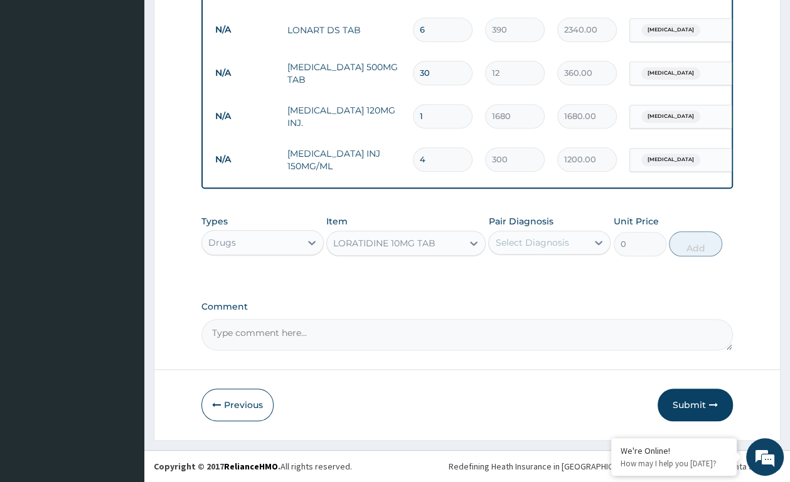
type input "72"
click at [595, 247] on icon at bounding box center [598, 242] width 13 height 13
click at [547, 292] on div "[MEDICAL_DATA]" at bounding box center [549, 301] width 122 height 26
checkbox input "true"
click at [690, 245] on button "Add" at bounding box center [694, 243] width 53 height 25
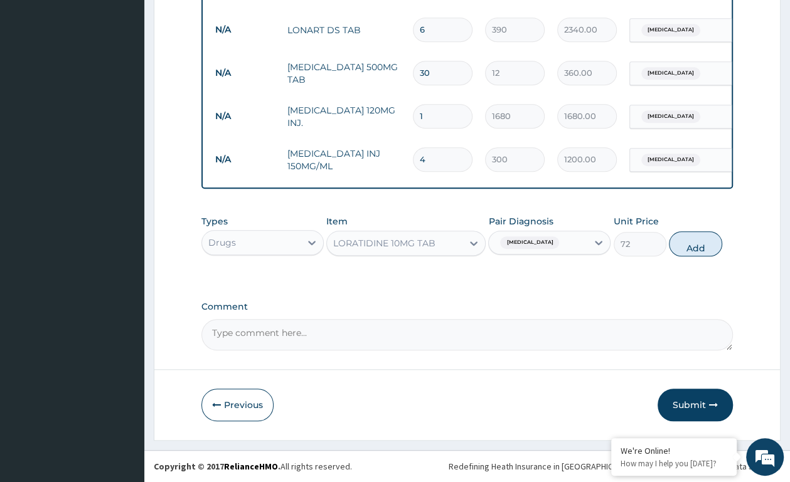
type input "0"
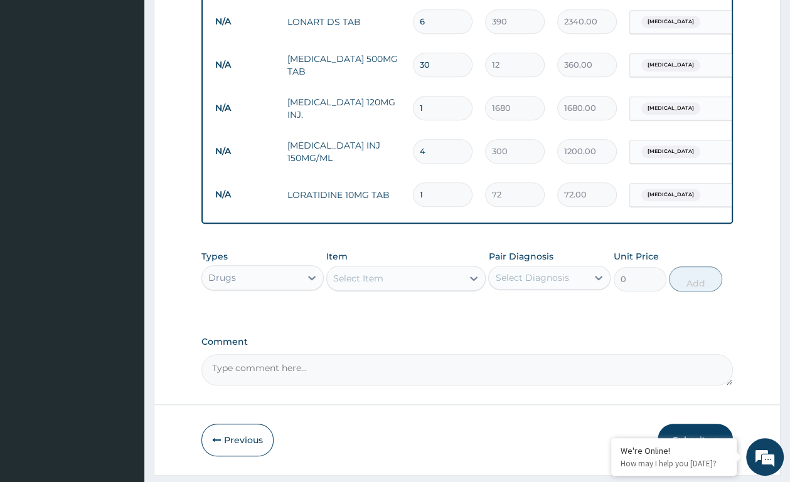
type input "0.00"
type input "5"
type input "360.00"
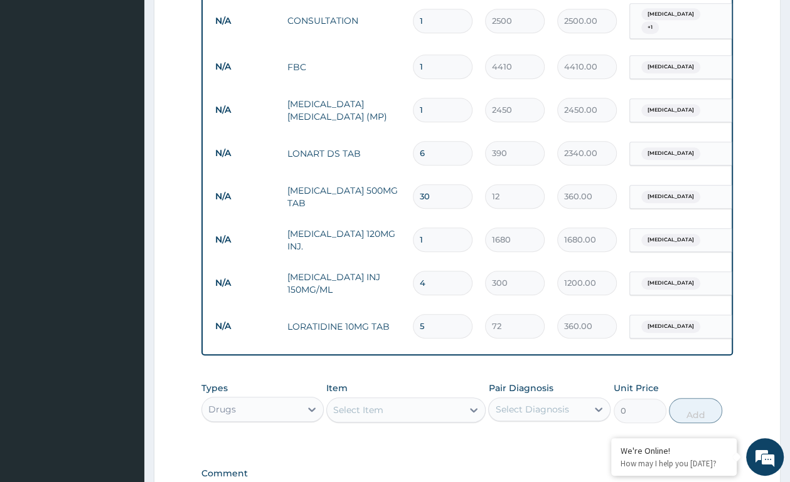
scroll to position [679, 0]
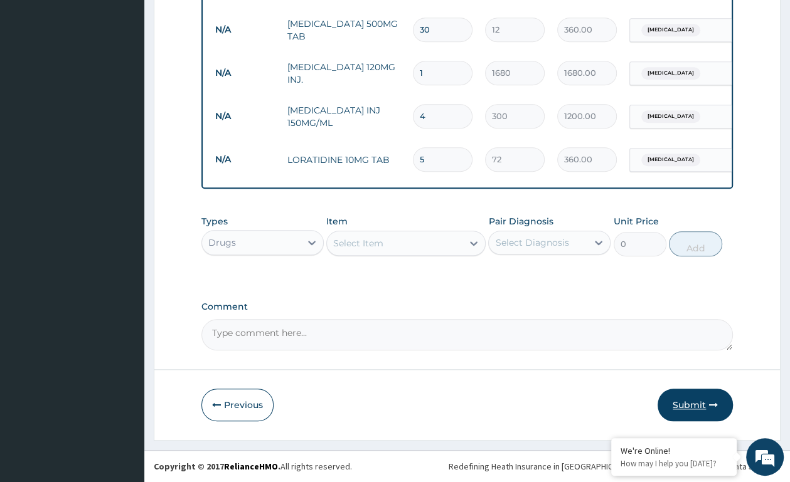
type input "5"
click at [690, 396] on button "Submit" at bounding box center [694, 405] width 75 height 33
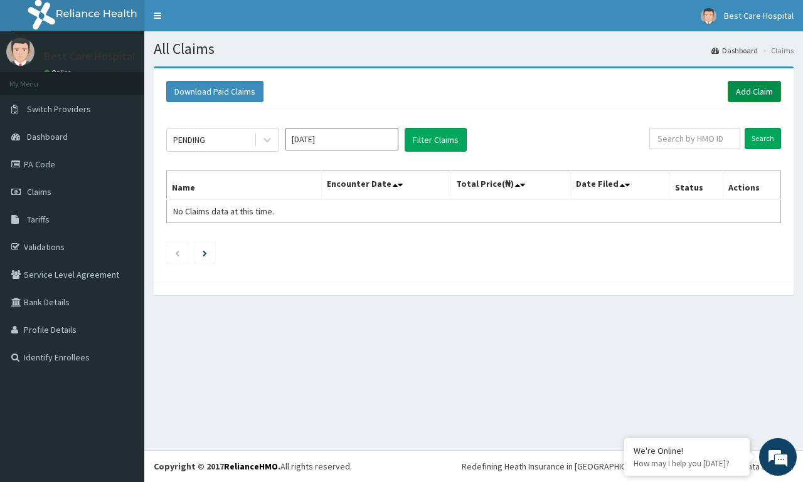
click at [756, 98] on link "Add Claim" at bounding box center [753, 91] width 53 height 21
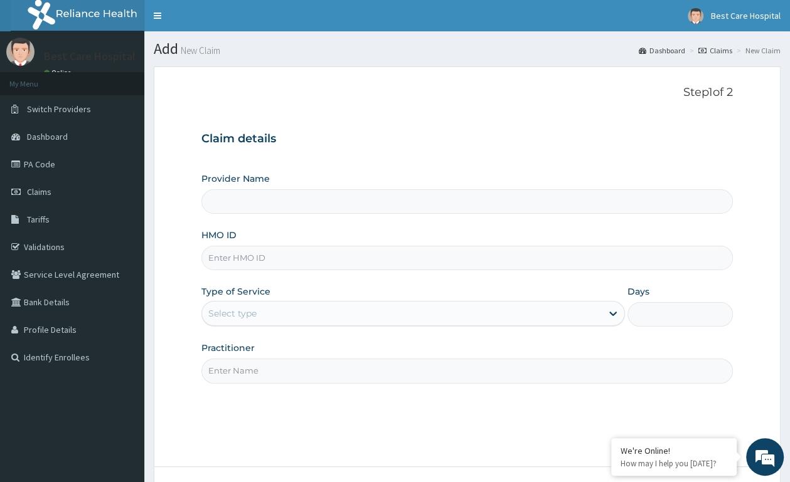
type input "Bestcare Hospital"
click at [228, 255] on input "HMO ID" at bounding box center [466, 258] width 531 height 24
type input "ELN/10126/A"
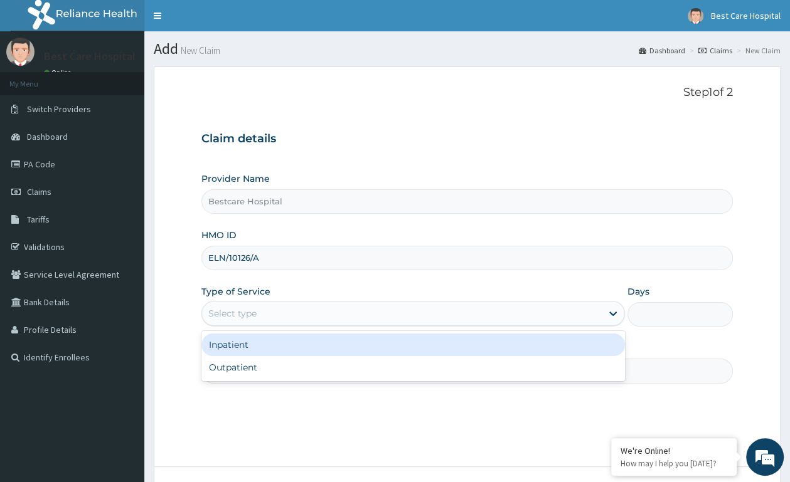
click at [357, 315] on div "Select type" at bounding box center [401, 314] width 399 height 20
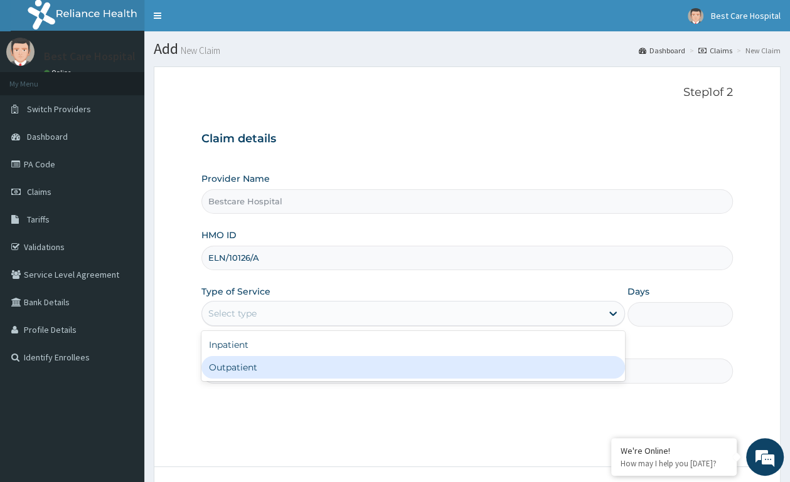
click at [219, 370] on div "Outpatient" at bounding box center [412, 367] width 423 height 23
type input "1"
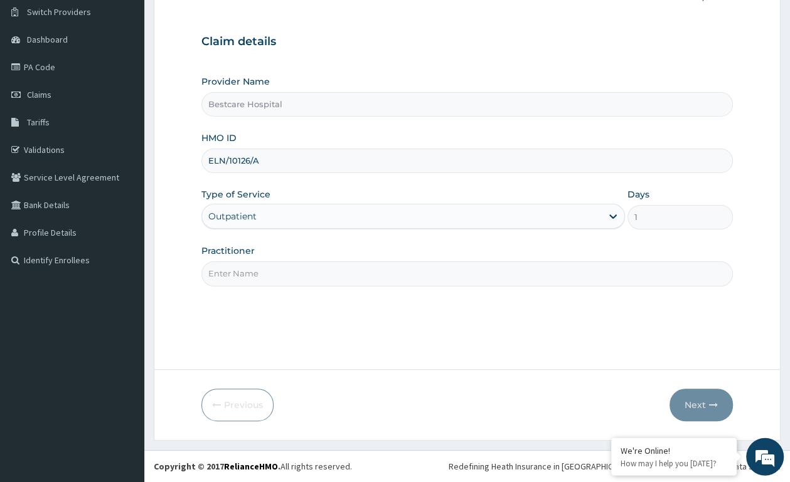
scroll to position [98, 0]
click at [258, 275] on input "Practitioner" at bounding box center [466, 273] width 531 height 24
type input "DR [PERSON_NAME]"
click at [696, 402] on button "Next" at bounding box center [700, 405] width 63 height 33
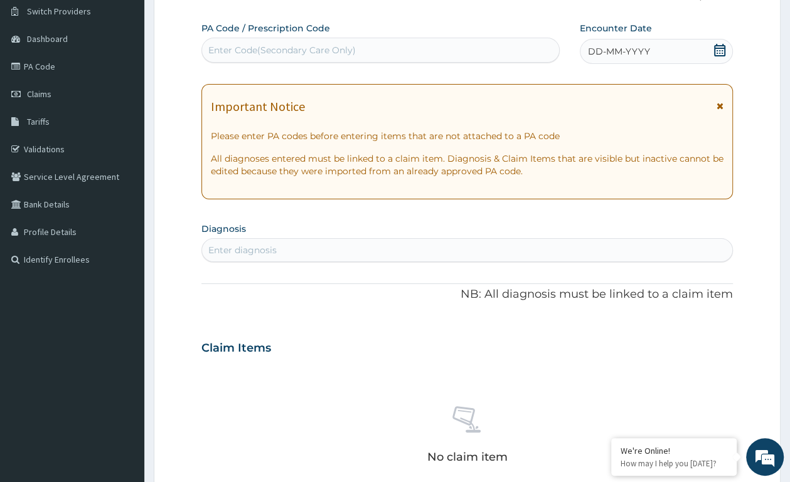
click at [718, 49] on icon at bounding box center [719, 50] width 11 height 13
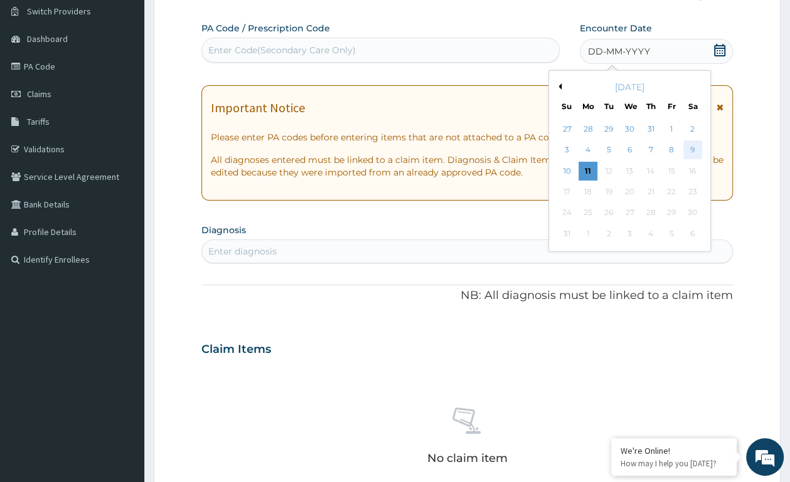
click at [687, 150] on div "9" at bounding box center [691, 150] width 19 height 19
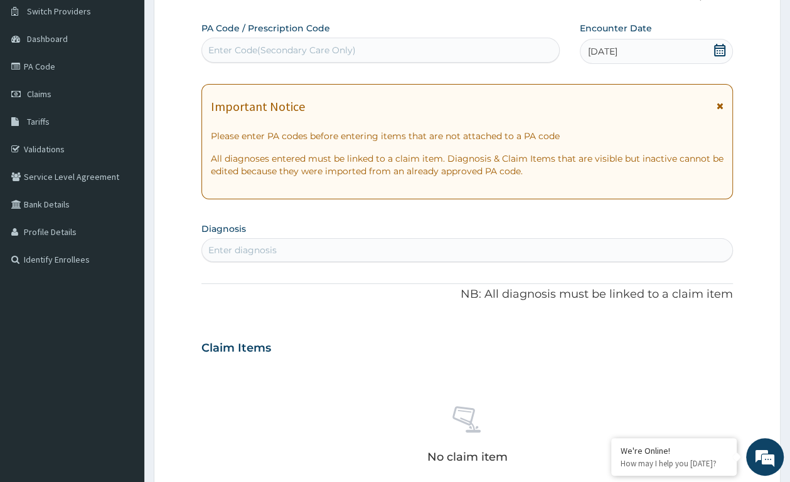
click at [238, 246] on div "Enter diagnosis" at bounding box center [242, 250] width 68 height 13
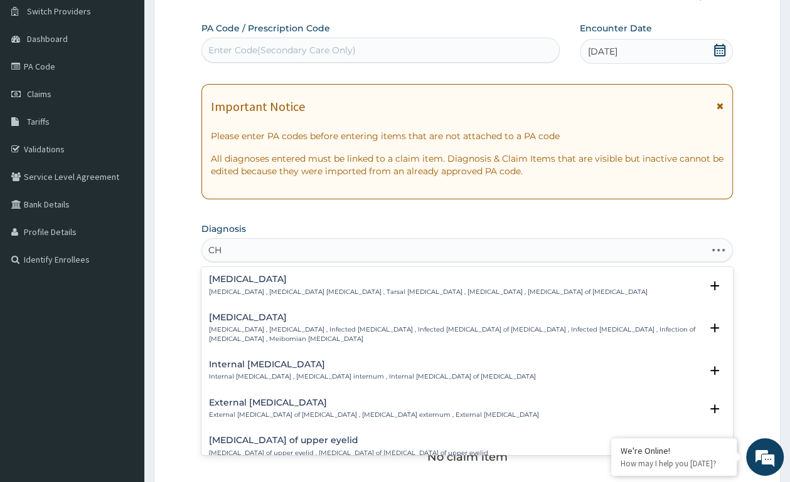
type input "C"
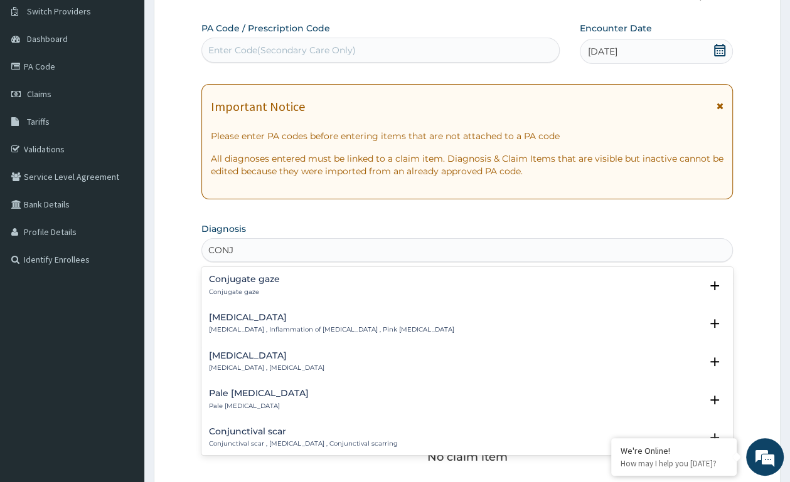
type input "CONJU"
click at [326, 331] on p "Conjunctivitis , Inflammation of conjunctiva , Pink eye disease" at bounding box center [331, 329] width 245 height 9
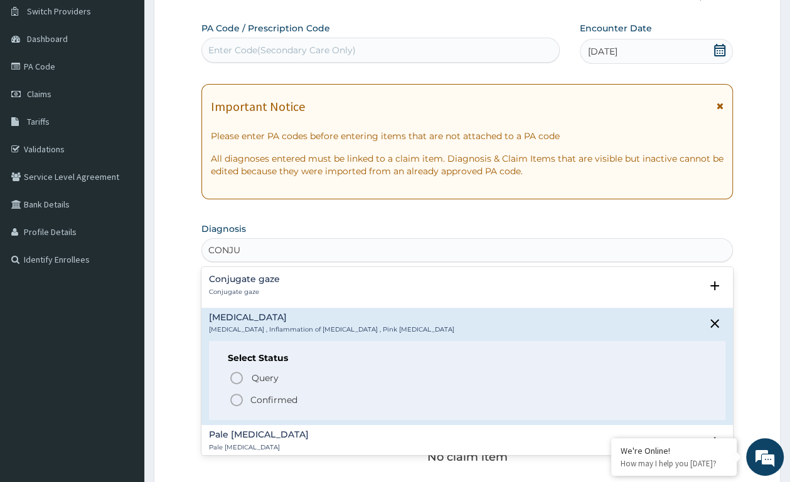
click at [236, 398] on icon "status option filled" at bounding box center [236, 400] width 15 height 15
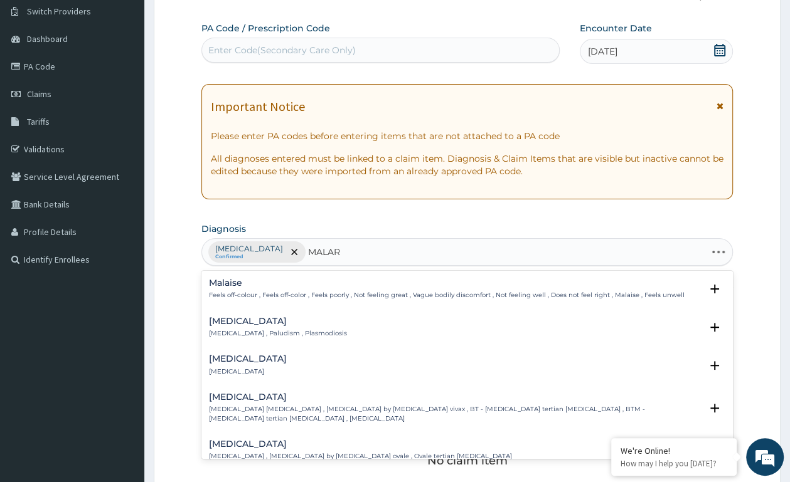
type input "MALARI"
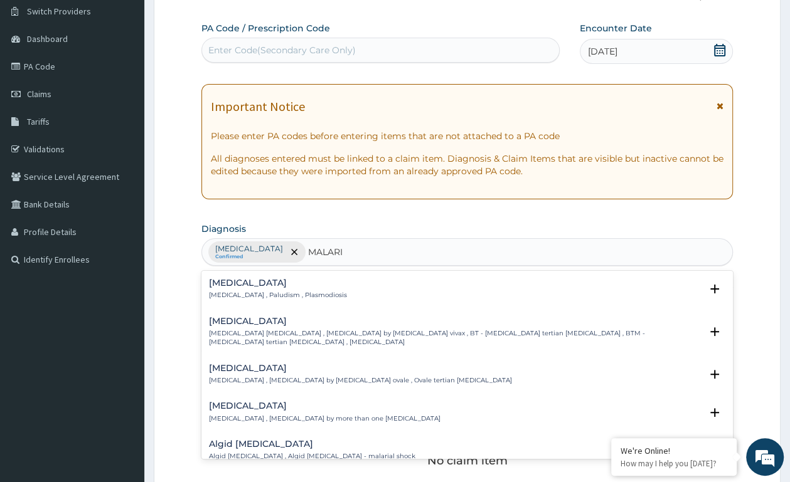
click at [307, 292] on div "Malaria Malaria , Paludism , Plasmodiosis" at bounding box center [278, 289] width 138 height 22
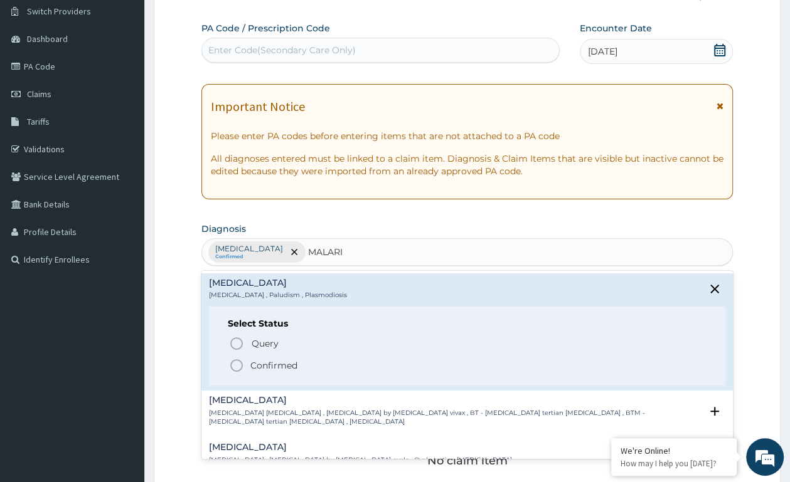
click at [237, 362] on icon "status option filled" at bounding box center [236, 365] width 15 height 15
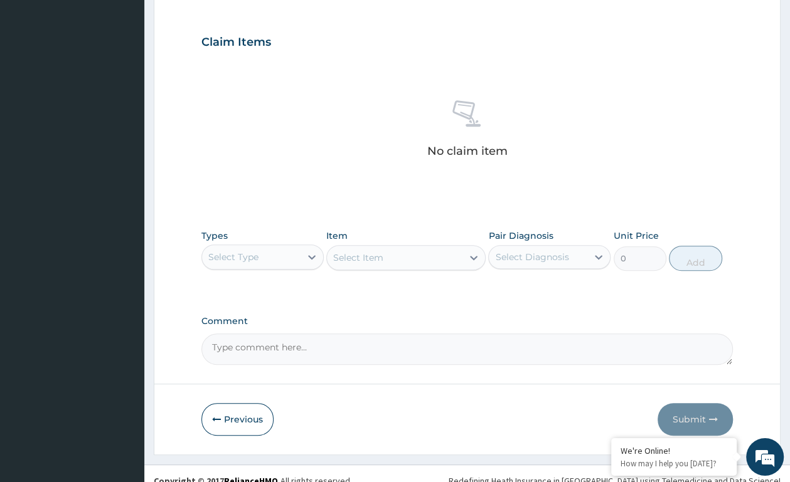
scroll to position [423, 0]
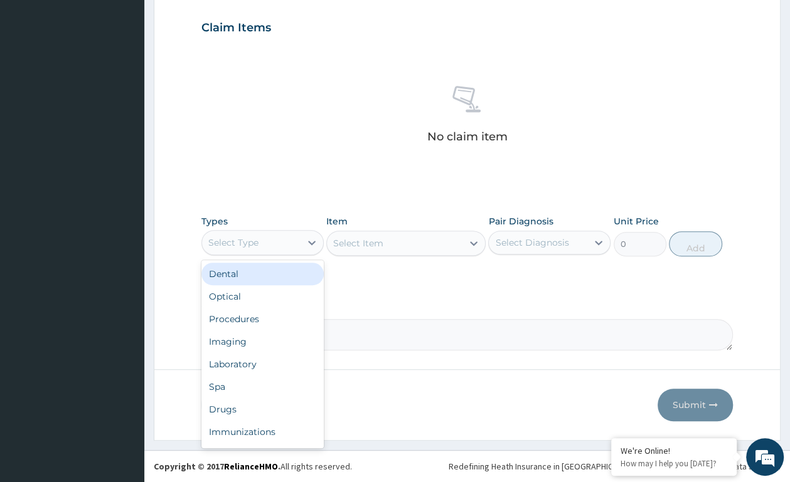
click at [293, 238] on div "Select Type" at bounding box center [251, 243] width 98 height 20
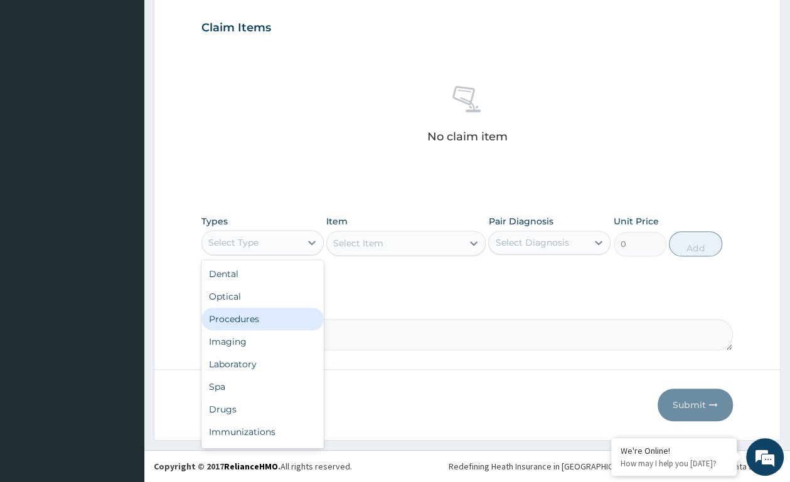
click at [261, 319] on div "Procedures" at bounding box center [262, 319] width 122 height 23
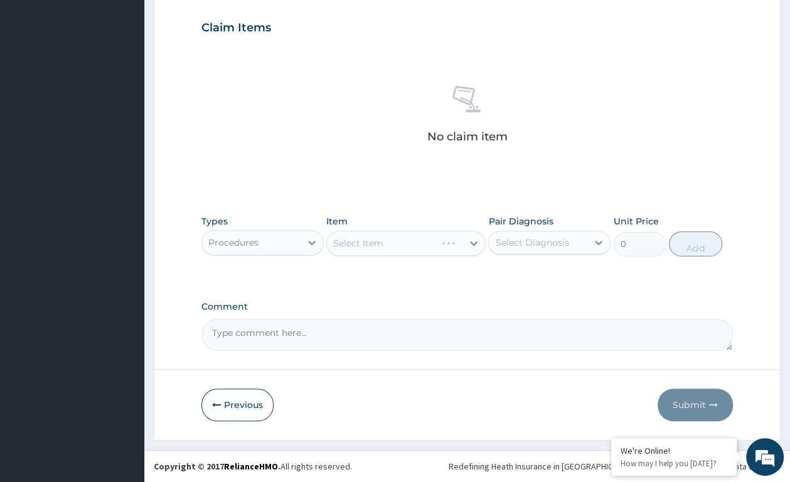
click at [394, 246] on div "Select Item" at bounding box center [405, 243] width 159 height 25
click at [477, 243] on icon at bounding box center [473, 243] width 13 height 13
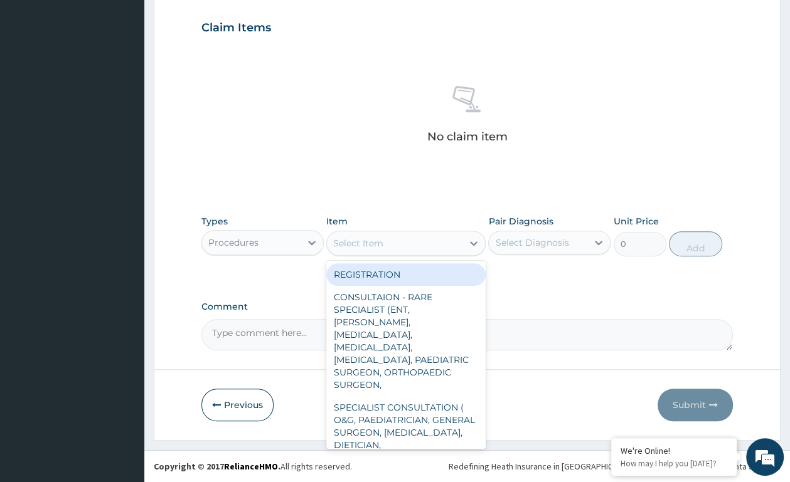
click at [441, 263] on div "REGISTRATION" at bounding box center [405, 274] width 159 height 23
type input "1000"
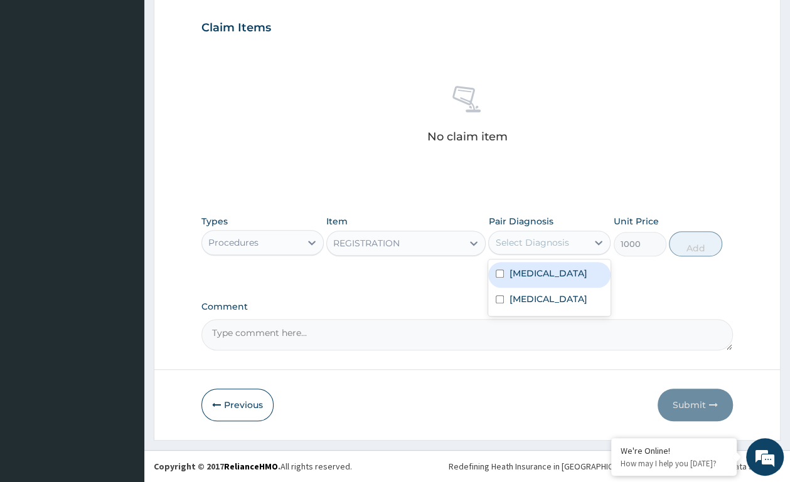
click at [517, 238] on div "Select Diagnosis" at bounding box center [531, 242] width 73 height 13
drag, startPoint x: 517, startPoint y: 267, endPoint x: 517, endPoint y: 281, distance: 14.4
click at [517, 272] on div "Conjunctivitis" at bounding box center [549, 275] width 122 height 26
checkbox input "true"
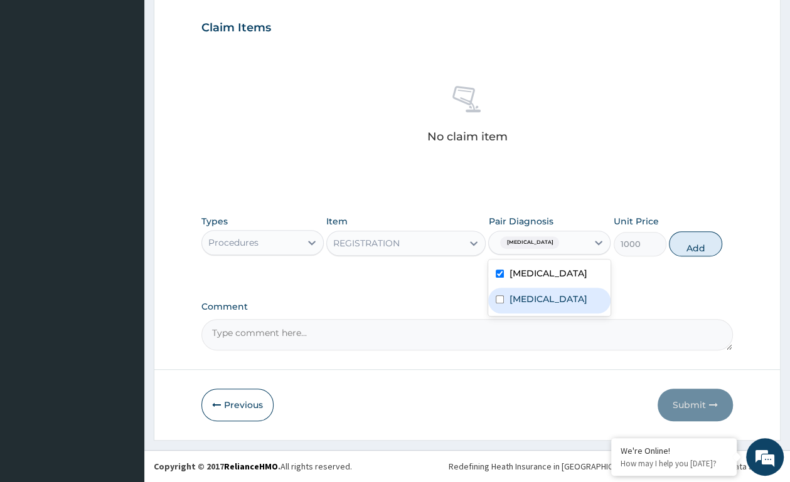
drag, startPoint x: 516, startPoint y: 288, endPoint x: 543, endPoint y: 276, distance: 29.5
click at [515, 288] on div "Malaria" at bounding box center [549, 301] width 122 height 26
checkbox input "true"
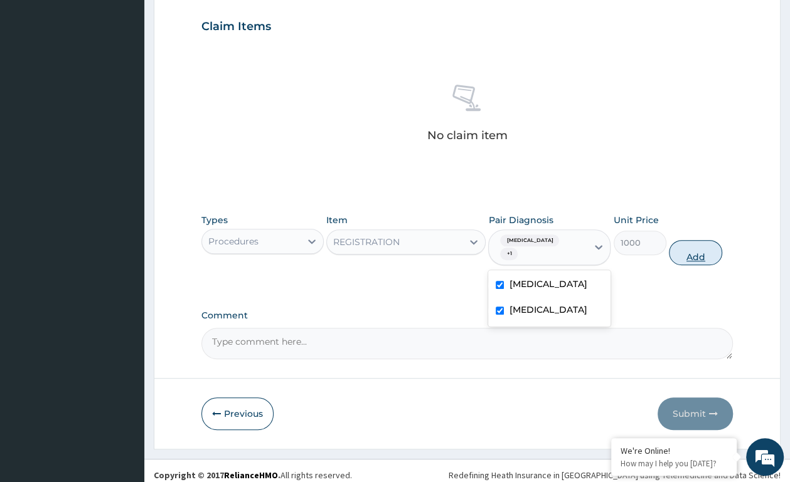
click at [696, 246] on button "Add" at bounding box center [694, 252] width 53 height 25
type input "0"
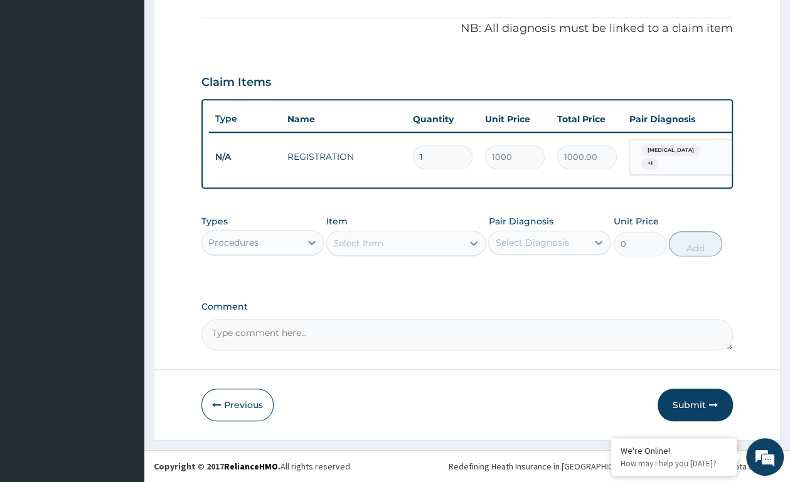
scroll to position [375, 0]
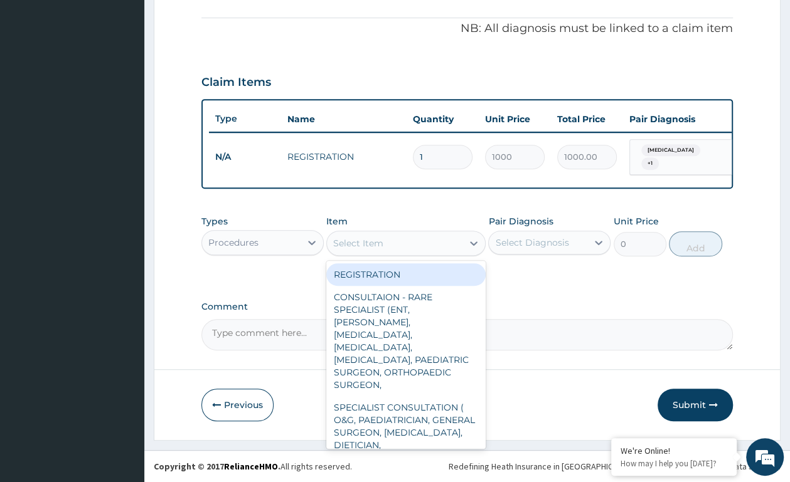
click at [379, 235] on div "Select Item" at bounding box center [394, 243] width 135 height 20
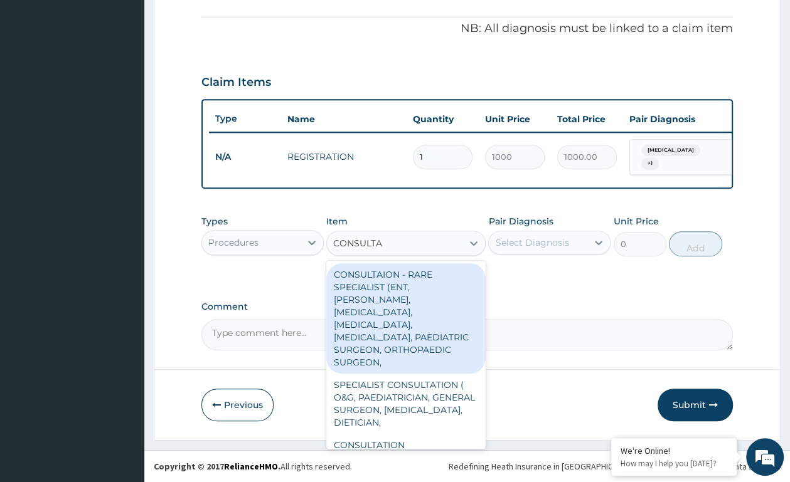
type input "CONSULTAT"
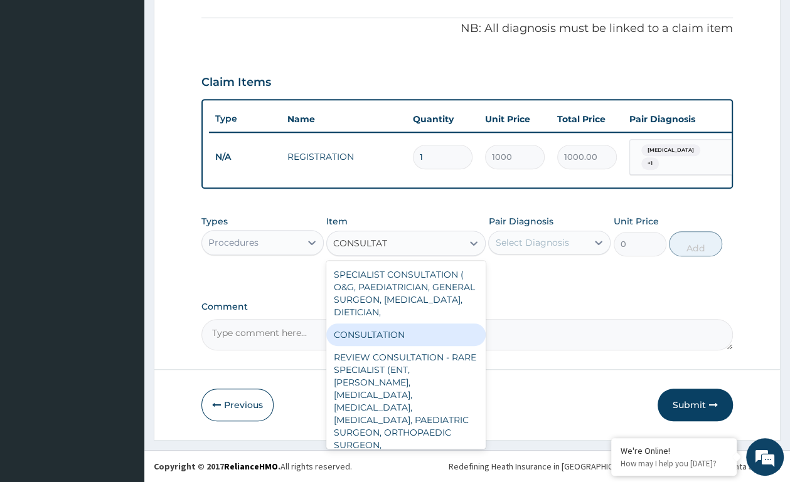
click at [357, 331] on div "CONSULTATION" at bounding box center [405, 335] width 159 height 23
type input "2500"
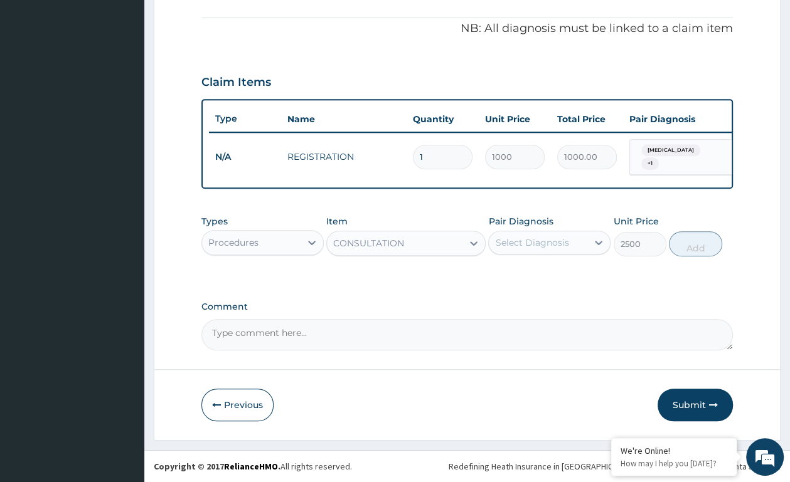
click at [526, 237] on div "Select Diagnosis" at bounding box center [538, 243] width 98 height 20
click at [500, 275] on input "checkbox" at bounding box center [499, 274] width 8 height 8
checkbox input "true"
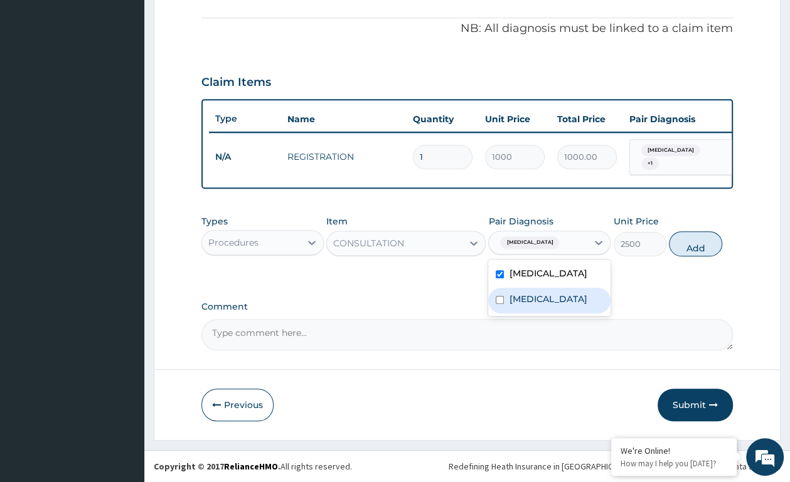
drag, startPoint x: 540, startPoint y: 292, endPoint x: 540, endPoint y: 304, distance: 11.3
click at [540, 304] on div "Malaria" at bounding box center [549, 301] width 122 height 26
checkbox input "true"
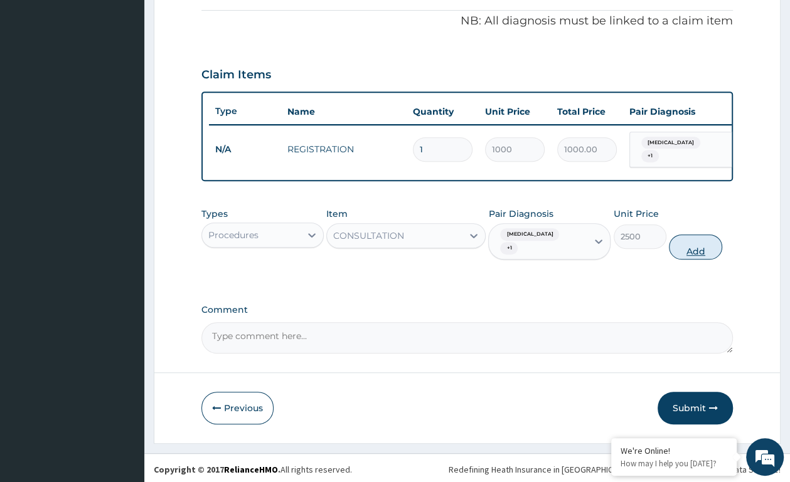
click at [700, 251] on button "Add" at bounding box center [694, 247] width 53 height 25
type input "0"
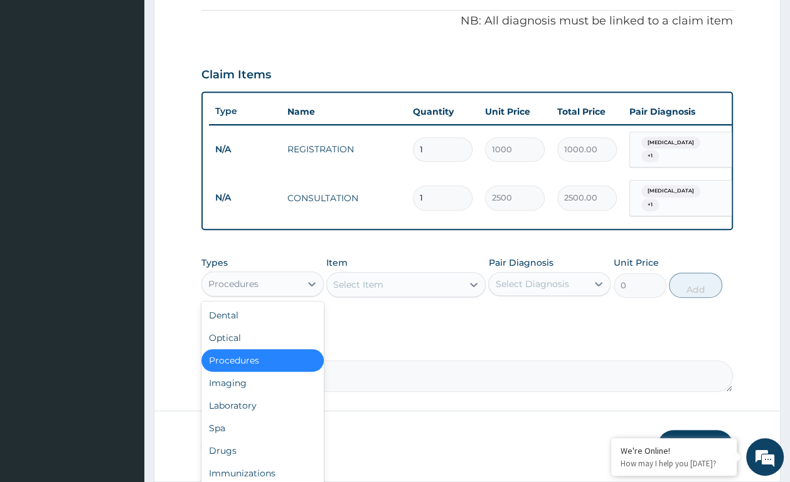
click at [297, 288] on div "Procedures" at bounding box center [251, 284] width 98 height 20
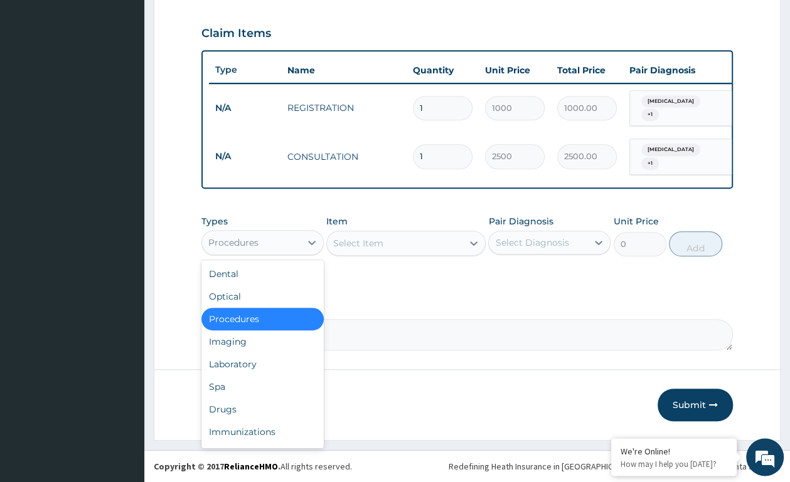
scroll to position [419, 0]
click at [250, 361] on div "Laboratory" at bounding box center [262, 364] width 122 height 23
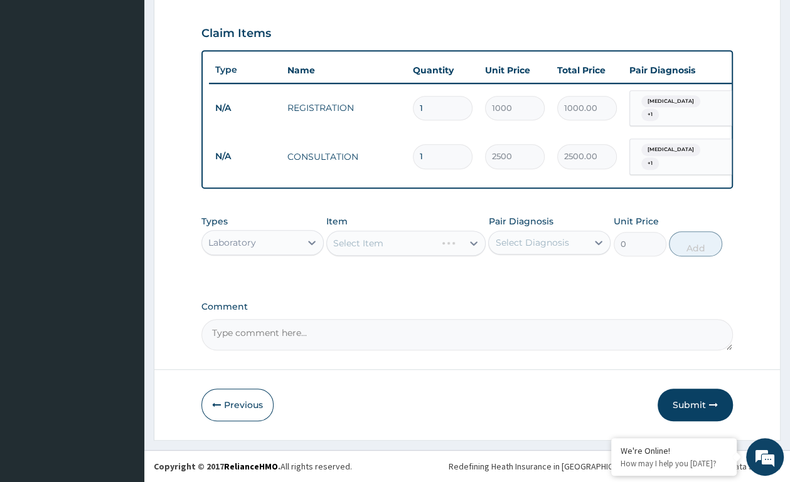
click at [468, 240] on div "Select Item" at bounding box center [405, 243] width 159 height 25
click at [468, 239] on icon at bounding box center [473, 243] width 13 height 13
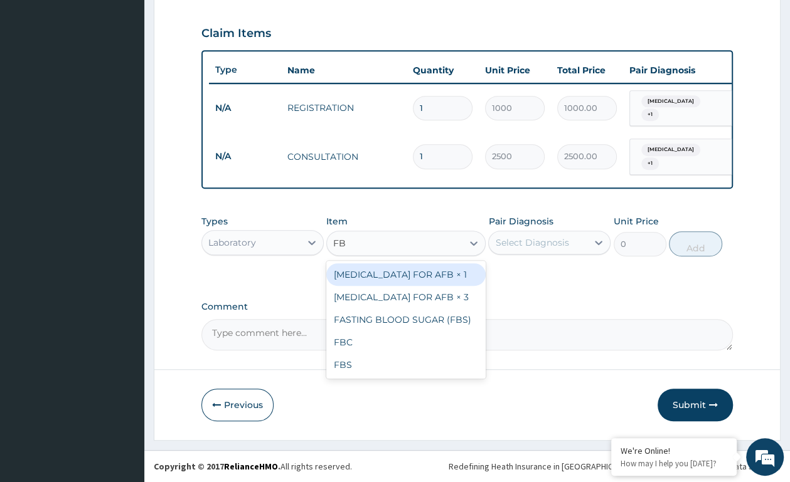
type input "FBC"
click at [414, 273] on div "FBC" at bounding box center [405, 274] width 159 height 23
type input "4410"
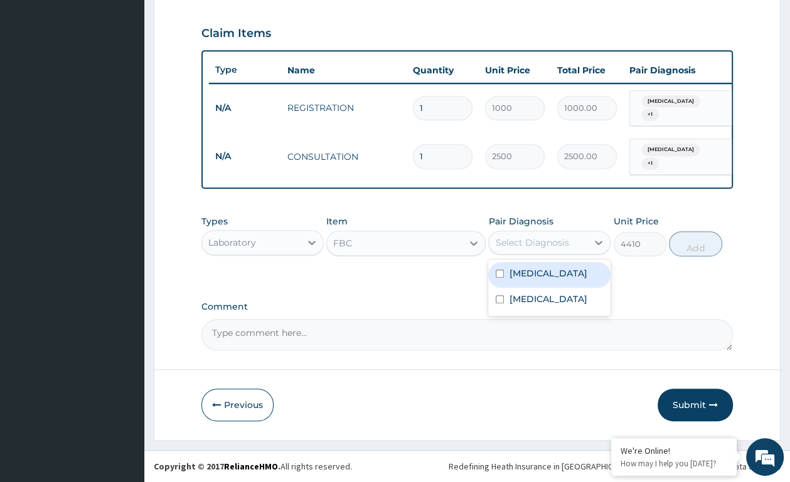
click at [537, 240] on div "Select Diagnosis" at bounding box center [531, 242] width 73 height 13
click at [533, 287] on div "Conjunctivitis" at bounding box center [549, 275] width 122 height 26
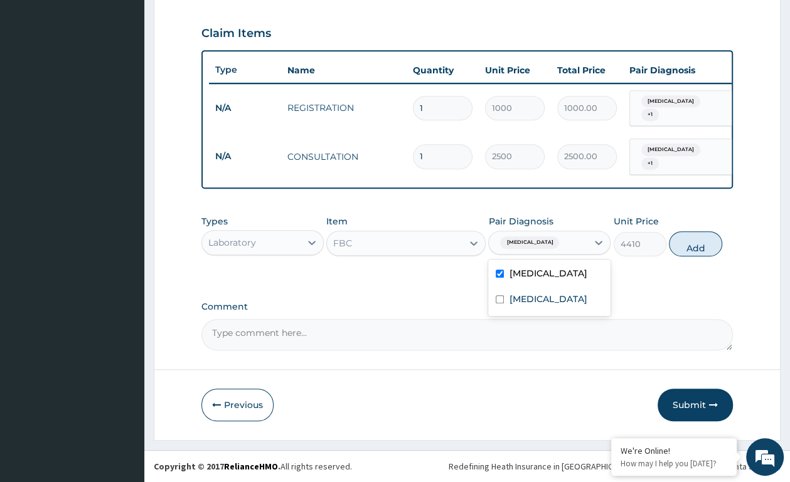
checkbox input "true"
click at [529, 297] on label "Malaria" at bounding box center [548, 299] width 78 height 13
checkbox input "true"
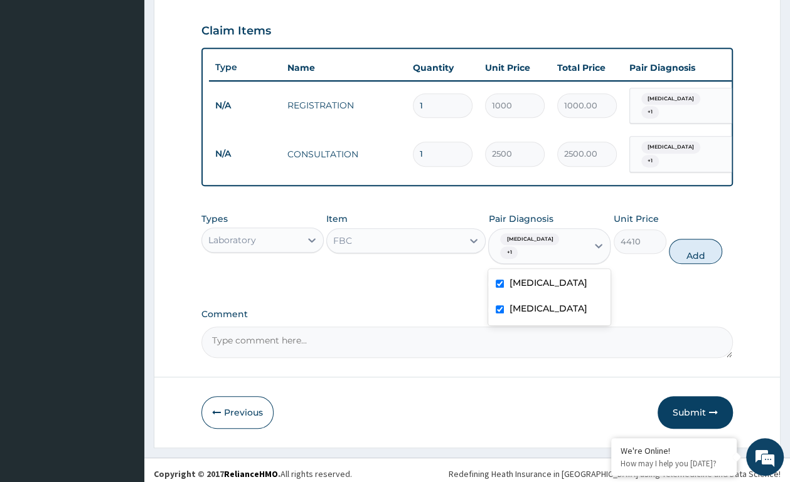
click at [532, 277] on label "Conjunctivitis" at bounding box center [548, 283] width 78 height 13
checkbox input "false"
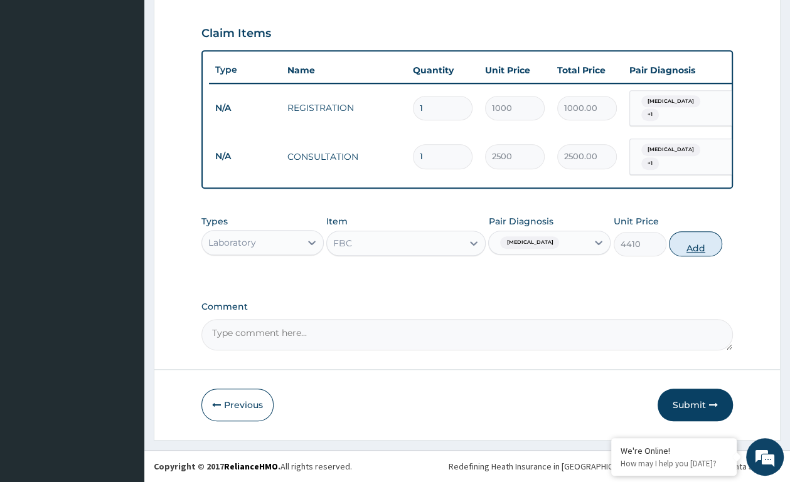
click at [695, 250] on button "Add" at bounding box center [694, 243] width 53 height 25
type input "0"
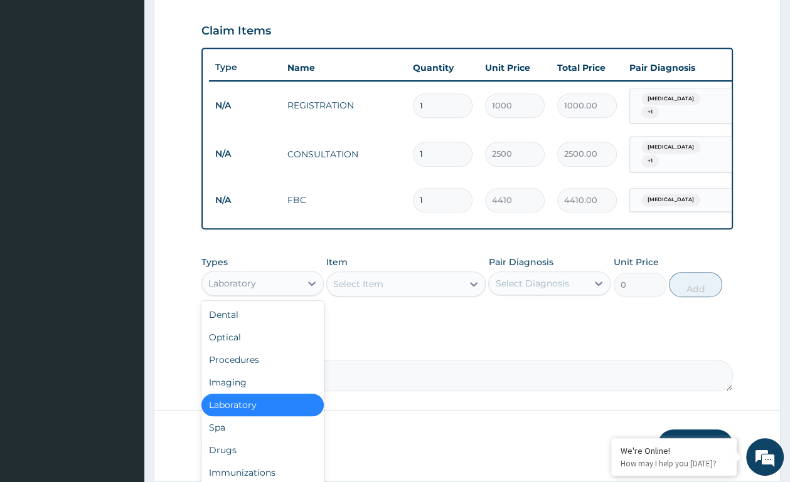
click at [281, 284] on div "Laboratory" at bounding box center [251, 283] width 98 height 20
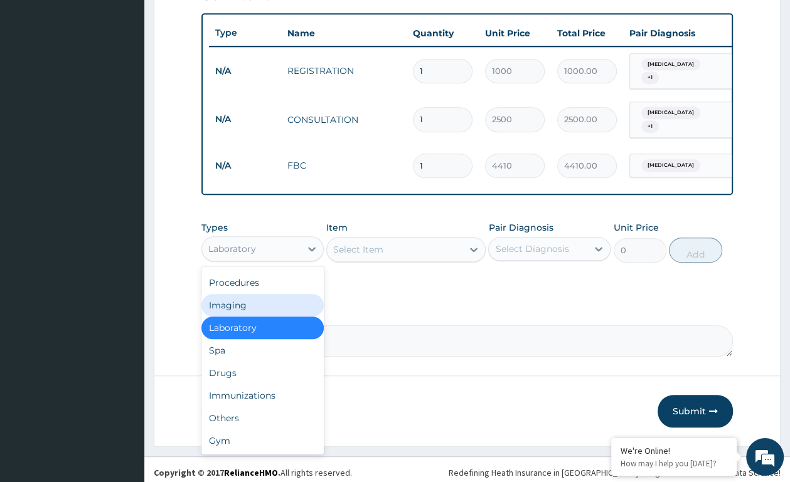
scroll to position [462, 0]
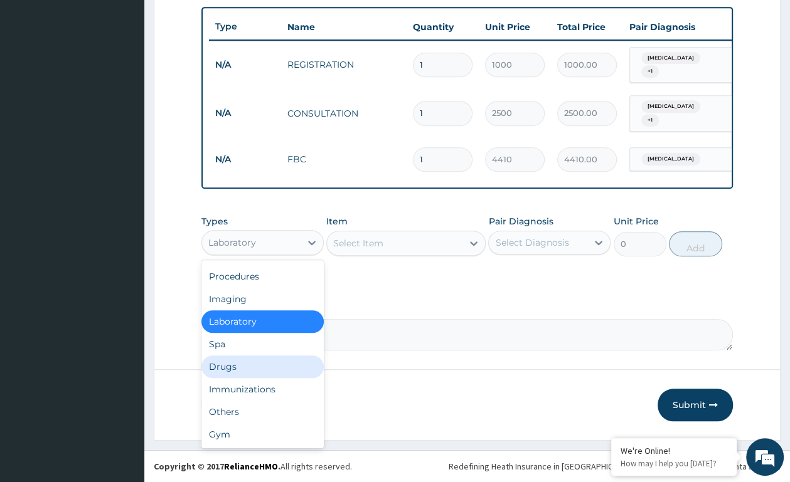
drag, startPoint x: 246, startPoint y: 369, endPoint x: 378, endPoint y: 269, distance: 165.2
click at [246, 367] on div "Drugs" at bounding box center [262, 367] width 122 height 23
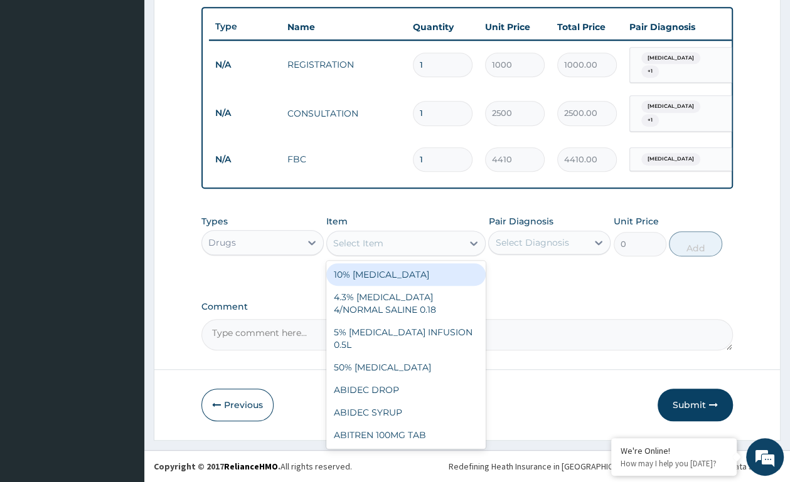
click at [470, 240] on icon at bounding box center [473, 243] width 13 height 13
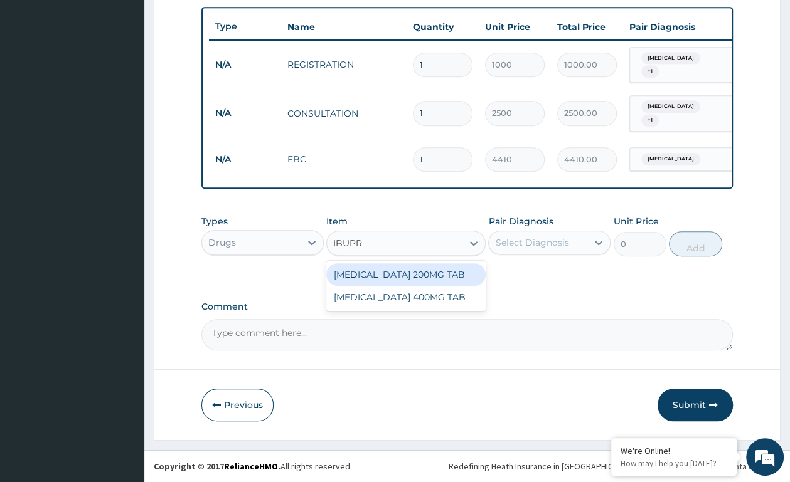
type input "IBUPRO"
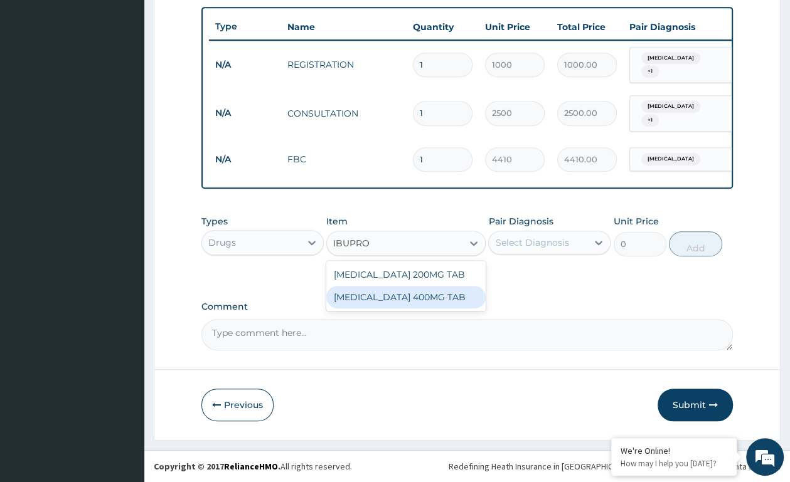
drag, startPoint x: 460, startPoint y: 297, endPoint x: 485, endPoint y: 281, distance: 30.4
click at [460, 297] on div "IBUPROFEN 400MG TAB" at bounding box center [405, 297] width 159 height 23
type input "48"
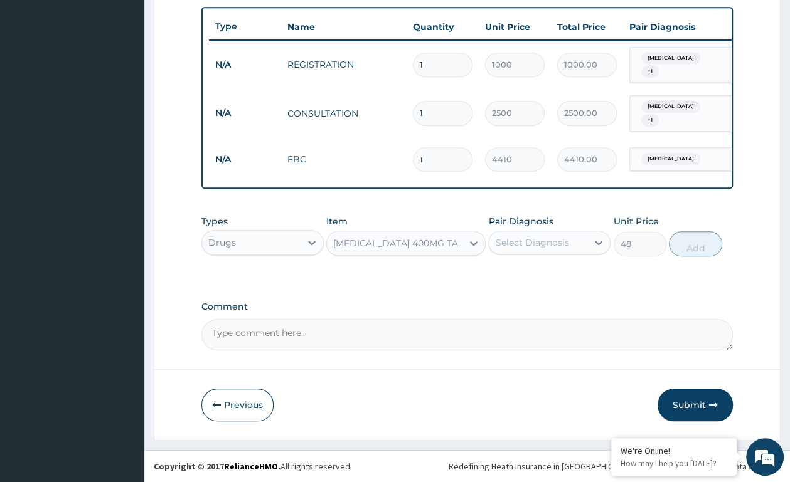
click at [534, 243] on div "Select Diagnosis" at bounding box center [531, 242] width 73 height 13
drag, startPoint x: 536, startPoint y: 278, endPoint x: 531, endPoint y: 289, distance: 11.8
click at [535, 278] on label "Conjunctivitis" at bounding box center [548, 273] width 78 height 13
checkbox input "true"
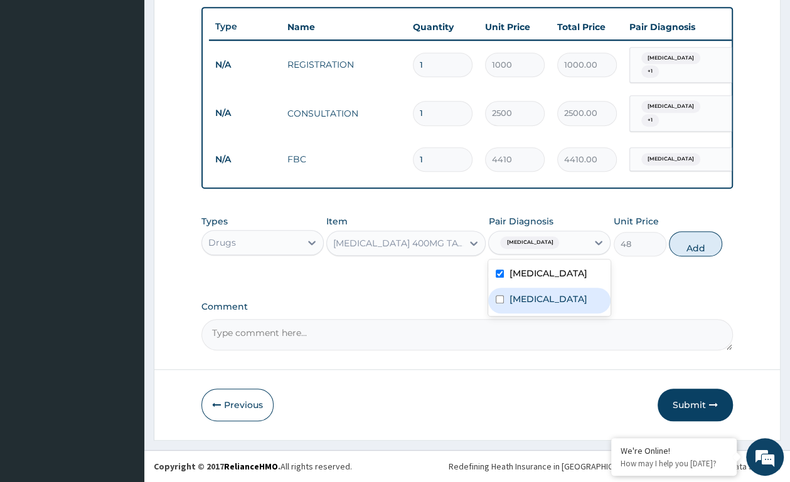
click at [530, 292] on div "Malaria" at bounding box center [549, 301] width 122 height 26
checkbox input "true"
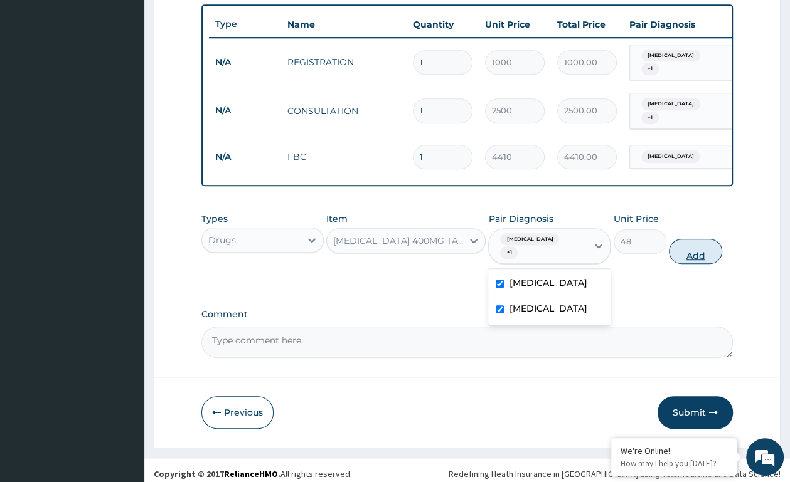
click at [705, 253] on button "Add" at bounding box center [694, 251] width 53 height 25
type input "0"
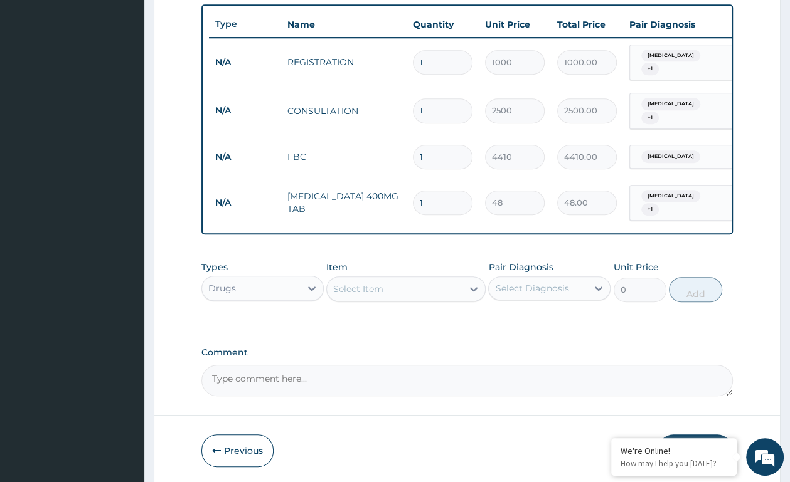
type input "10"
type input "480.00"
type input "10"
click at [426, 284] on div "Select Item" at bounding box center [394, 289] width 135 height 20
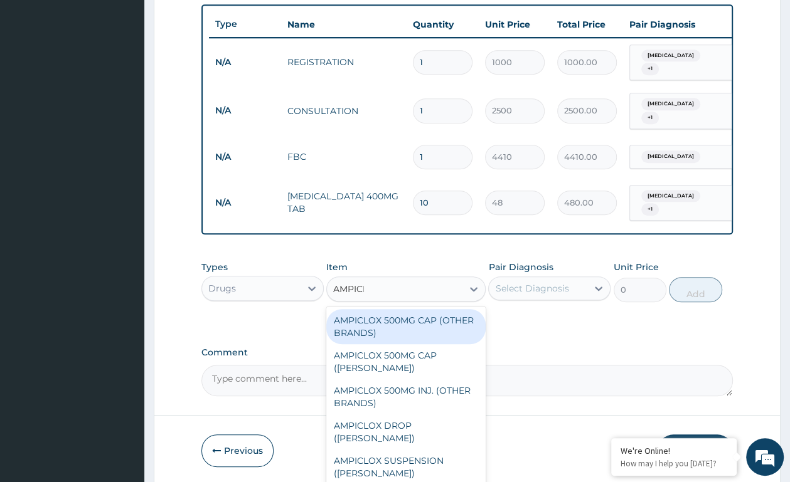
type input "AMPICLO"
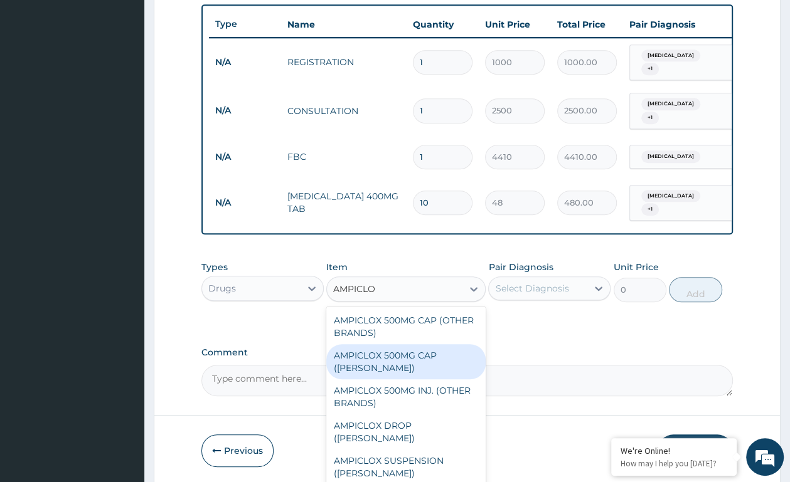
click at [396, 346] on div "AMPICLOX 500MG CAP ([PERSON_NAME])" at bounding box center [405, 361] width 159 height 35
type input "150"
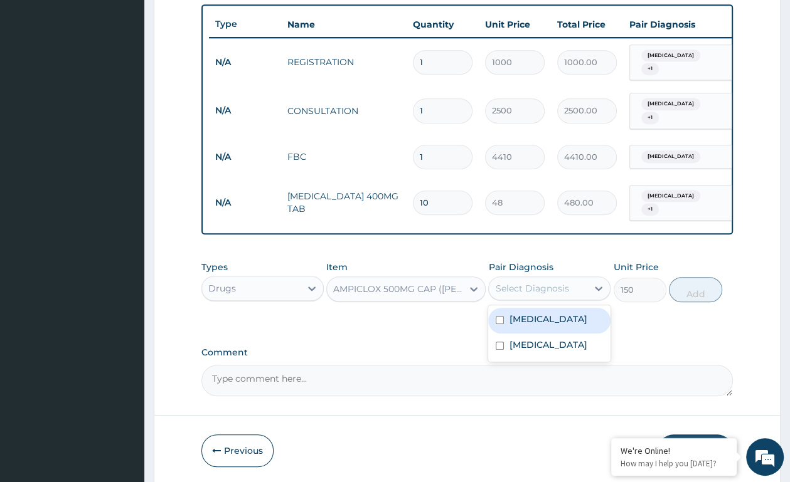
click at [499, 282] on div "Select Diagnosis" at bounding box center [531, 288] width 73 height 13
drag, startPoint x: 520, startPoint y: 324, endPoint x: 510, endPoint y: 335, distance: 15.6
click at [514, 329] on div "Conjunctivitis" at bounding box center [549, 321] width 122 height 26
checkbox input "true"
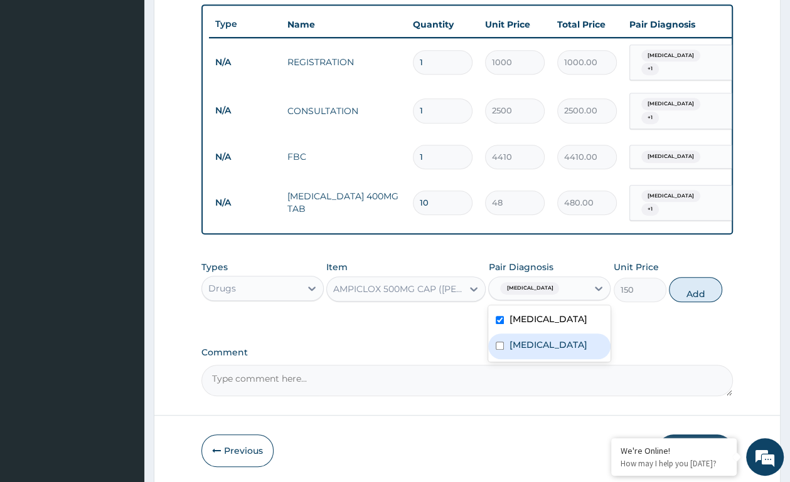
drag, startPoint x: 508, startPoint y: 337, endPoint x: 654, endPoint y: 329, distance: 146.3
click at [507, 338] on div "[MEDICAL_DATA]" at bounding box center [549, 347] width 122 height 26
checkbox input "true"
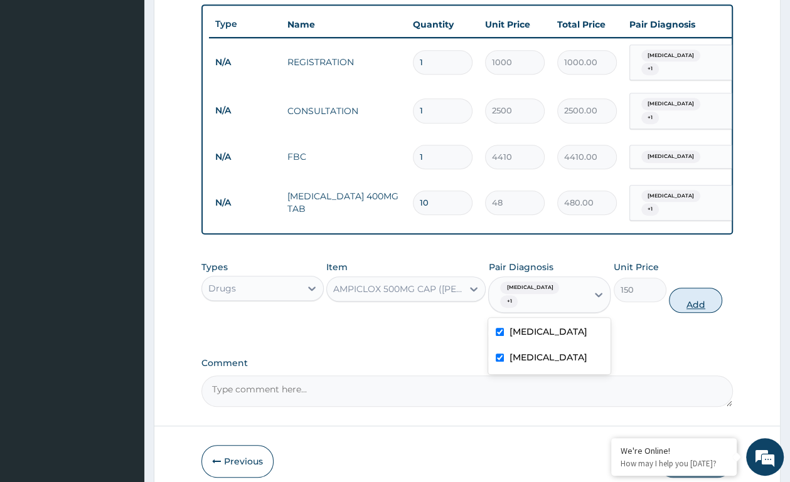
click at [676, 288] on button "Add" at bounding box center [694, 300] width 53 height 25
type input "0"
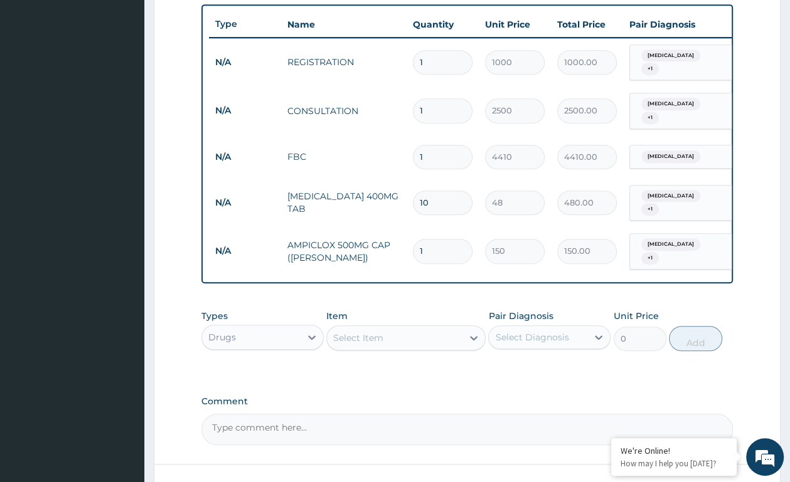
type input "15"
type input "2250.00"
type input "15"
click at [364, 332] on div "Select Item" at bounding box center [358, 338] width 50 height 13
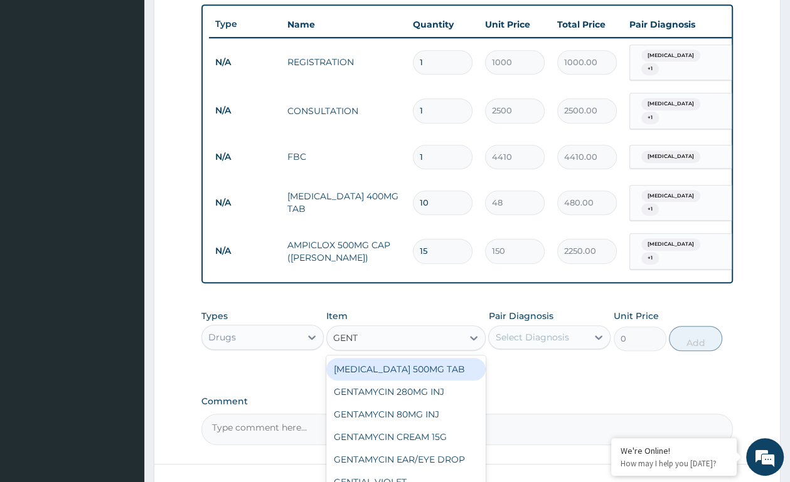
type input "GENTA"
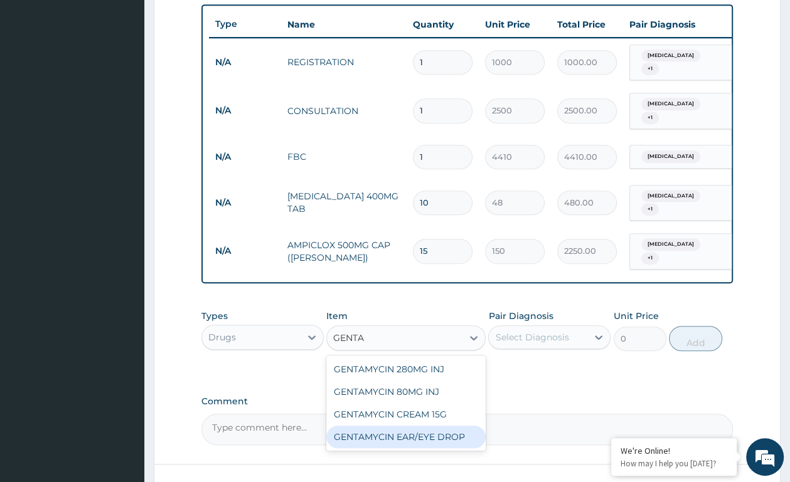
click at [367, 426] on div "GENTAMYCIN EAR/EYE DROP" at bounding box center [405, 437] width 159 height 23
type input "900"
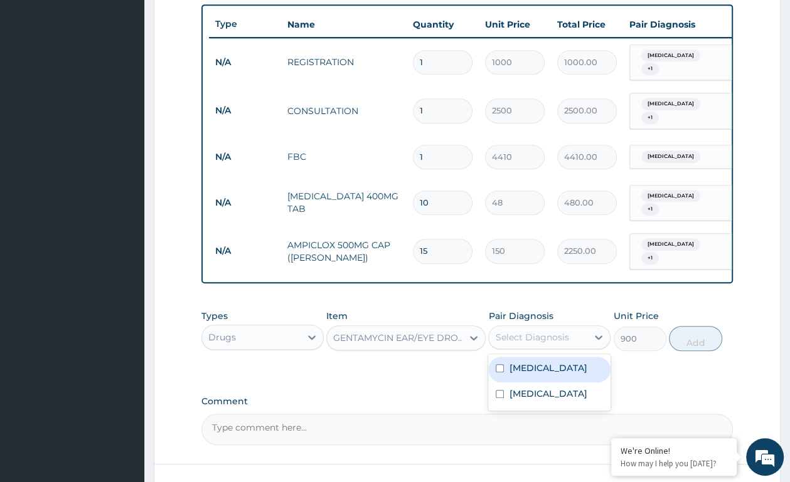
click at [524, 331] on div "Select Diagnosis" at bounding box center [531, 337] width 73 height 13
click at [517, 364] on label "Conjunctivitis" at bounding box center [548, 368] width 78 height 13
checkbox input "true"
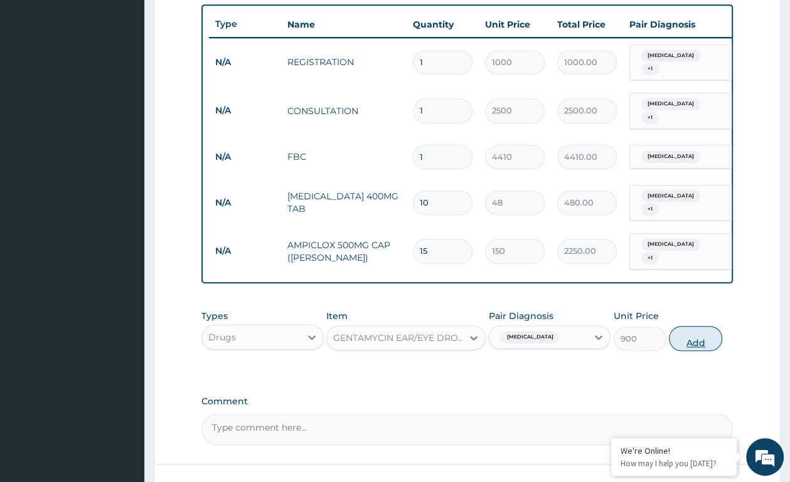
click at [701, 330] on button "Add" at bounding box center [694, 338] width 53 height 25
type input "0"
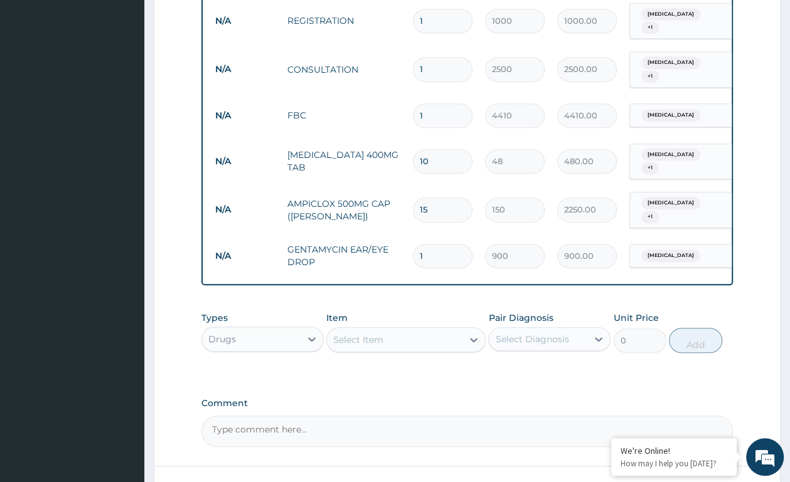
scroll to position [591, 0]
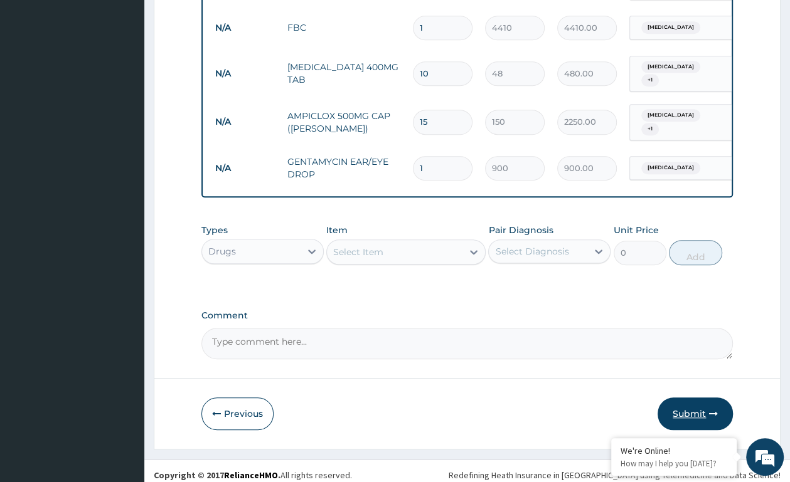
click at [708, 404] on button "Submit" at bounding box center [694, 414] width 75 height 33
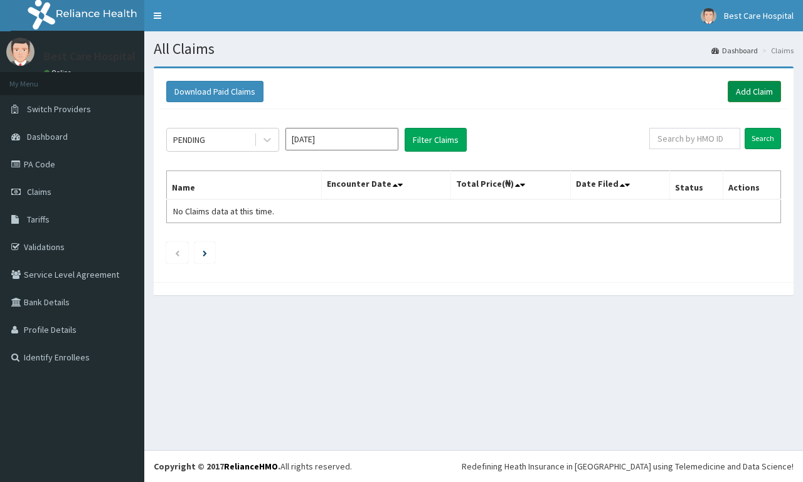
click at [762, 88] on link "Add Claim" at bounding box center [753, 91] width 53 height 21
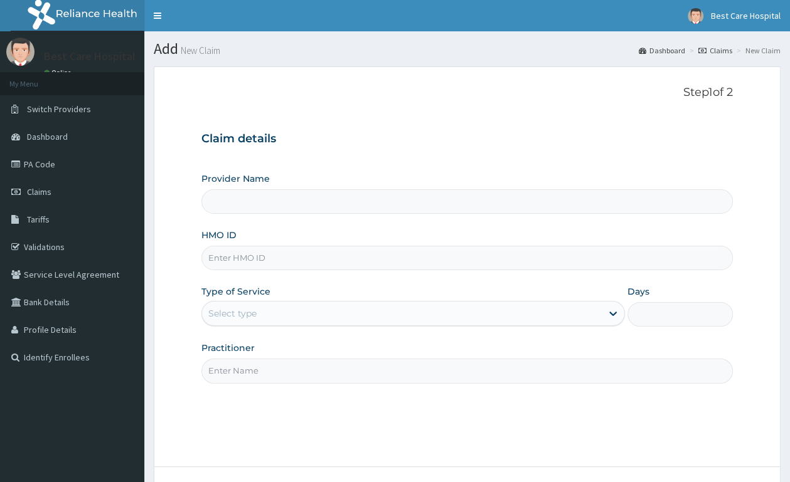
click at [294, 263] on input "HMO ID" at bounding box center [466, 258] width 531 height 24
type input "Bestcare Hospital"
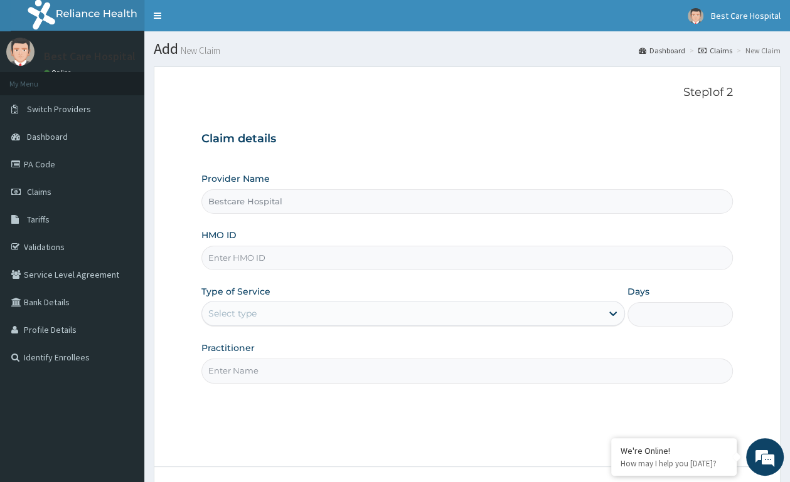
click at [313, 255] on input "HMO ID" at bounding box center [466, 258] width 531 height 24
type input "KRF/10001/A"
drag, startPoint x: 270, startPoint y: 319, endPoint x: 266, endPoint y: 327, distance: 8.4
click at [270, 319] on div "Select type" at bounding box center [401, 314] width 399 height 20
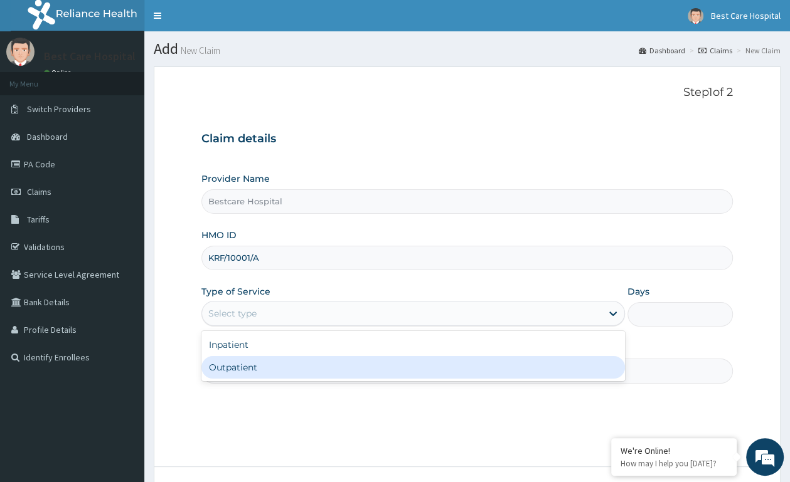
click at [247, 369] on div "Outpatient" at bounding box center [412, 367] width 423 height 23
type input "1"
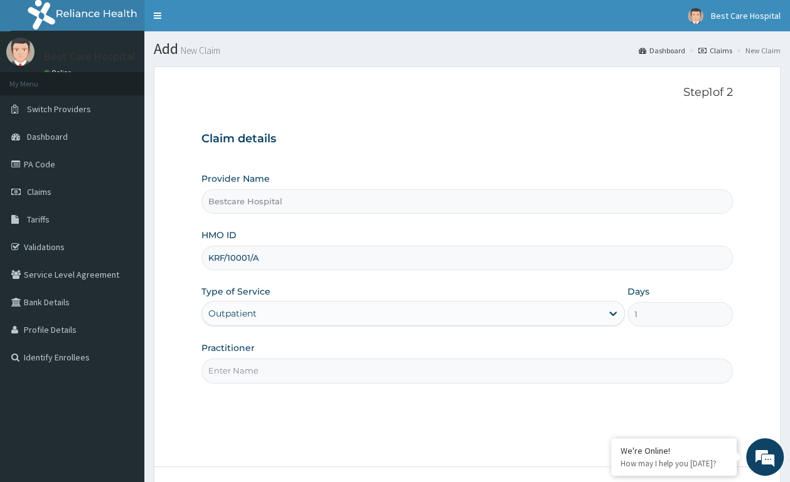
click at [247, 370] on input "Practitioner" at bounding box center [466, 371] width 531 height 24
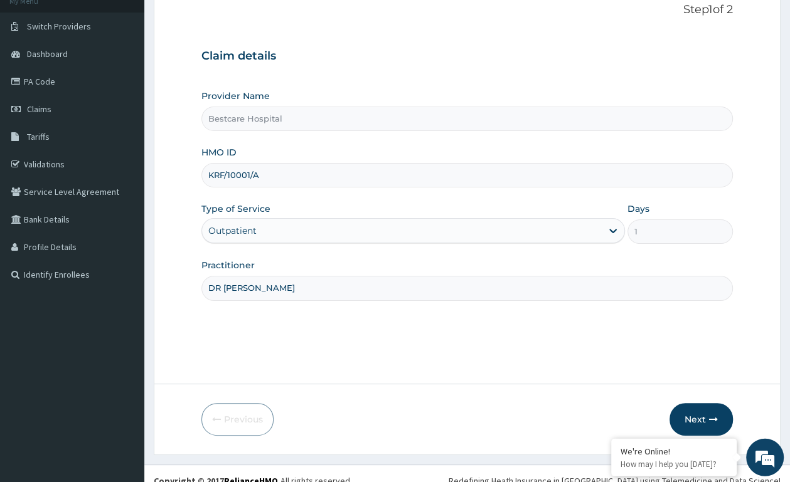
scroll to position [98, 0]
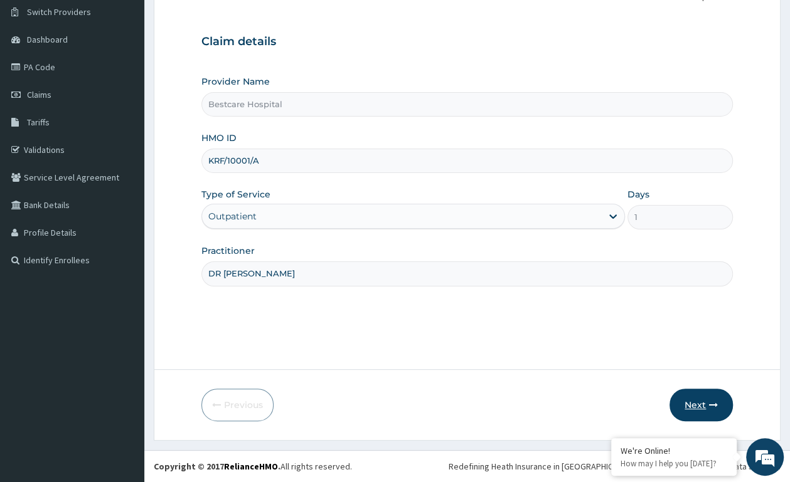
type input "DR [PERSON_NAME]"
click at [683, 398] on button "Next" at bounding box center [700, 405] width 63 height 33
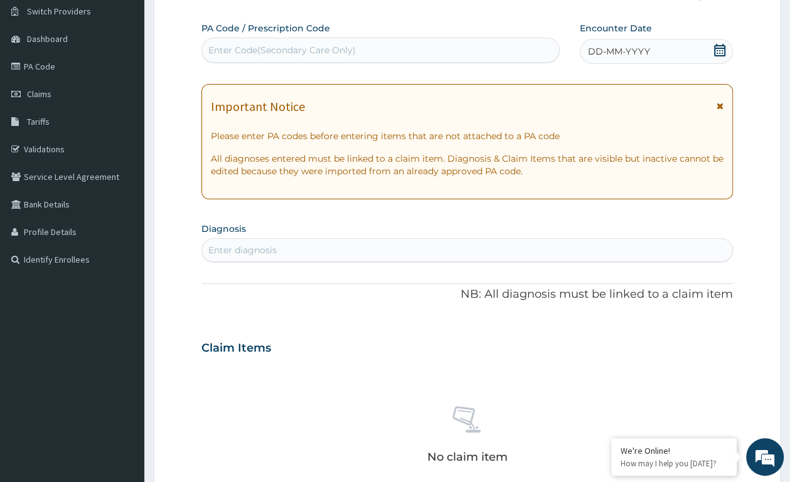
click at [718, 53] on icon at bounding box center [719, 50] width 13 height 13
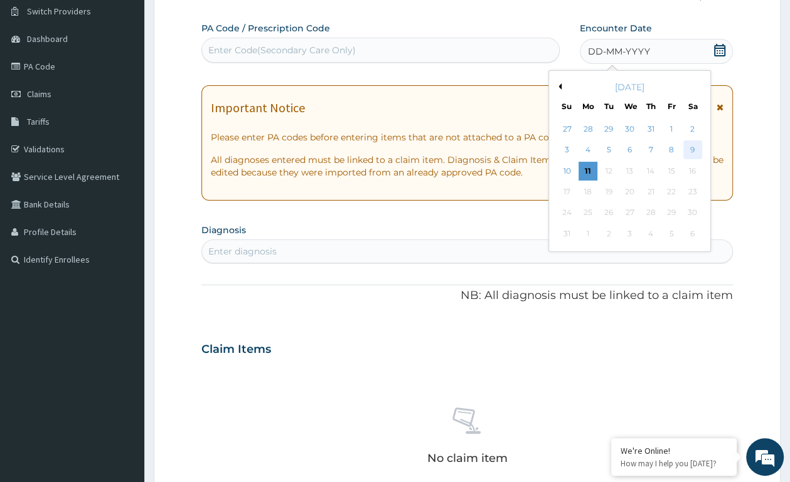
click at [687, 147] on div "9" at bounding box center [691, 150] width 19 height 19
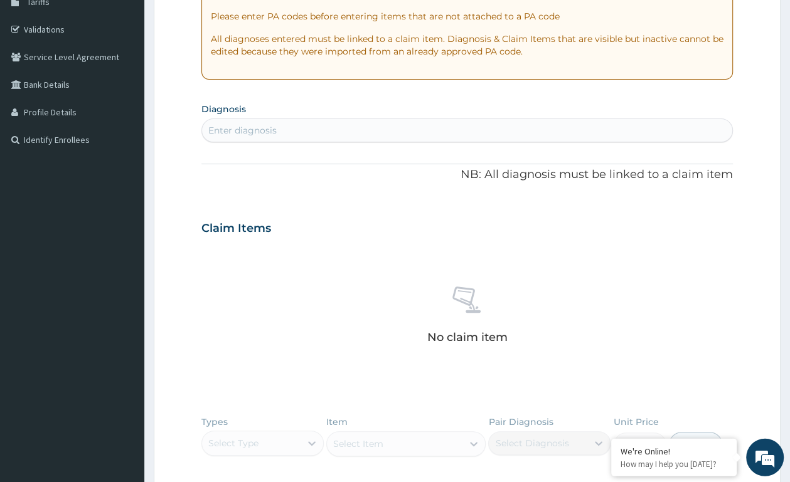
scroll to position [295, 0]
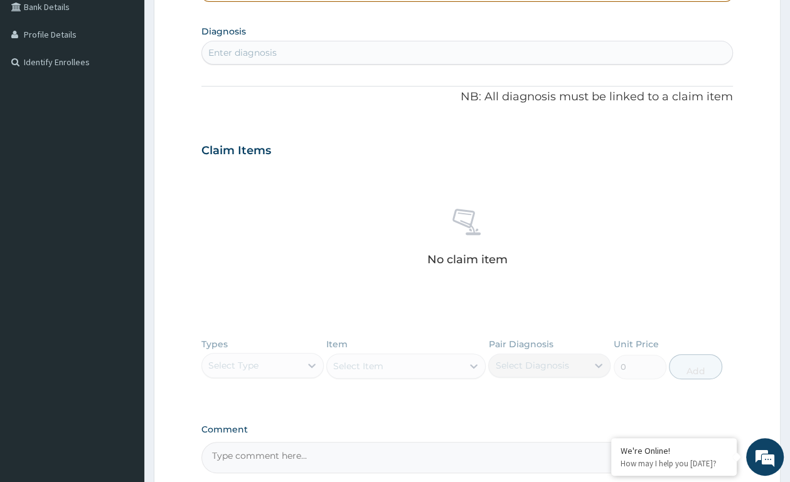
click at [335, 52] on div "Enter diagnosis" at bounding box center [467, 53] width 530 height 20
type input "MALARIA"
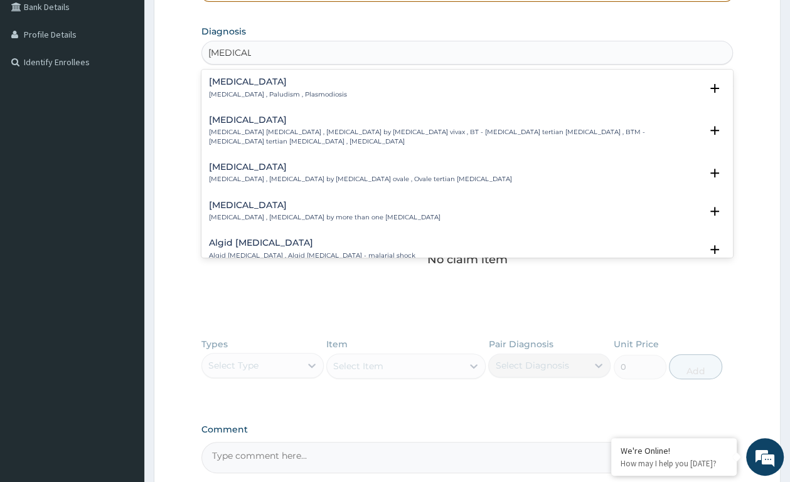
click at [236, 87] on h4 "Malaria" at bounding box center [278, 81] width 138 height 9
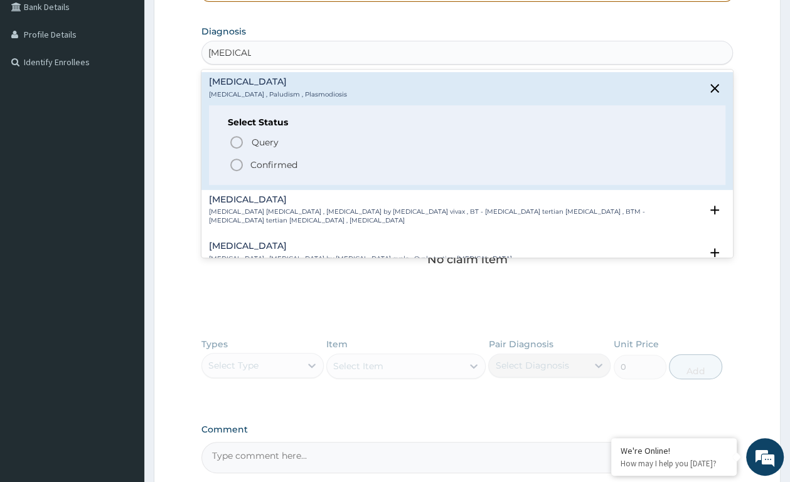
drag, startPoint x: 239, startPoint y: 156, endPoint x: 235, endPoint y: 141, distance: 15.7
click at [237, 145] on div "Query Query covers suspected (?), Keep in view (kiv), Ruled out (r/o) Confirmed" at bounding box center [467, 153] width 478 height 38
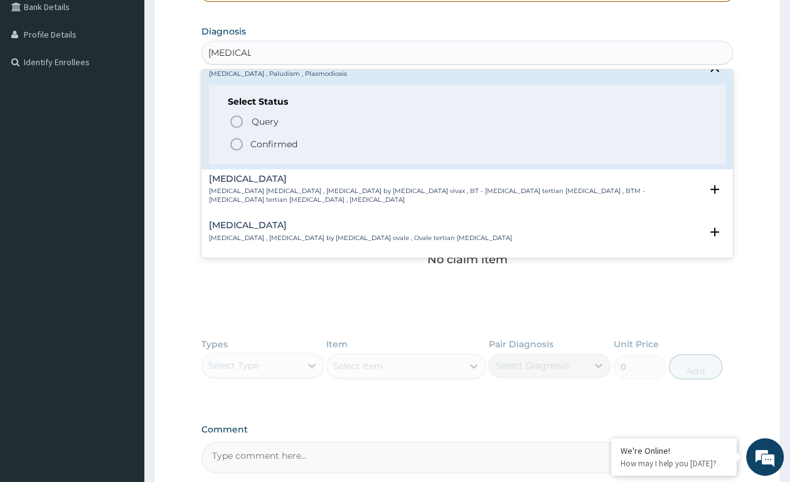
scroll to position [0, 0]
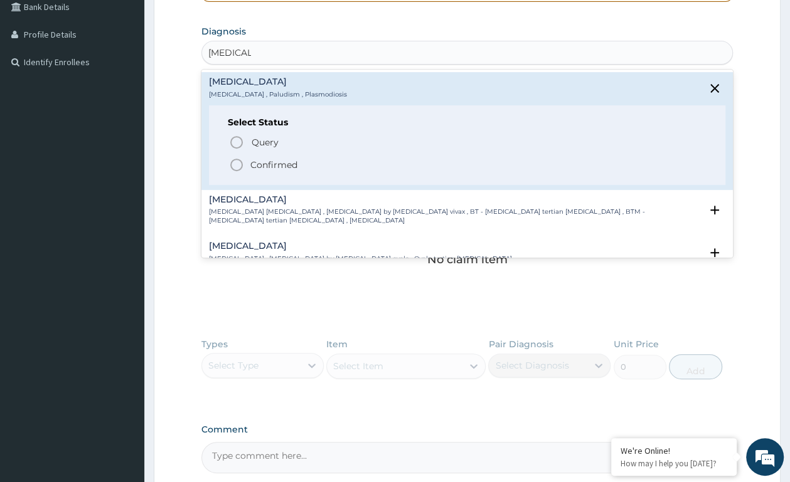
click at [236, 166] on icon "status option filled" at bounding box center [236, 164] width 15 height 15
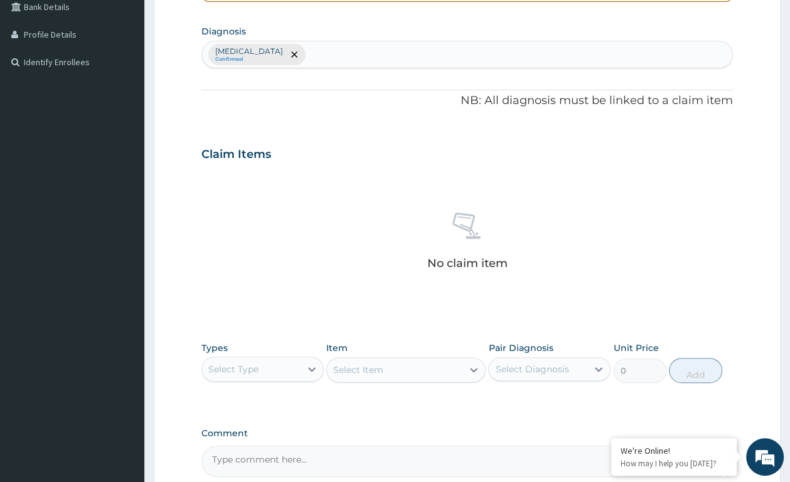
scroll to position [423, 0]
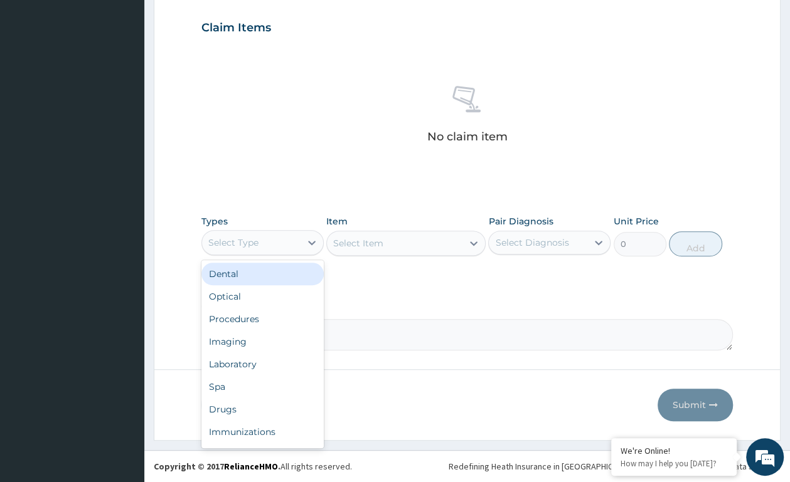
click at [254, 241] on div "Select Type" at bounding box center [233, 242] width 50 height 13
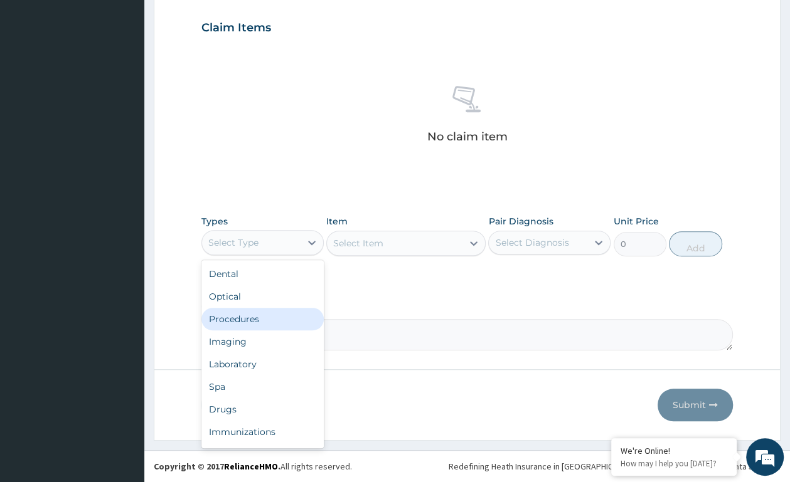
click at [248, 320] on div "Procedures" at bounding box center [262, 319] width 122 height 23
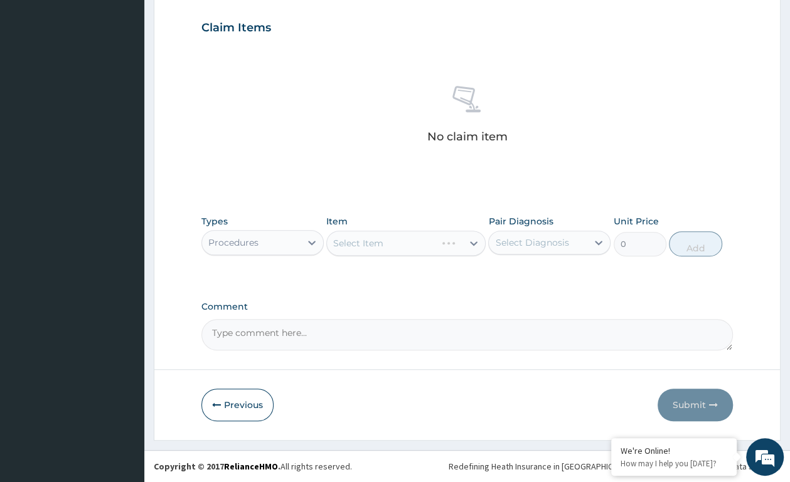
click at [424, 240] on div "Select Item" at bounding box center [405, 243] width 159 height 25
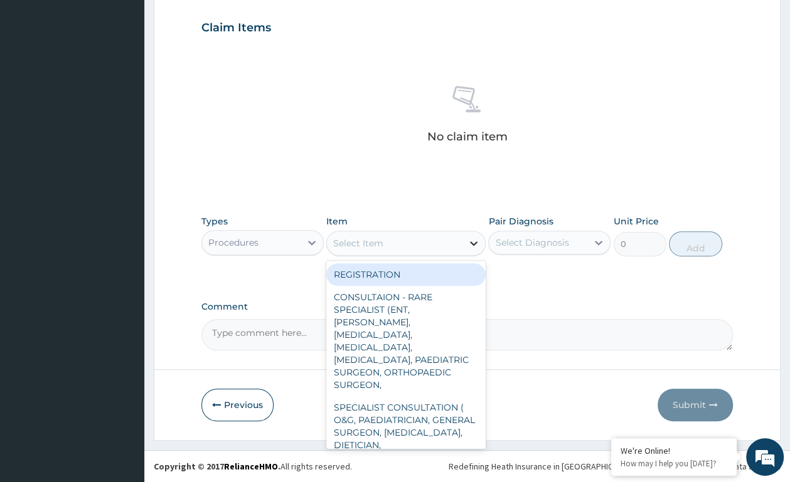
click at [470, 241] on icon at bounding box center [473, 243] width 13 height 13
click at [453, 262] on div "REGISTRATION CONSULTAION - RARE SPECIALIST (ENT, CADIO, UROLOGIST, ENDOCRINOLOG…" at bounding box center [405, 355] width 159 height 188
click at [405, 270] on div "REGISTRATION" at bounding box center [405, 274] width 159 height 23
type input "1000"
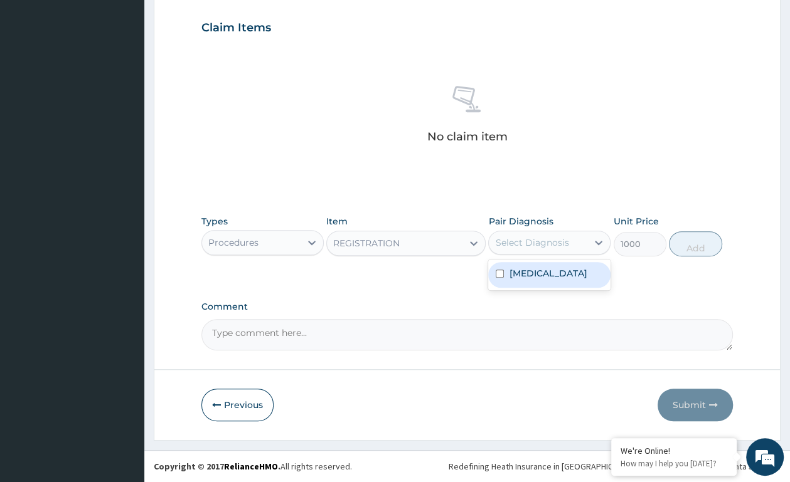
click at [577, 239] on div "Select Diagnosis" at bounding box center [538, 243] width 98 height 20
click at [579, 267] on div "[MEDICAL_DATA]" at bounding box center [549, 275] width 122 height 26
checkbox input "true"
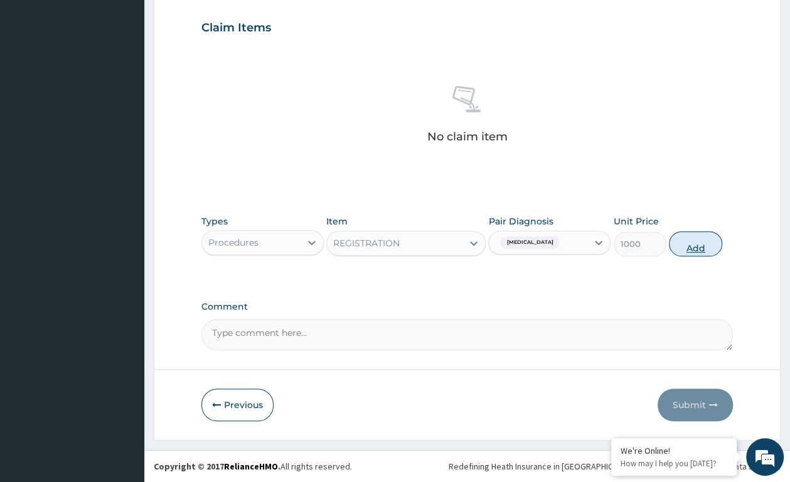
click at [686, 242] on button "Add" at bounding box center [694, 243] width 53 height 25
type input "0"
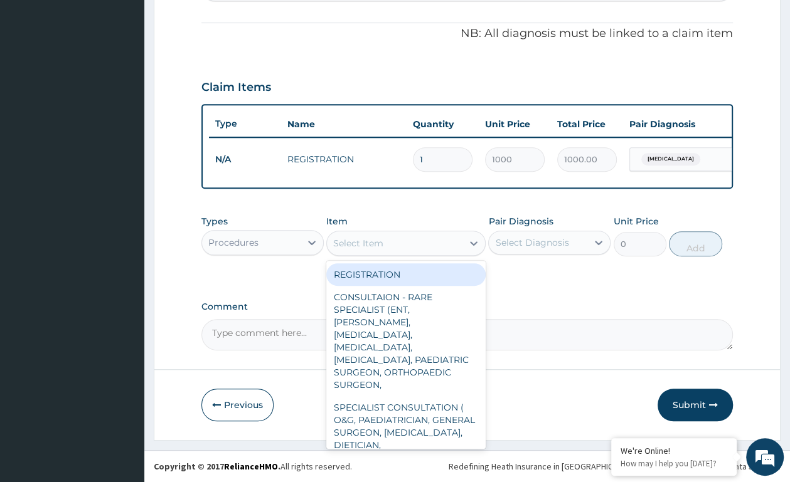
click at [404, 245] on div "Select Item" at bounding box center [394, 243] width 135 height 20
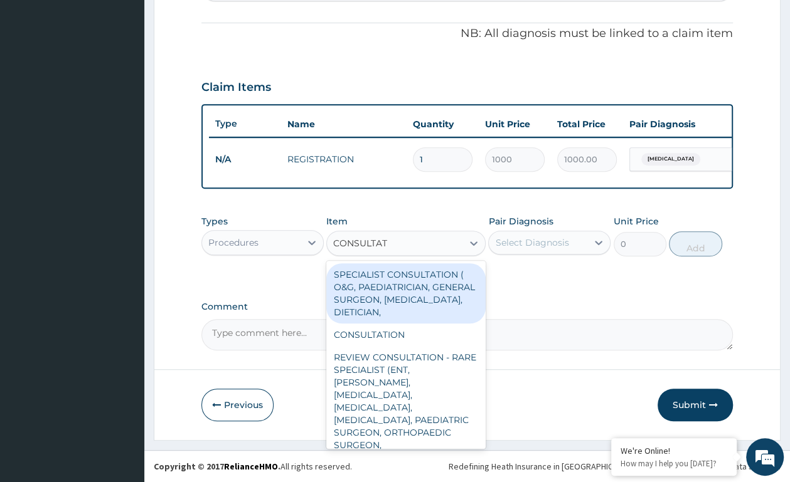
type input "CONSULTATI"
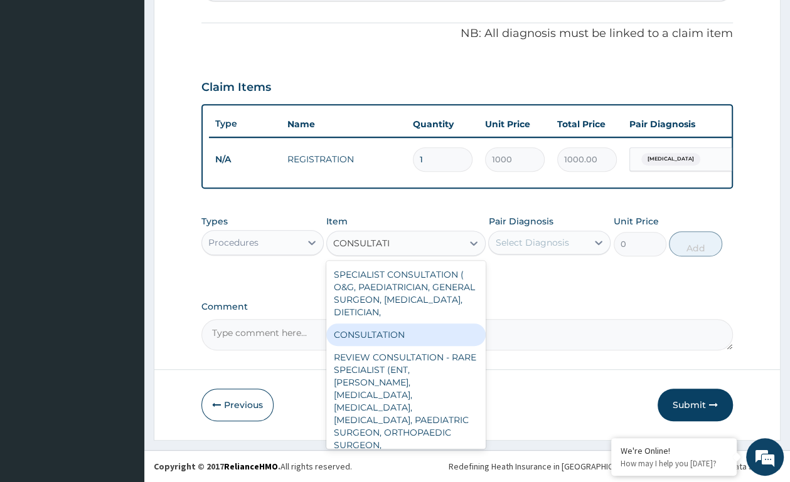
click at [370, 325] on div "CONSULTATION" at bounding box center [405, 335] width 159 height 23
type input "2500"
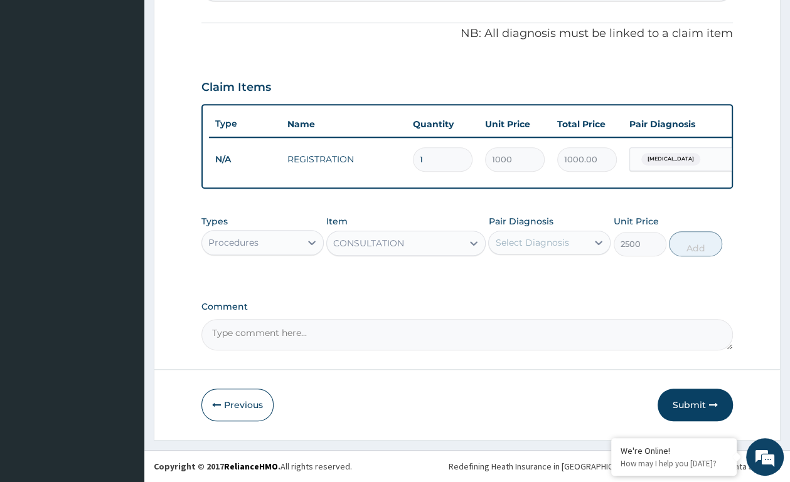
click at [535, 246] on div "Select Diagnosis" at bounding box center [531, 242] width 73 height 13
click at [534, 272] on label "[MEDICAL_DATA]" at bounding box center [548, 273] width 78 height 13
checkbox input "true"
click at [689, 235] on button "Add" at bounding box center [694, 243] width 53 height 25
type input "0"
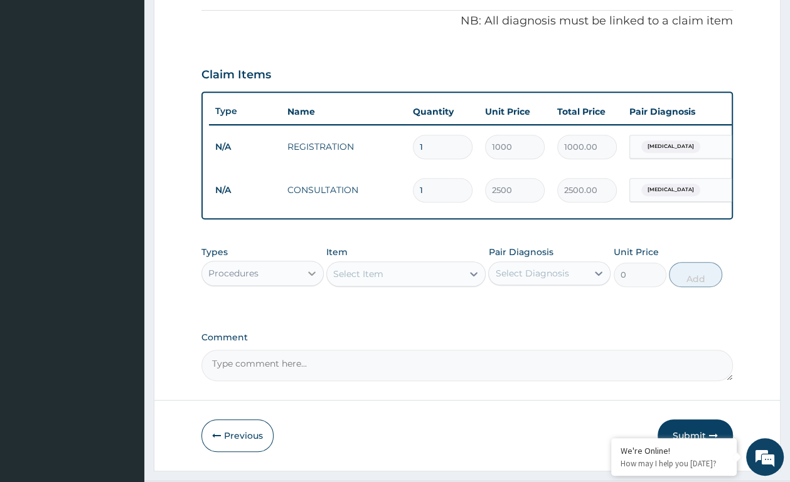
click at [304, 285] on div at bounding box center [311, 273] width 23 height 23
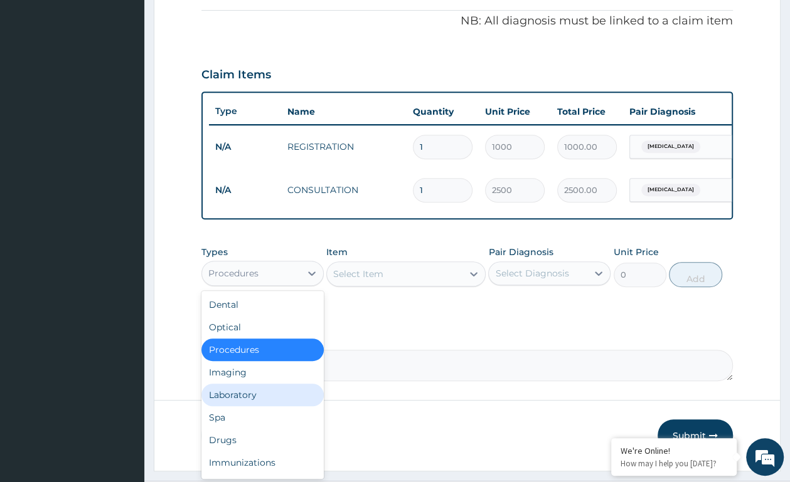
click at [219, 406] on div "Laboratory" at bounding box center [262, 395] width 122 height 23
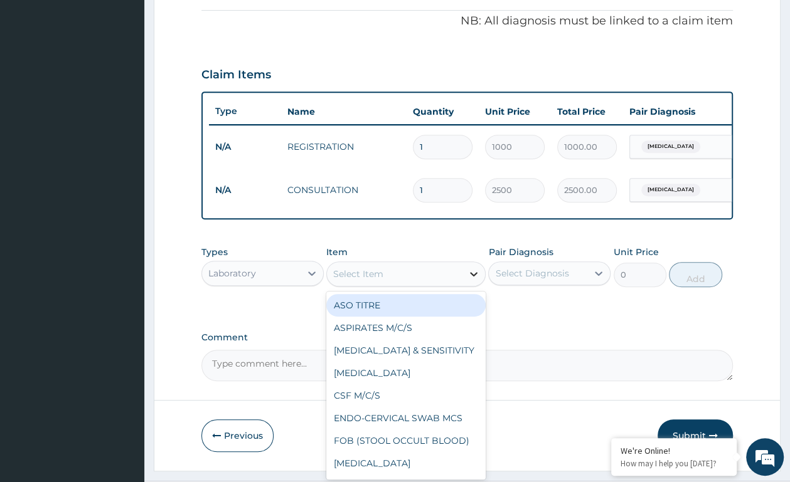
click at [474, 280] on icon at bounding box center [473, 274] width 13 height 13
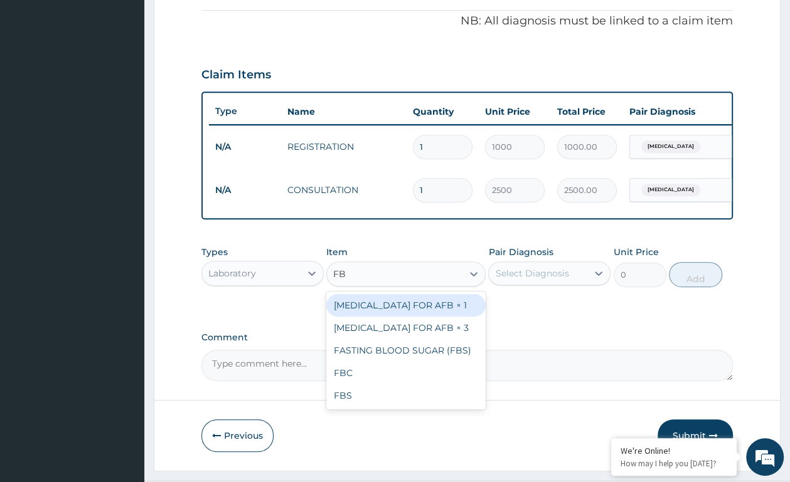
type input "FBC"
click at [378, 317] on div "FBC" at bounding box center [405, 305] width 159 height 23
type input "4410"
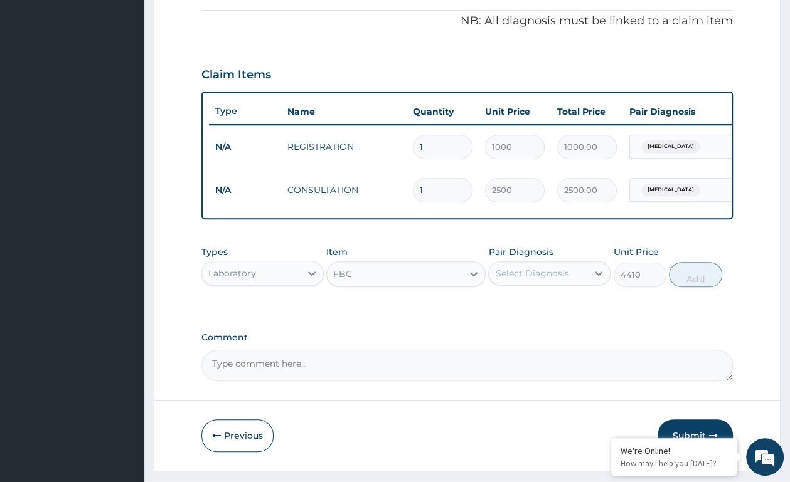
click at [505, 280] on div "Select Diagnosis" at bounding box center [531, 273] width 73 height 13
drag, startPoint x: 539, startPoint y: 320, endPoint x: 656, endPoint y: 295, distance: 119.9
click at [565, 314] on div "[MEDICAL_DATA]" at bounding box center [549, 306] width 122 height 26
checkbox input "true"
click at [690, 282] on button "Add" at bounding box center [694, 274] width 53 height 25
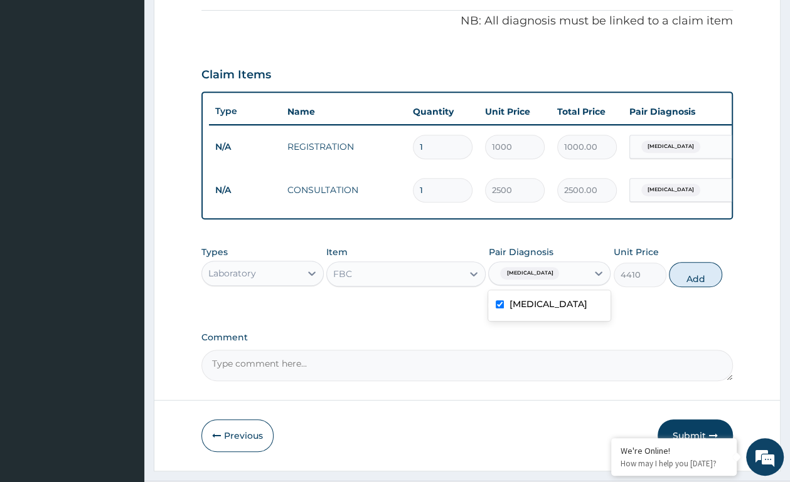
type input "0"
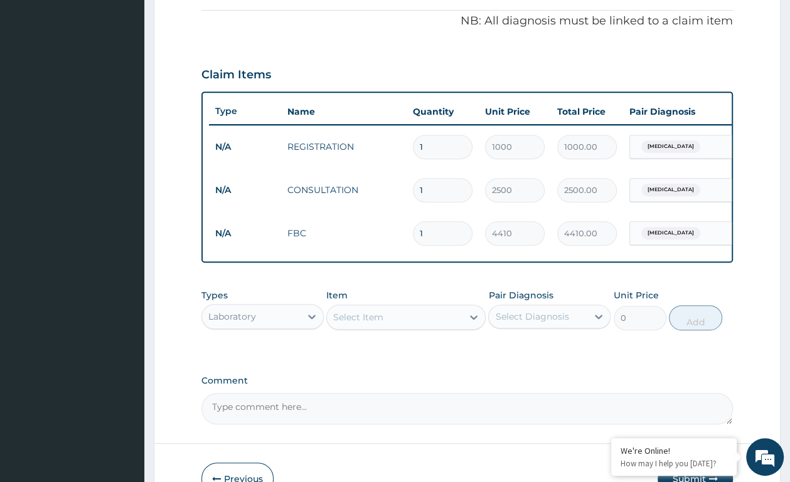
click at [382, 324] on div "Select Item" at bounding box center [358, 317] width 50 height 13
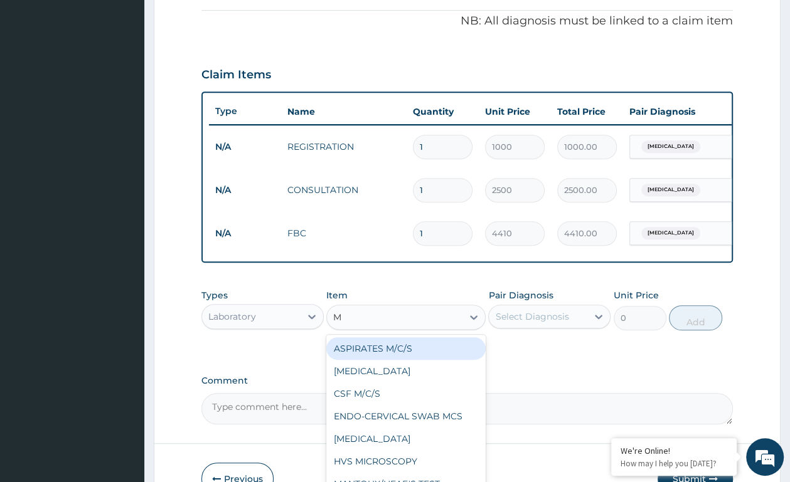
type input "MP"
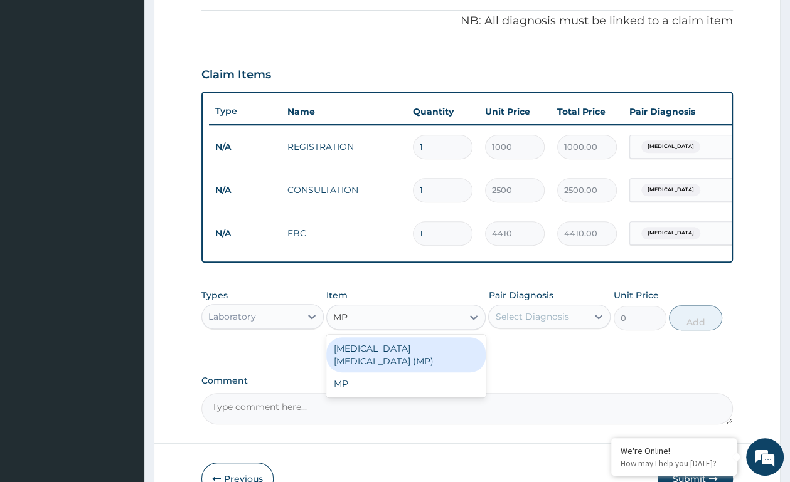
click at [428, 366] on div "MALARIA PARASITE (MP)" at bounding box center [405, 354] width 159 height 35
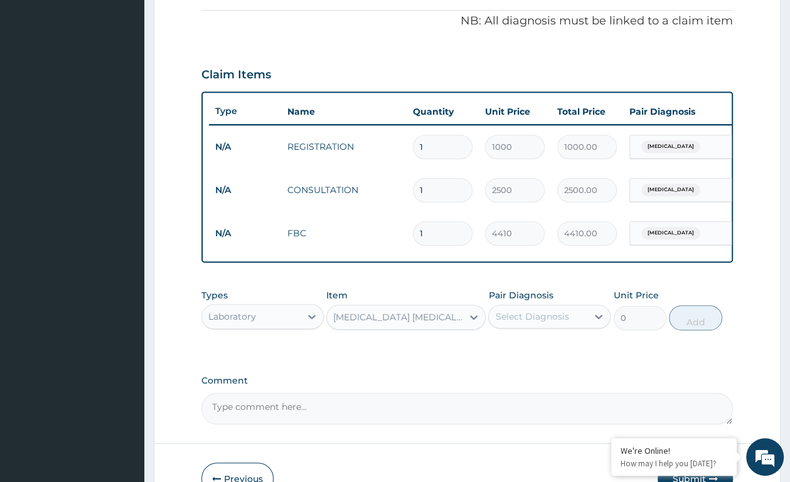
type input "2450"
click at [526, 323] on div "Select Diagnosis" at bounding box center [531, 316] width 73 height 13
click at [529, 354] on label "[MEDICAL_DATA]" at bounding box center [548, 347] width 78 height 13
checkbox input "true"
click at [687, 329] on button "Add" at bounding box center [694, 317] width 53 height 25
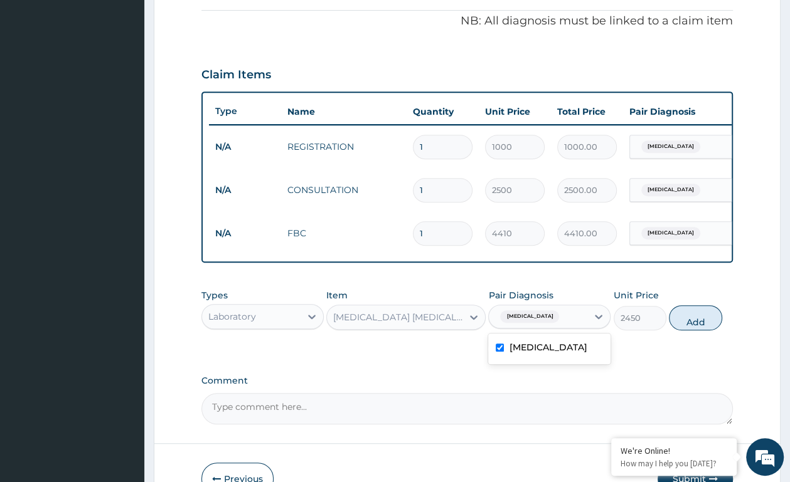
type input "0"
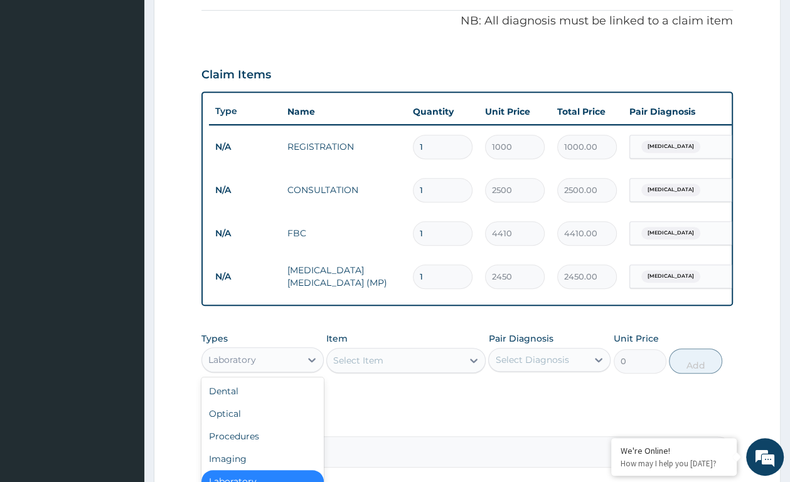
drag, startPoint x: 288, startPoint y: 379, endPoint x: 332, endPoint y: 372, distance: 45.0
click at [287, 370] on div "Laboratory" at bounding box center [251, 360] width 98 height 20
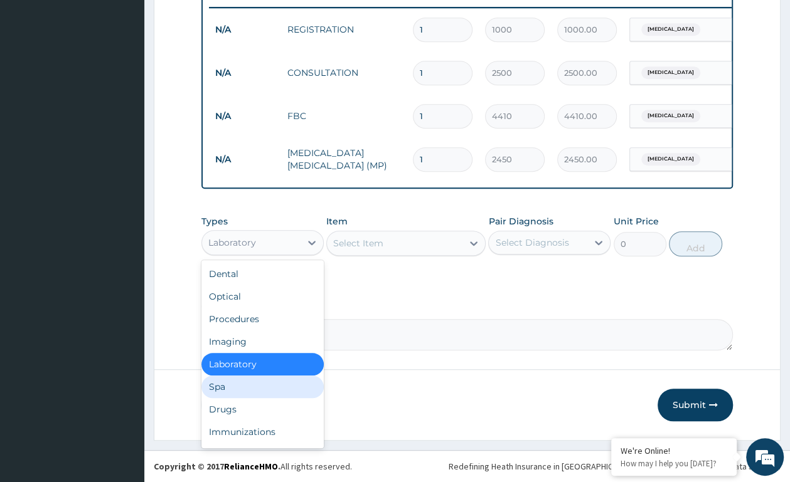
scroll to position [42, 0]
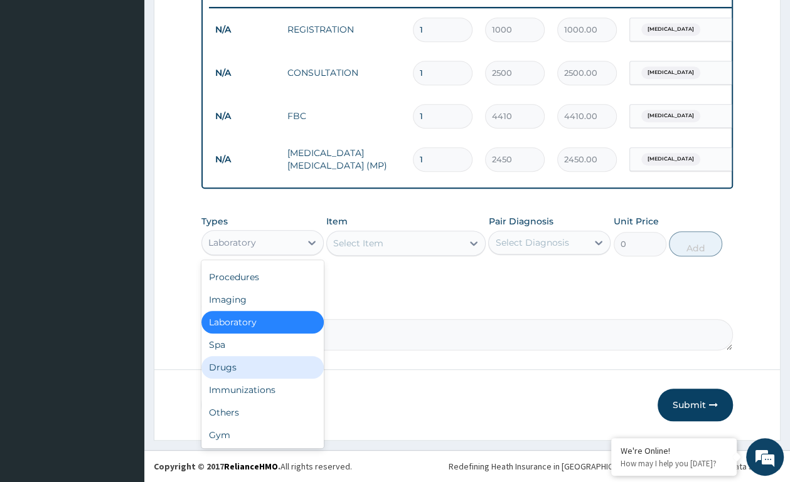
click at [228, 371] on div "Drugs" at bounding box center [262, 367] width 122 height 23
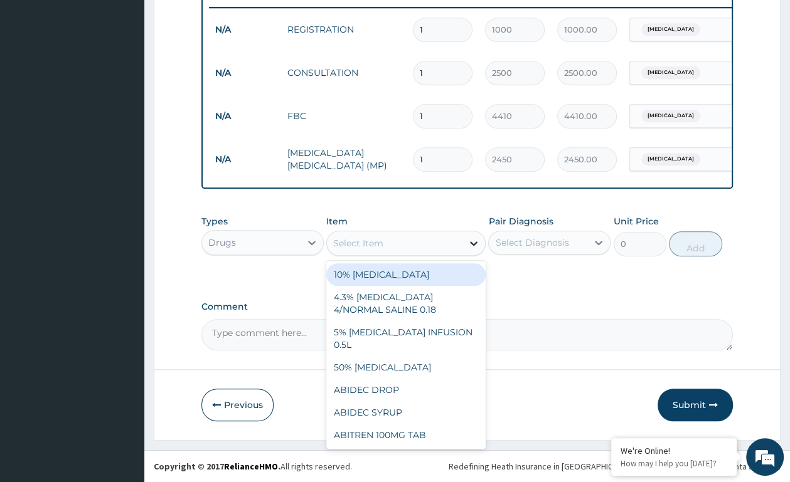
click at [475, 243] on icon at bounding box center [474, 243] width 8 height 4
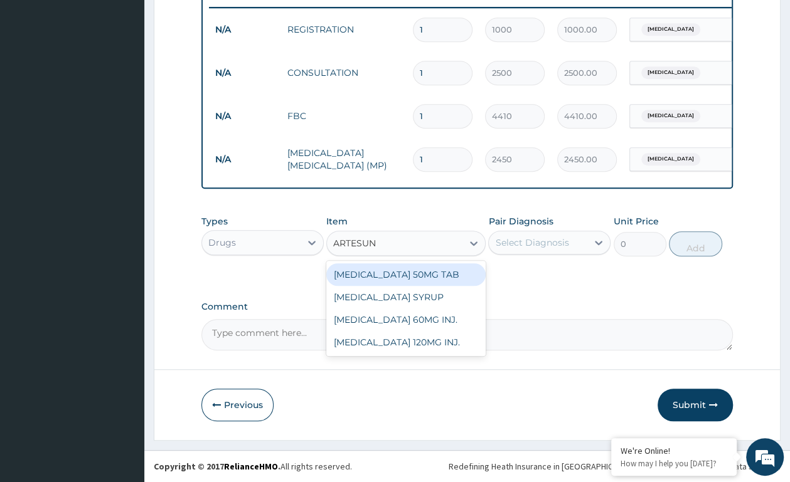
type input "ARTESUNA"
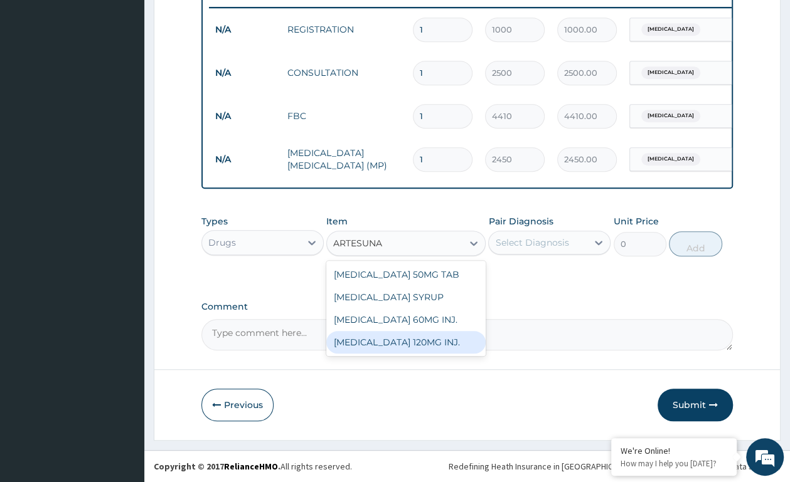
click at [413, 335] on div "ARTESUNATE 120MG INJ." at bounding box center [405, 342] width 159 height 23
type input "1680"
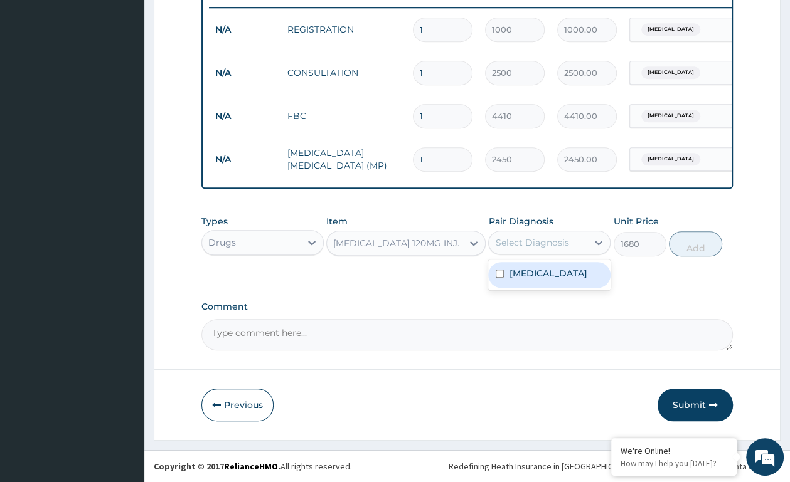
click at [542, 241] on div "Select Diagnosis" at bounding box center [531, 242] width 73 height 13
click at [542, 263] on div "[MEDICAL_DATA]" at bounding box center [549, 275] width 122 height 26
checkbox input "true"
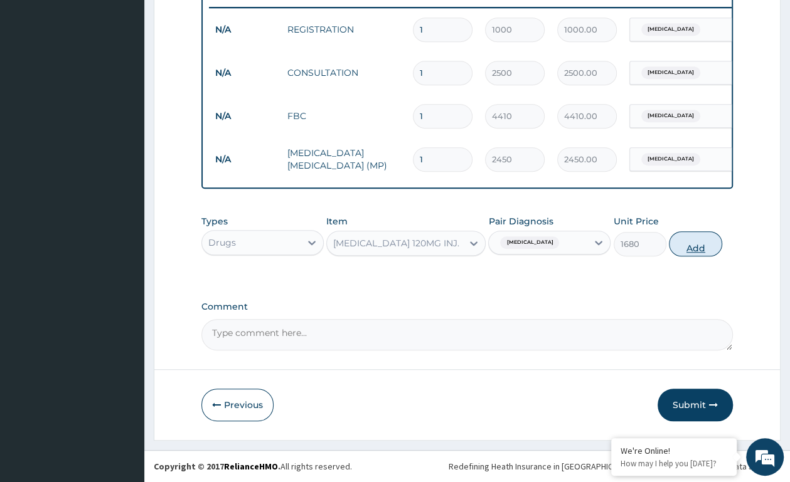
click at [696, 234] on button "Add" at bounding box center [694, 243] width 53 height 25
type input "0"
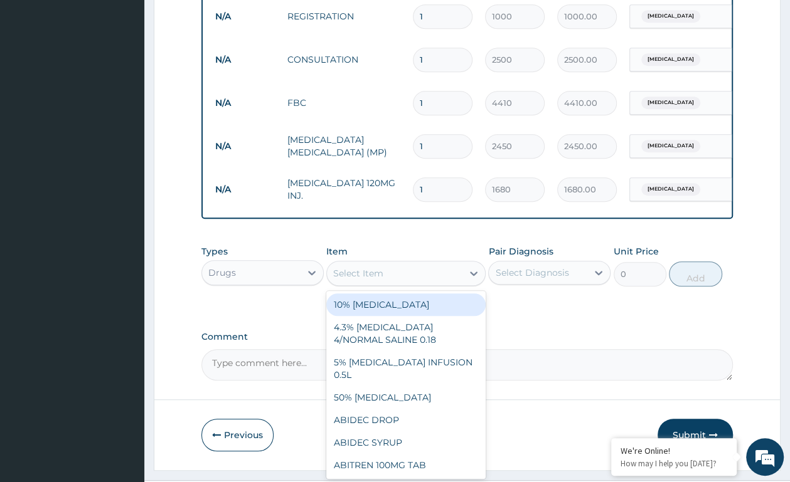
click at [373, 280] on div "Select Item" at bounding box center [358, 273] width 50 height 13
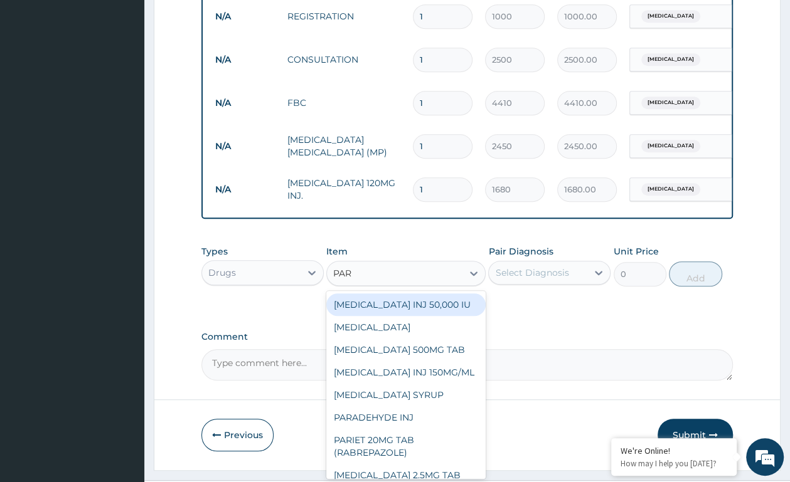
type input "PARA"
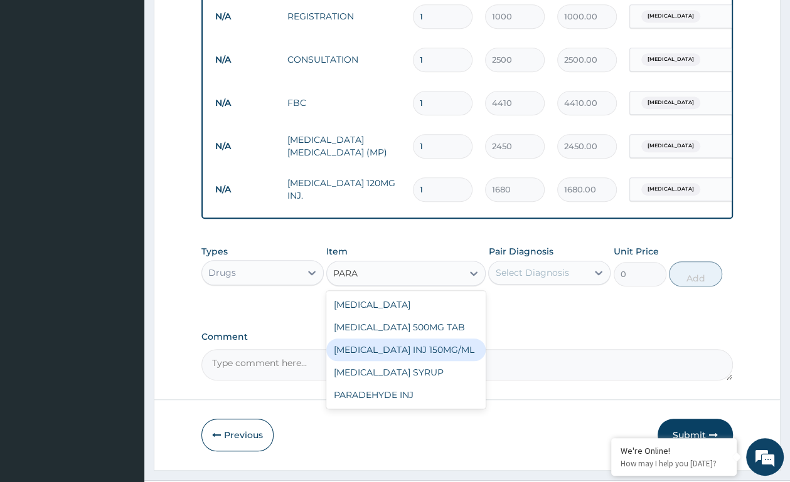
click at [401, 361] on div "PARACETAMOL INJ 150MG/ML" at bounding box center [405, 350] width 159 height 23
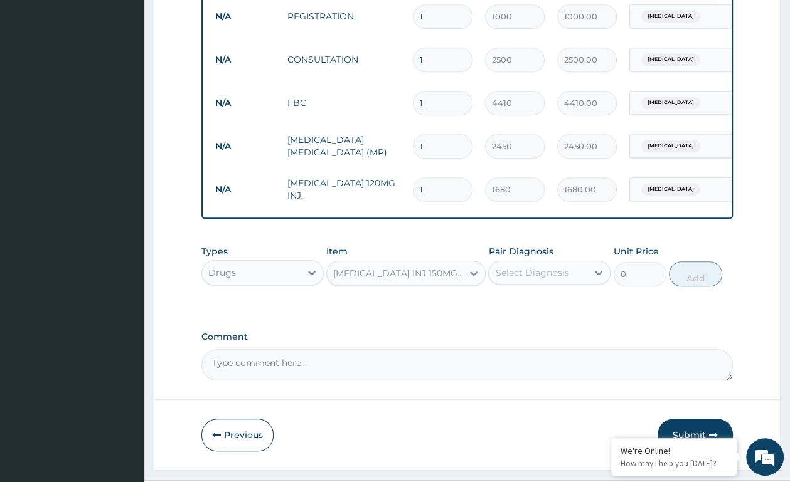
type input "300"
click at [574, 283] on div "Select Diagnosis" at bounding box center [538, 273] width 98 height 20
drag, startPoint x: 577, startPoint y: 324, endPoint x: 655, endPoint y: 303, distance: 80.5
click at [578, 318] on div "[MEDICAL_DATA]" at bounding box center [549, 305] width 122 height 26
checkbox input "true"
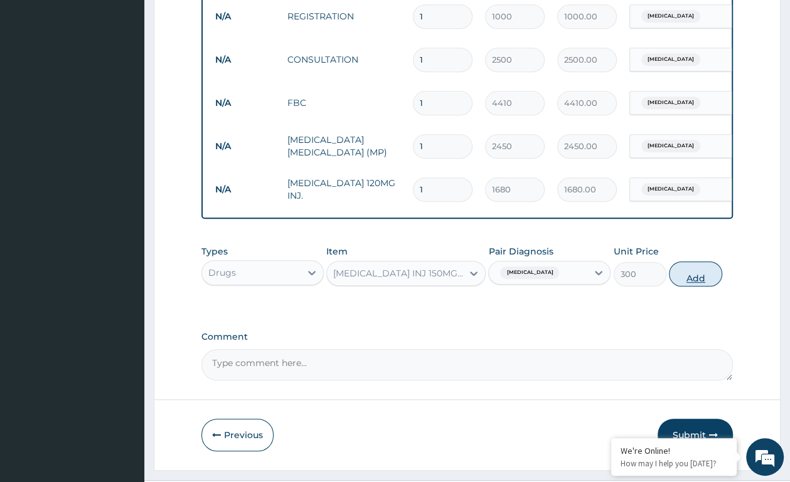
click at [703, 287] on button "Add" at bounding box center [694, 273] width 53 height 25
type input "0"
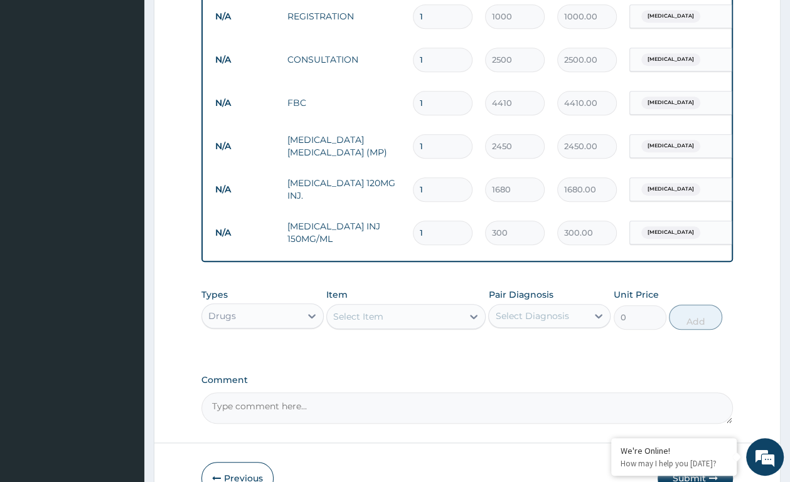
click at [426, 181] on input "1" at bounding box center [443, 189] width 60 height 24
type input "0.00"
type input "3"
type input "5040.00"
type input "3"
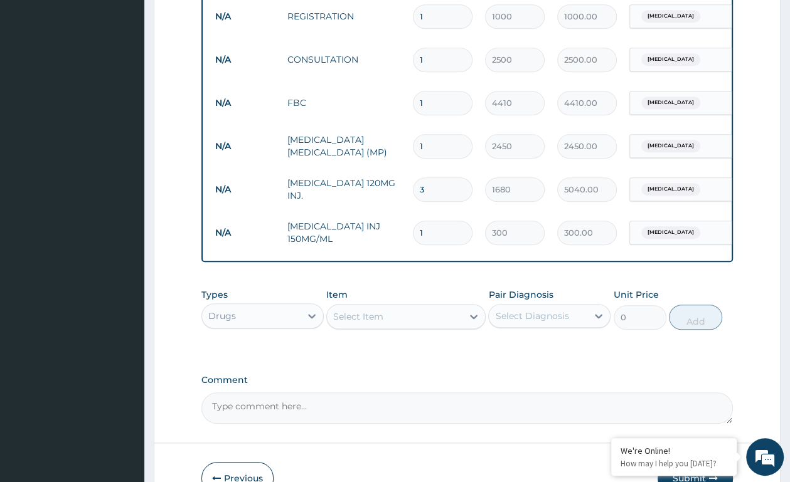
click at [427, 234] on input "1" at bounding box center [443, 233] width 60 height 24
type input "0.00"
type input "4"
type input "1200.00"
type input "4"
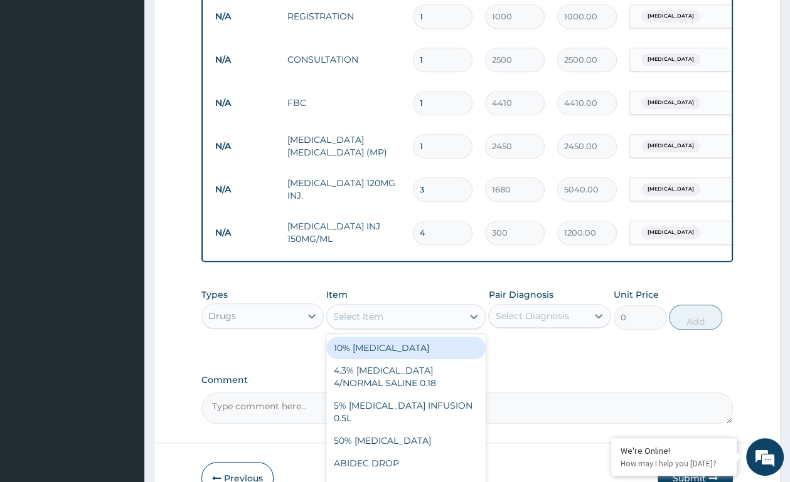
click at [394, 327] on div "Select Item" at bounding box center [394, 317] width 135 height 20
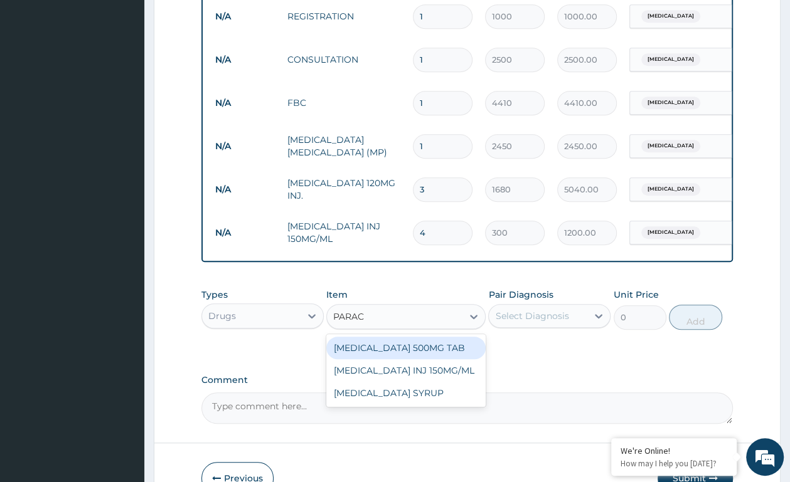
type input "PARACE"
click at [429, 359] on div "PARACETAMOL 500MG TAB" at bounding box center [405, 348] width 159 height 23
type input "12"
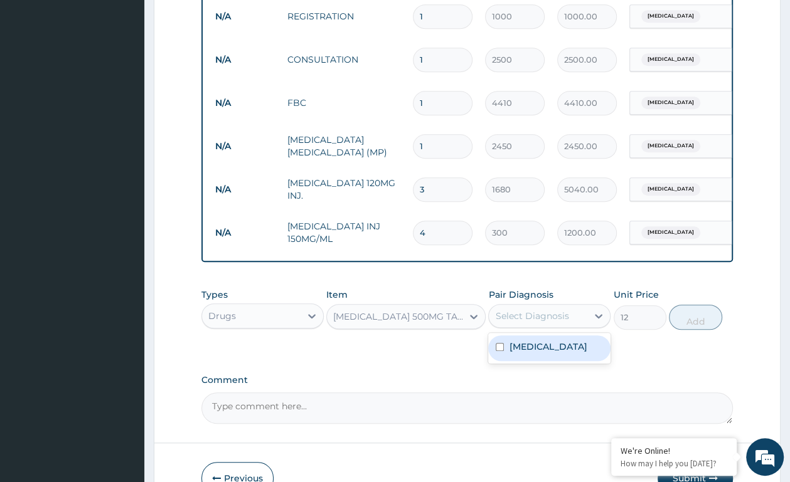
drag, startPoint x: 540, startPoint y: 323, endPoint x: 548, endPoint y: 354, distance: 32.4
click at [541, 322] on div "Select Diagnosis" at bounding box center [531, 316] width 73 height 13
click at [548, 361] on div "[MEDICAL_DATA]" at bounding box center [549, 348] width 122 height 26
checkbox input "true"
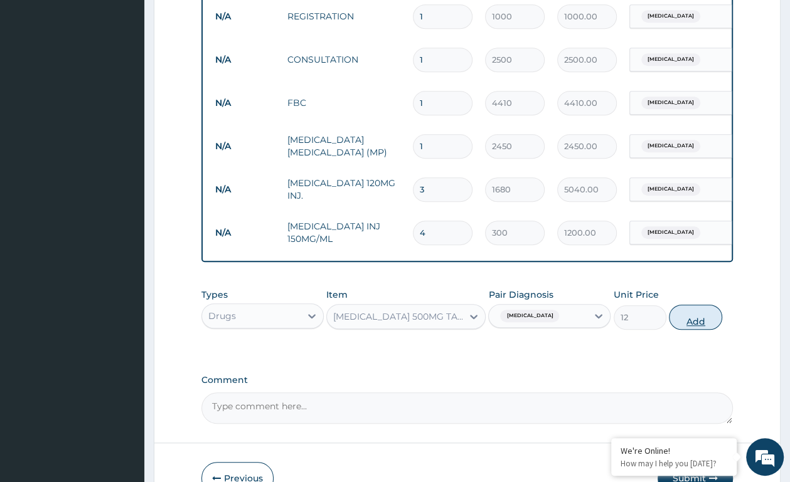
click at [681, 330] on button "Add" at bounding box center [694, 317] width 53 height 25
type input "0"
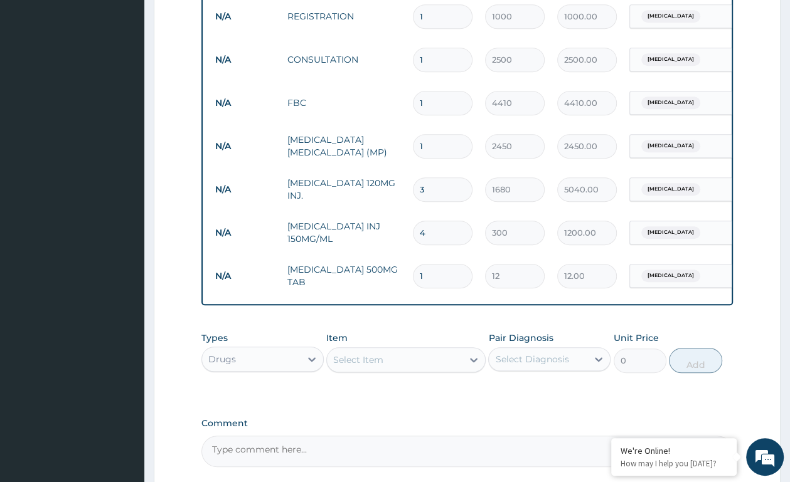
type input "0.00"
type input "3"
type input "36.00"
type input "30"
type input "360.00"
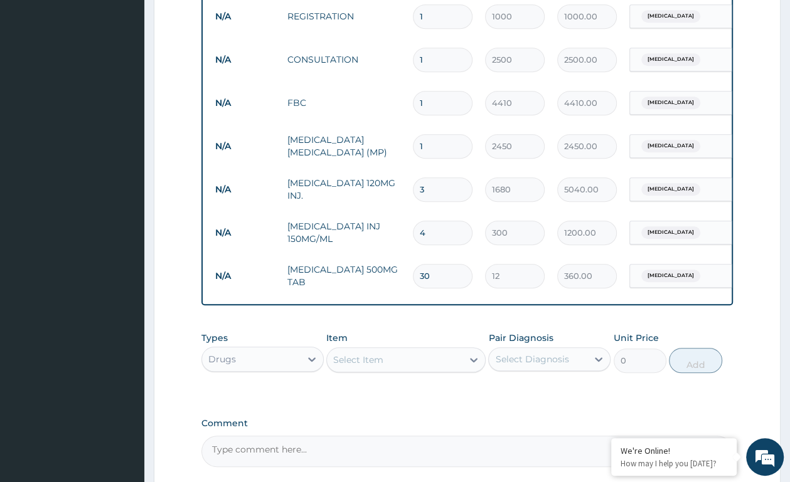
type input "30"
click at [441, 370] on div "Select Item" at bounding box center [394, 360] width 135 height 20
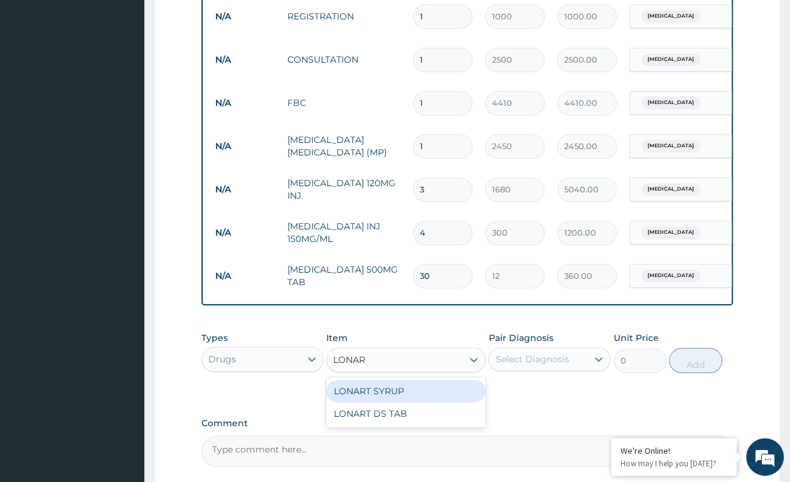
type input "LONART"
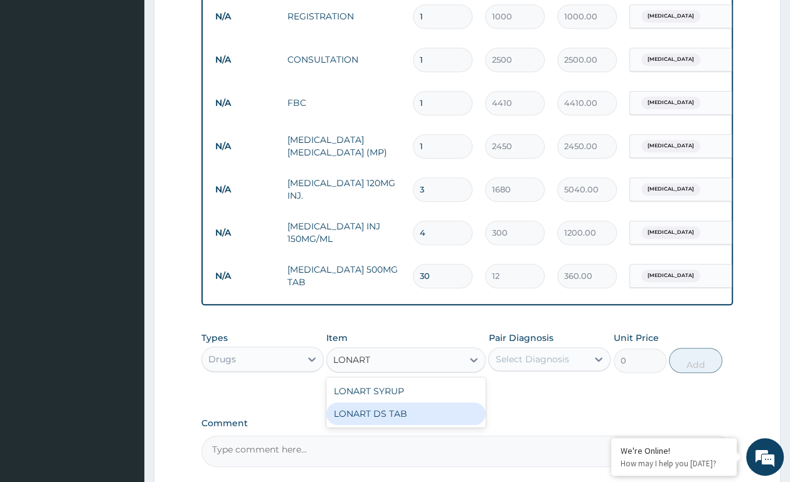
click at [361, 425] on div "LONART DS TAB" at bounding box center [405, 414] width 159 height 23
type input "390"
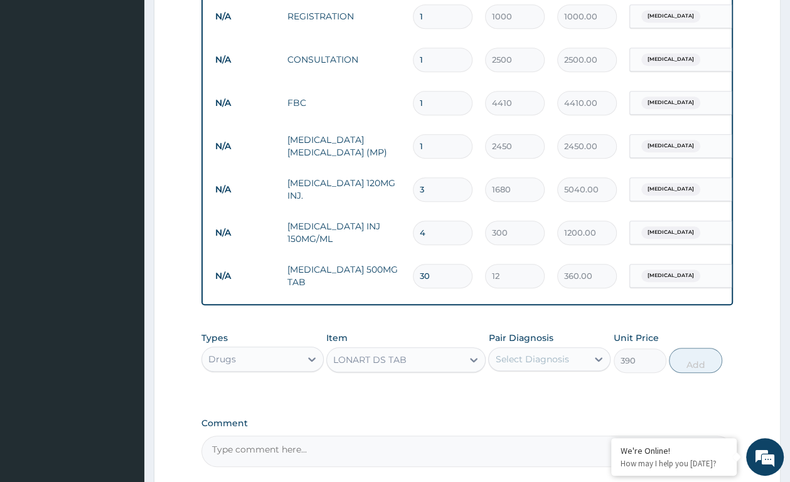
click at [564, 366] on div "Select Diagnosis" at bounding box center [531, 359] width 73 height 13
click at [561, 404] on div "[MEDICAL_DATA]" at bounding box center [549, 392] width 122 height 26
checkbox input "true"
click at [674, 373] on button "Add" at bounding box center [694, 360] width 53 height 25
type input "0"
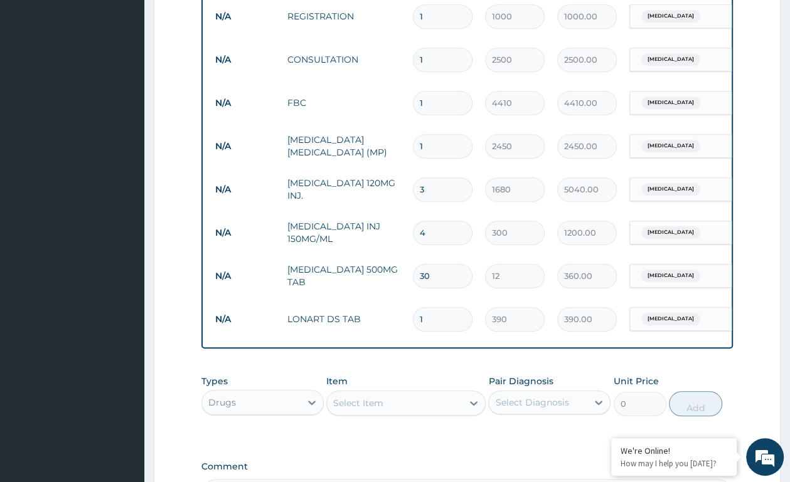
type input "0.00"
type input "6"
type input "2340.00"
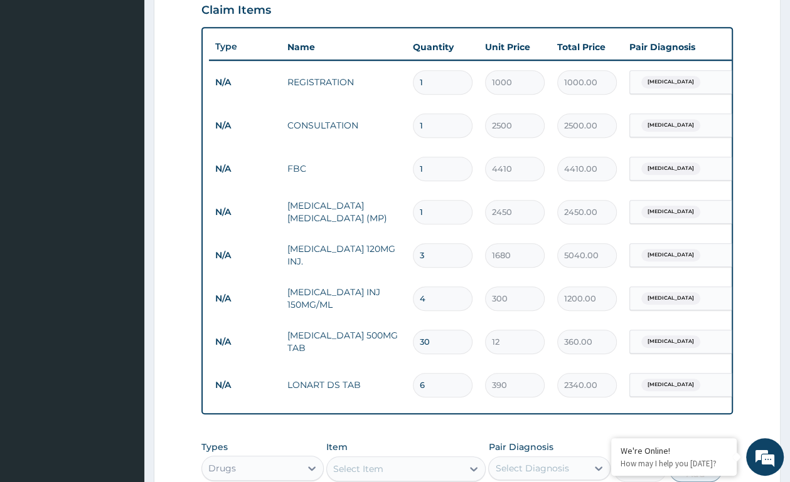
scroll to position [0, 98]
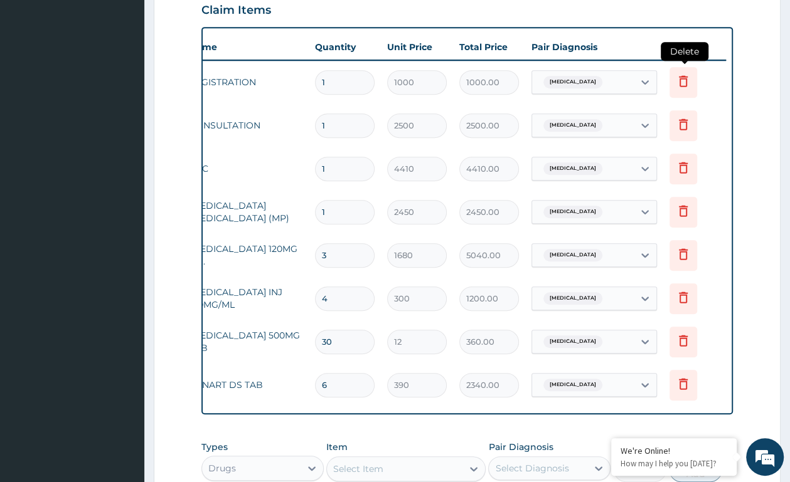
type input "6"
click at [676, 85] on icon at bounding box center [682, 80] width 15 height 15
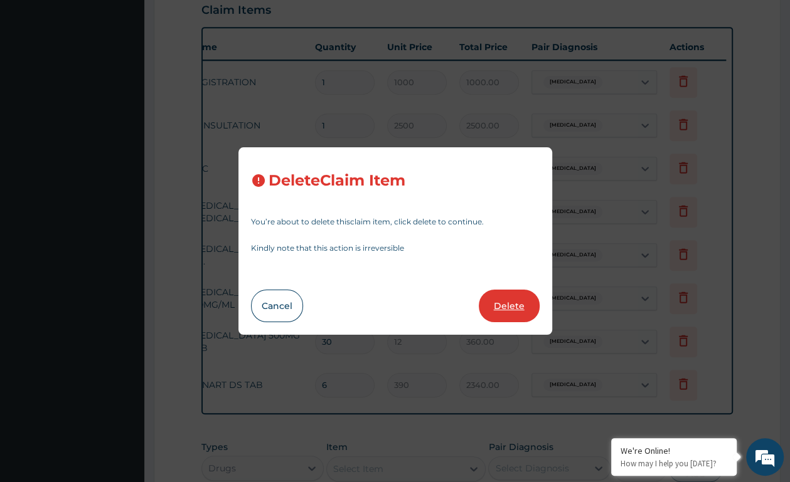
click at [519, 310] on button "Delete" at bounding box center [508, 306] width 61 height 33
type input "2500"
type input "2500.00"
type input "4410"
type input "4410.00"
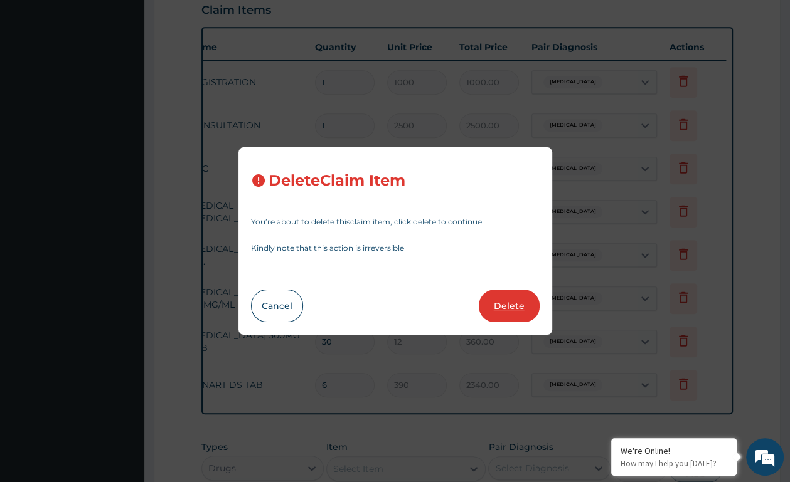
type input "2450"
type input "2450.00"
type input "3"
type input "1680"
type input "5040.00"
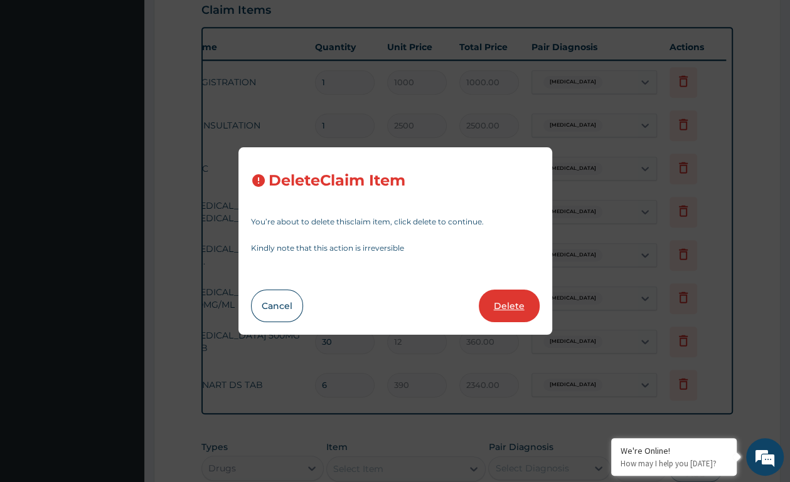
type input "4"
type input "300"
type input "1200.00"
type input "30"
type input "12"
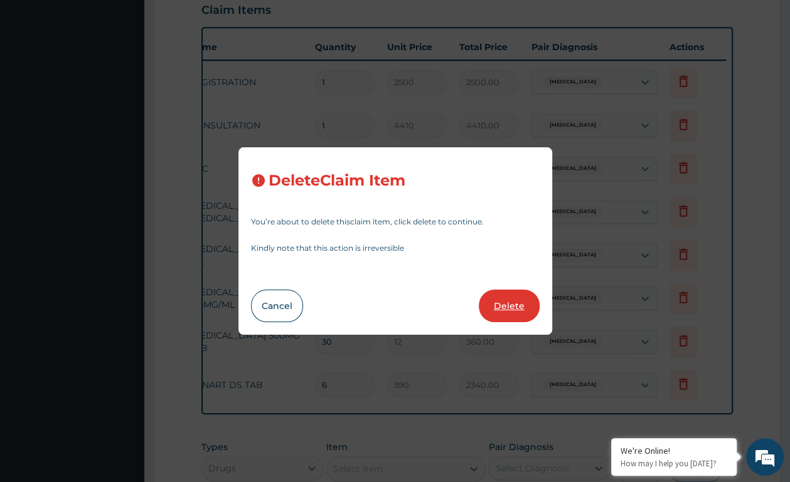
type input "360.00"
type input "6"
type input "390"
type input "2340.00"
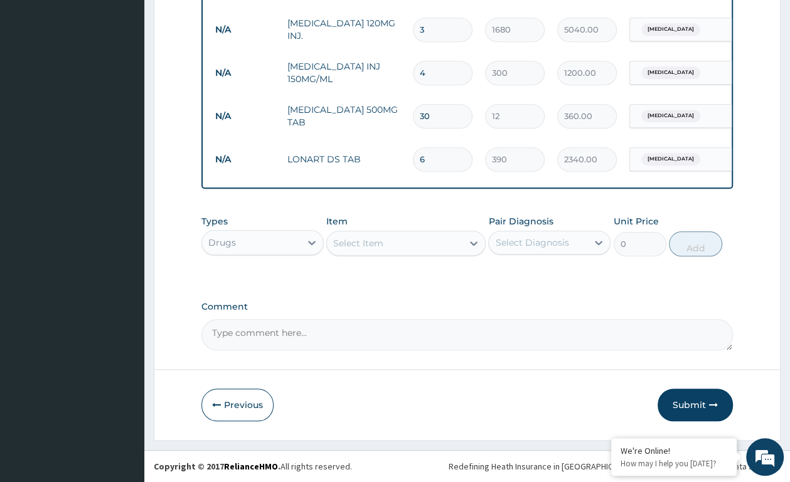
scroll to position [635, 0]
click at [693, 408] on button "Submit" at bounding box center [694, 405] width 75 height 33
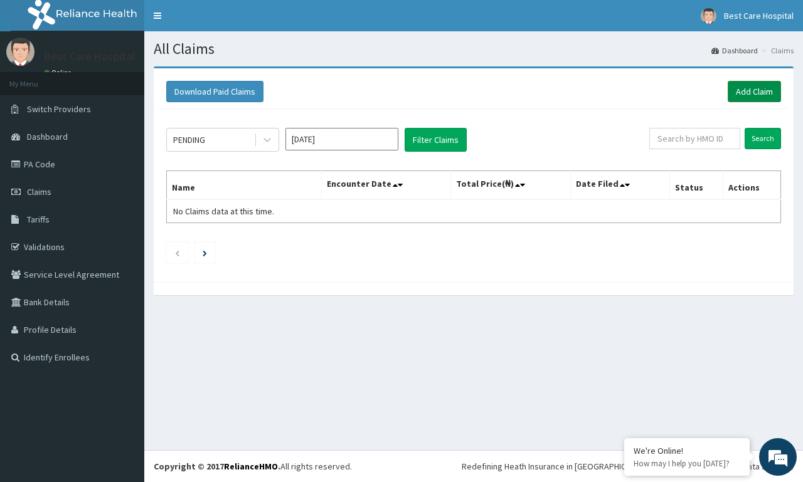
click at [755, 87] on link "Add Claim" at bounding box center [753, 91] width 53 height 21
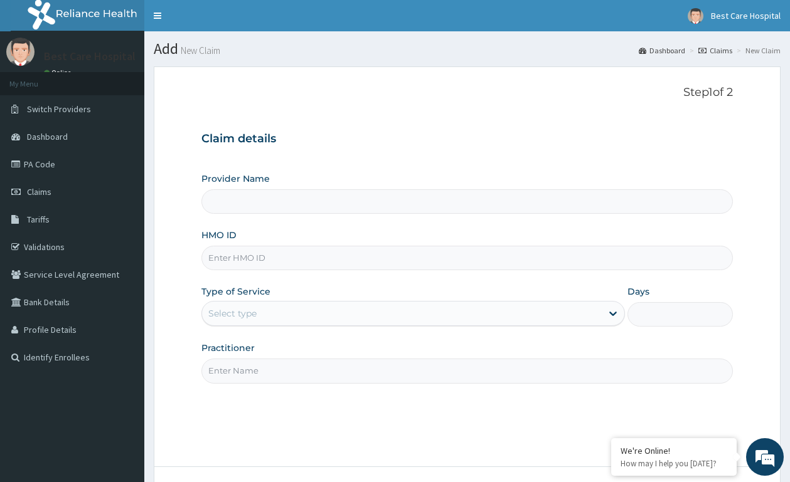
click at [241, 261] on input "HMO ID" at bounding box center [466, 258] width 531 height 24
type input "Bestcare Hospital"
type input "ELN/10145/A"
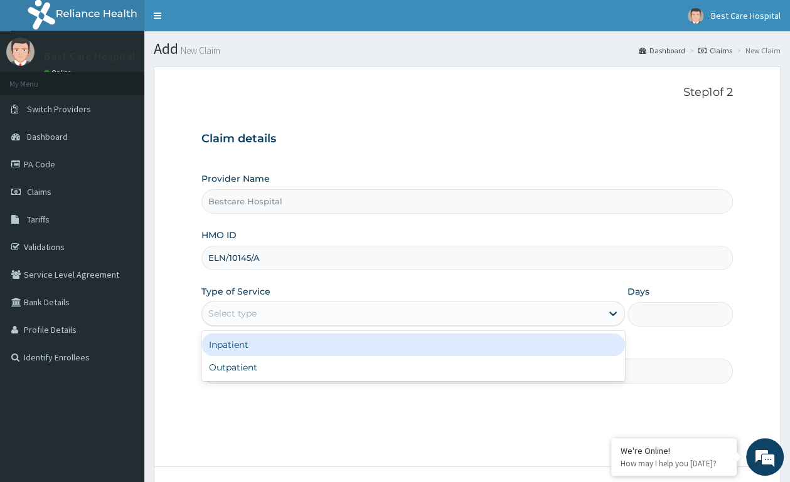
click at [219, 314] on div "Select type" at bounding box center [232, 313] width 48 height 13
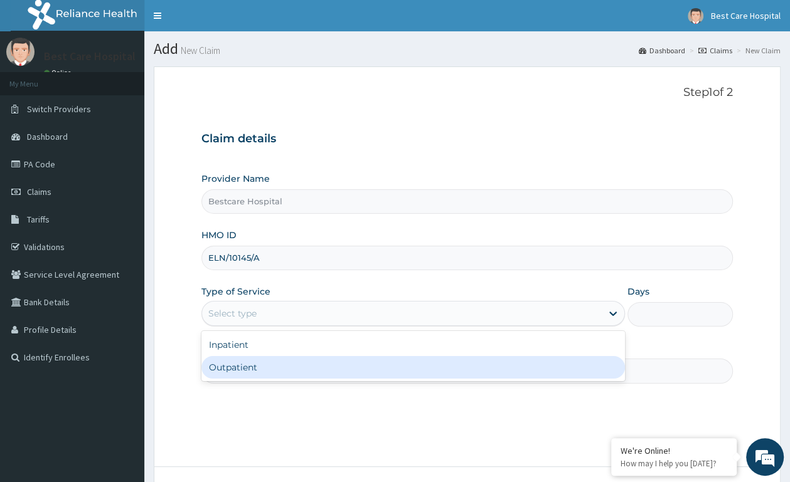
drag, startPoint x: 230, startPoint y: 376, endPoint x: 239, endPoint y: 375, distance: 9.4
click at [231, 376] on div "Outpatient" at bounding box center [412, 367] width 423 height 23
type input "1"
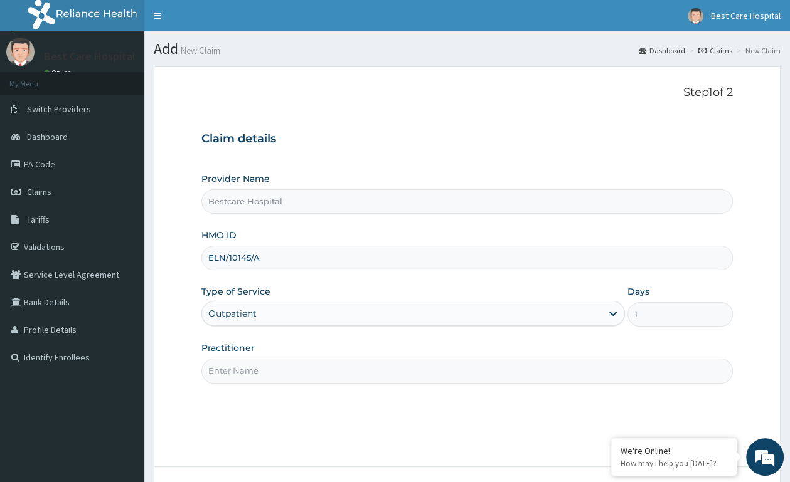
click at [245, 372] on input "Practitioner" at bounding box center [466, 371] width 531 height 24
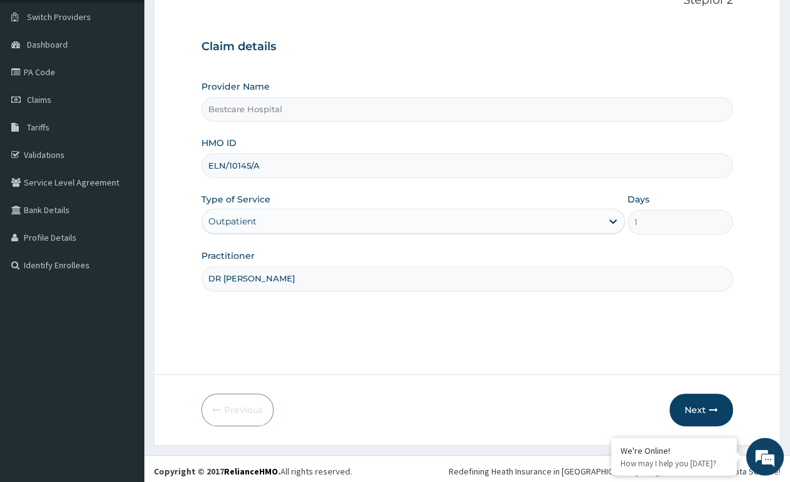
scroll to position [98, 0]
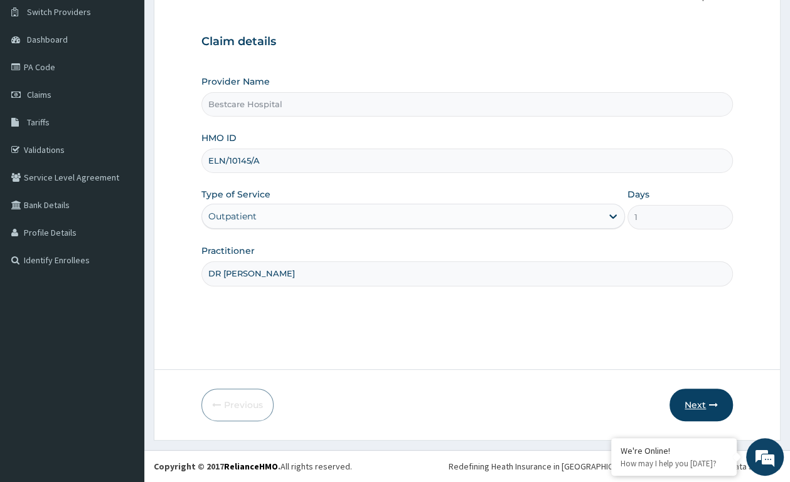
type input "DR [PERSON_NAME]"
click at [694, 401] on button "Next" at bounding box center [700, 405] width 63 height 33
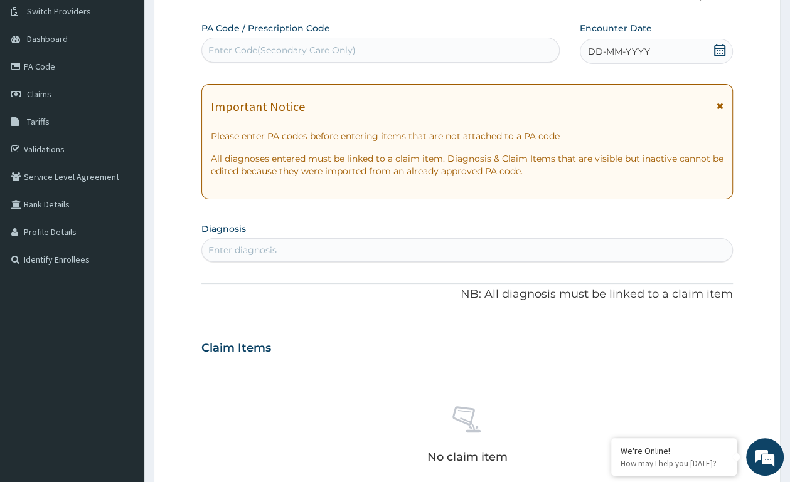
click at [721, 49] on icon at bounding box center [719, 50] width 11 height 13
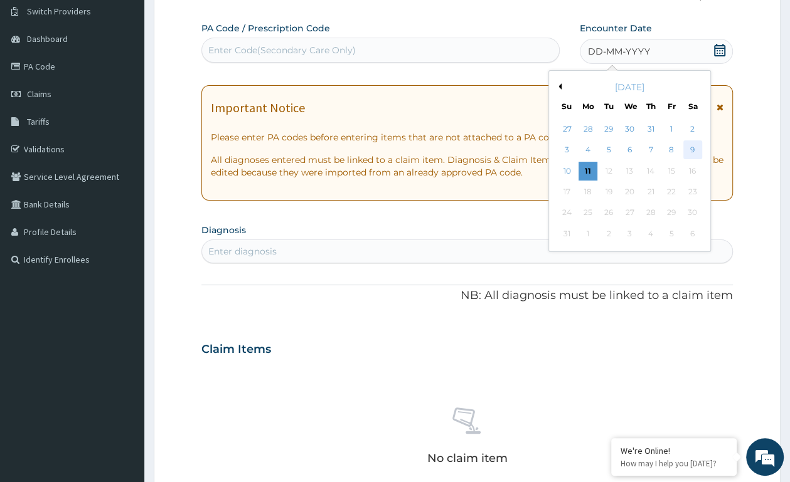
click at [690, 150] on div "9" at bounding box center [691, 150] width 19 height 19
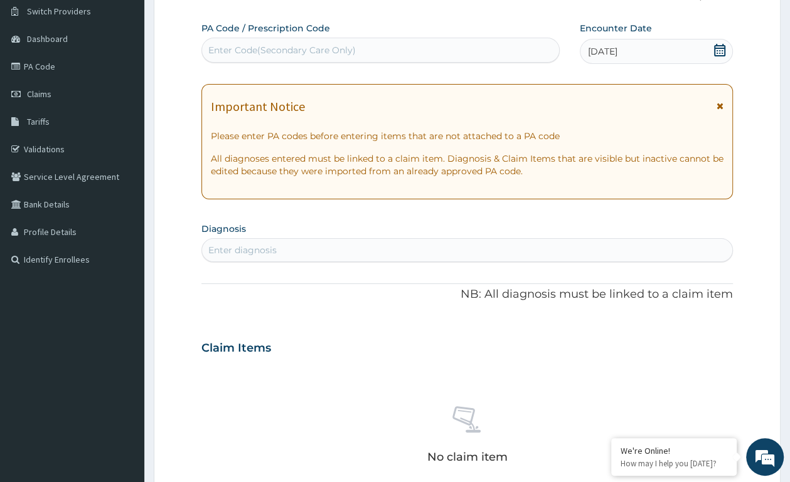
click at [496, 251] on div "Enter diagnosis" at bounding box center [467, 250] width 530 height 20
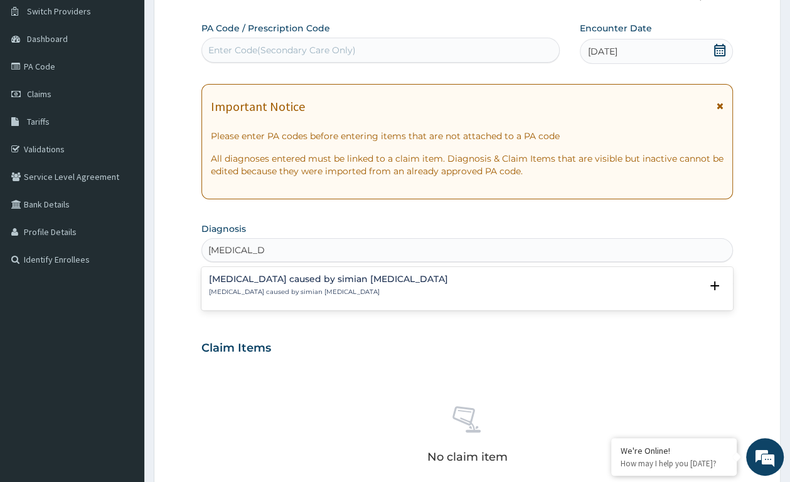
type input "PLASMODI"
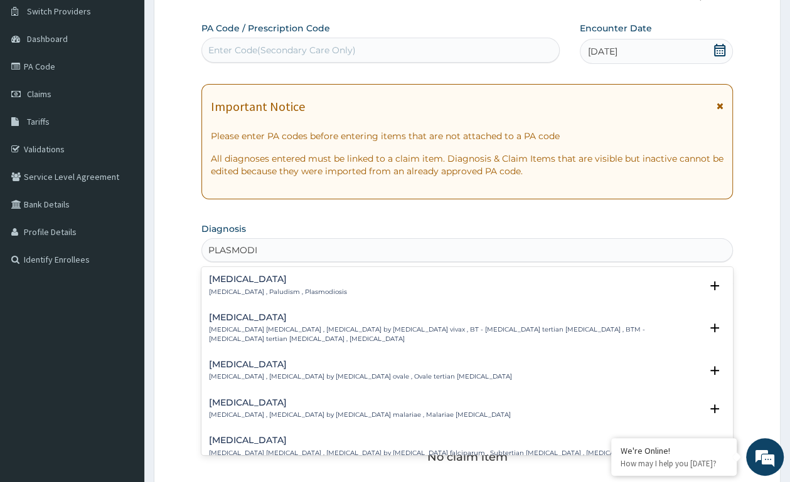
click at [282, 288] on div "[MEDICAL_DATA] [MEDICAL_DATA] , Paludism , Plasmodiosis" at bounding box center [278, 286] width 138 height 22
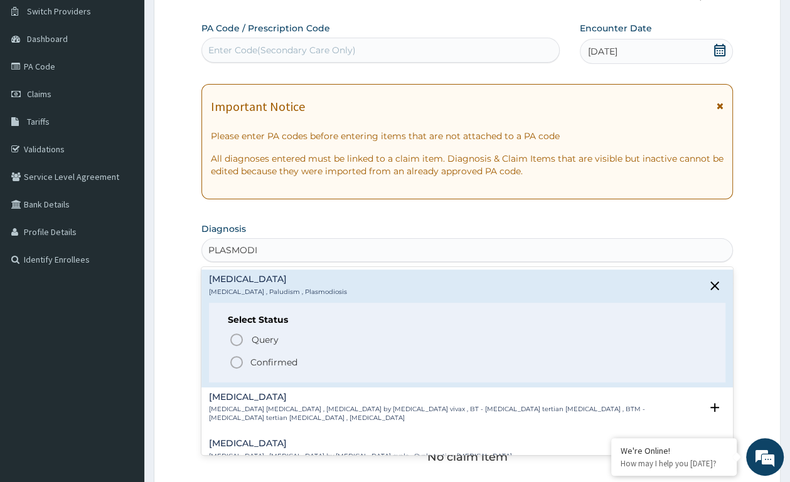
click at [234, 362] on icon "status option filled" at bounding box center [236, 362] width 15 height 15
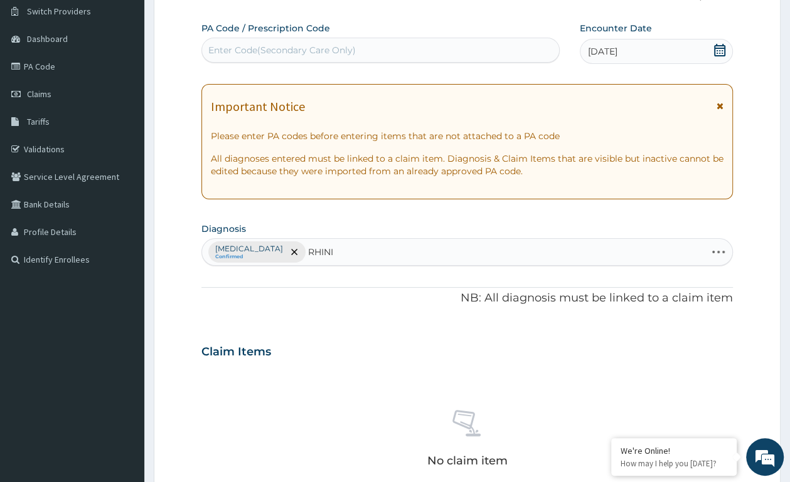
type input "RHINIT"
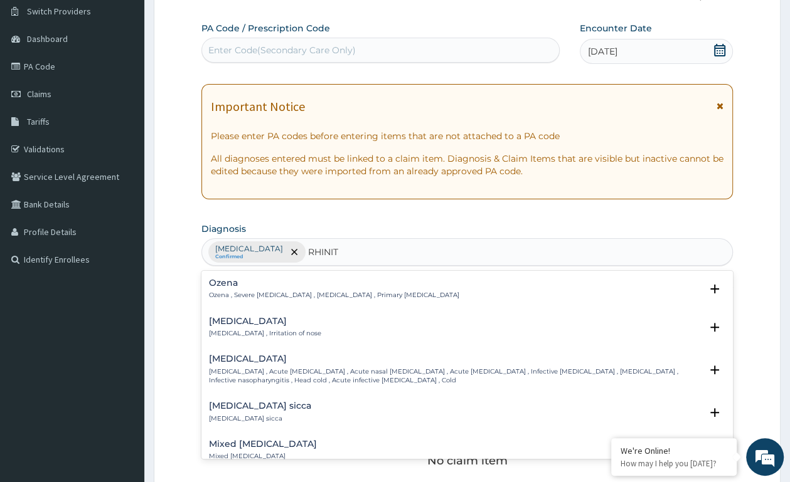
click at [226, 335] on p "Rhinitis , Irritation of nose" at bounding box center [265, 333] width 112 height 9
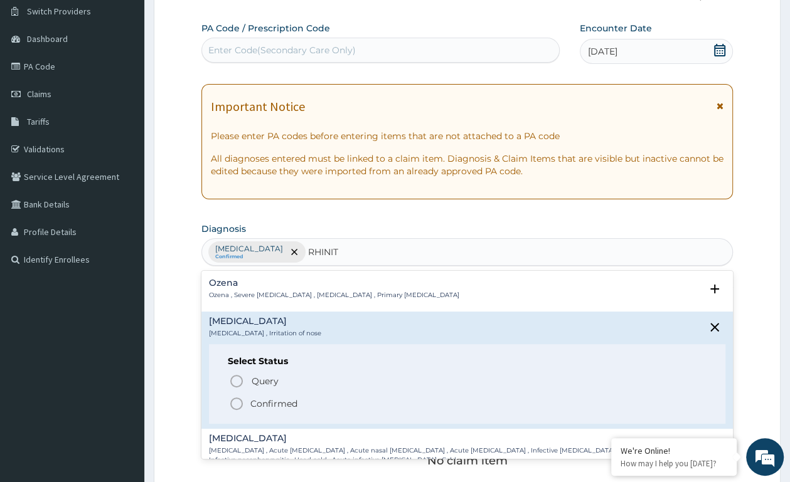
click at [234, 401] on icon "status option filled" at bounding box center [236, 403] width 15 height 15
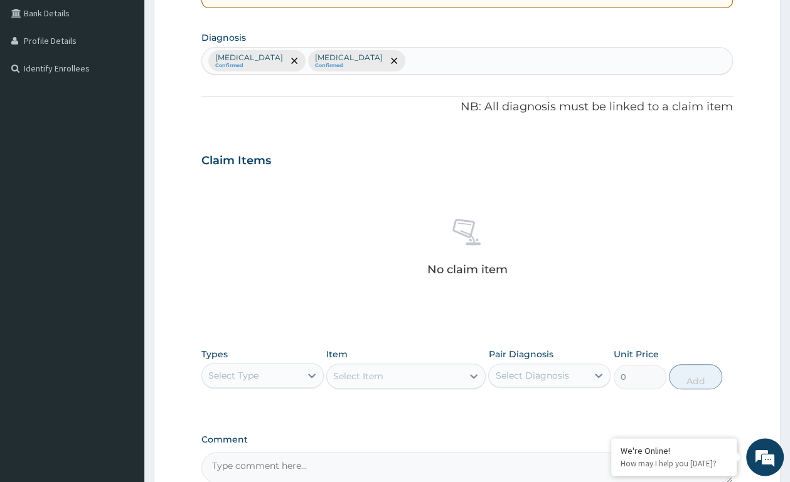
scroll to position [295, 0]
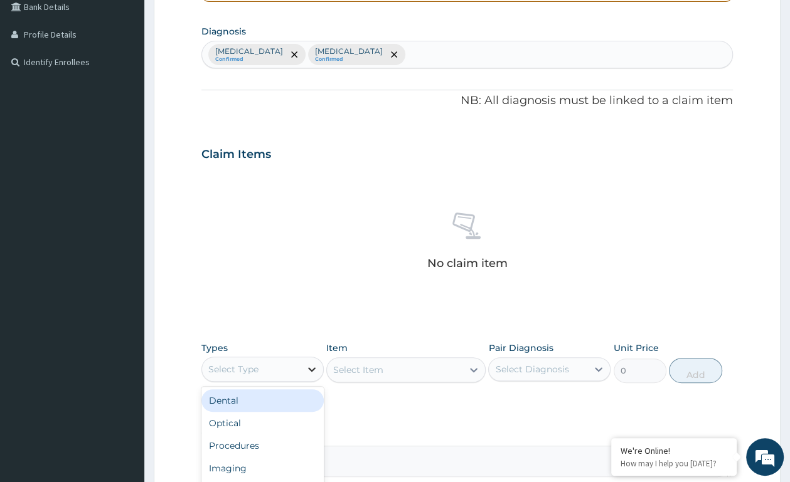
click at [305, 364] on div at bounding box center [311, 369] width 23 height 23
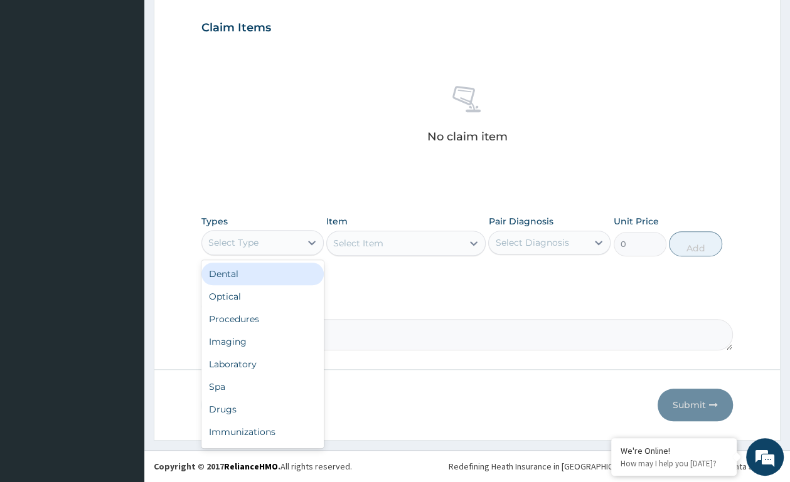
scroll to position [42, 0]
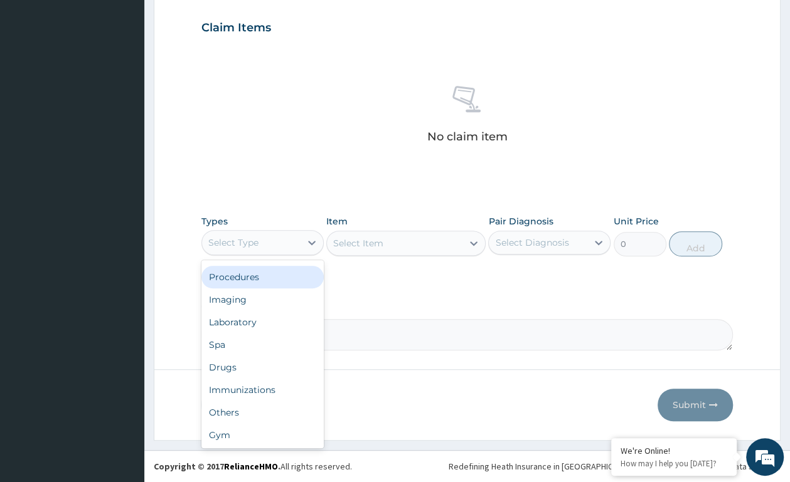
click at [266, 275] on div "Procedures" at bounding box center [262, 277] width 122 height 23
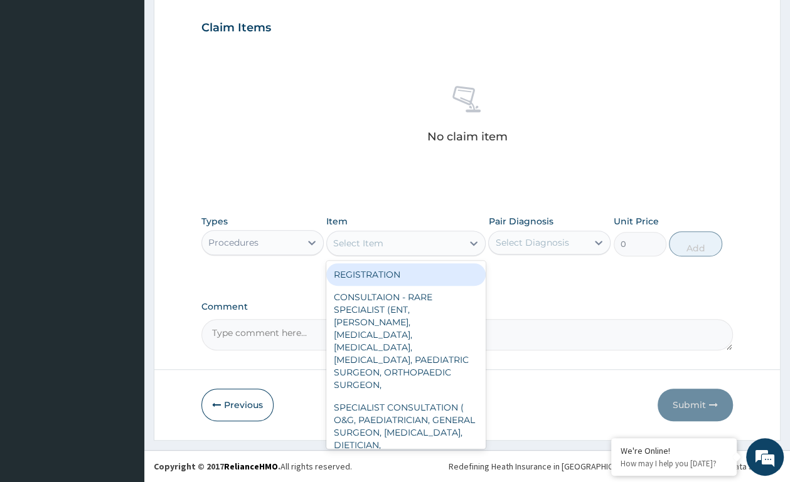
click at [470, 240] on icon at bounding box center [473, 243] width 13 height 13
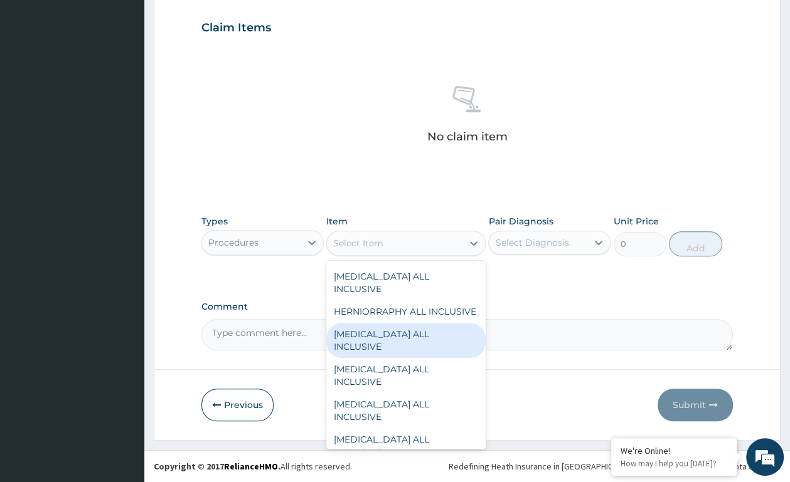
scroll to position [0, 0]
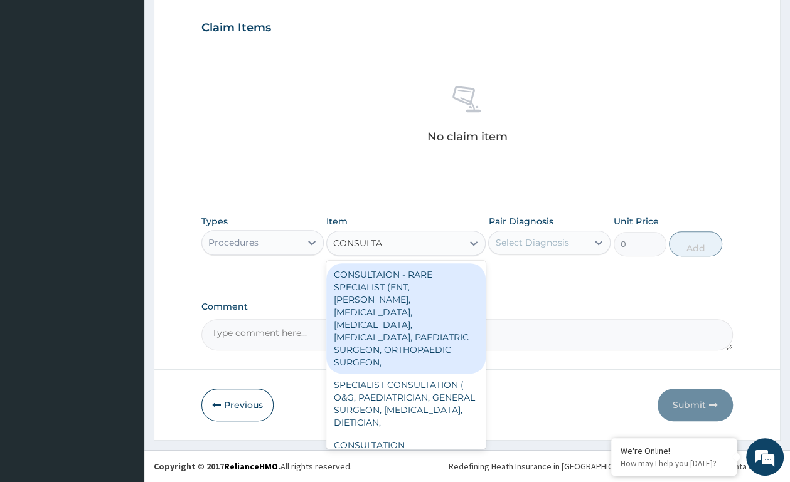
type input "CONSULTAT"
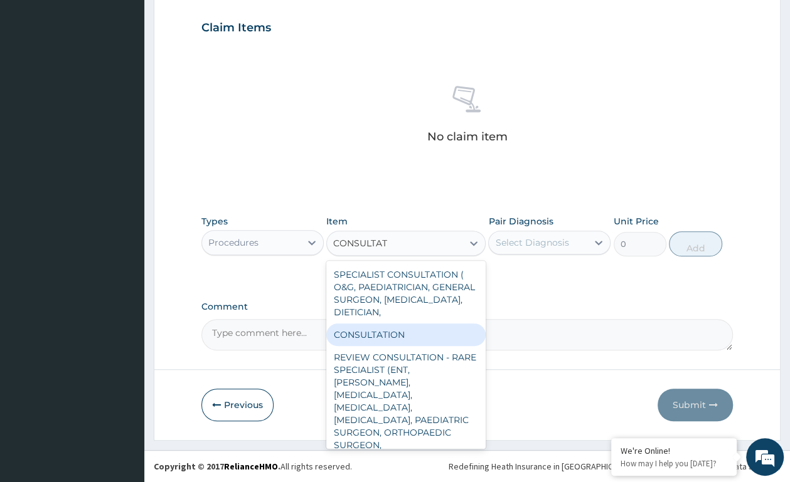
click at [361, 337] on div "CONSULTATION" at bounding box center [405, 335] width 159 height 23
type input "2500"
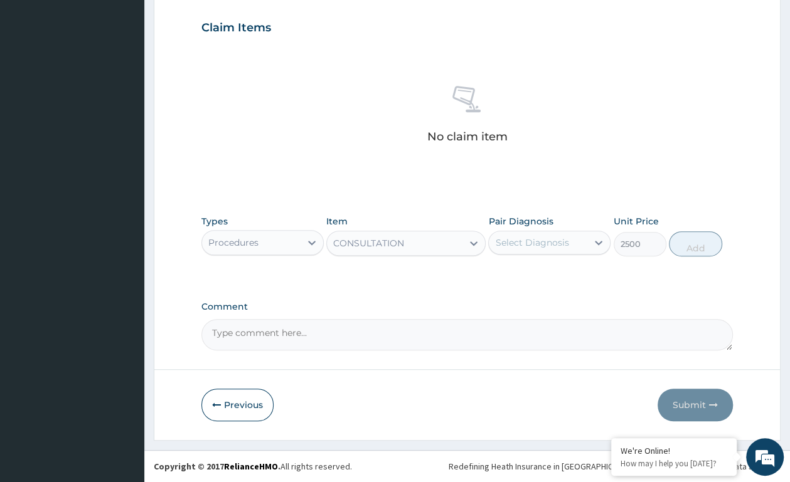
click at [536, 240] on div "Select Diagnosis" at bounding box center [531, 242] width 73 height 13
click at [521, 285] on div "[MEDICAL_DATA]" at bounding box center [549, 275] width 122 height 26
checkbox input "true"
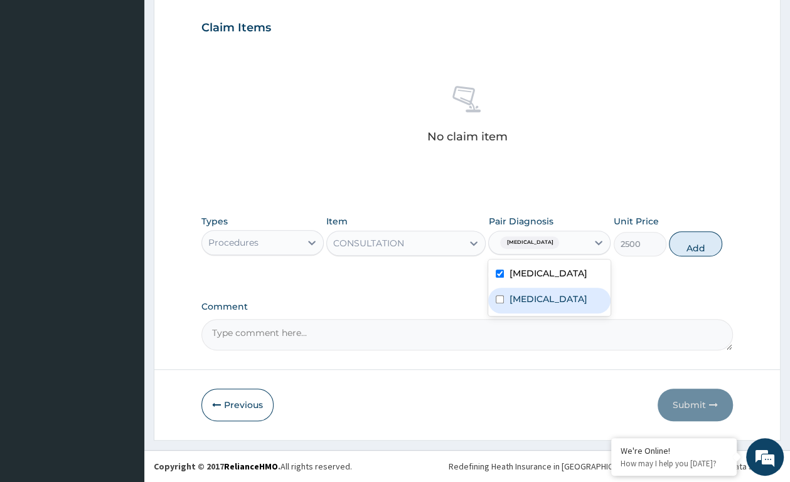
click at [521, 295] on label "Rhinitis" at bounding box center [548, 299] width 78 height 13
checkbox input "true"
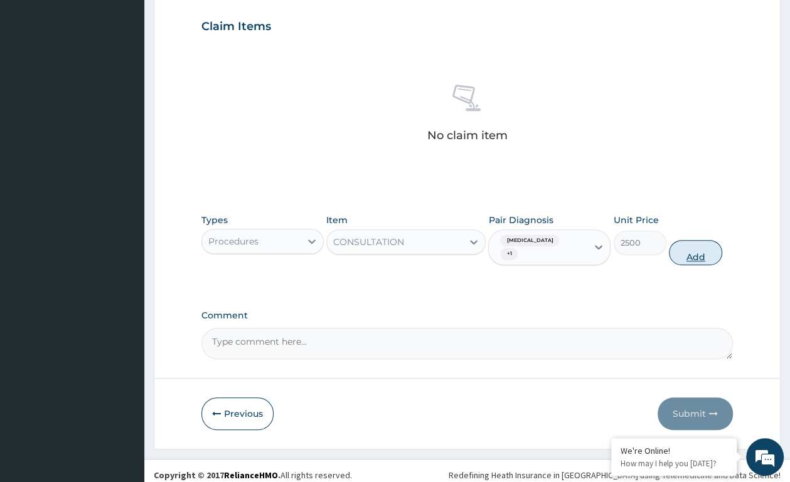
click at [677, 251] on button "Add" at bounding box center [694, 252] width 53 height 25
type input "0"
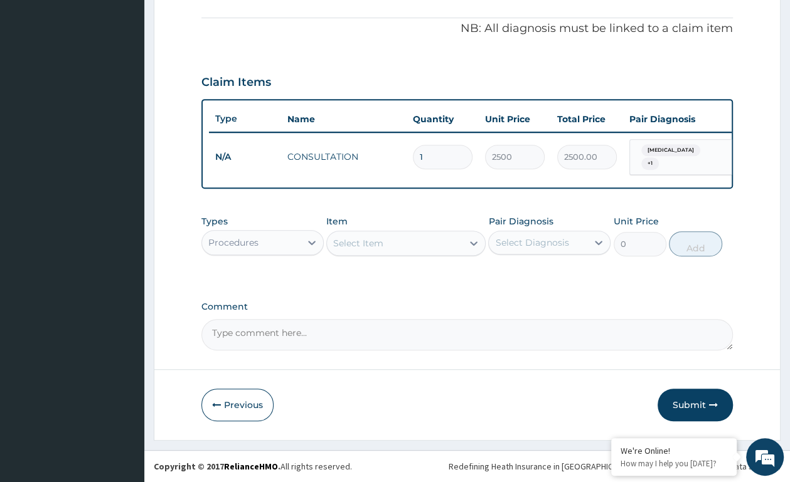
scroll to position [375, 0]
click at [278, 246] on div "Procedures" at bounding box center [251, 243] width 98 height 20
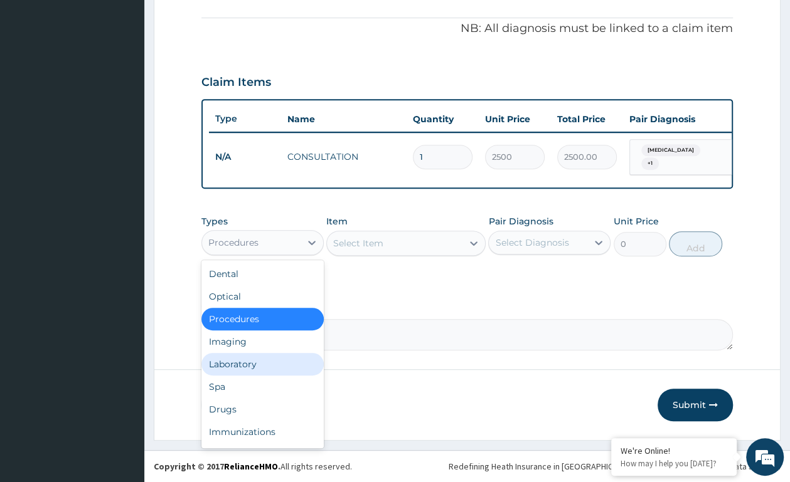
click at [256, 363] on div "Laboratory" at bounding box center [262, 364] width 122 height 23
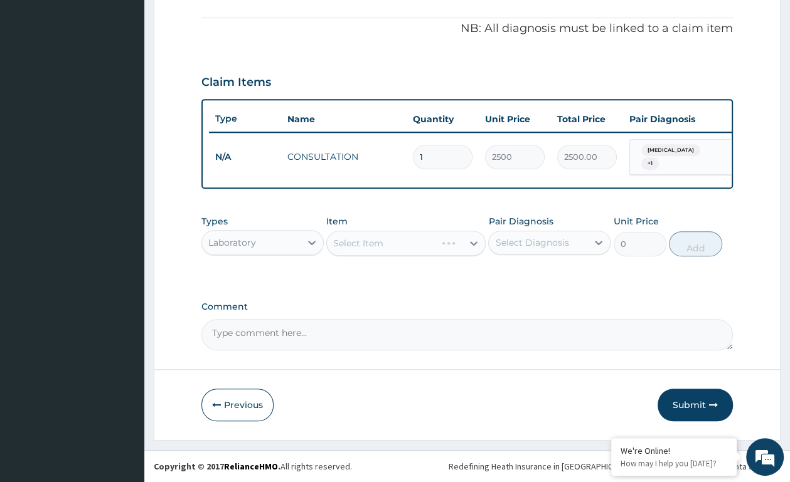
click at [463, 239] on div "Select Item" at bounding box center [405, 243] width 159 height 25
click at [465, 241] on div at bounding box center [473, 243] width 23 height 23
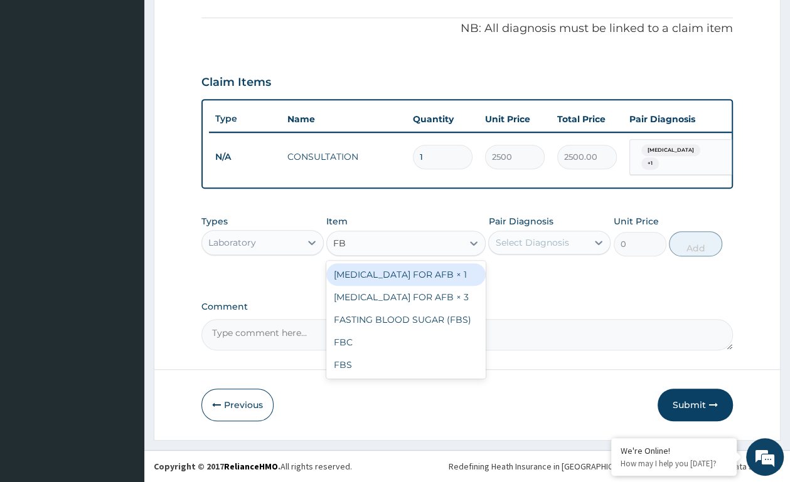
type input "FBC"
click at [366, 279] on div "FBC" at bounding box center [405, 274] width 159 height 23
type input "4410"
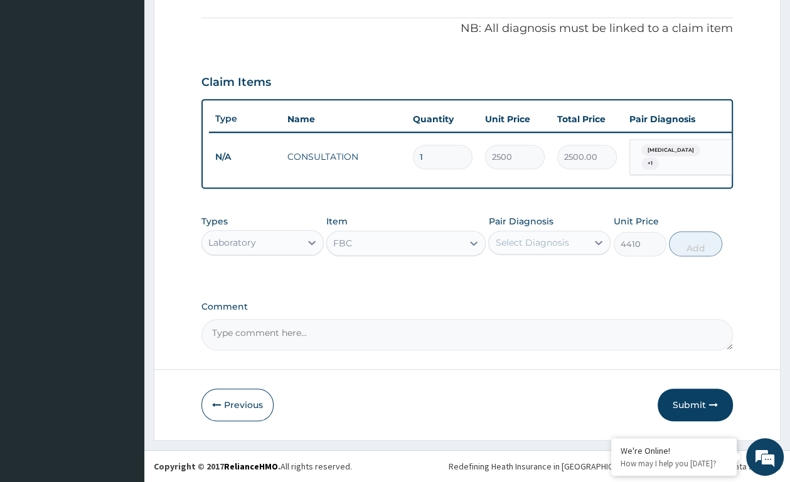
click at [546, 242] on div "Select Diagnosis" at bounding box center [531, 242] width 73 height 13
click at [536, 272] on label "[MEDICAL_DATA]" at bounding box center [548, 273] width 78 height 13
checkbox input "true"
click at [696, 241] on button "Add" at bounding box center [694, 243] width 53 height 25
type input "0"
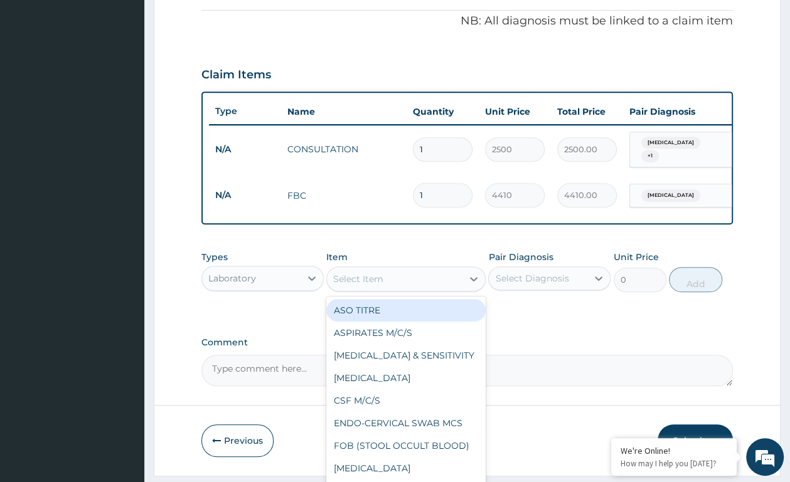
click at [438, 288] on div "Select Item" at bounding box center [394, 279] width 135 height 20
type input "MP"
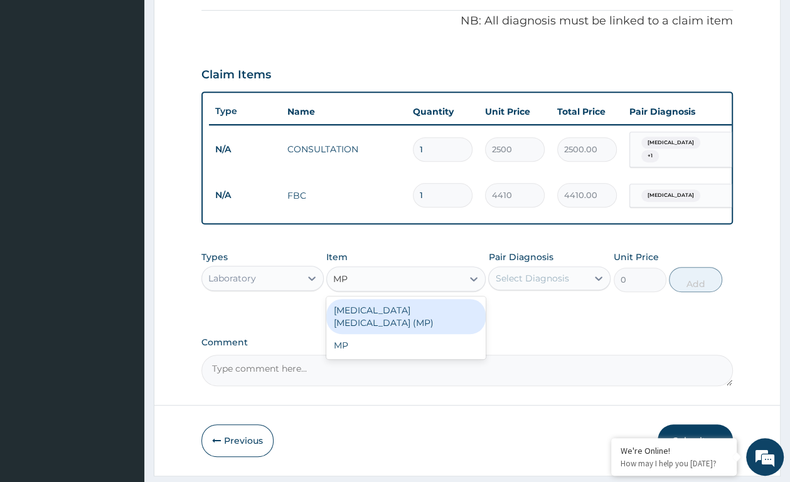
drag, startPoint x: 394, startPoint y: 322, endPoint x: 402, endPoint y: 319, distance: 8.2
click at [400, 320] on div "MALARIA PARASITE (MP)" at bounding box center [405, 316] width 159 height 35
type input "2450"
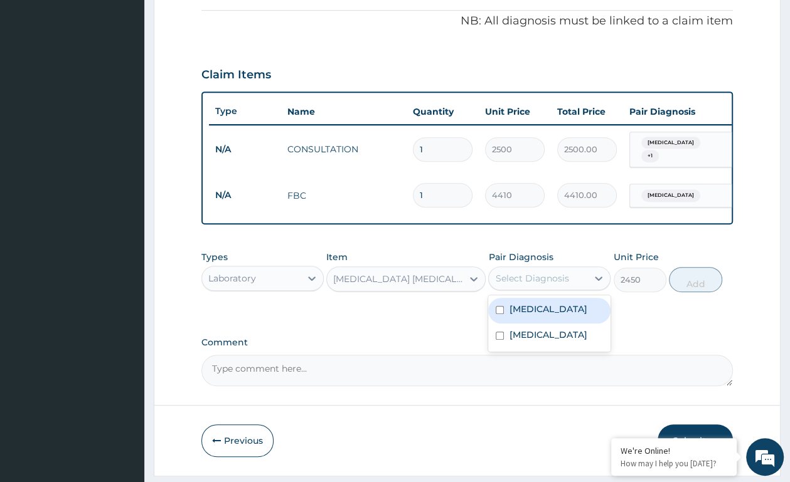
click at [517, 285] on div "Select Diagnosis" at bounding box center [531, 278] width 73 height 13
click at [514, 315] on label "[MEDICAL_DATA]" at bounding box center [548, 309] width 78 height 13
checkbox input "true"
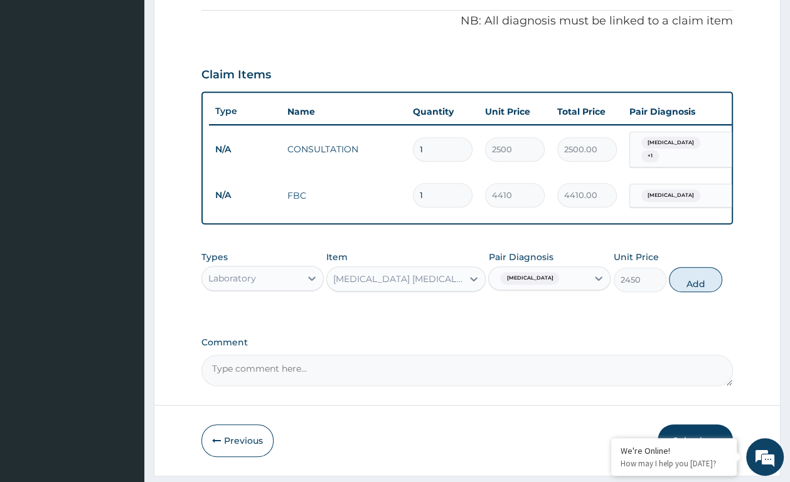
drag, startPoint x: 678, startPoint y: 285, endPoint x: 608, endPoint y: 288, distance: 70.3
click at [679, 285] on button "Add" at bounding box center [694, 279] width 53 height 25
type input "0"
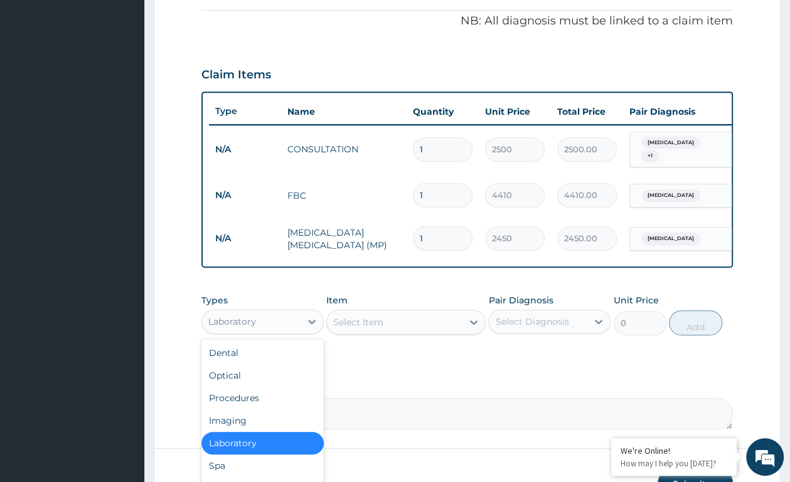
click at [290, 327] on div "Laboratory" at bounding box center [251, 322] width 98 height 20
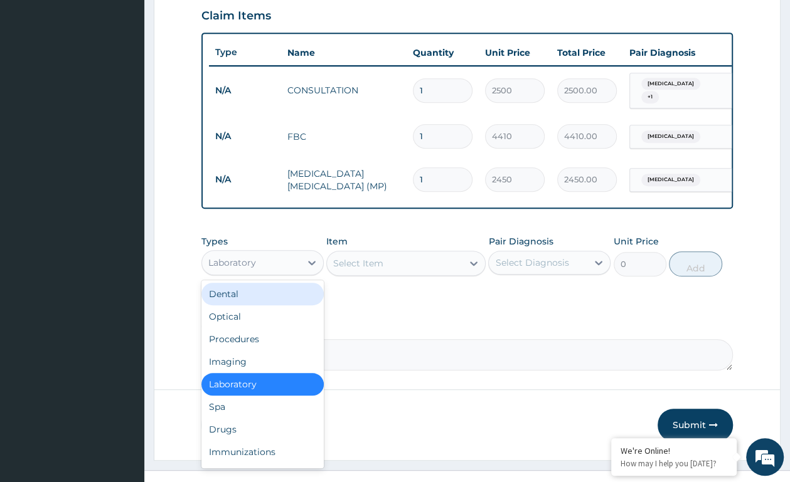
scroll to position [462, 0]
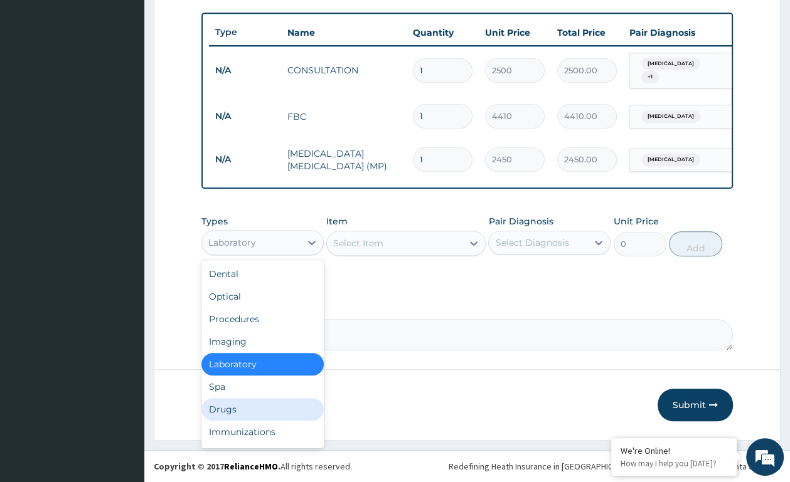
click at [234, 404] on div "Drugs" at bounding box center [262, 409] width 122 height 23
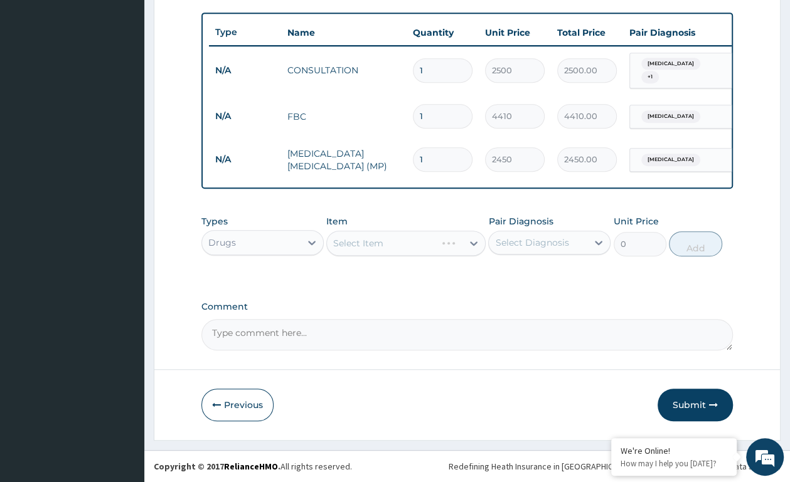
click at [471, 241] on div "Select Item" at bounding box center [405, 243] width 159 height 25
click at [475, 239] on div "Select Item" at bounding box center [405, 243] width 159 height 25
click at [473, 238] on div "Select Item" at bounding box center [405, 243] width 159 height 25
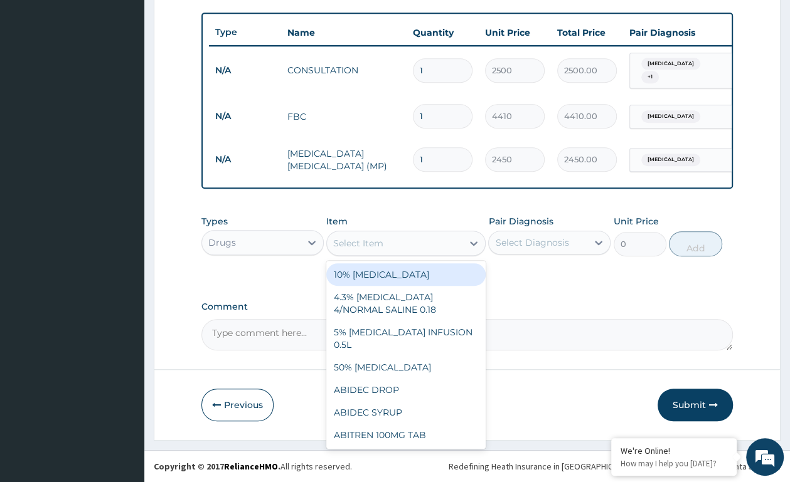
click at [458, 241] on div "Select Item" at bounding box center [394, 243] width 135 height 20
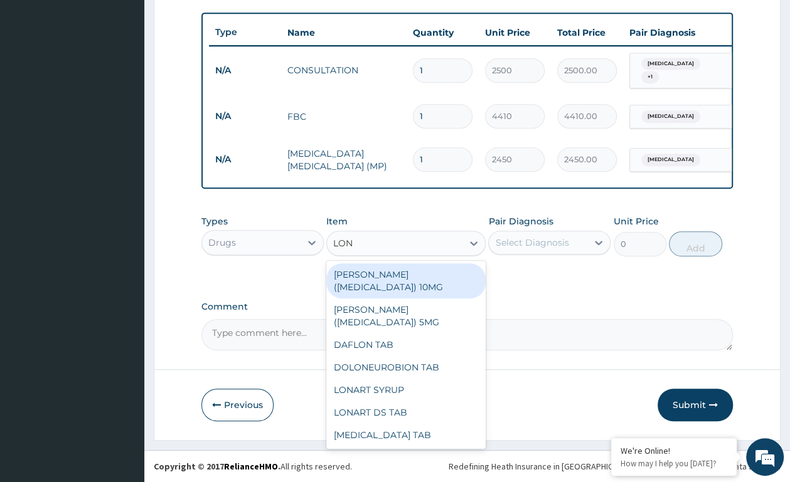
type input "LONA"
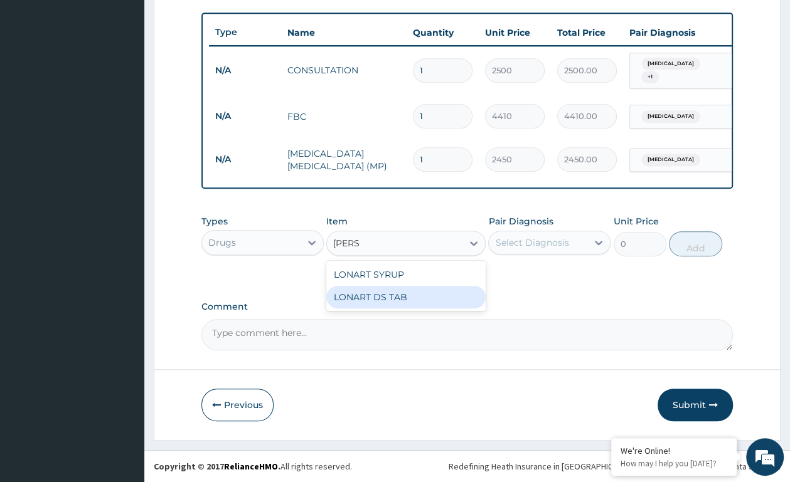
click at [355, 298] on div "LONART DS TAB" at bounding box center [405, 297] width 159 height 23
type input "390"
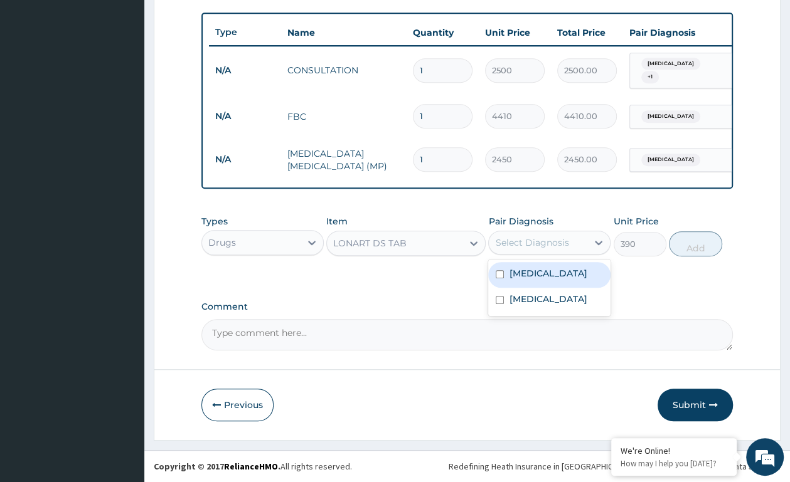
click at [509, 235] on div "Select Diagnosis" at bounding box center [538, 243] width 98 height 20
click at [548, 270] on div "[MEDICAL_DATA]" at bounding box center [549, 275] width 122 height 26
checkbox input "true"
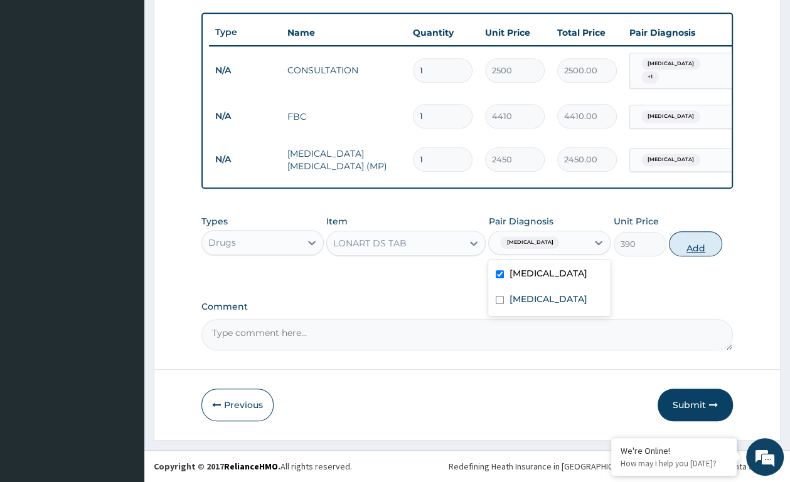
click at [695, 248] on button "Add" at bounding box center [694, 243] width 53 height 25
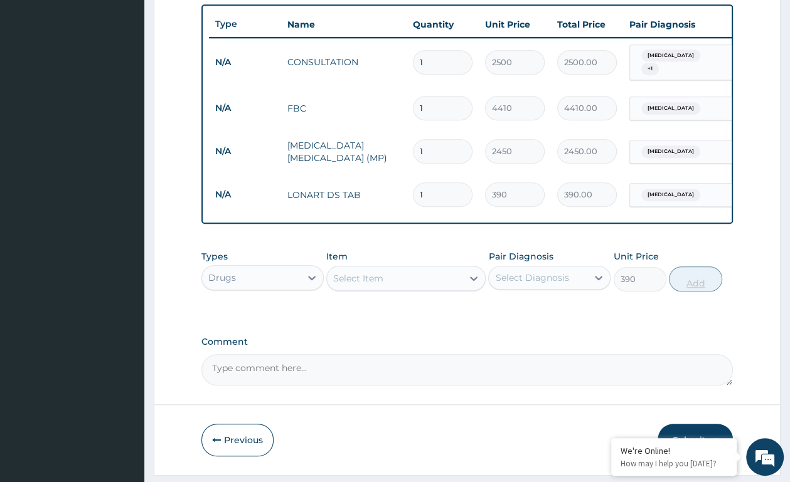
type input "0"
type input "0.00"
type input "6"
type input "2340.00"
type input "6"
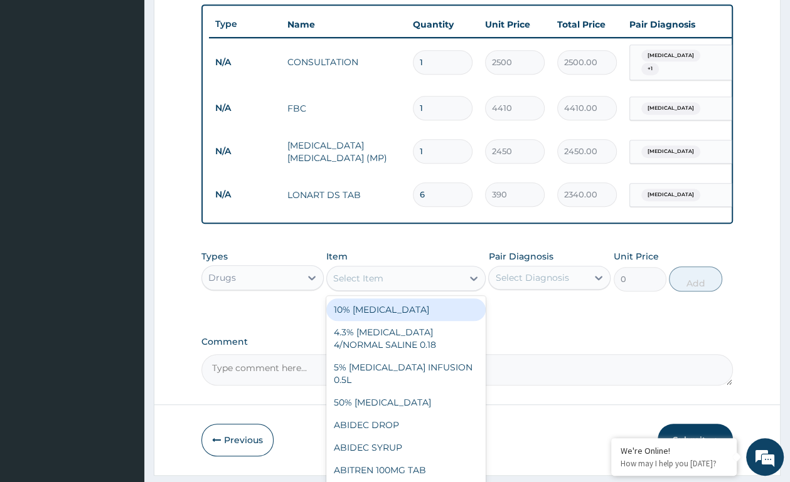
click at [367, 285] on div "Select Item" at bounding box center [358, 278] width 50 height 13
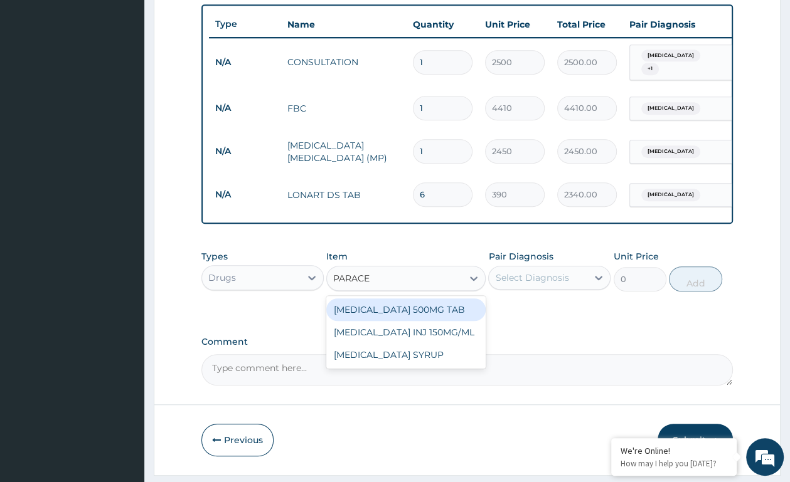
type input "PARACET"
click at [385, 317] on div "PARACETAMOL 500MG TAB" at bounding box center [405, 309] width 159 height 23
type input "12"
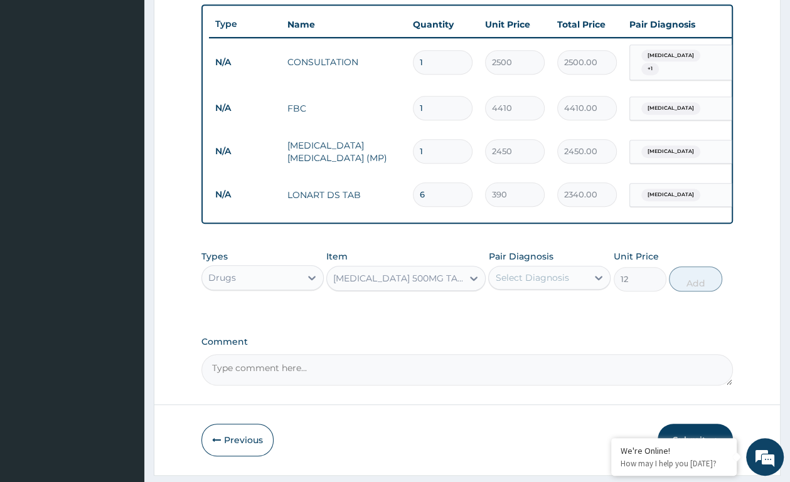
click at [520, 284] on div "Select Diagnosis" at bounding box center [531, 278] width 73 height 13
click at [551, 317] on div "[MEDICAL_DATA]" at bounding box center [549, 310] width 122 height 26
checkbox input "true"
drag, startPoint x: 705, startPoint y: 282, endPoint x: 620, endPoint y: 287, distance: 85.4
click at [704, 282] on button "Add" at bounding box center [694, 279] width 53 height 25
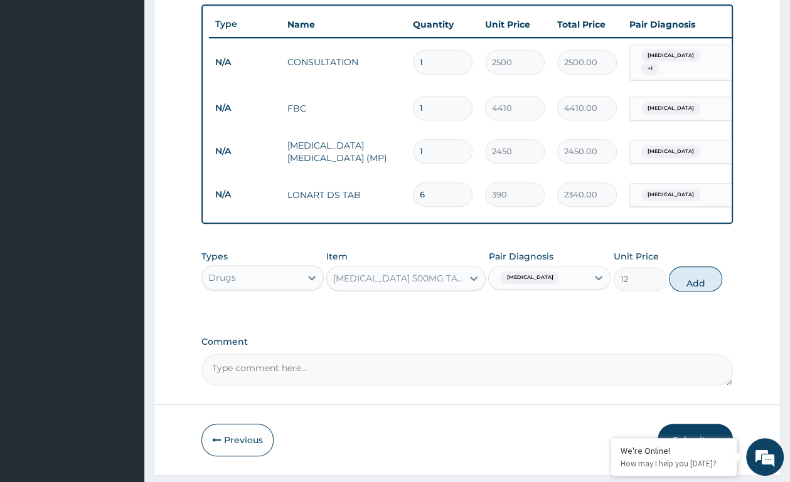
type input "0"
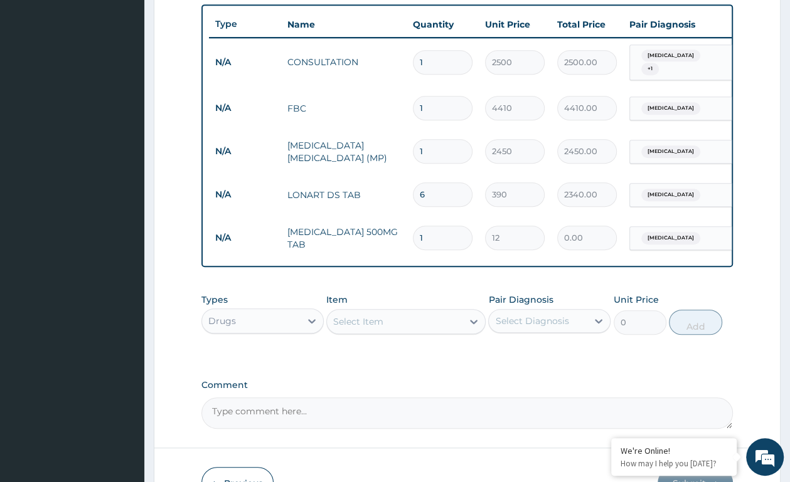
type input "0.00"
type input "3"
type input "36.00"
type input "30"
type input "360.00"
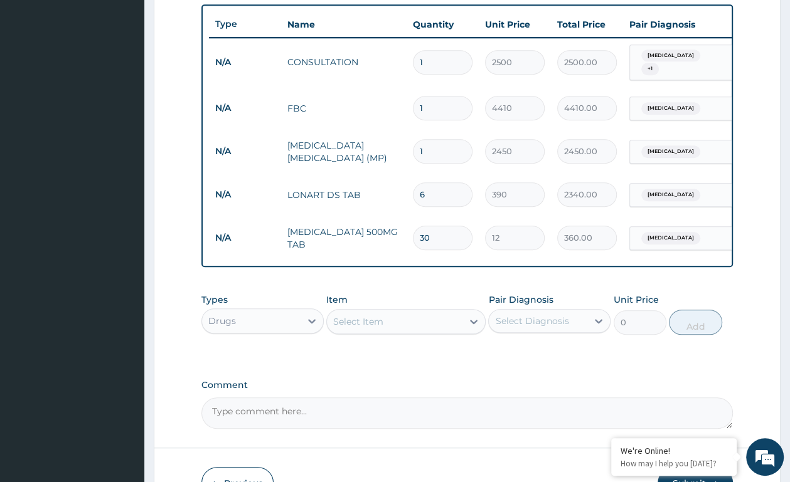
type input "30"
click at [379, 328] on div "Select Item" at bounding box center [358, 321] width 50 height 13
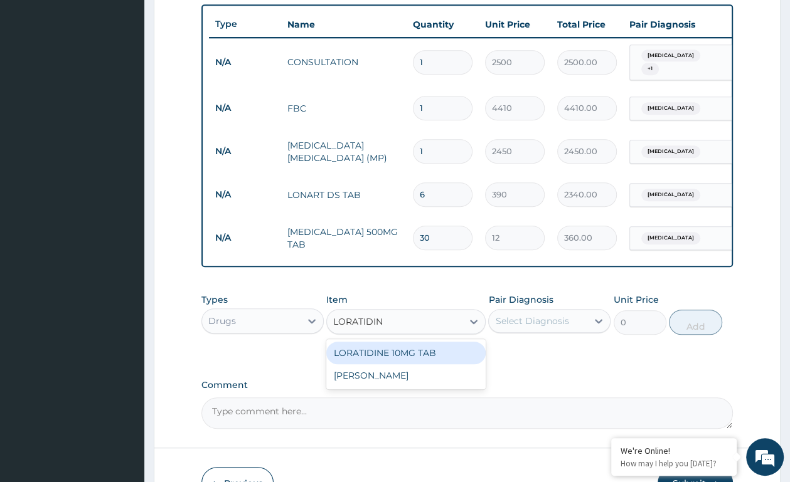
type input "LORATIDINE"
click at [348, 357] on div "LORATIDINE 10MG TAB" at bounding box center [405, 353] width 159 height 23
type input "72"
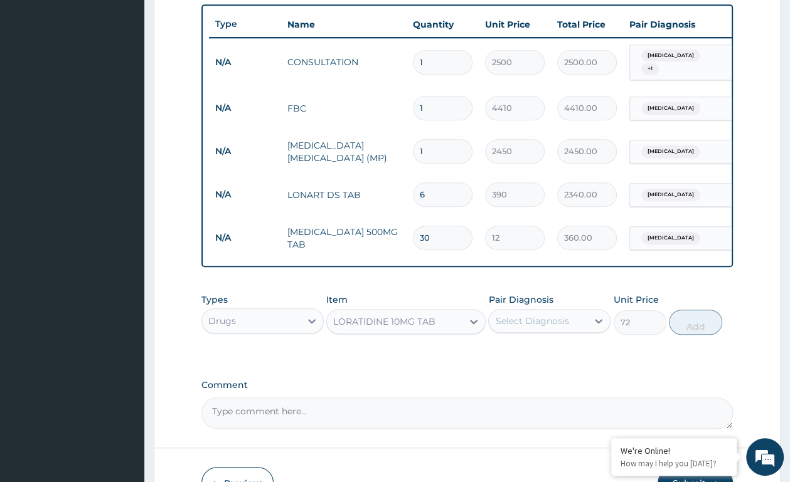
click at [571, 329] on div "Select Diagnosis" at bounding box center [538, 321] width 98 height 20
click at [549, 386] on div "Rhinitis" at bounding box center [549, 379] width 122 height 26
checkbox input "true"
click at [682, 329] on button "Add" at bounding box center [694, 322] width 53 height 25
type input "0"
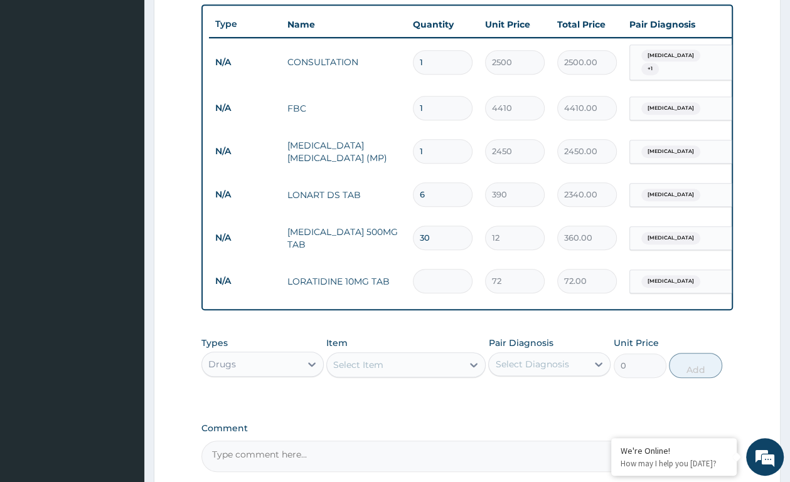
type input "0.00"
type input "5"
type input "360.00"
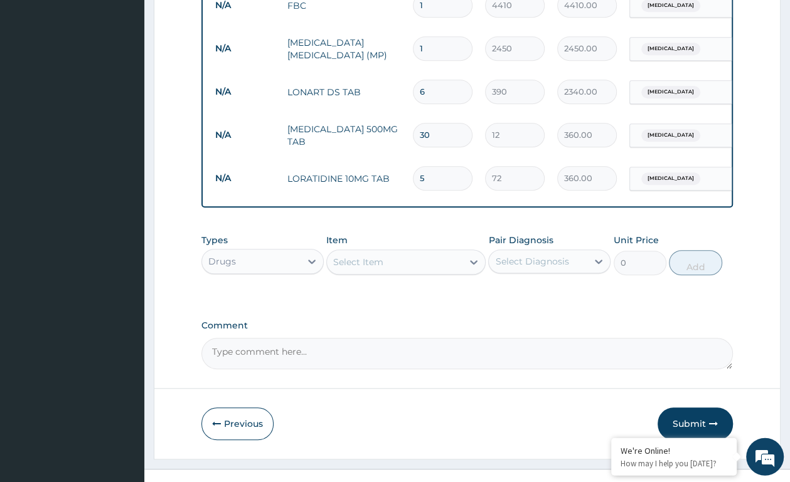
scroll to position [591, 0]
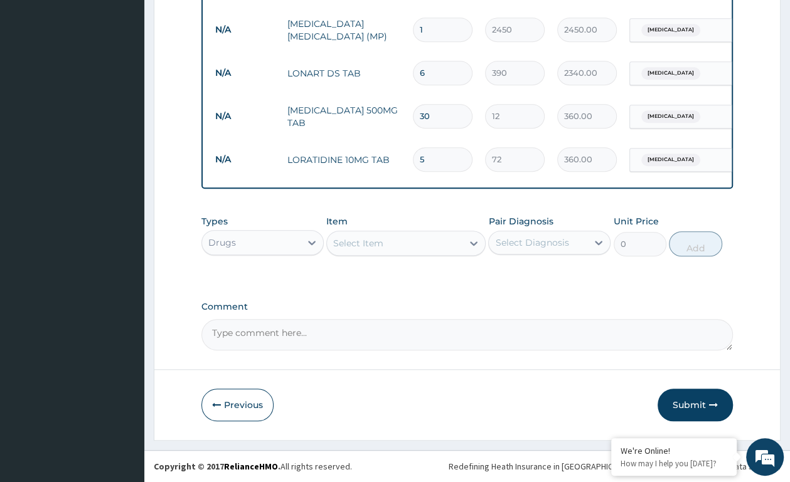
type input "5"
drag, startPoint x: 616, startPoint y: 411, endPoint x: 626, endPoint y: 413, distance: 10.3
click at [617, 411] on div "Previous Submit" at bounding box center [466, 405] width 531 height 33
click at [696, 404] on button "Submit" at bounding box center [694, 405] width 75 height 33
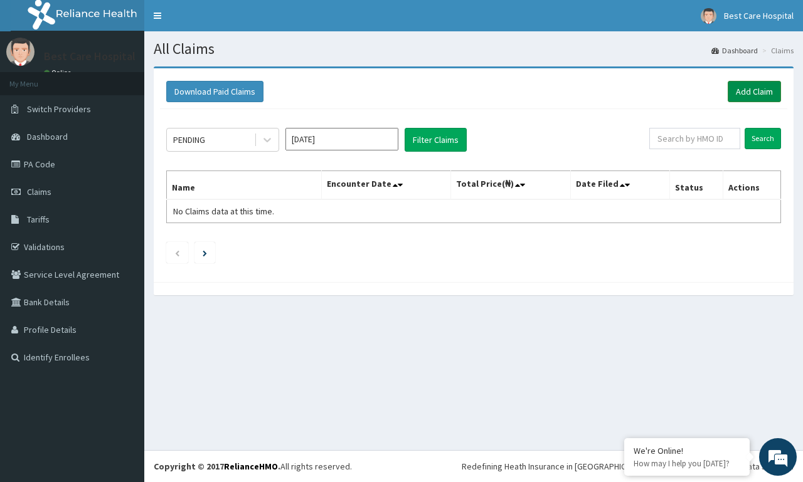
click at [730, 94] on link "Add Claim" at bounding box center [753, 91] width 53 height 21
click at [749, 93] on link "Add Claim" at bounding box center [753, 91] width 53 height 21
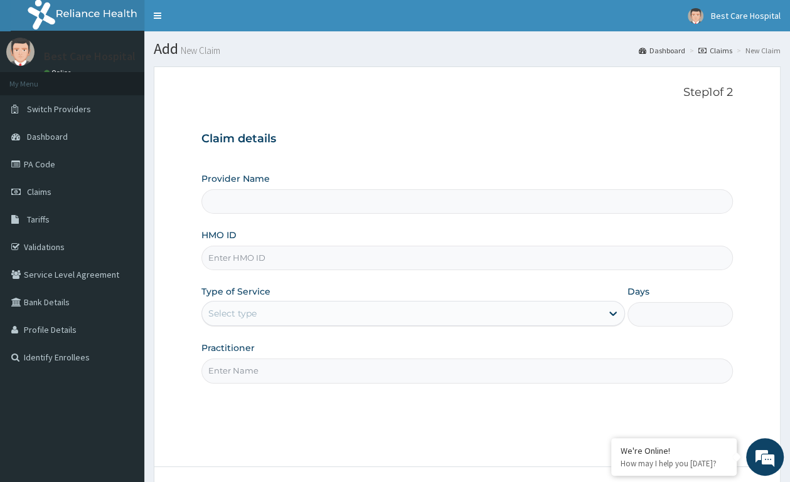
type input "Bestcare Hospital"
type input "VTL/10470/A"
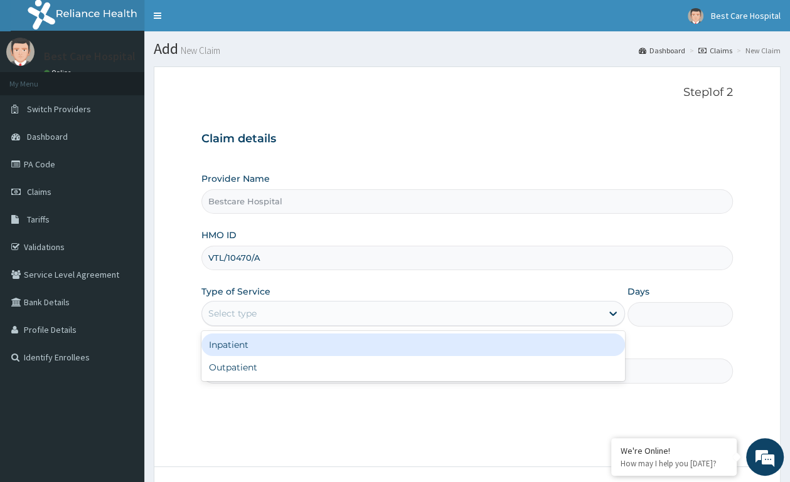
click at [235, 311] on div "Select type" at bounding box center [232, 313] width 48 height 13
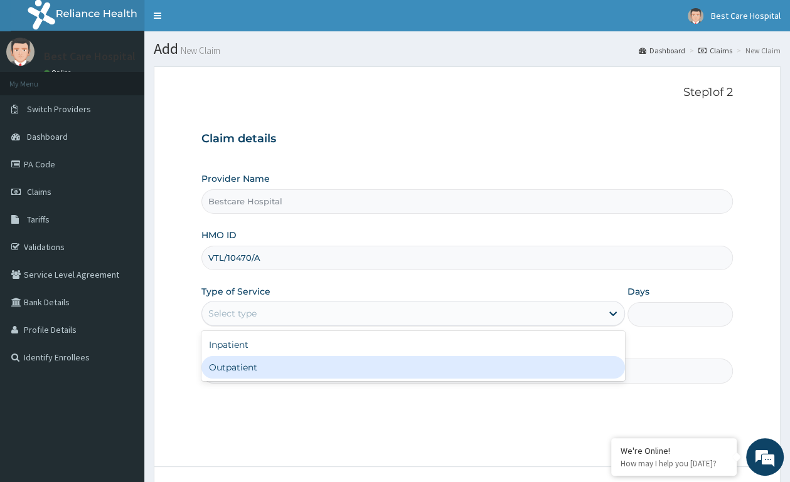
click at [241, 367] on div "Outpatient" at bounding box center [412, 367] width 423 height 23
type input "1"
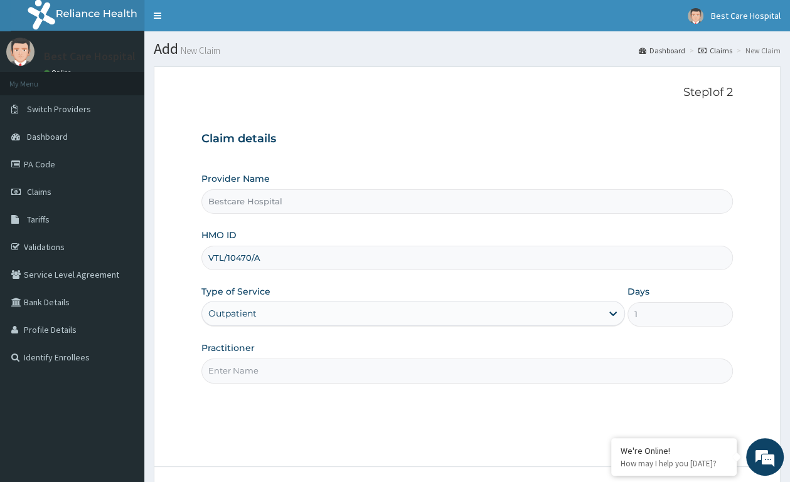
click at [241, 367] on input "Practitioner" at bounding box center [466, 371] width 531 height 24
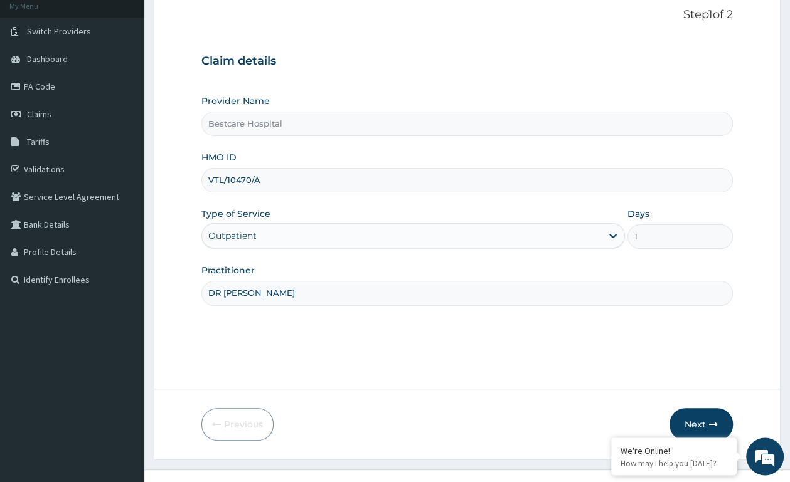
scroll to position [98, 0]
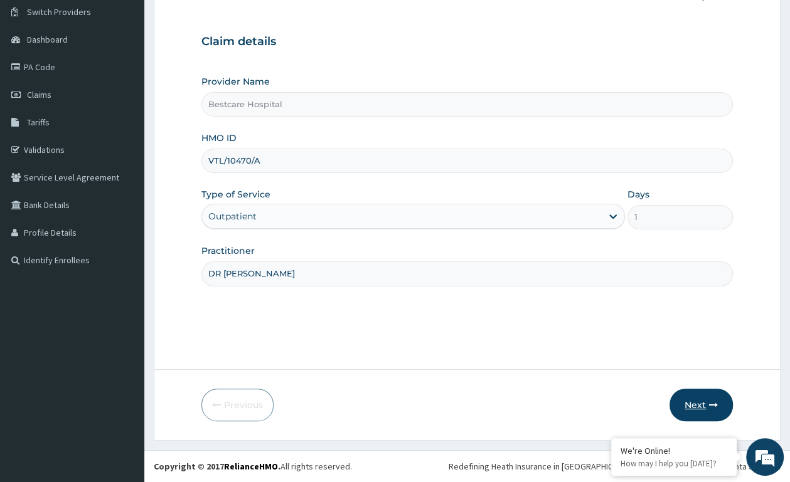
type input "DR [PERSON_NAME]"
click at [693, 394] on button "Next" at bounding box center [700, 405] width 63 height 33
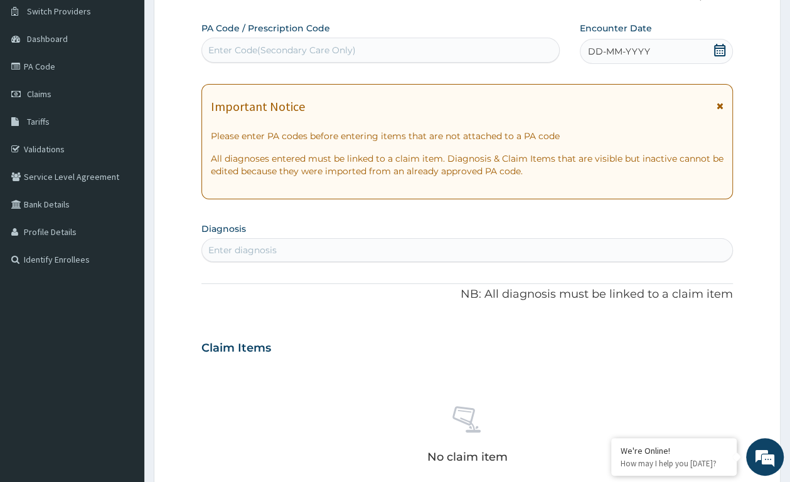
scroll to position [0, 0]
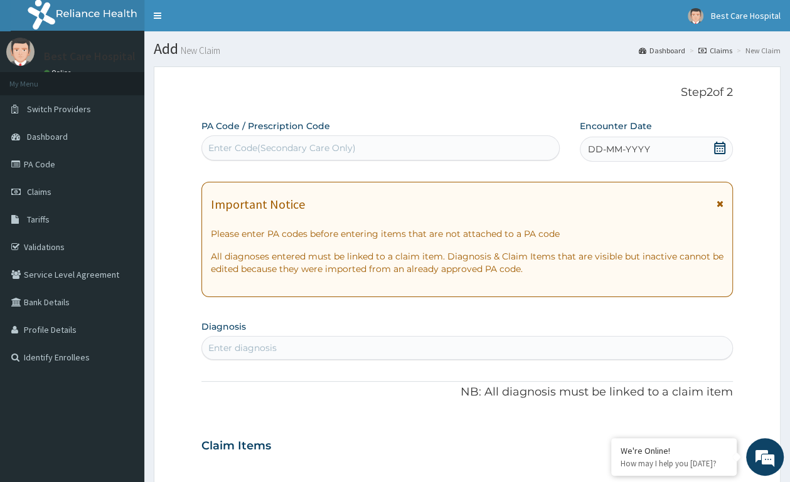
click at [721, 148] on icon at bounding box center [719, 148] width 11 height 13
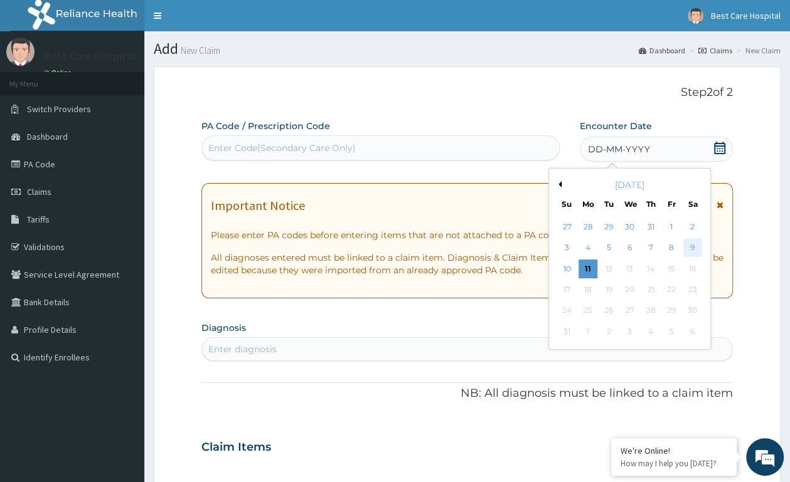
click at [695, 247] on div "9" at bounding box center [691, 248] width 19 height 19
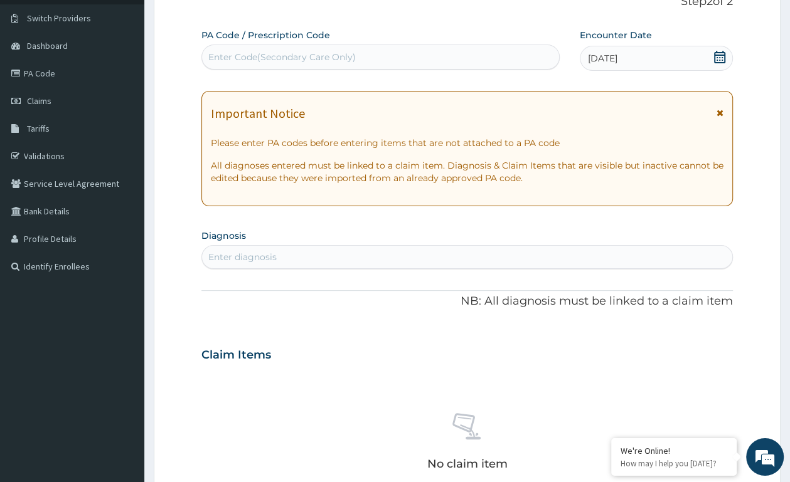
scroll to position [132, 0]
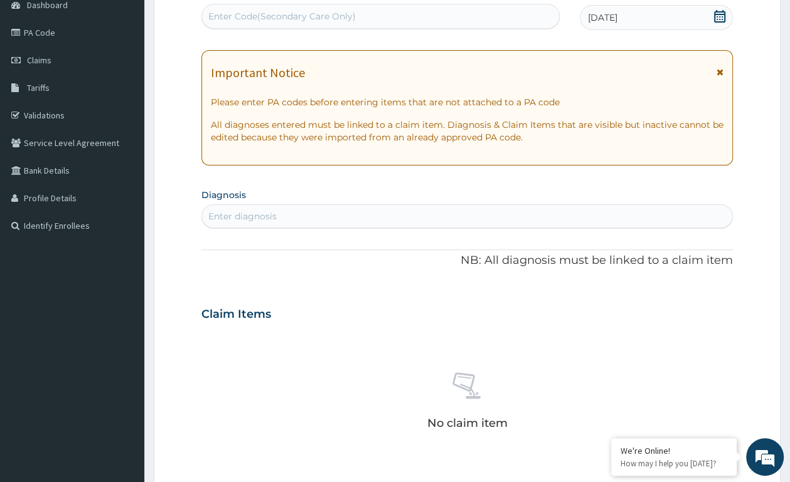
click at [517, 209] on div "Enter diagnosis" at bounding box center [467, 216] width 530 height 20
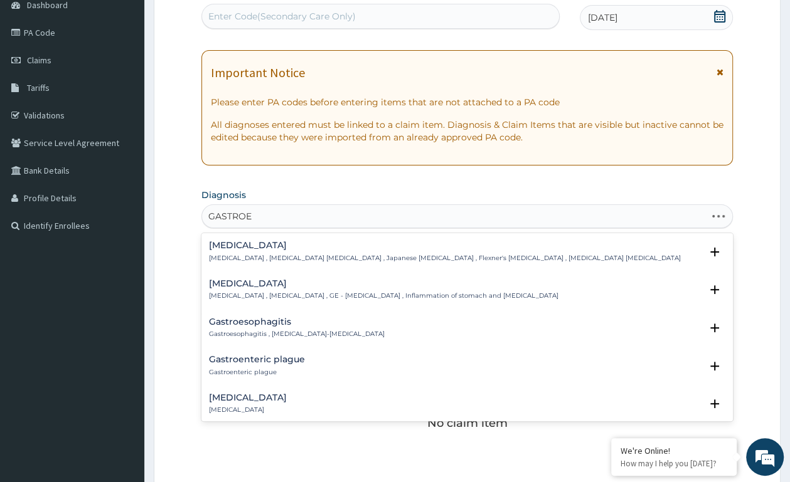
type input "GASTROEN"
click at [332, 288] on h4 "[MEDICAL_DATA]" at bounding box center [383, 283] width 349 height 9
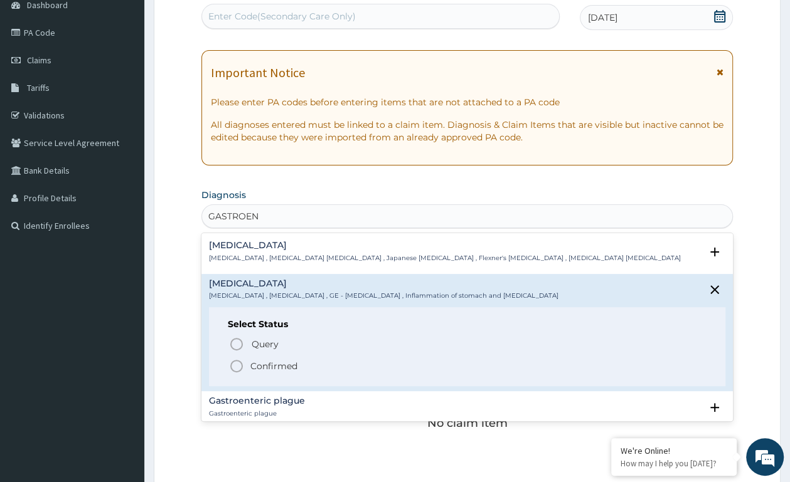
click at [232, 364] on icon "status option filled" at bounding box center [236, 366] width 15 height 15
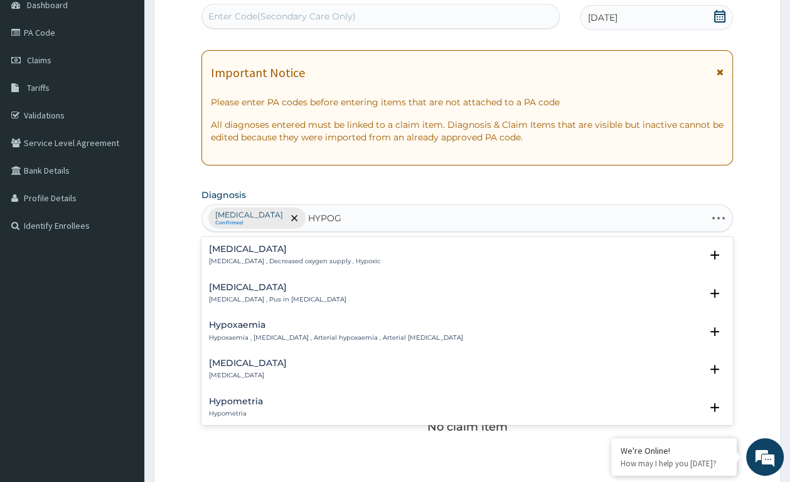
type input "HYPOGL"
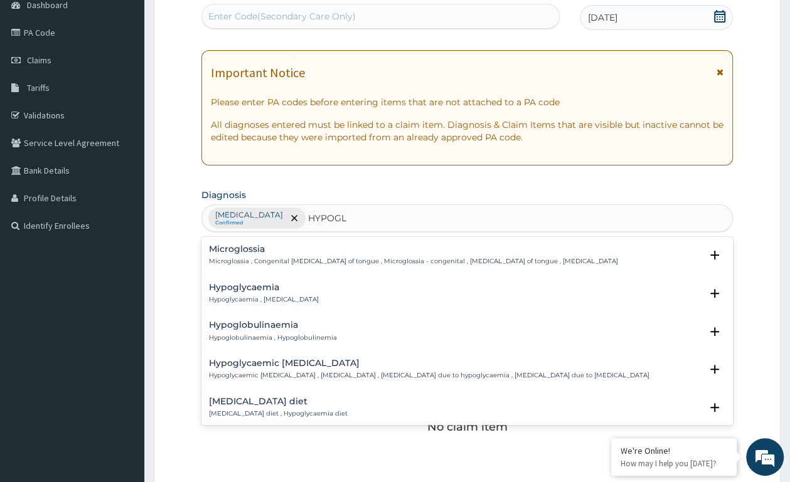
click at [283, 293] on div "Hypoglycaemia Hypoglycaemia , [MEDICAL_DATA]" at bounding box center [264, 294] width 110 height 22
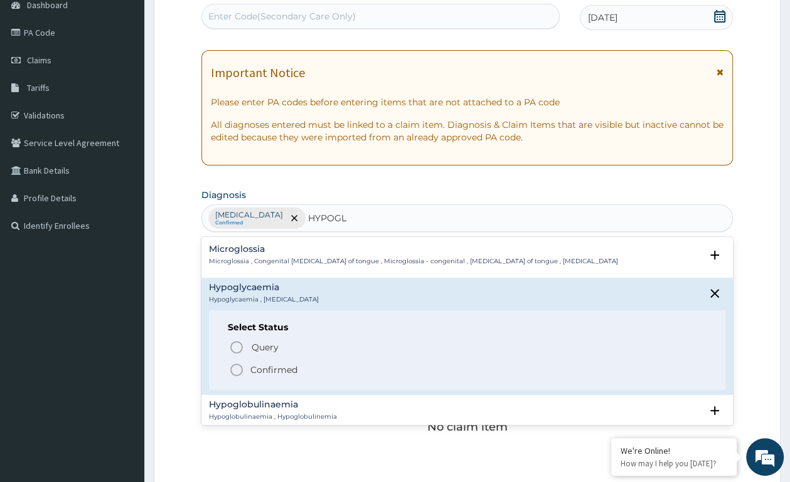
click at [237, 370] on icon "status option filled" at bounding box center [236, 369] width 15 height 15
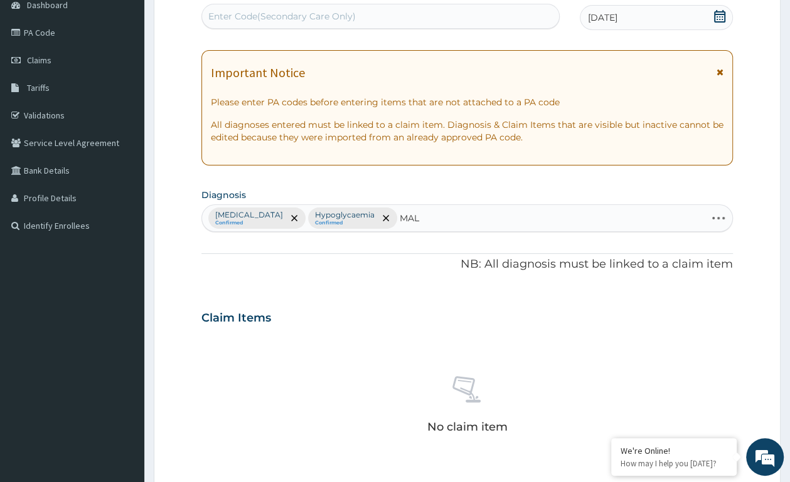
type input "MALA"
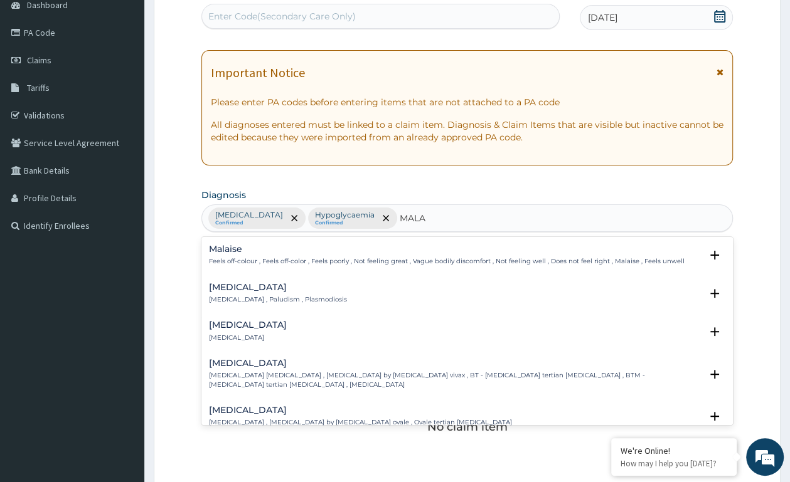
click at [254, 295] on div "[MEDICAL_DATA] [MEDICAL_DATA] , Paludism , Plasmodiosis" at bounding box center [278, 294] width 138 height 22
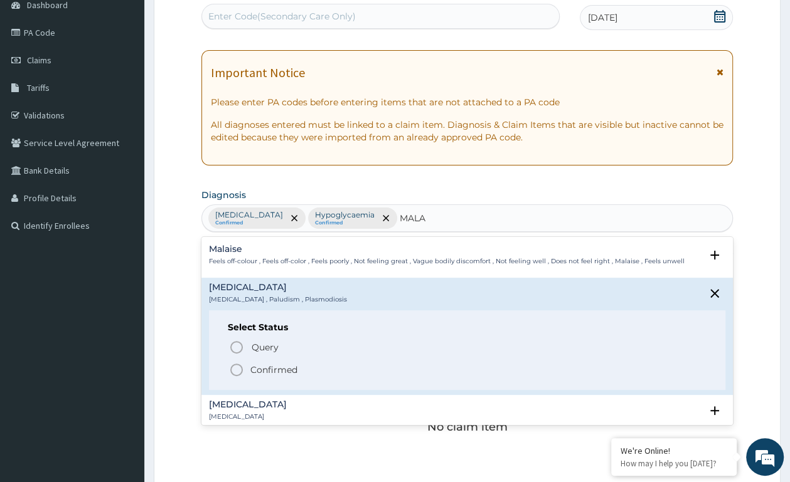
click at [235, 369] on icon "status option filled" at bounding box center [236, 369] width 15 height 15
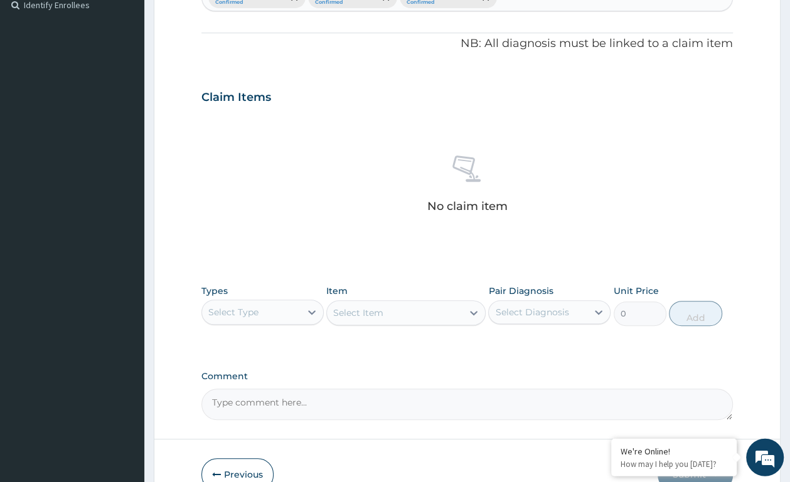
scroll to position [423, 0]
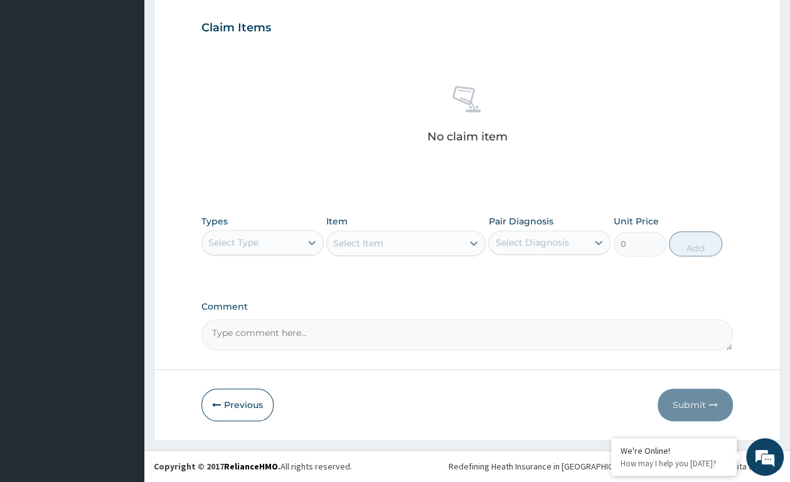
click at [280, 238] on div "Select Type" at bounding box center [251, 243] width 98 height 20
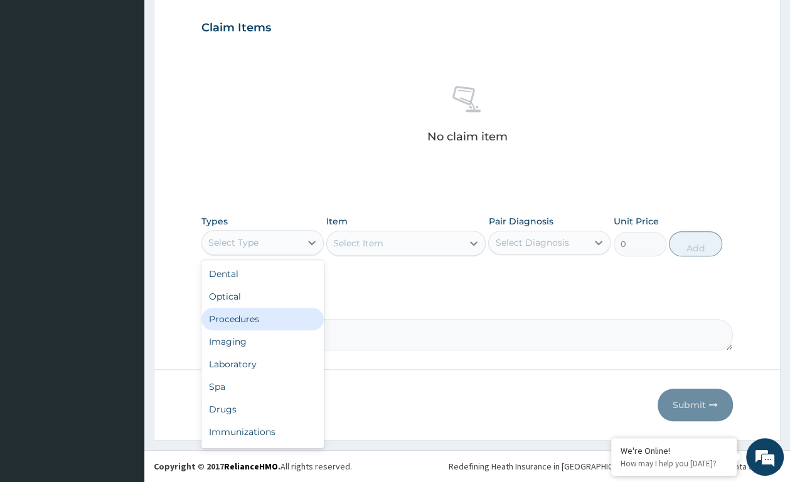
drag, startPoint x: 262, startPoint y: 314, endPoint x: 295, endPoint y: 264, distance: 59.3
click at [262, 314] on div "Procedures" at bounding box center [262, 319] width 122 height 23
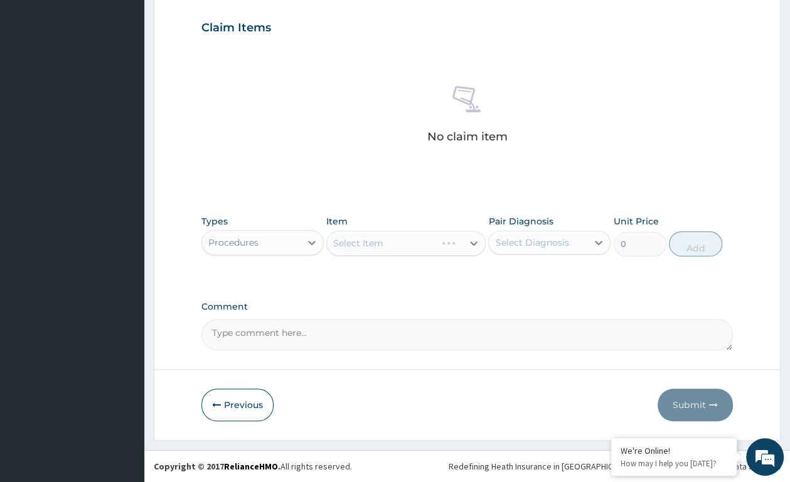
click at [475, 242] on div "Select Item" at bounding box center [405, 243] width 159 height 25
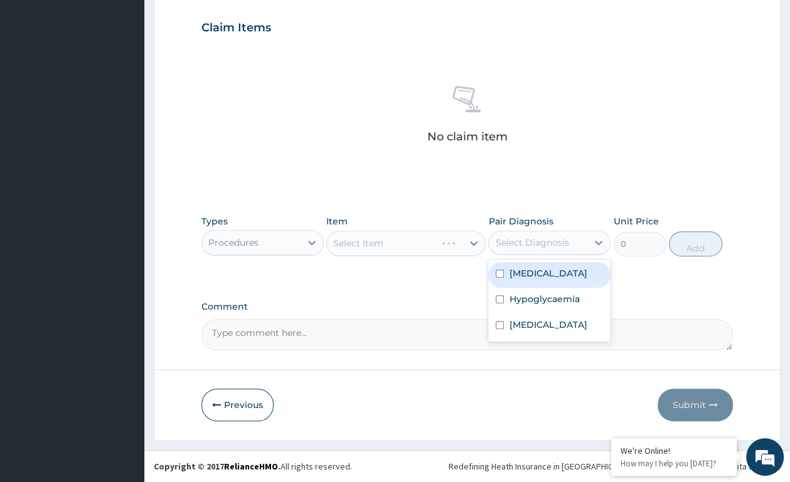
click at [534, 239] on div "Select Diagnosis" at bounding box center [531, 242] width 73 height 13
click at [511, 278] on label "[MEDICAL_DATA]" at bounding box center [548, 273] width 78 height 13
checkbox input "true"
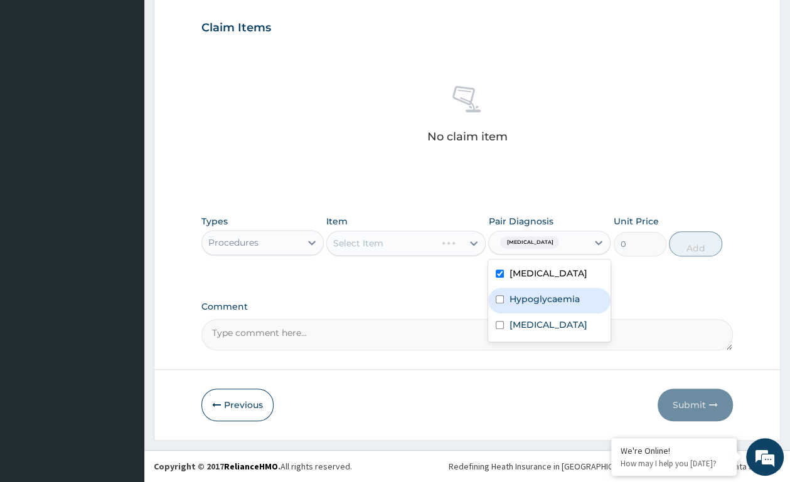
drag, startPoint x: 515, startPoint y: 295, endPoint x: 519, endPoint y: 313, distance: 18.1
click at [516, 297] on label "Hypoglycaemia" at bounding box center [544, 299] width 70 height 13
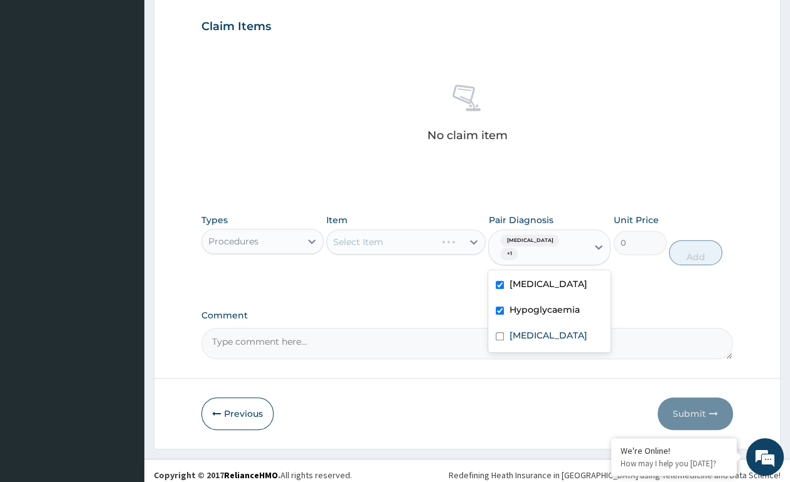
click at [519, 313] on div "Hypoglycaemia" at bounding box center [549, 311] width 122 height 26
checkbox input "false"
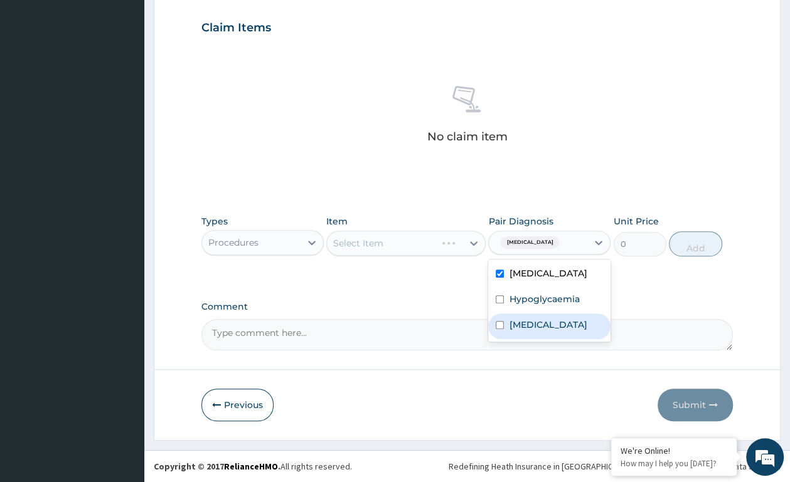
click at [519, 315] on div "[MEDICAL_DATA]" at bounding box center [549, 327] width 122 height 26
checkbox input "true"
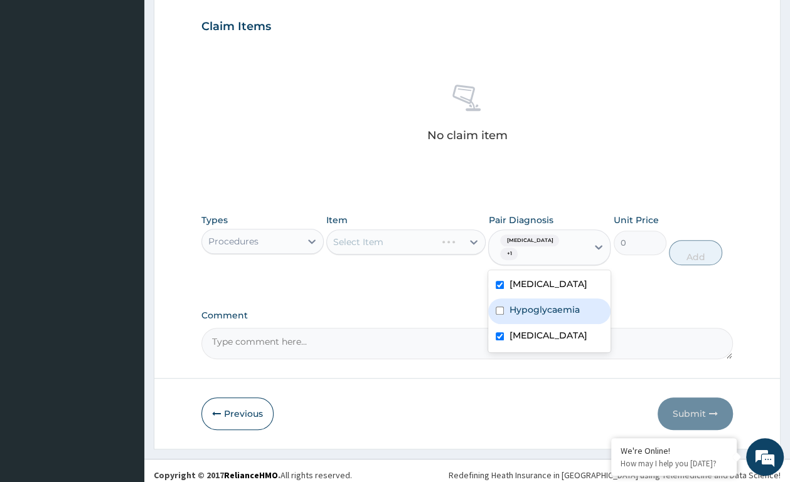
drag, startPoint x: 520, startPoint y: 307, endPoint x: 523, endPoint y: 292, distance: 14.6
click at [520, 305] on div "Hypoglycaemia" at bounding box center [549, 311] width 122 height 26
checkbox input "true"
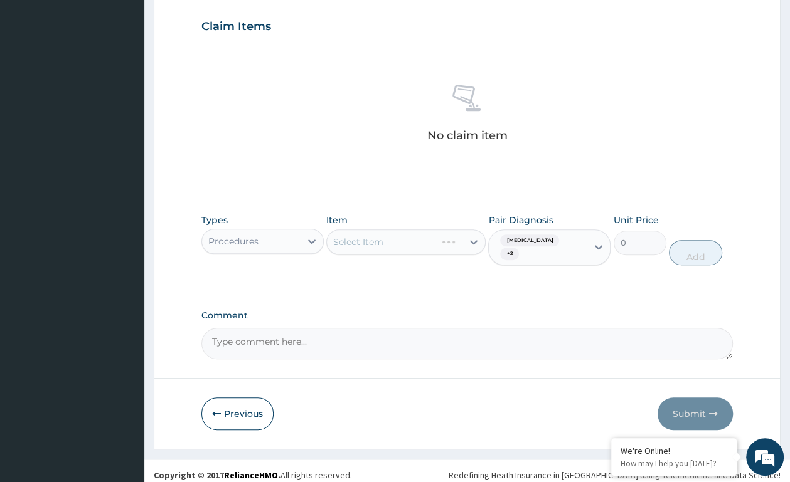
click at [471, 242] on div "Select Item" at bounding box center [405, 242] width 159 height 25
click at [473, 241] on div "Select Item" at bounding box center [405, 242] width 159 height 25
click at [471, 238] on div "Select Item" at bounding box center [405, 242] width 159 height 25
click at [474, 241] on div "Select Item" at bounding box center [405, 242] width 159 height 25
click at [467, 239] on div "Select Item" at bounding box center [405, 242] width 159 height 25
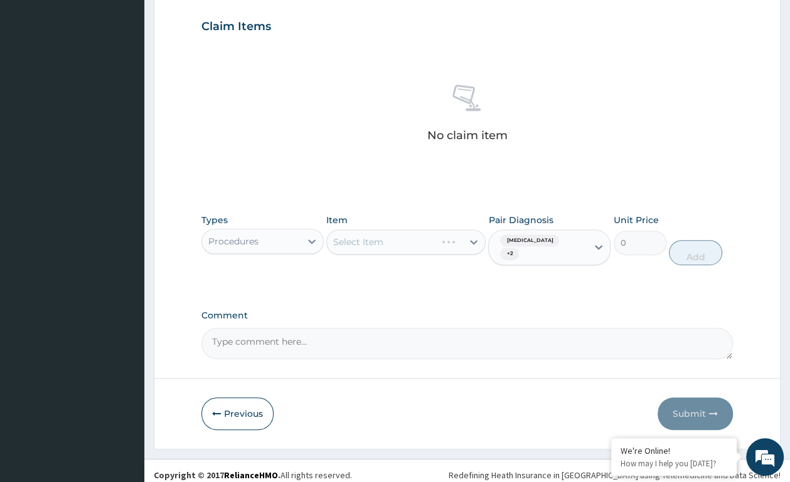
click at [473, 245] on div "Select Item" at bounding box center [405, 242] width 159 height 25
